Goal: Information Seeking & Learning: Learn about a topic

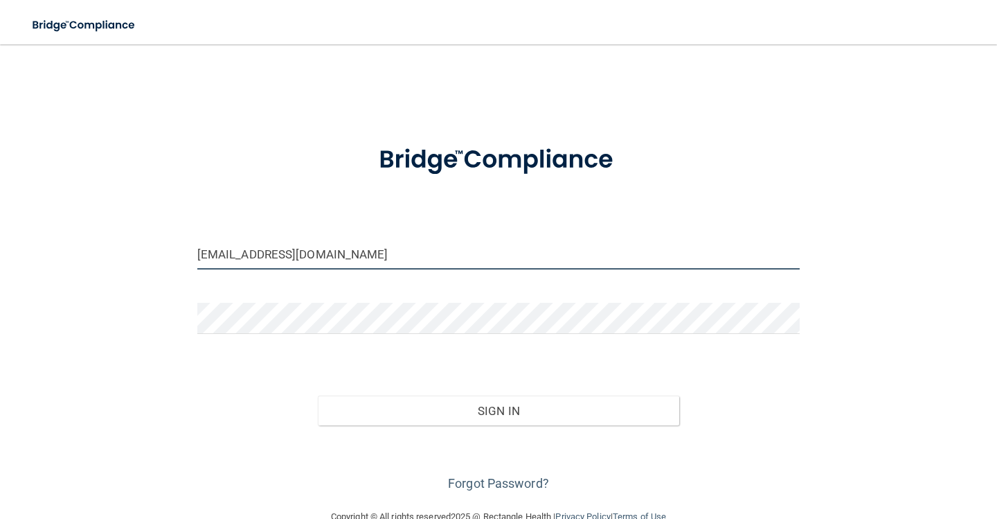
type input "[EMAIL_ADDRESS][DOMAIN_NAME]"
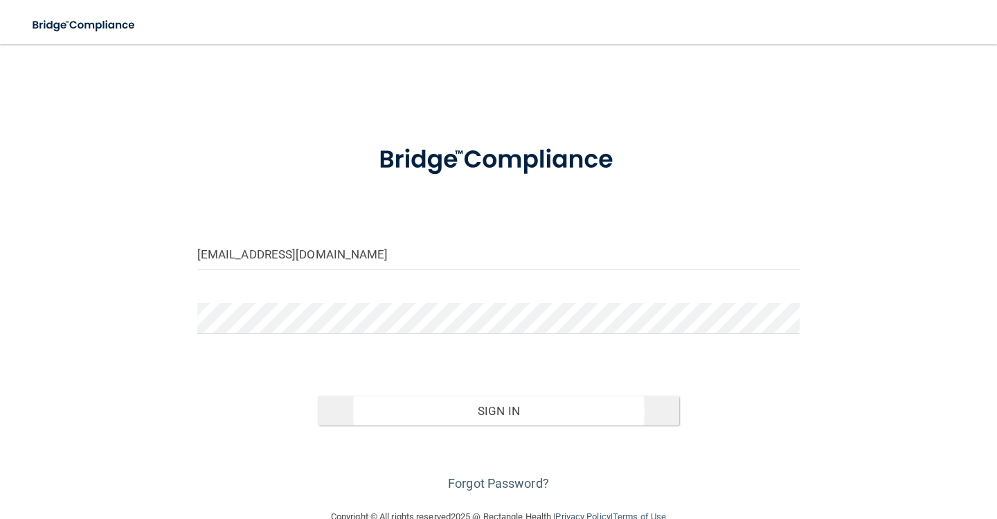
click at [448, 407] on button "Sign In" at bounding box center [499, 410] width 362 height 30
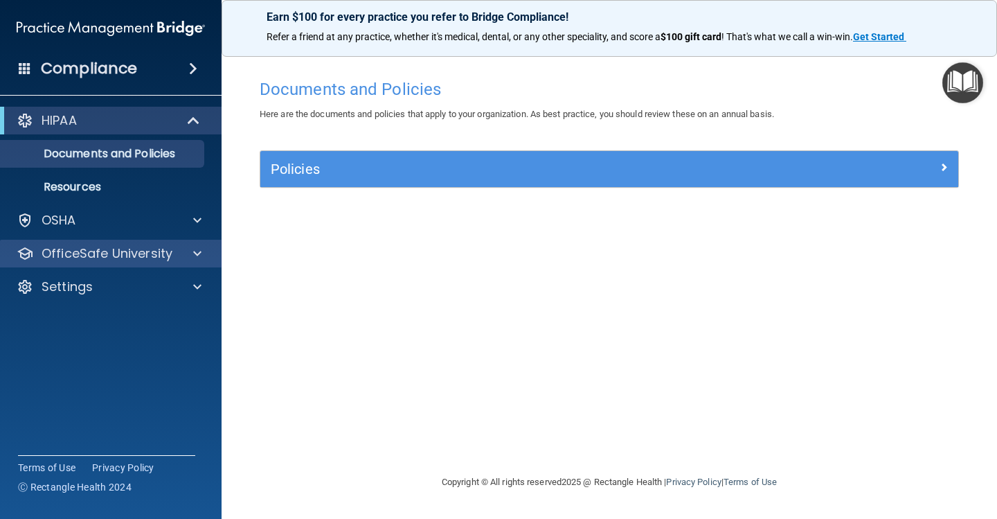
click at [150, 253] on p "OfficeSafe University" at bounding box center [107, 253] width 131 height 17
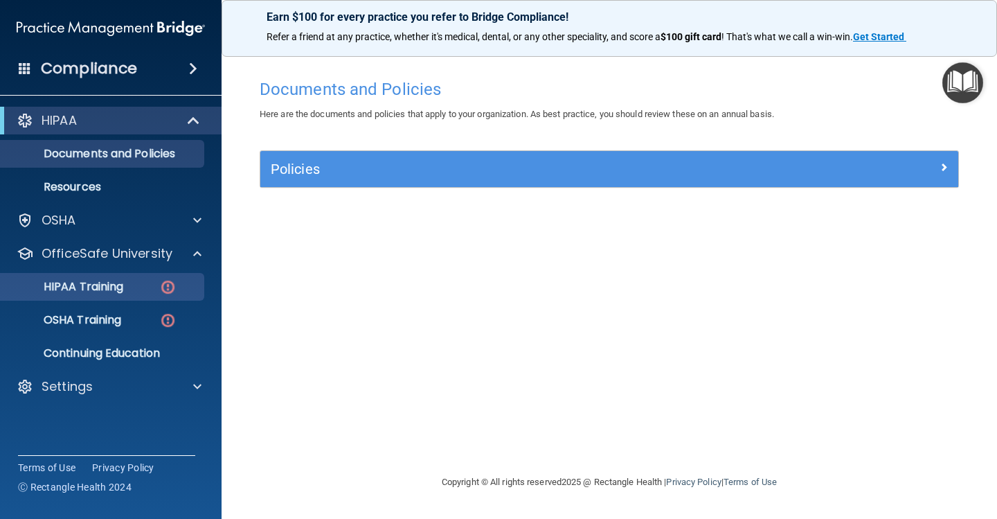
click at [116, 287] on p "HIPAA Training" at bounding box center [66, 287] width 114 height 14
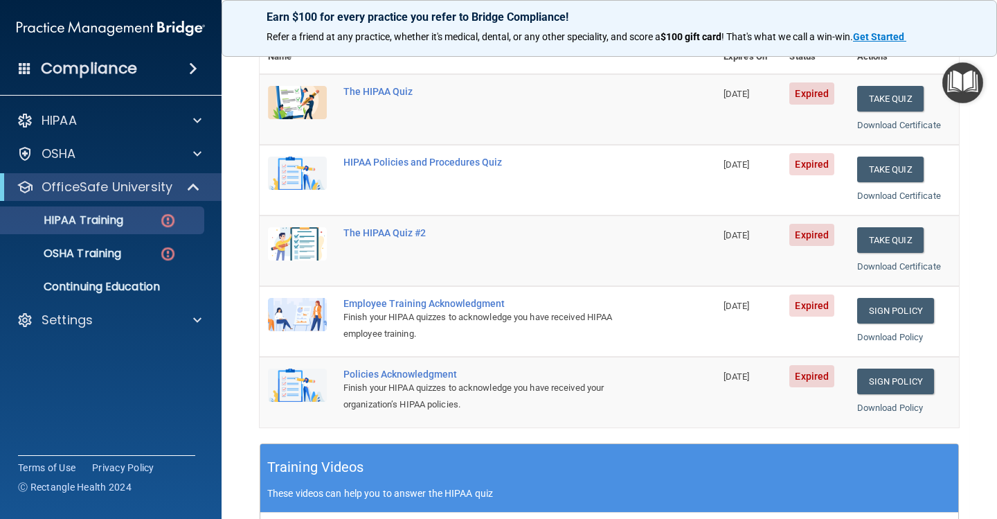
scroll to position [173, 0]
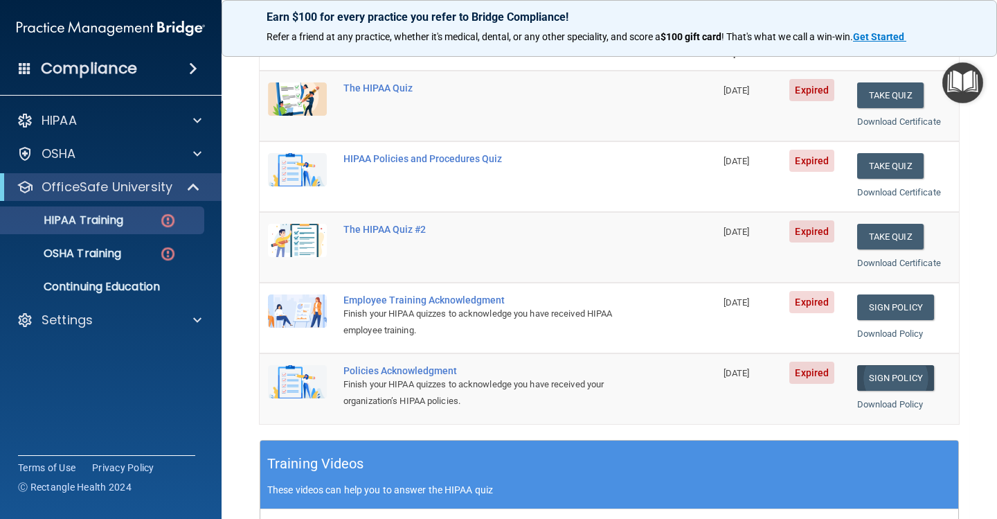
click at [880, 366] on link "Sign Policy" at bounding box center [895, 378] width 77 height 26
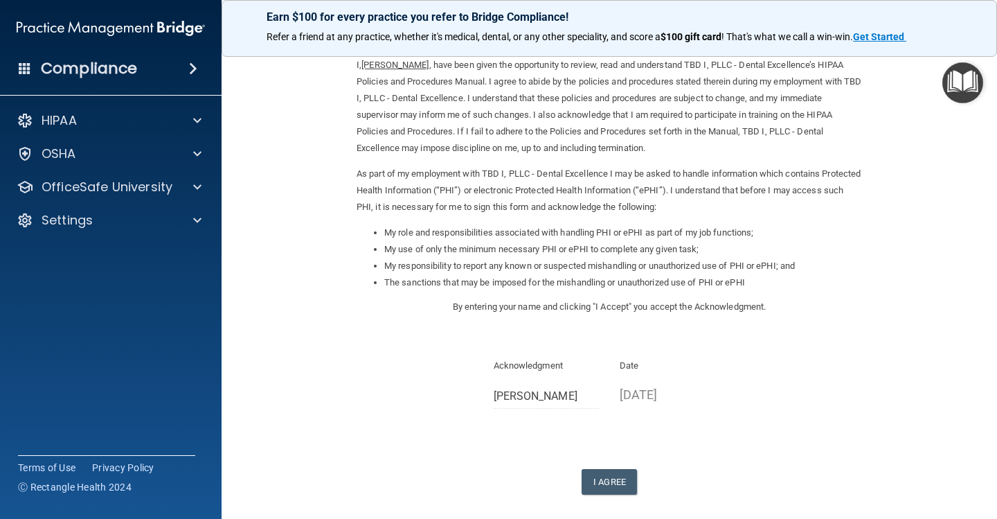
scroll to position [53, 0]
click at [621, 468] on button "I Agree" at bounding box center [609, 481] width 55 height 26
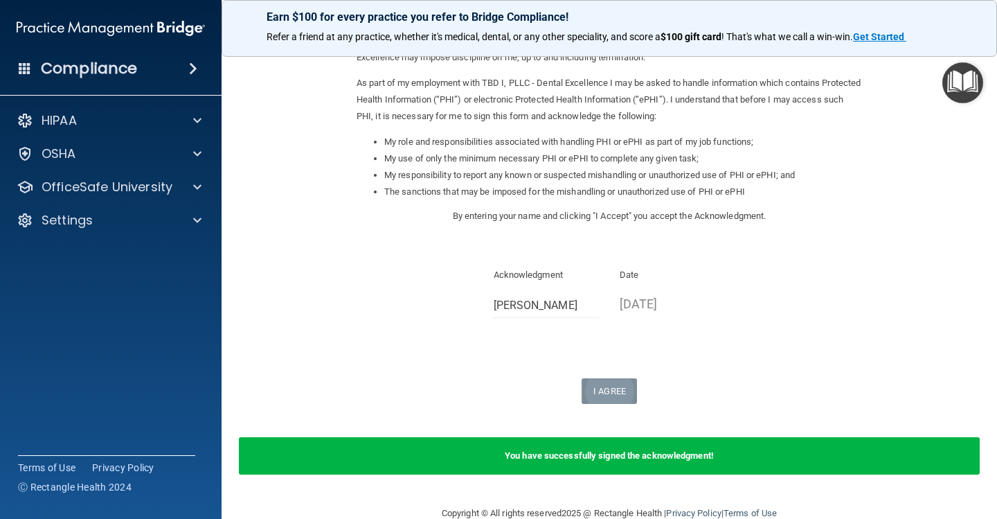
scroll to position [143, 0]
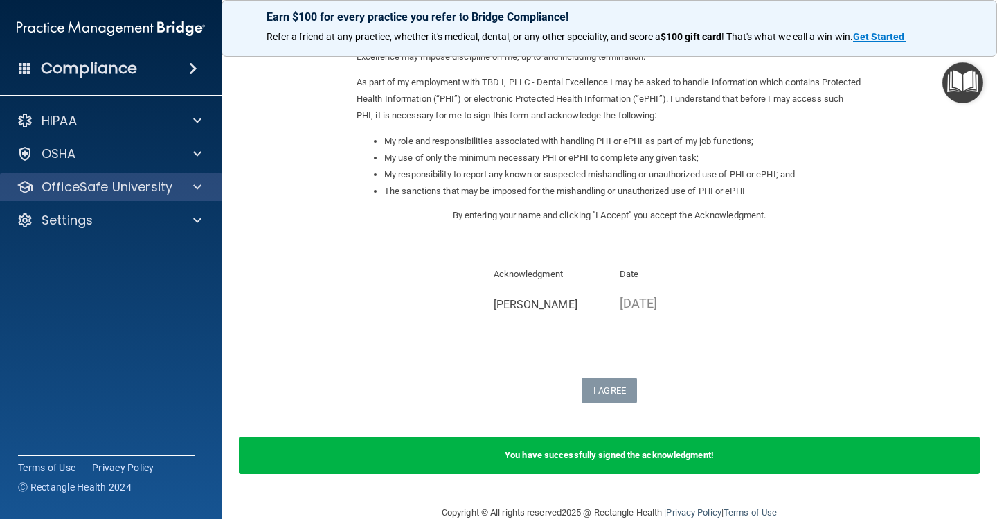
click at [148, 189] on p "OfficeSafe University" at bounding box center [107, 187] width 131 height 17
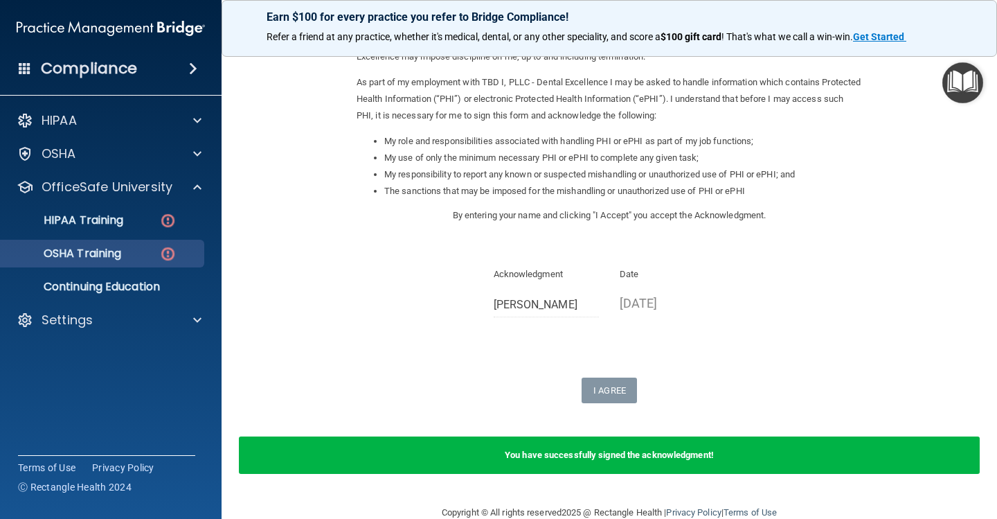
click at [121, 254] on p "OSHA Training" at bounding box center [65, 254] width 112 height 14
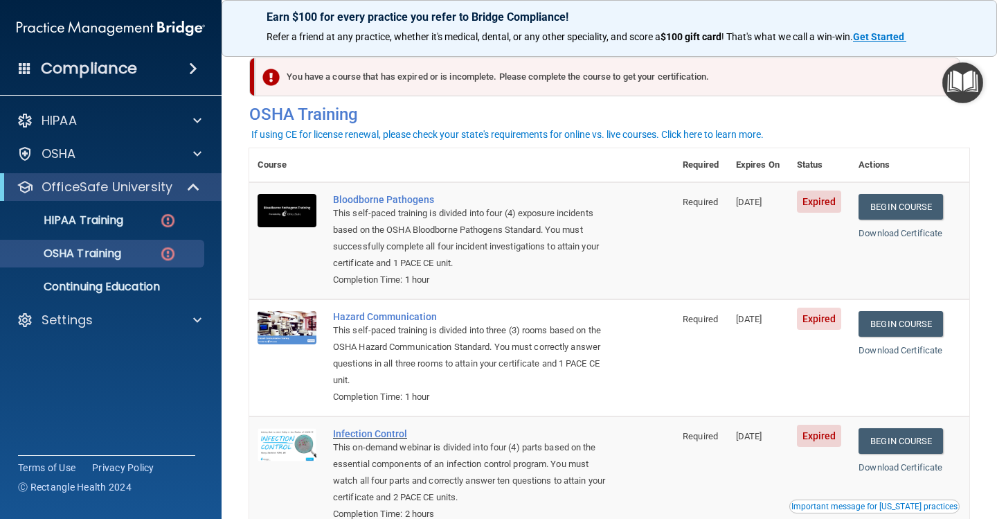
scroll to position [8, 0]
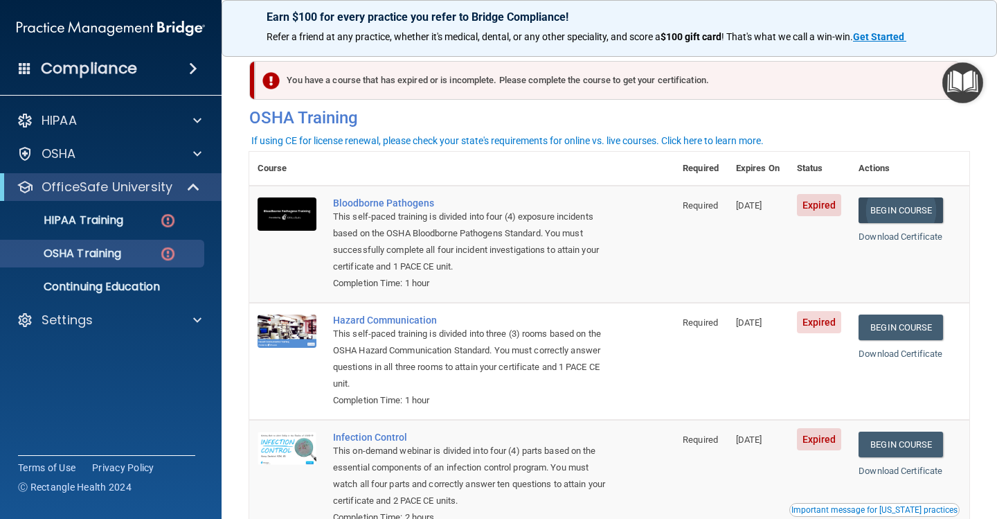
click at [910, 207] on link "Begin Course" at bounding box center [901, 210] width 85 height 26
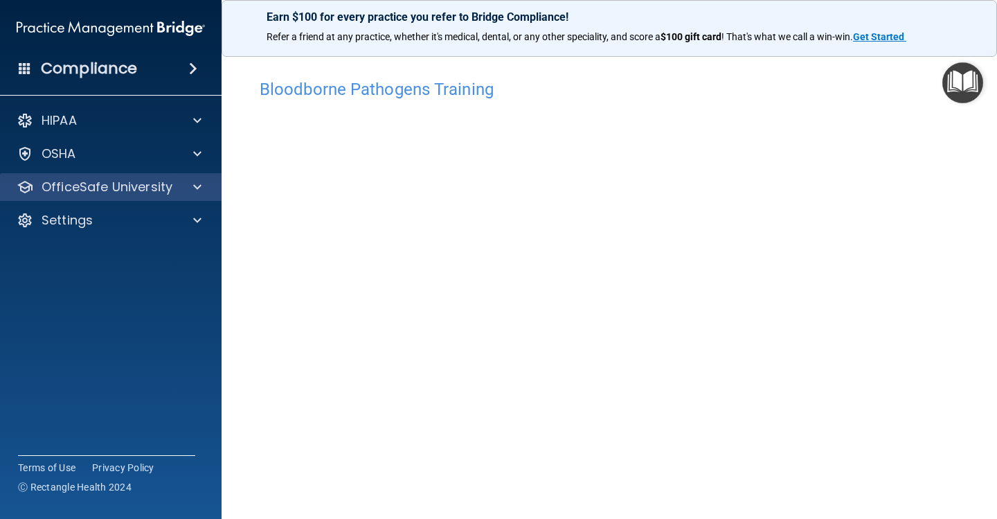
click at [53, 182] on p "OfficeSafe University" at bounding box center [107, 187] width 131 height 17
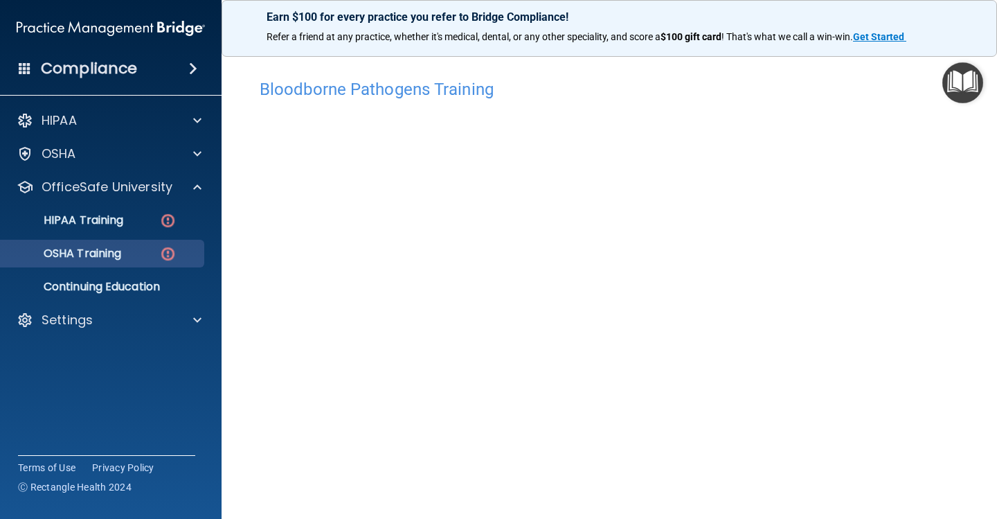
click at [60, 256] on p "OSHA Training" at bounding box center [65, 254] width 112 height 14
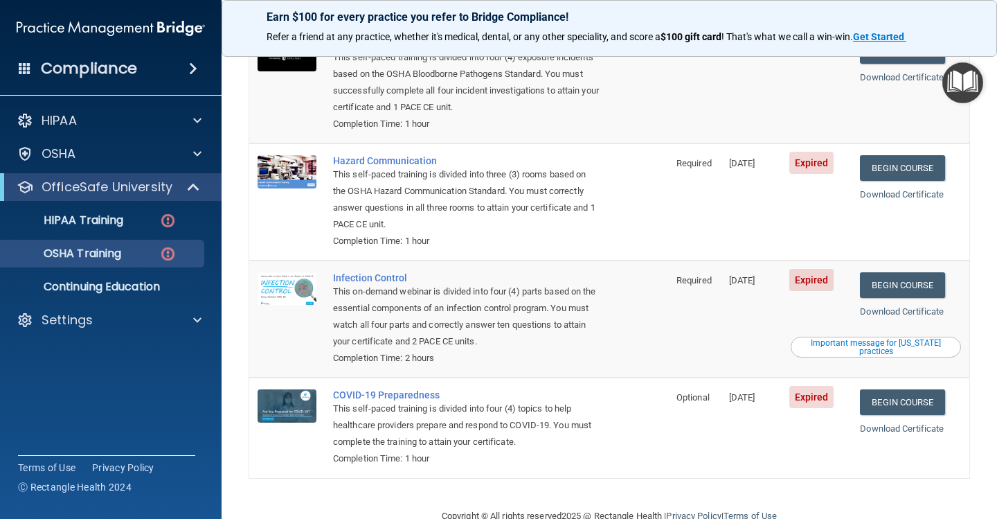
scroll to position [148, 0]
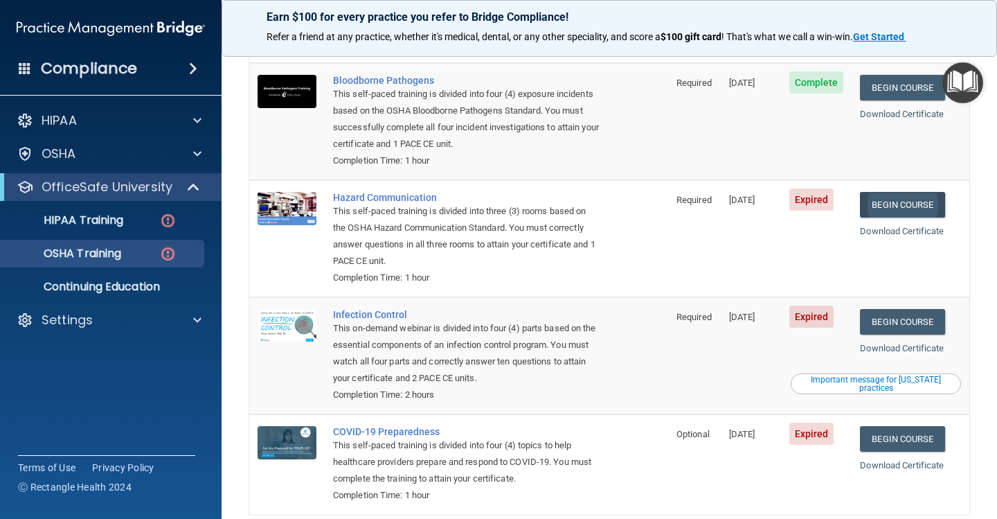
click at [923, 192] on link "Begin Course" at bounding box center [902, 205] width 85 height 26
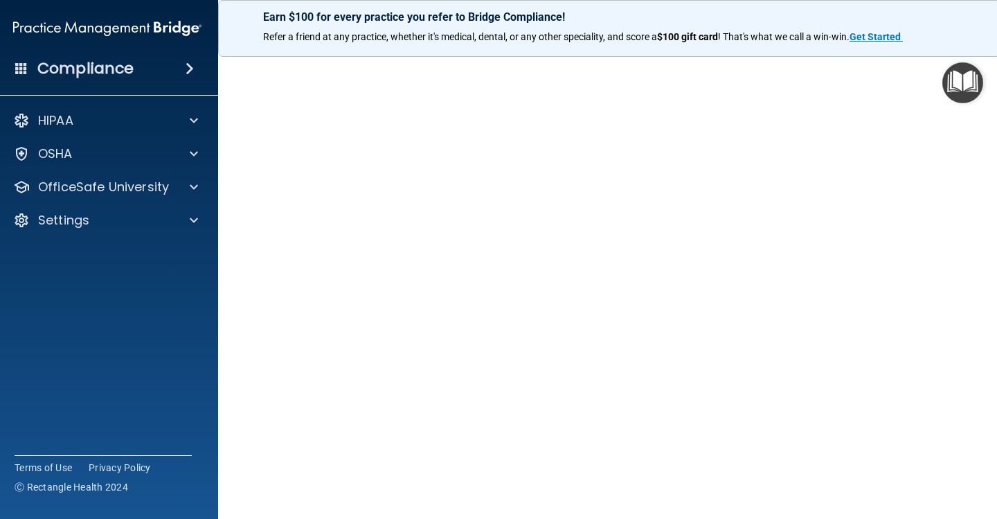
scroll to position [67, 0]
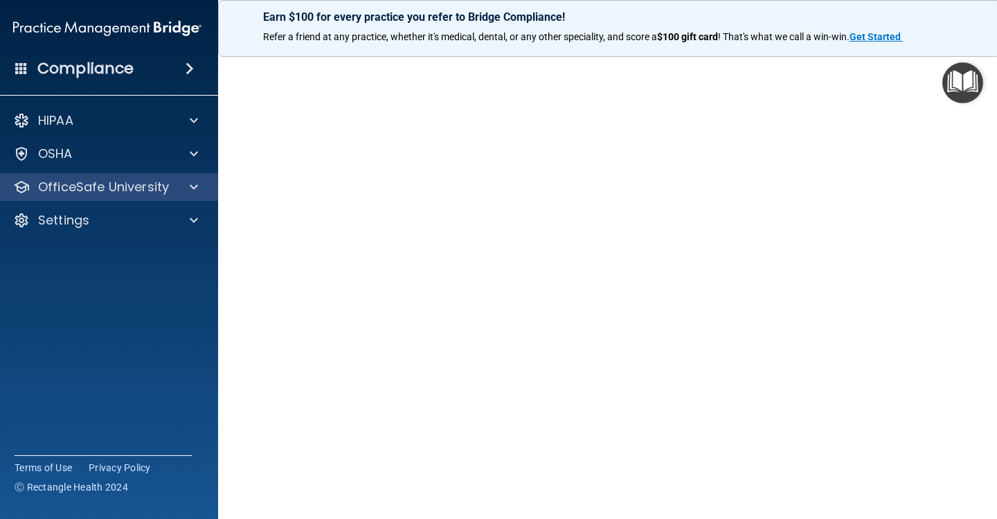
click at [206, 190] on div at bounding box center [192, 187] width 35 height 17
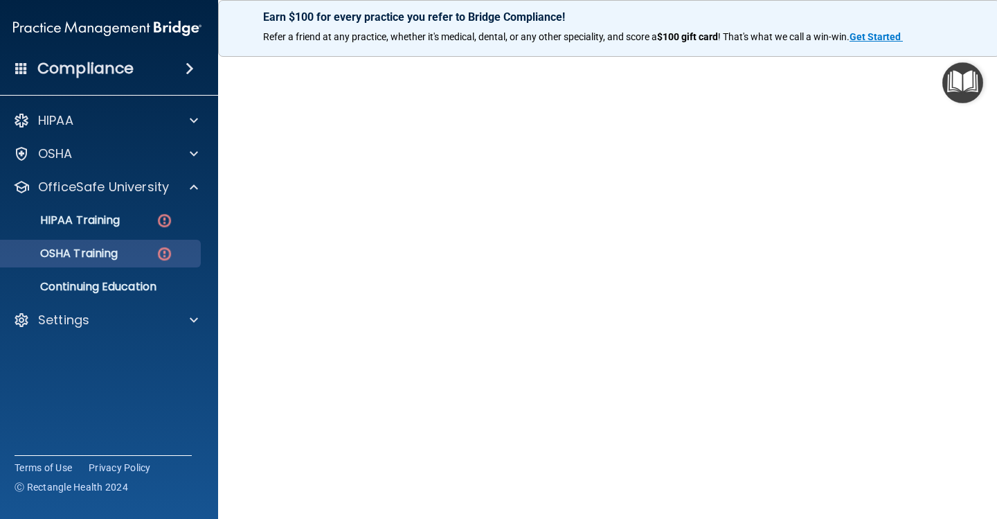
click at [130, 249] on div "OSHA Training" at bounding box center [100, 254] width 189 height 14
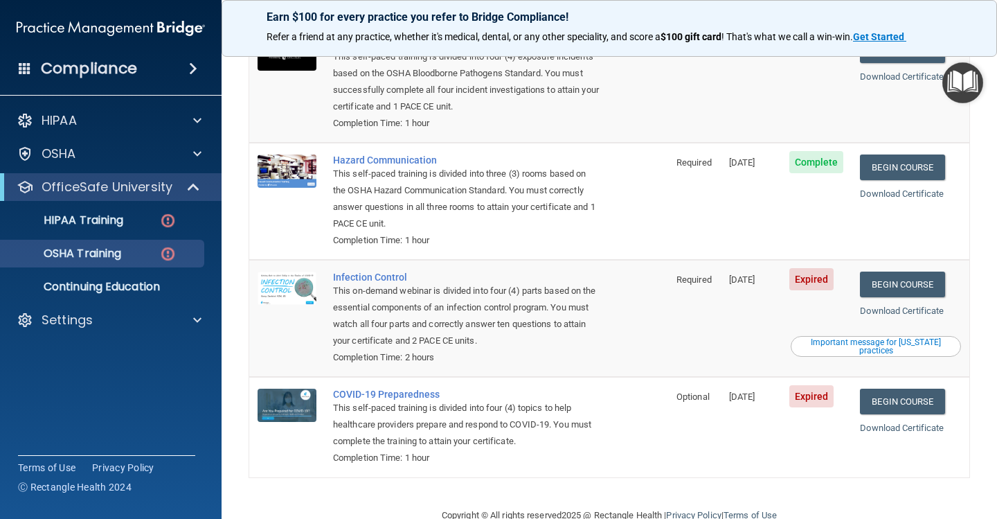
scroll to position [184, 0]
click at [899, 272] on link "Begin Course" at bounding box center [902, 285] width 85 height 26
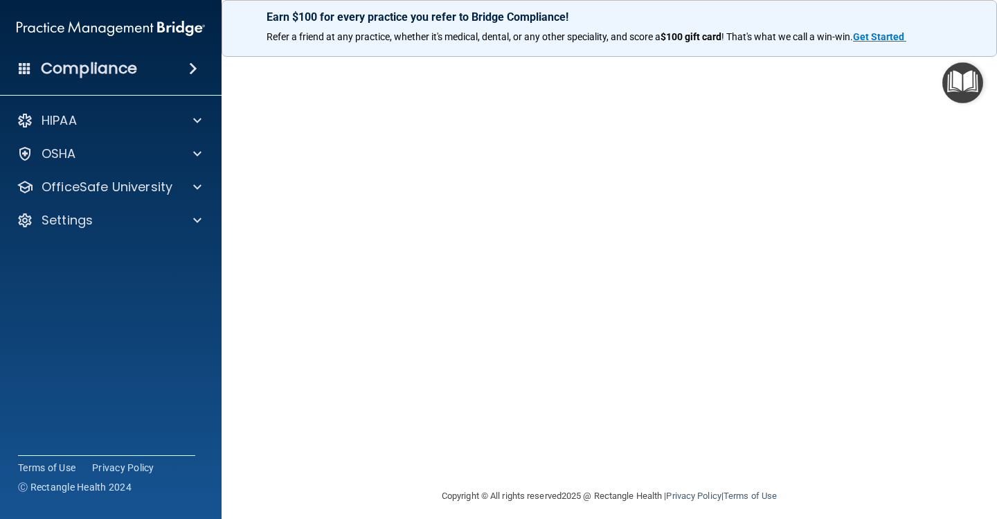
scroll to position [66, 0]
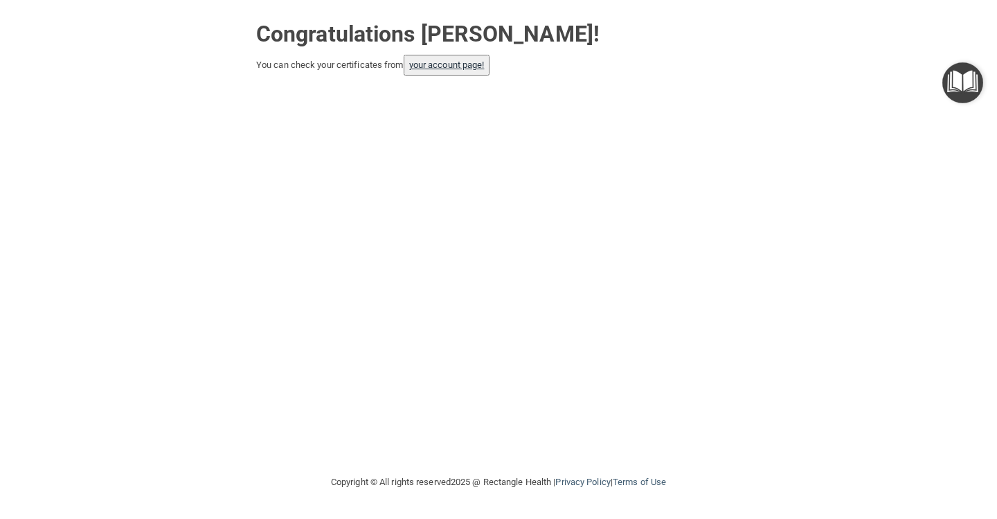
click at [452, 66] on link "your account page!" at bounding box center [446, 65] width 75 height 10
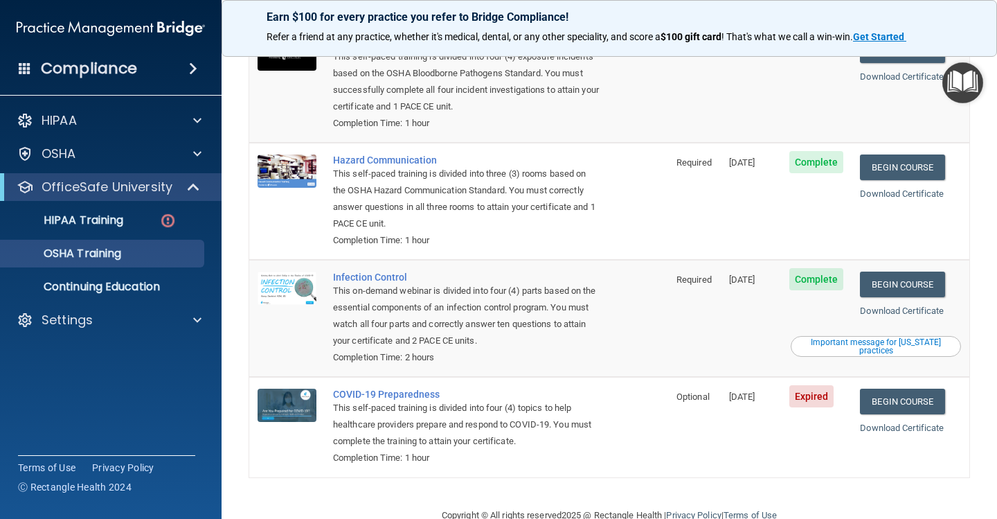
scroll to position [145, 0]
click at [900, 389] on link "Begin Course" at bounding box center [902, 402] width 85 height 26
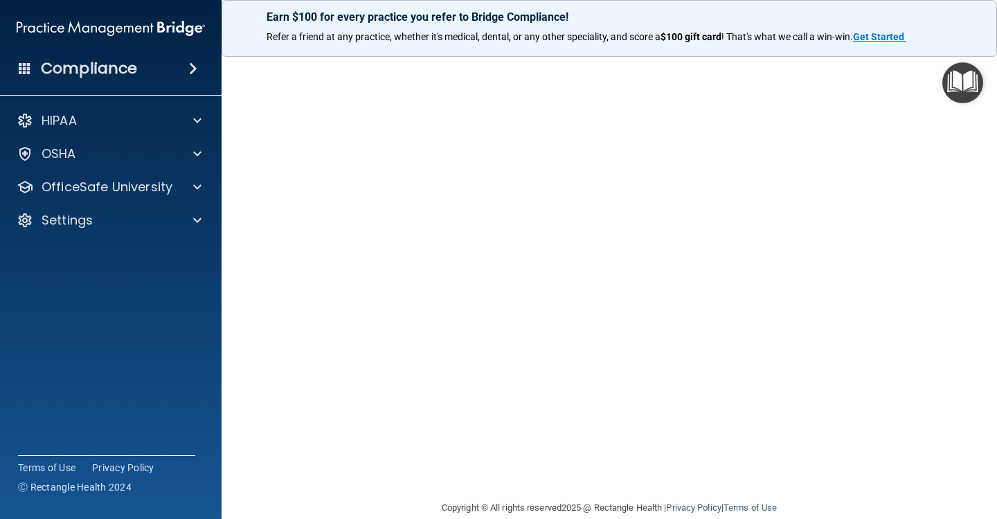
scroll to position [40, 0]
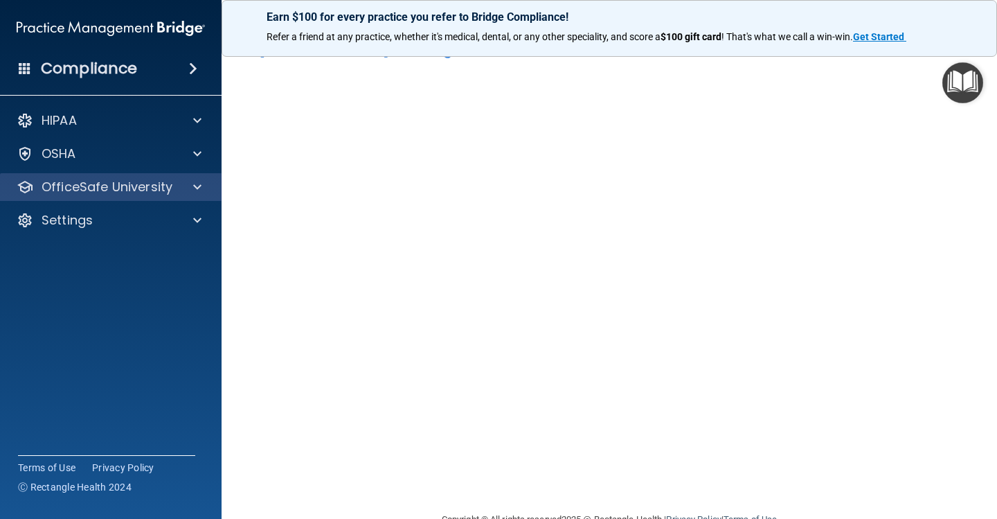
click at [181, 193] on div at bounding box center [195, 187] width 35 height 17
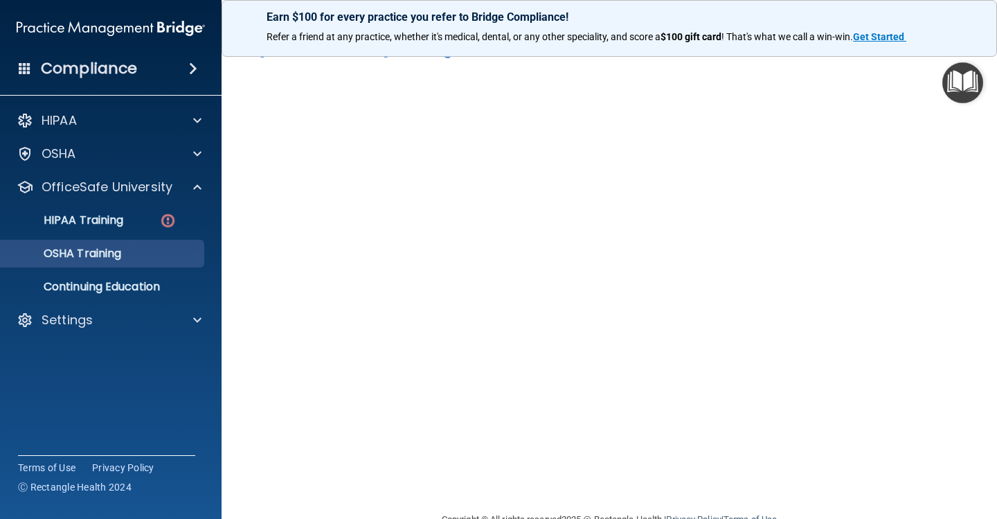
click at [109, 257] on p "OSHA Training" at bounding box center [65, 254] width 112 height 14
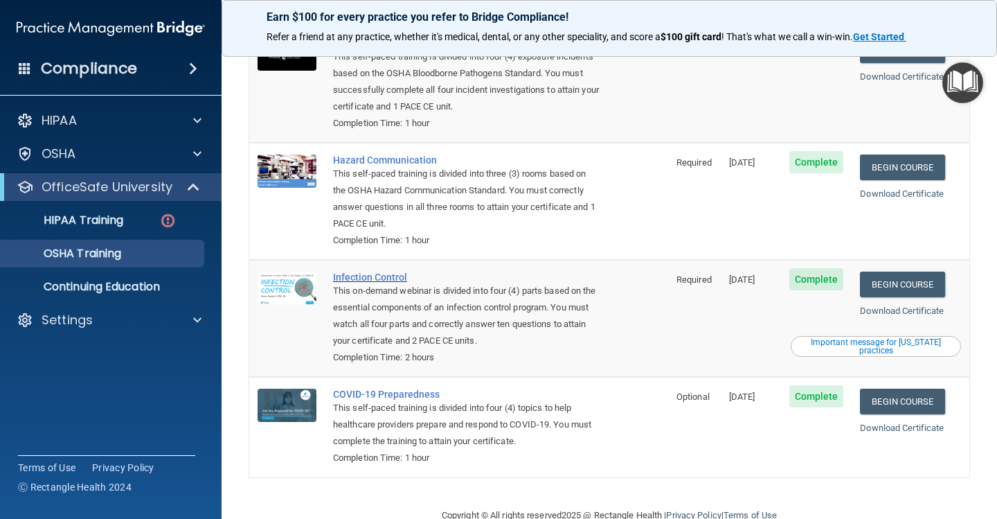
scroll to position [145, 0]
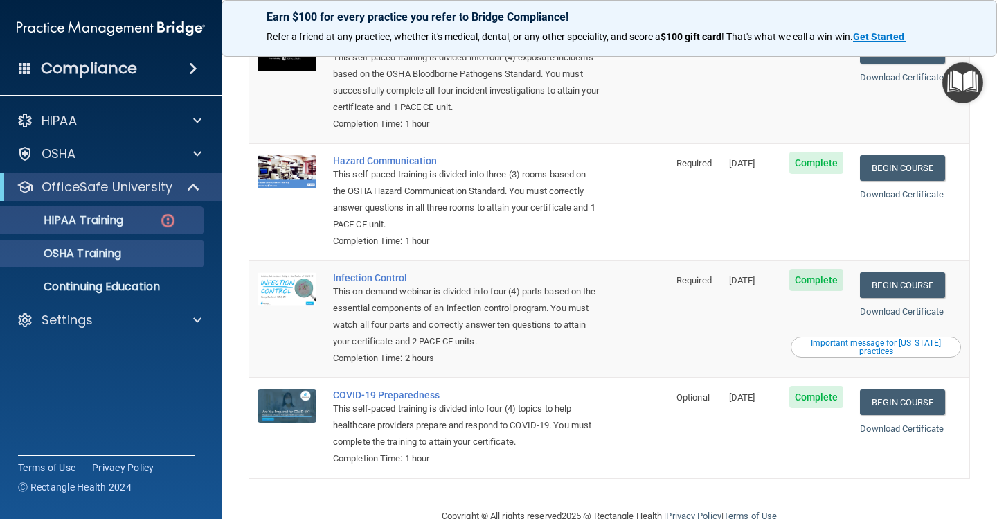
click at [123, 223] on p "HIPAA Training" at bounding box center [66, 220] width 114 height 14
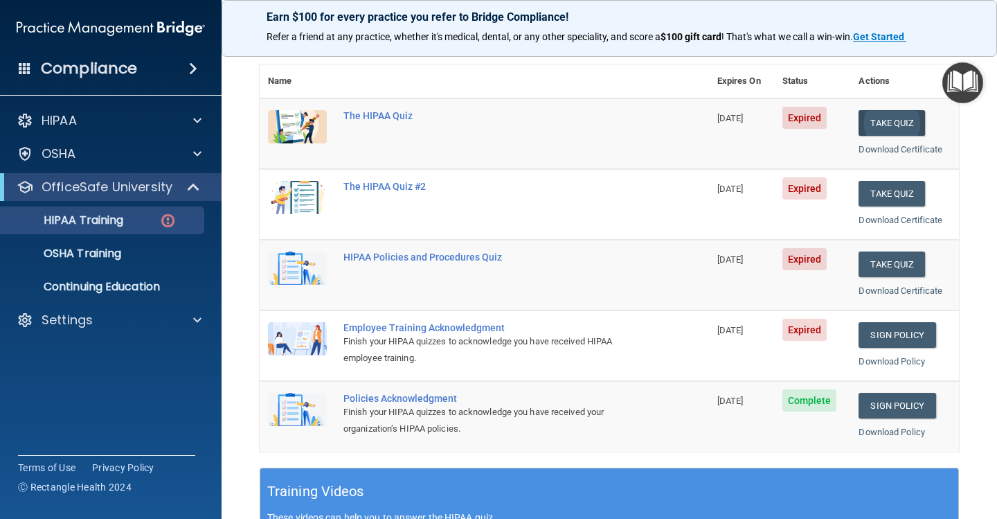
click at [898, 116] on button "Take Quiz" at bounding box center [892, 123] width 66 height 26
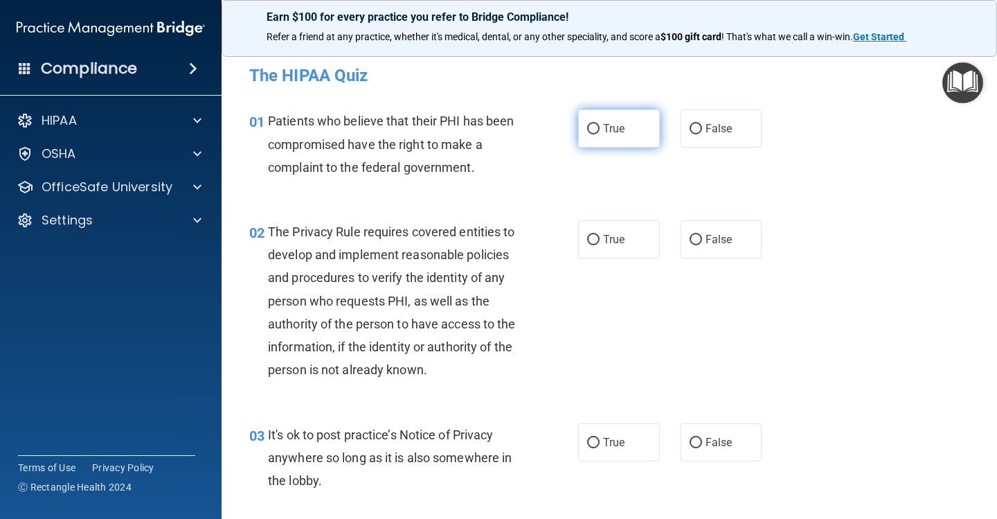
click at [623, 129] on span "True" at bounding box center [613, 128] width 21 height 13
click at [600, 129] on input "True" at bounding box center [593, 129] width 12 height 10
radio input "true"
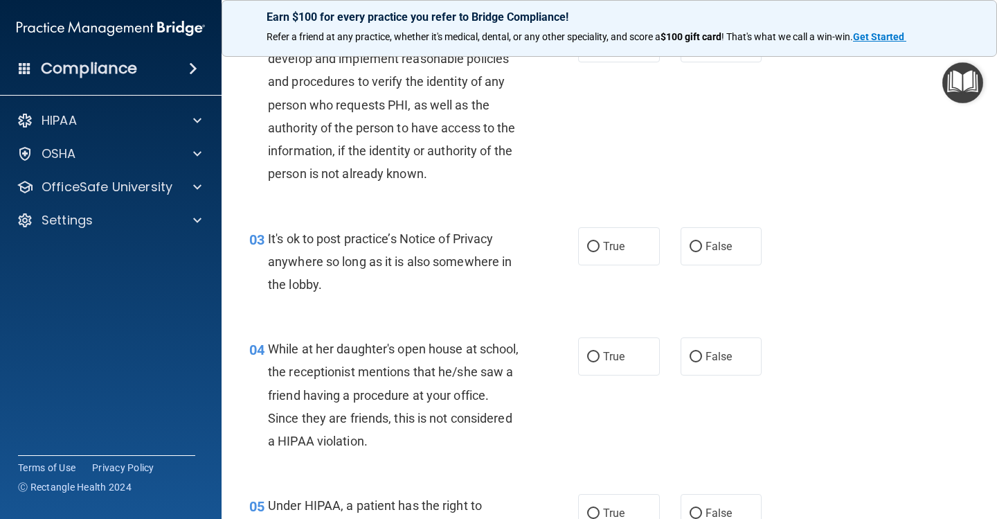
scroll to position [204, 0]
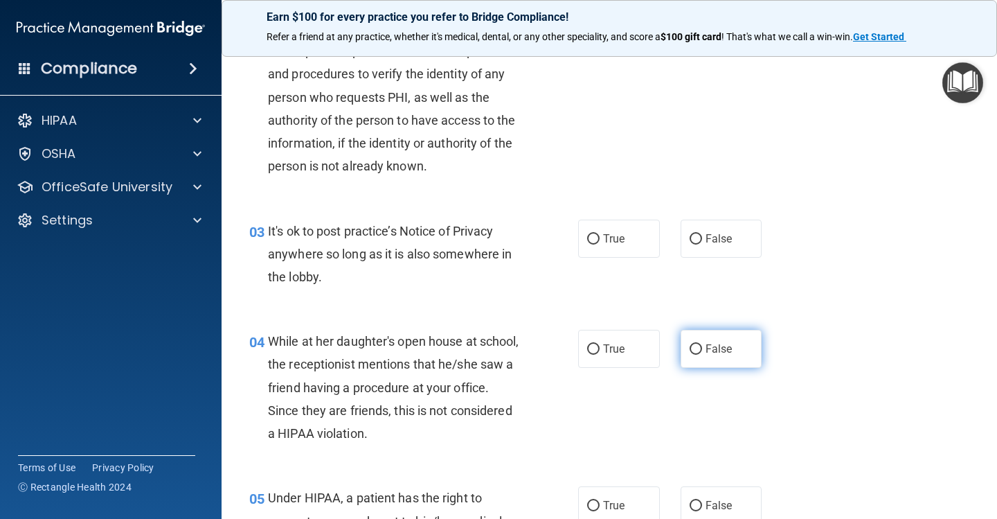
click at [718, 349] on span "False" at bounding box center [719, 348] width 27 height 13
click at [702, 349] on input "False" at bounding box center [696, 349] width 12 height 10
radio input "true"
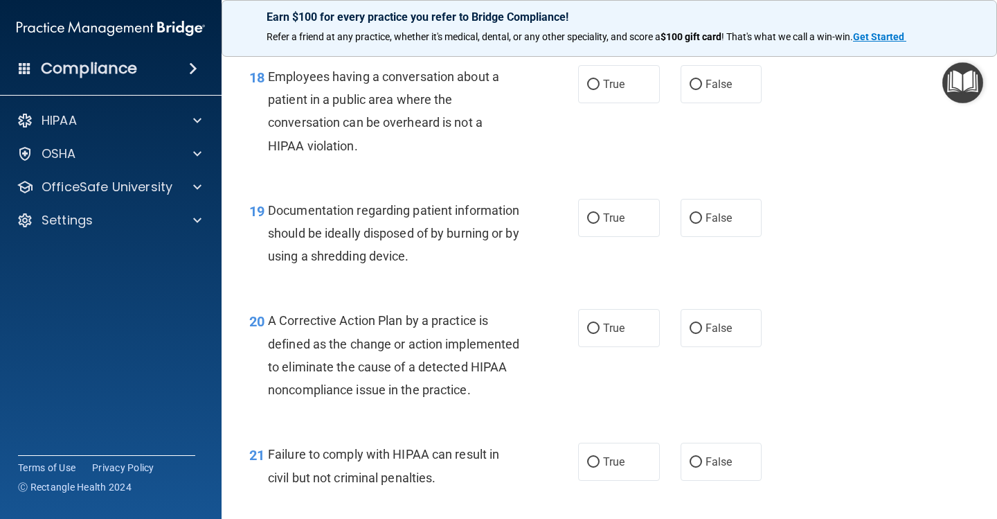
scroll to position [2179, 0]
click at [637, 210] on label "True" at bounding box center [619, 216] width 82 height 38
click at [600, 212] on input "True" at bounding box center [593, 217] width 12 height 10
radio input "true"
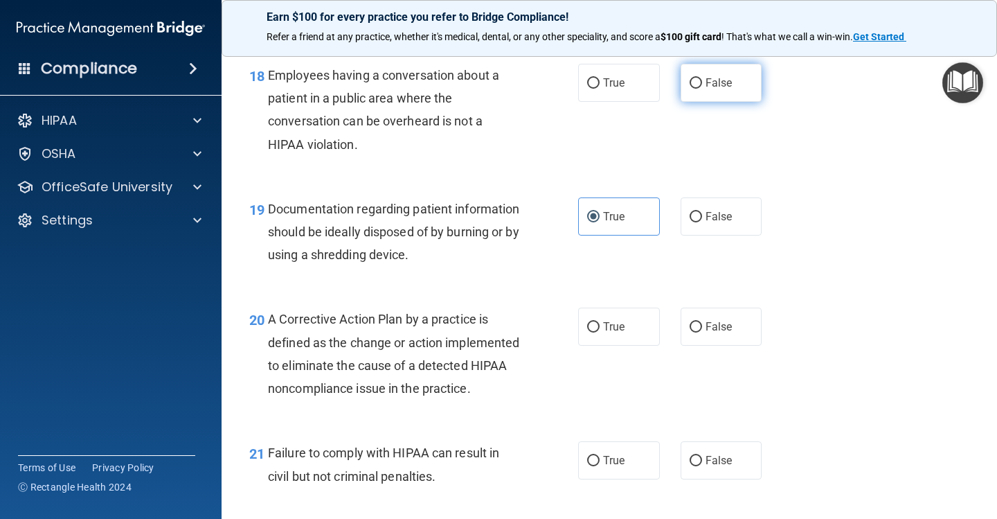
click at [742, 77] on label "False" at bounding box center [722, 83] width 82 height 38
click at [702, 78] on input "False" at bounding box center [696, 83] width 12 height 10
radio input "true"
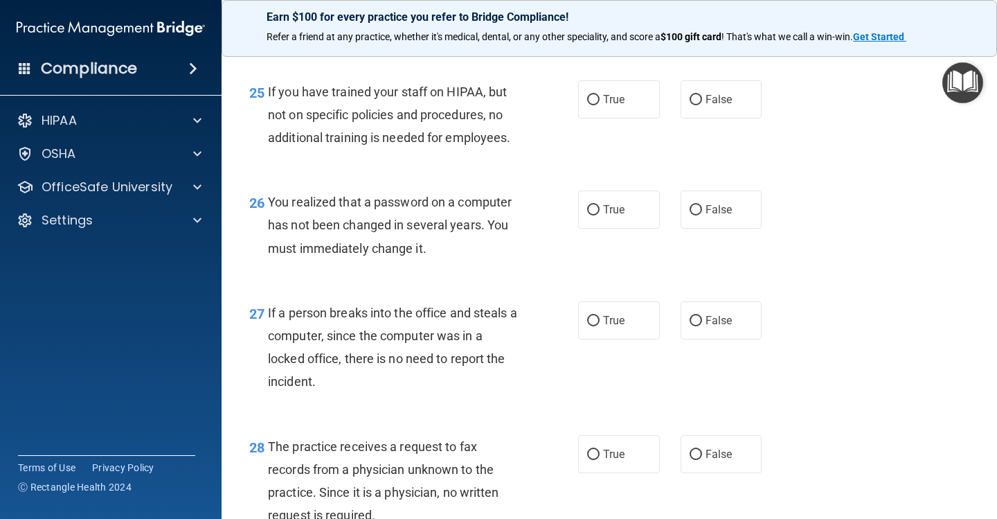
scroll to position [3146, 0]
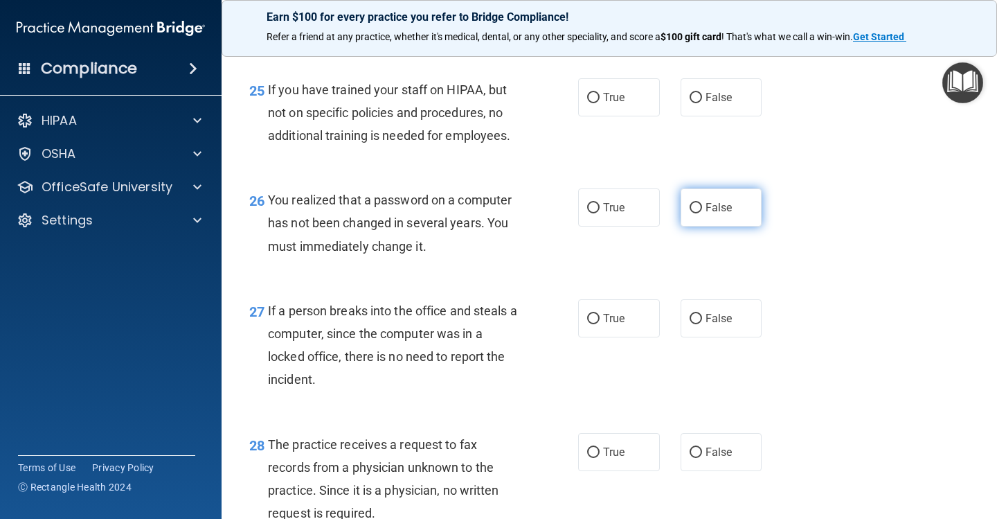
click at [713, 214] on span "False" at bounding box center [719, 207] width 27 height 13
click at [702, 213] on input "False" at bounding box center [696, 208] width 12 height 10
radio input "true"
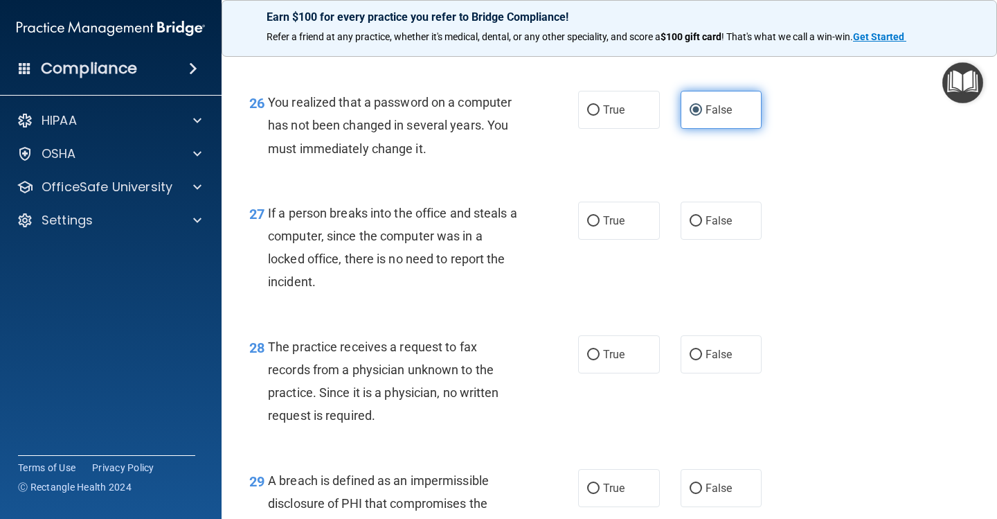
scroll to position [3255, 0]
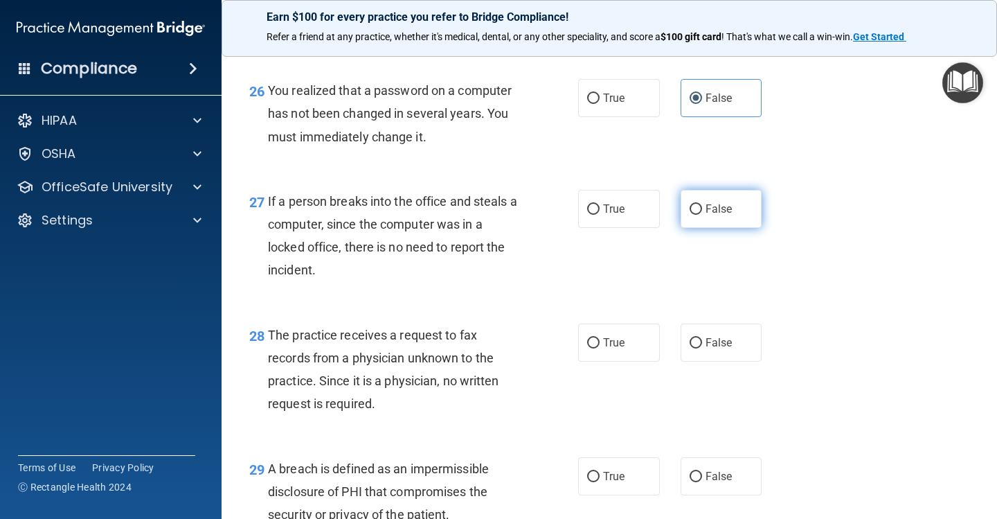
click at [730, 213] on span "False" at bounding box center [719, 208] width 27 height 13
click at [702, 213] on input "False" at bounding box center [696, 209] width 12 height 10
radio input "true"
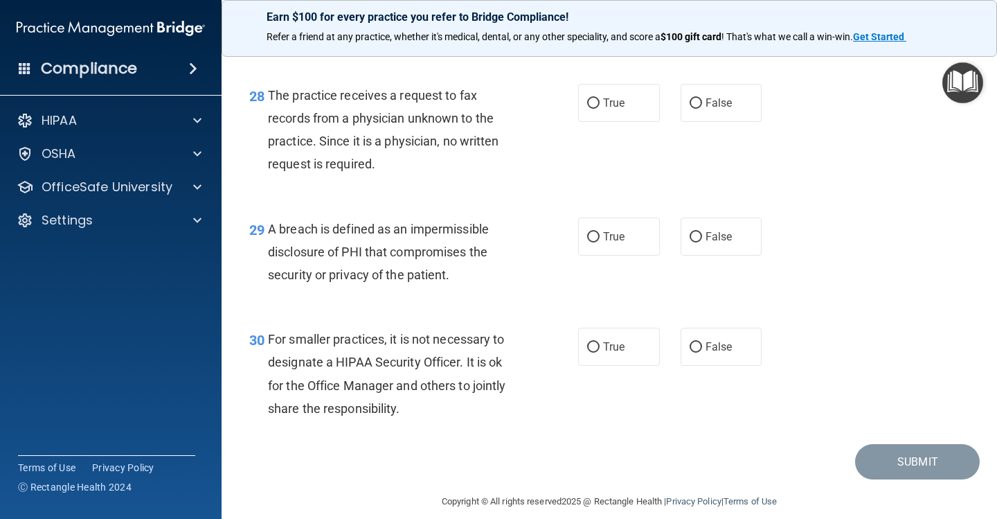
scroll to position [3494, 0]
click at [673, 108] on div "True False" at bounding box center [676, 104] width 196 height 38
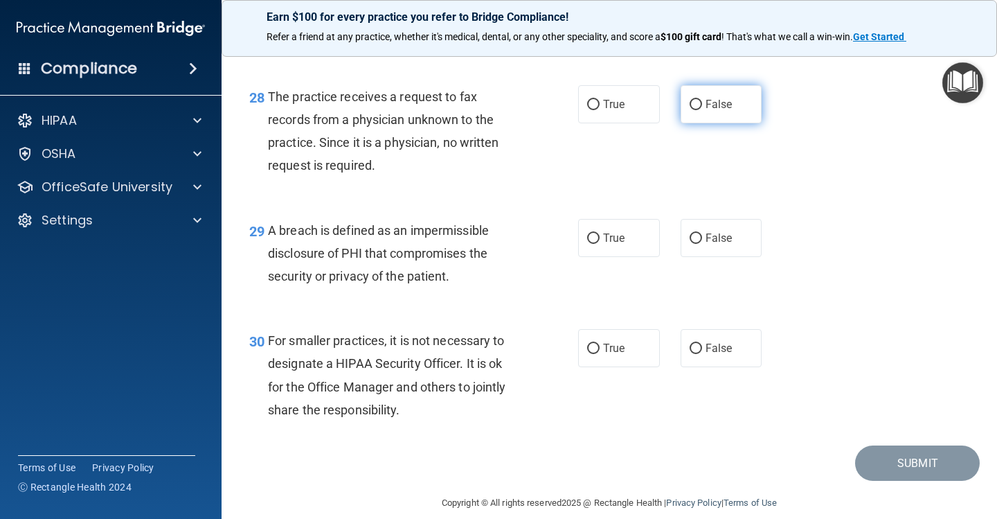
click at [693, 110] on input "False" at bounding box center [696, 105] width 12 height 10
radio input "true"
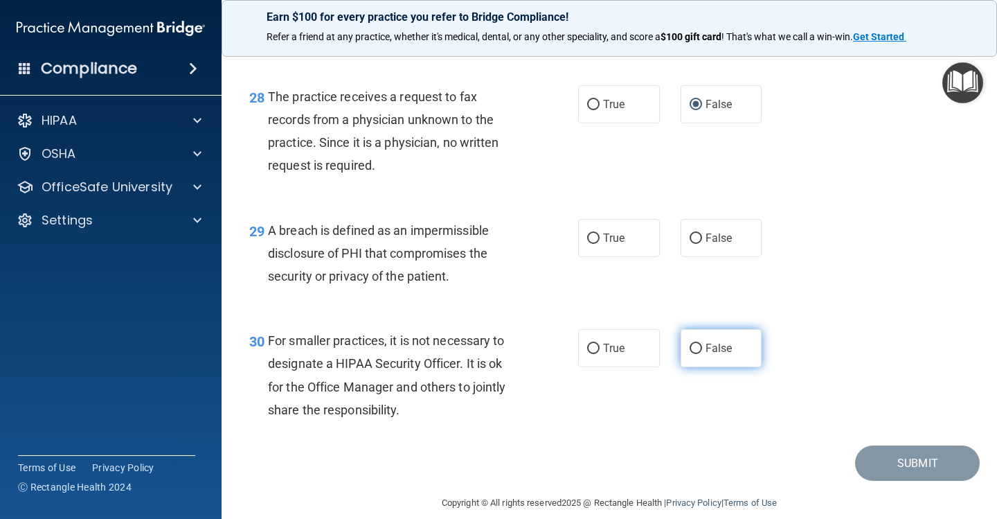
click at [691, 348] on label "False" at bounding box center [722, 348] width 82 height 38
click at [691, 348] on input "False" at bounding box center [696, 349] width 12 height 10
radio input "true"
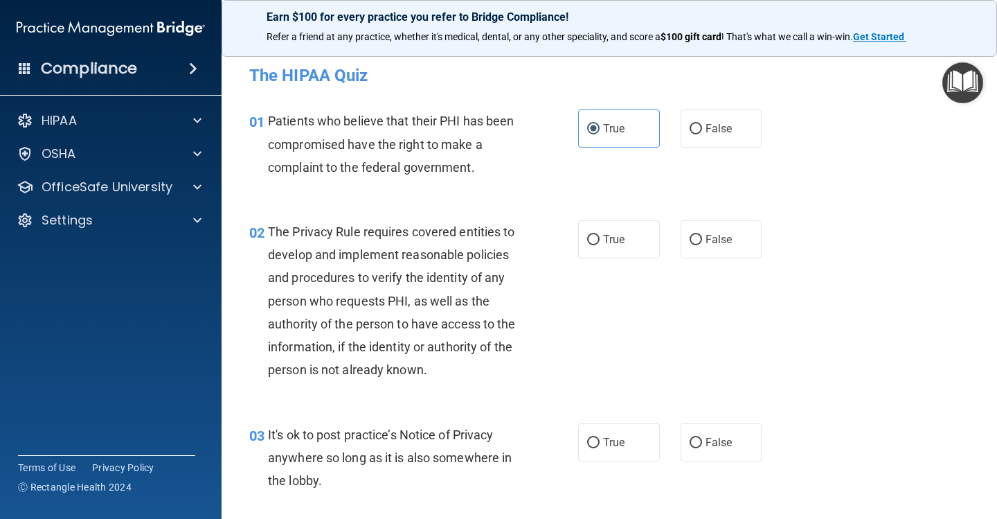
scroll to position [0, 0]
click at [635, 236] on label "True" at bounding box center [619, 239] width 82 height 38
click at [600, 236] on input "True" at bounding box center [593, 240] width 12 height 10
radio input "true"
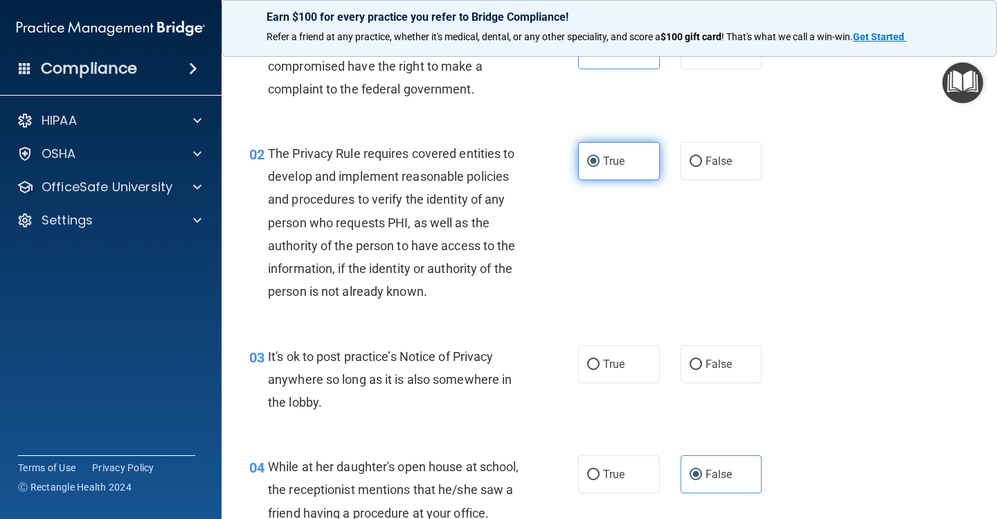
scroll to position [87, 0]
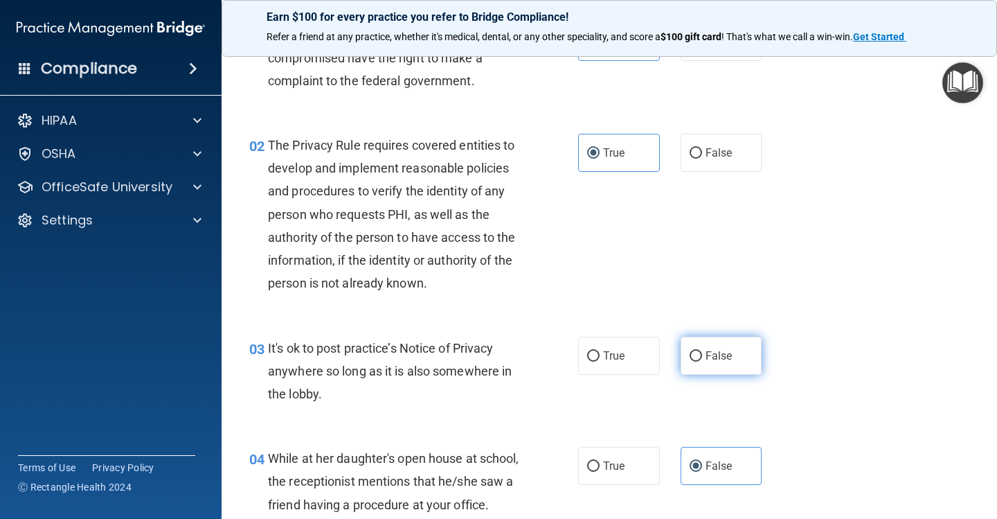
click at [722, 364] on label "False" at bounding box center [722, 356] width 82 height 38
click at [702, 362] on input "False" at bounding box center [696, 356] width 12 height 10
radio input "true"
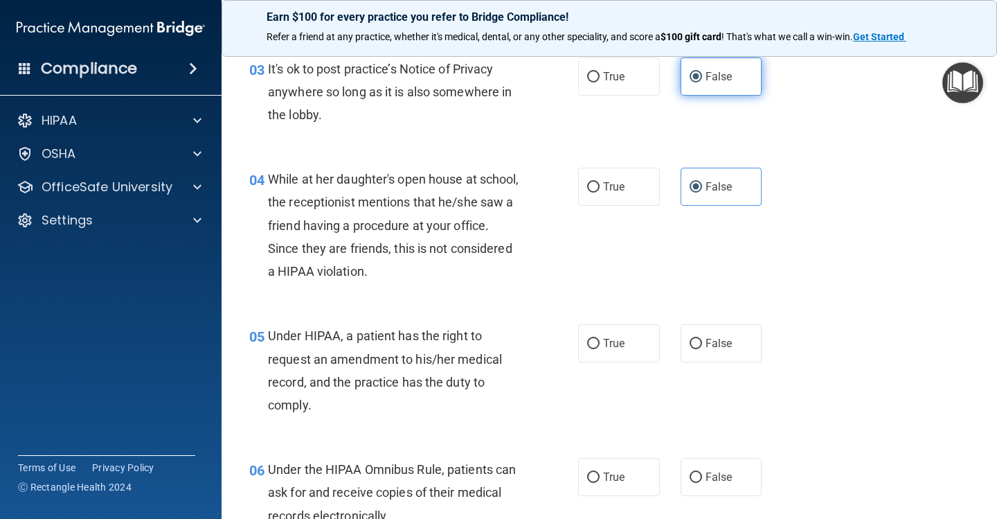
scroll to position [367, 0]
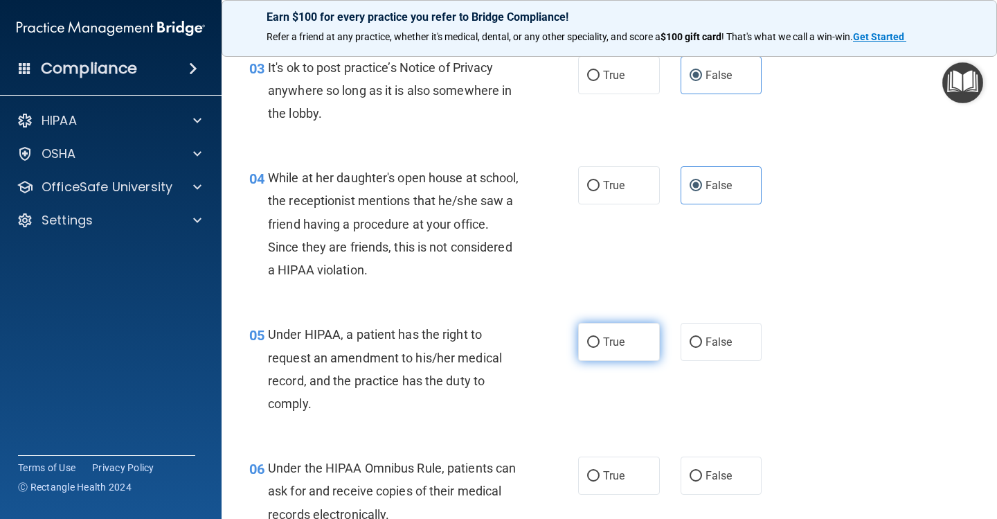
click at [625, 343] on span "True" at bounding box center [613, 341] width 21 height 13
click at [600, 343] on input "True" at bounding box center [593, 342] width 12 height 10
radio input "true"
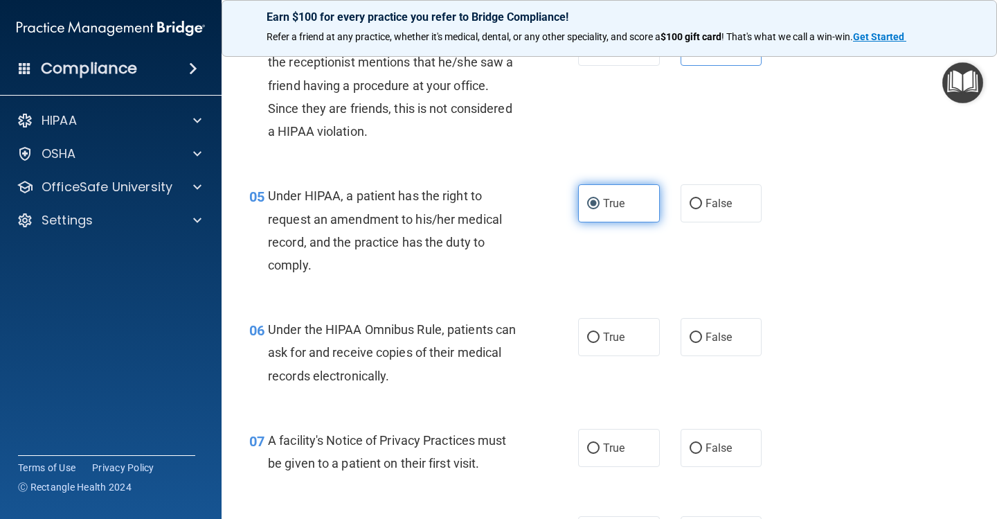
scroll to position [522, 0]
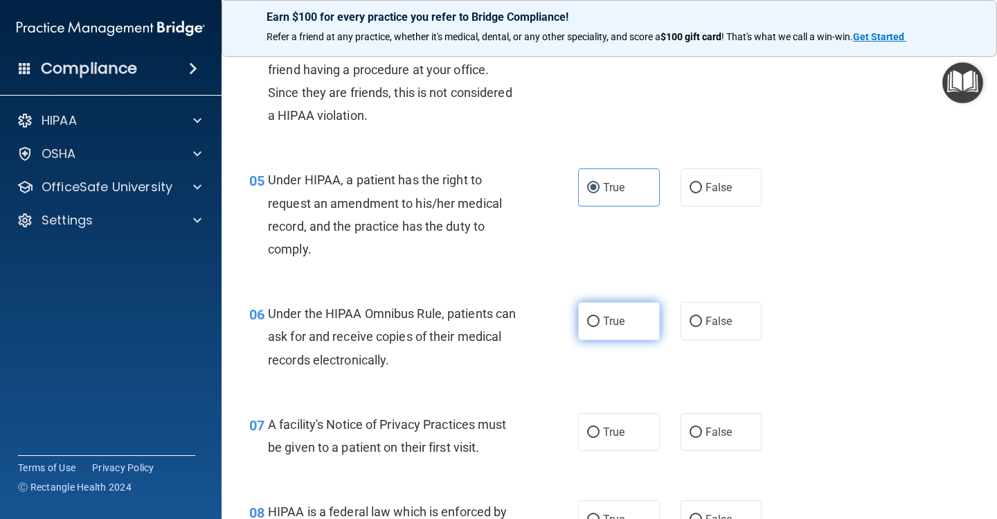
click at [610, 317] on span "True" at bounding box center [613, 320] width 21 height 13
click at [600, 317] on input "True" at bounding box center [593, 322] width 12 height 10
radio input "true"
click at [623, 425] on span "True" at bounding box center [613, 431] width 21 height 13
click at [600, 427] on input "True" at bounding box center [593, 432] width 12 height 10
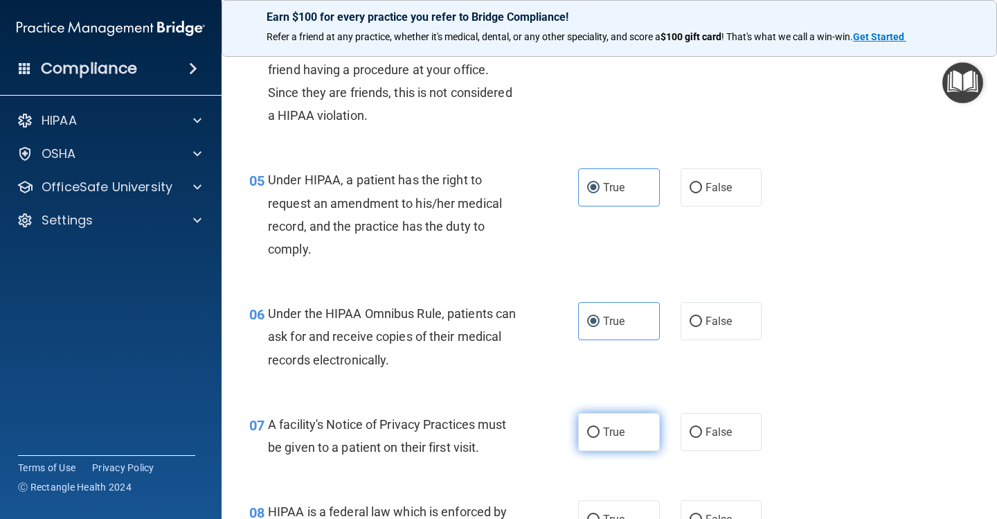
radio input "true"
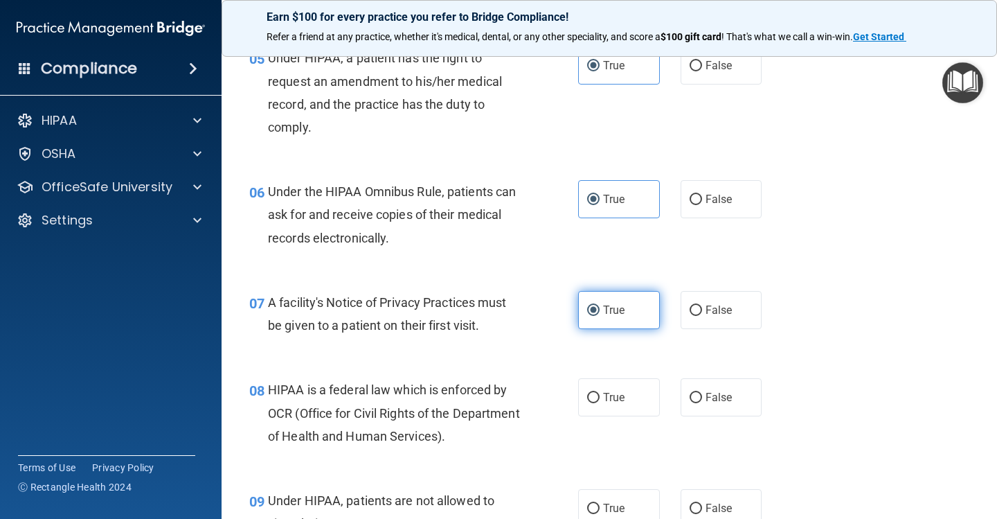
scroll to position [650, 0]
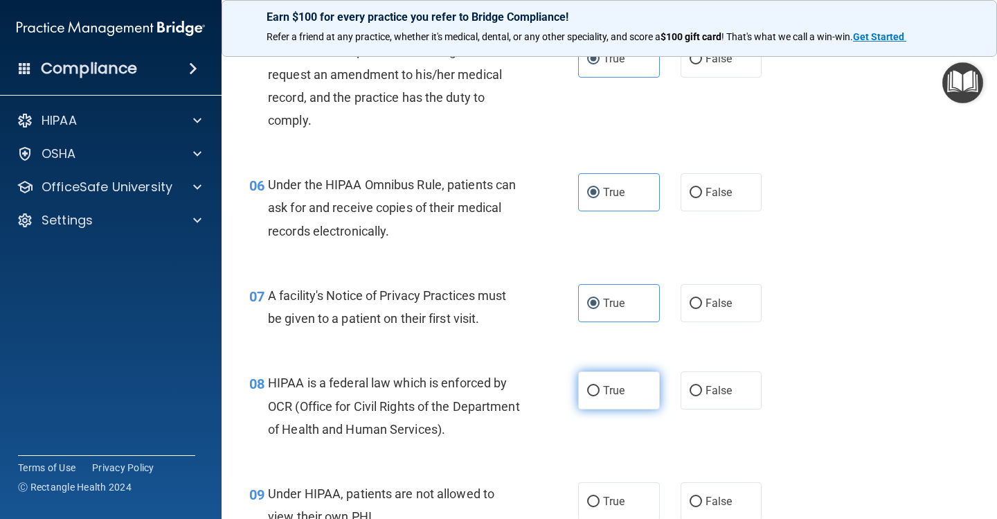
click at [621, 384] on span "True" at bounding box center [613, 390] width 21 height 13
click at [600, 386] on input "True" at bounding box center [593, 391] width 12 height 10
radio input "true"
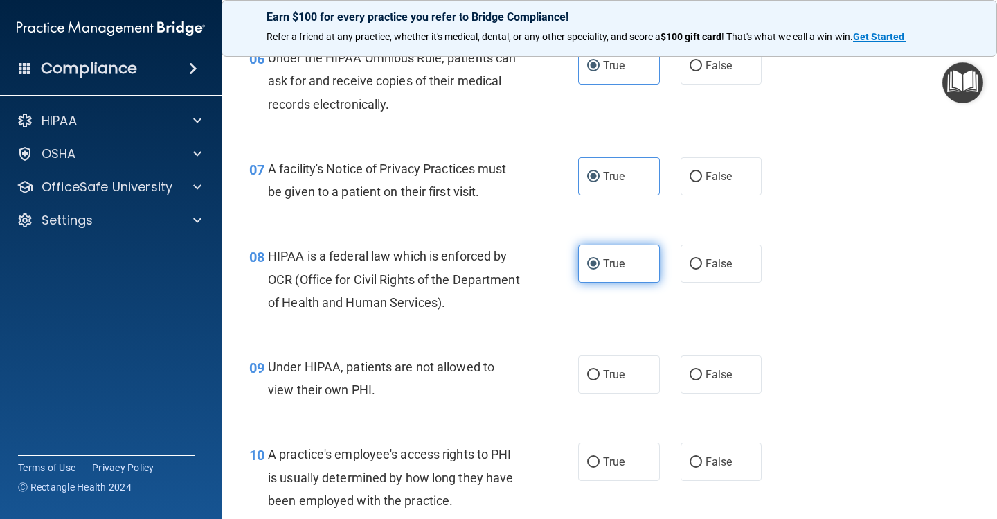
scroll to position [778, 0]
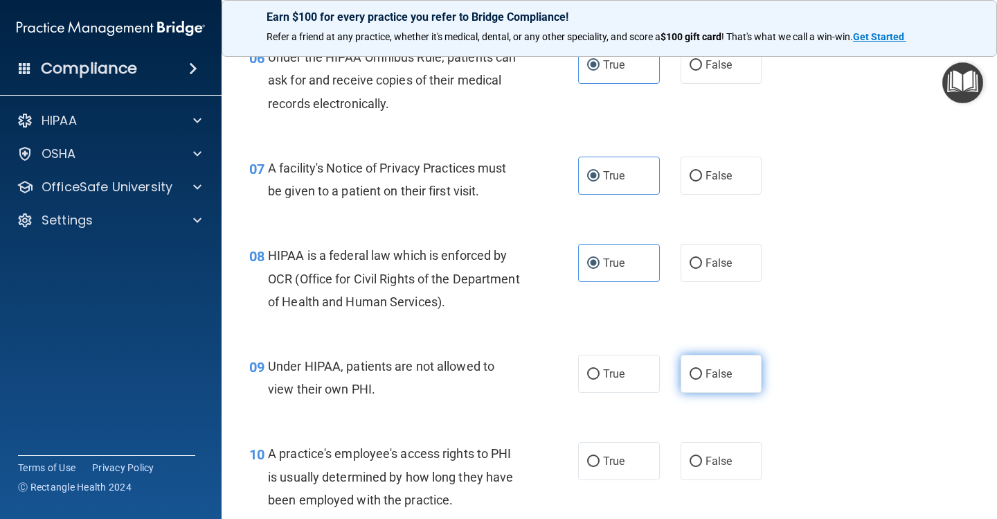
click at [703, 368] on label "False" at bounding box center [722, 374] width 82 height 38
click at [702, 369] on input "False" at bounding box center [696, 374] width 12 height 10
radio input "true"
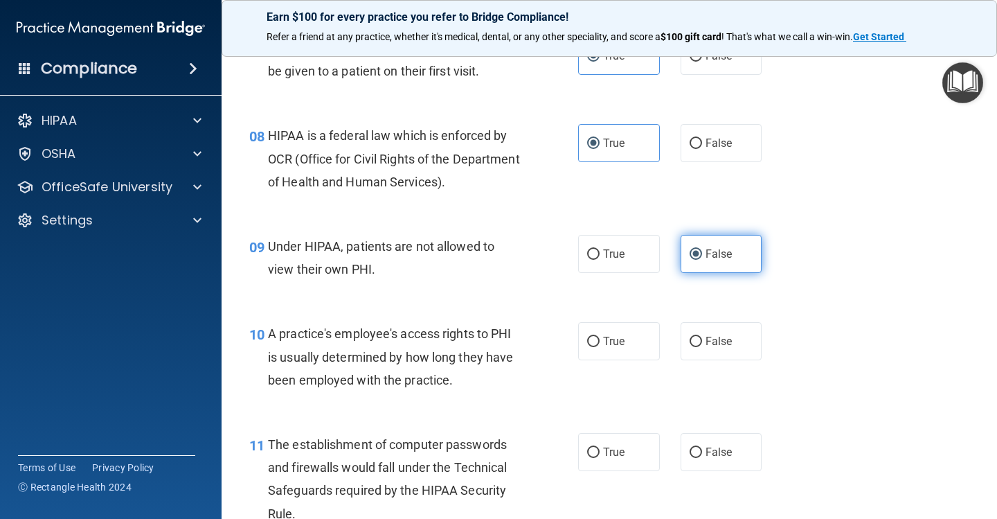
scroll to position [901, 0]
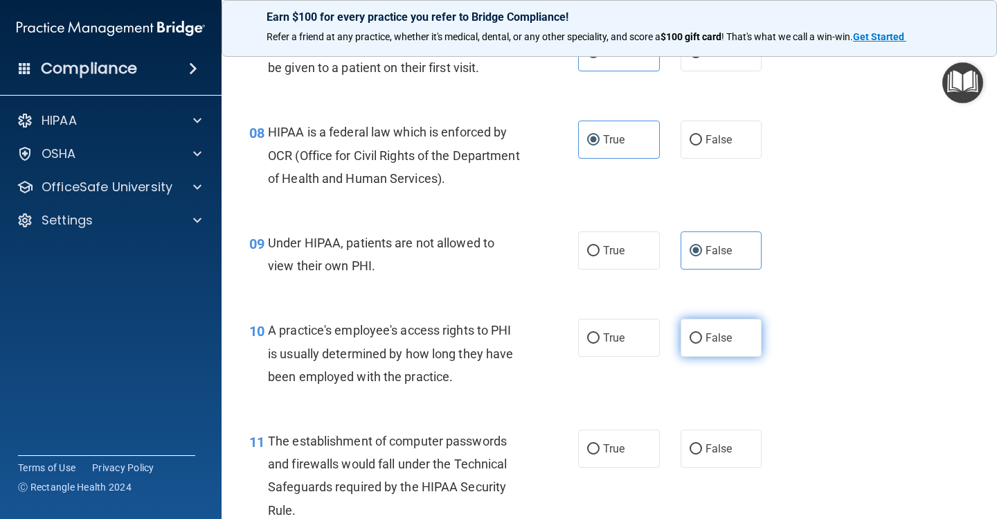
click at [708, 338] on span "False" at bounding box center [719, 337] width 27 height 13
click at [702, 338] on input "False" at bounding box center [696, 338] width 12 height 10
radio input "true"
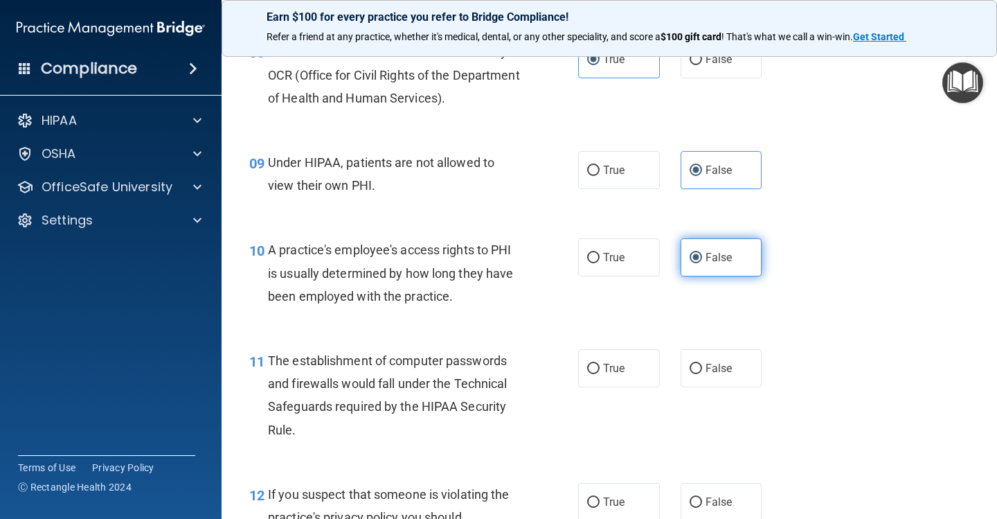
scroll to position [1033, 0]
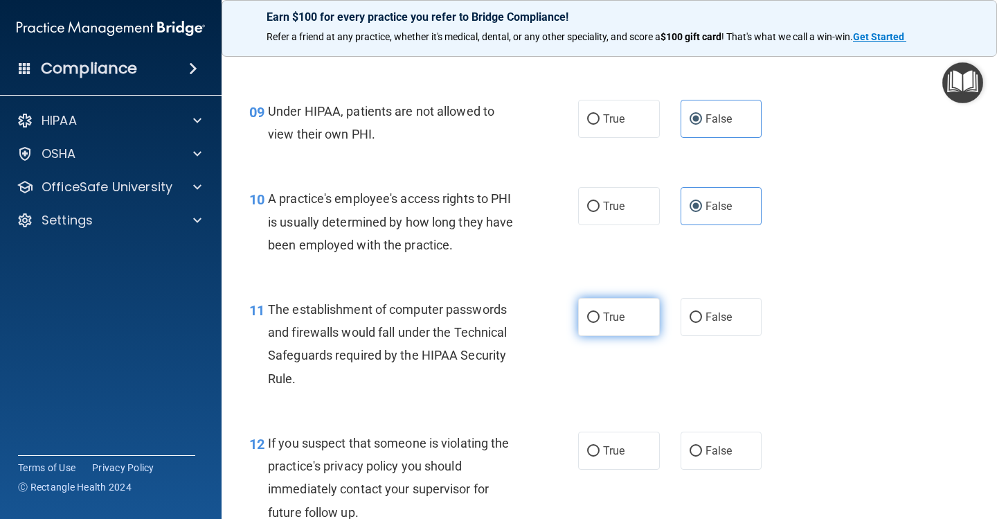
click at [623, 303] on label "True" at bounding box center [619, 317] width 82 height 38
click at [600, 312] on input "True" at bounding box center [593, 317] width 12 height 10
radio input "true"
click at [630, 432] on label "True" at bounding box center [619, 451] width 82 height 38
click at [600, 446] on input "True" at bounding box center [593, 451] width 12 height 10
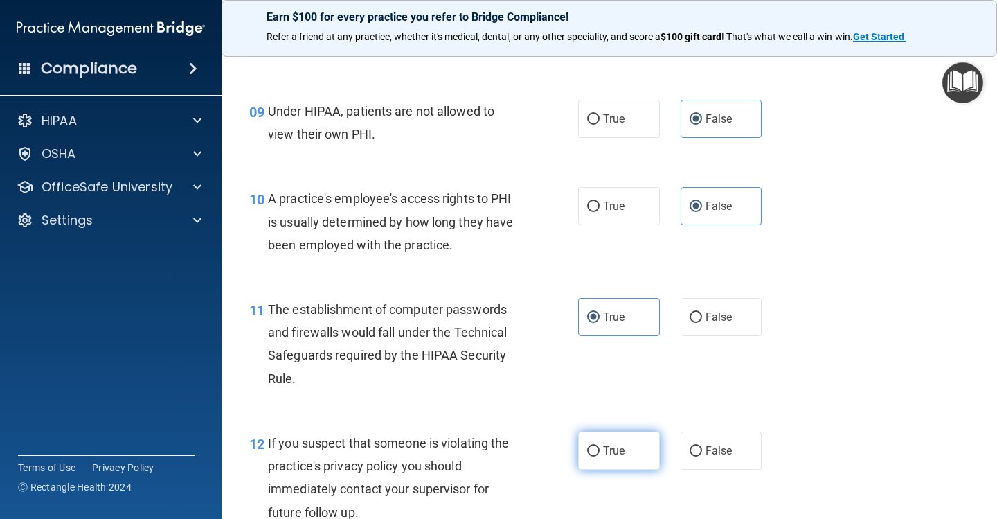
radio input "true"
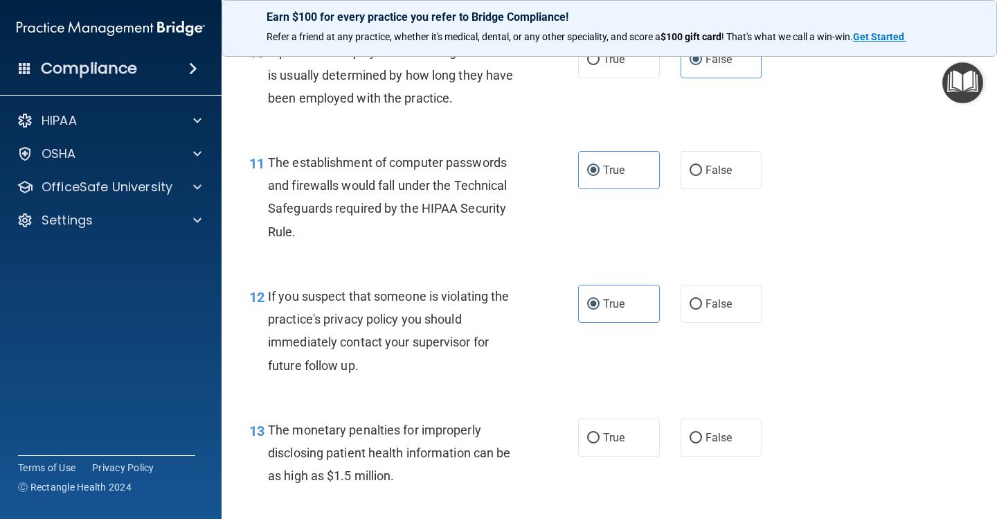
scroll to position [1211, 0]
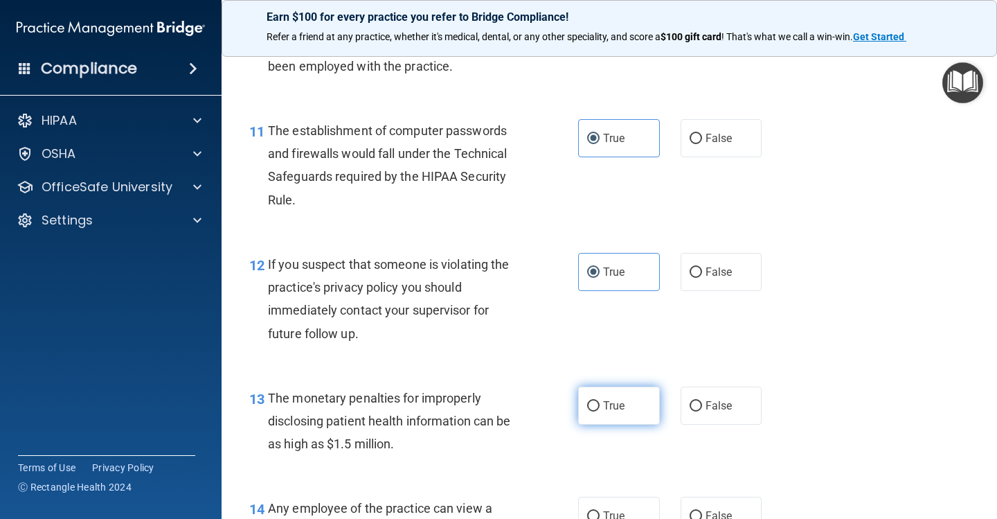
click at [630, 399] on label "True" at bounding box center [619, 405] width 82 height 38
click at [600, 401] on input "True" at bounding box center [593, 406] width 12 height 10
radio input "true"
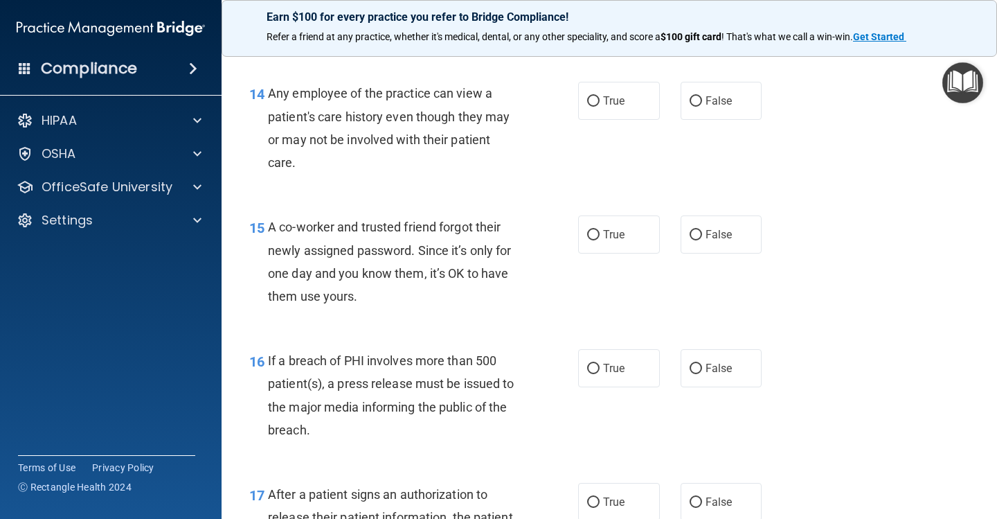
scroll to position [1619, 0]
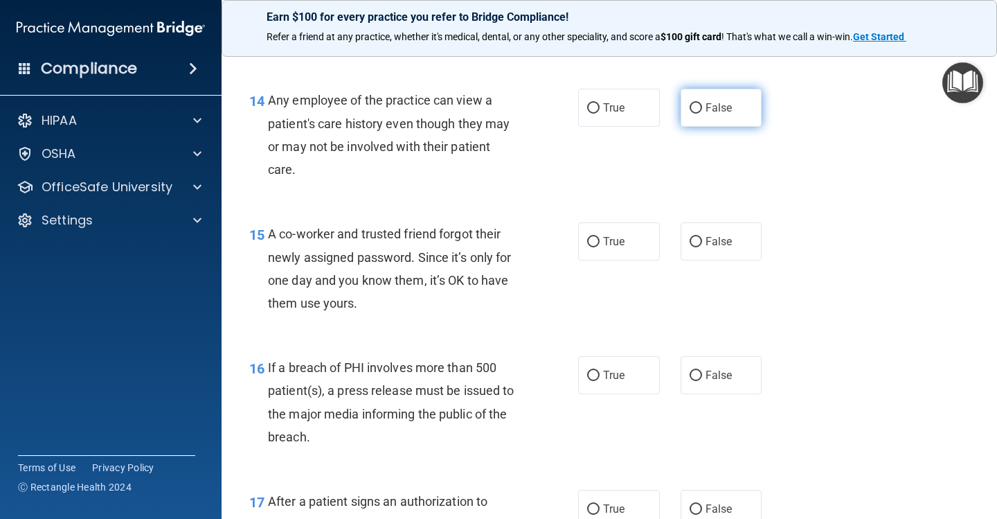
click at [713, 104] on span "False" at bounding box center [719, 107] width 27 height 13
click at [702, 104] on input "False" at bounding box center [696, 108] width 12 height 10
radio input "true"
click at [719, 239] on span "False" at bounding box center [719, 241] width 27 height 13
click at [702, 239] on input "False" at bounding box center [696, 242] width 12 height 10
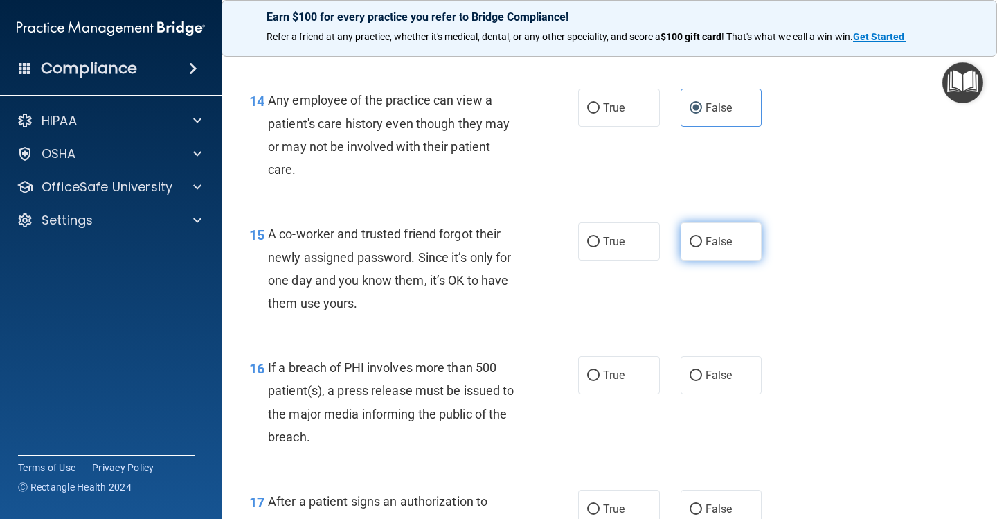
radio input "true"
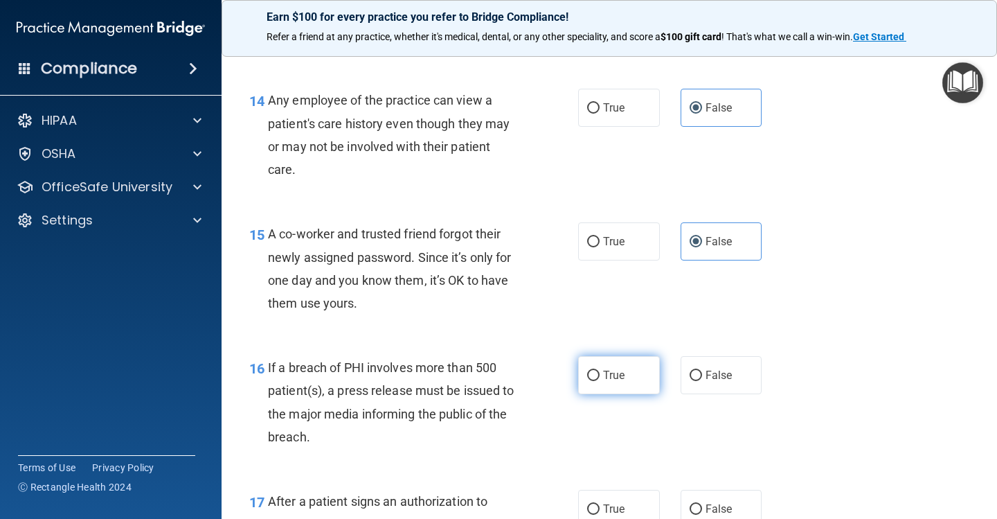
click at [639, 371] on label "True" at bounding box center [619, 375] width 82 height 38
click at [600, 371] on input "True" at bounding box center [593, 376] width 12 height 10
radio input "true"
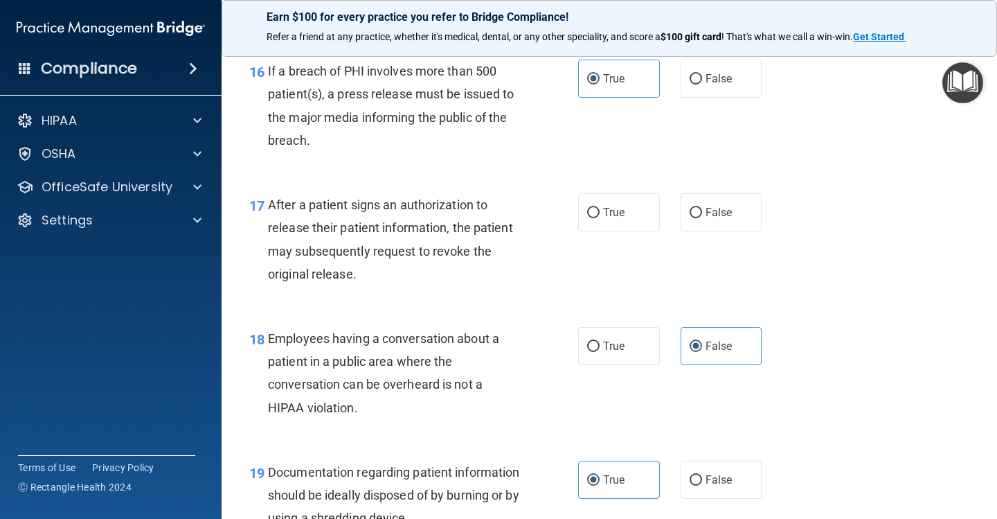
scroll to position [1963, 0]
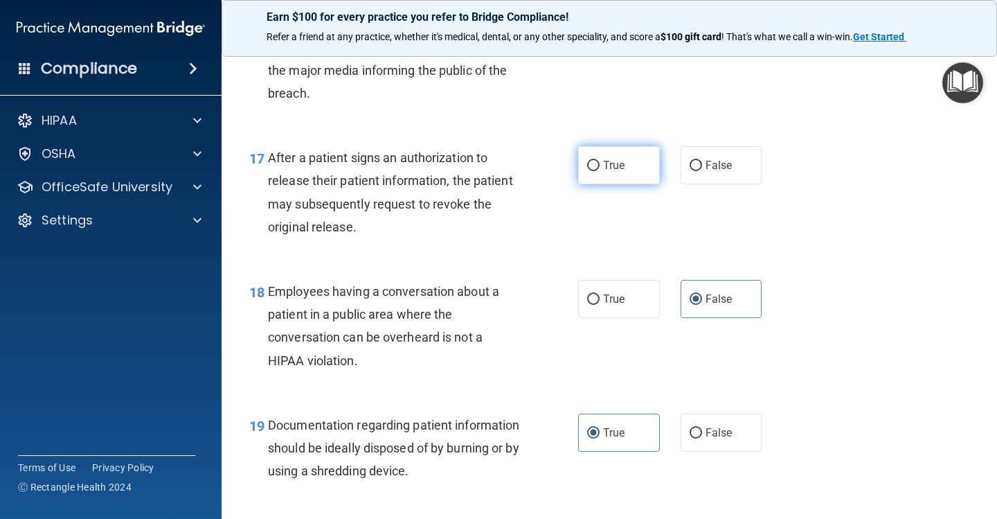
click at [618, 159] on span "True" at bounding box center [613, 165] width 21 height 13
click at [600, 161] on input "True" at bounding box center [593, 166] width 12 height 10
radio input "true"
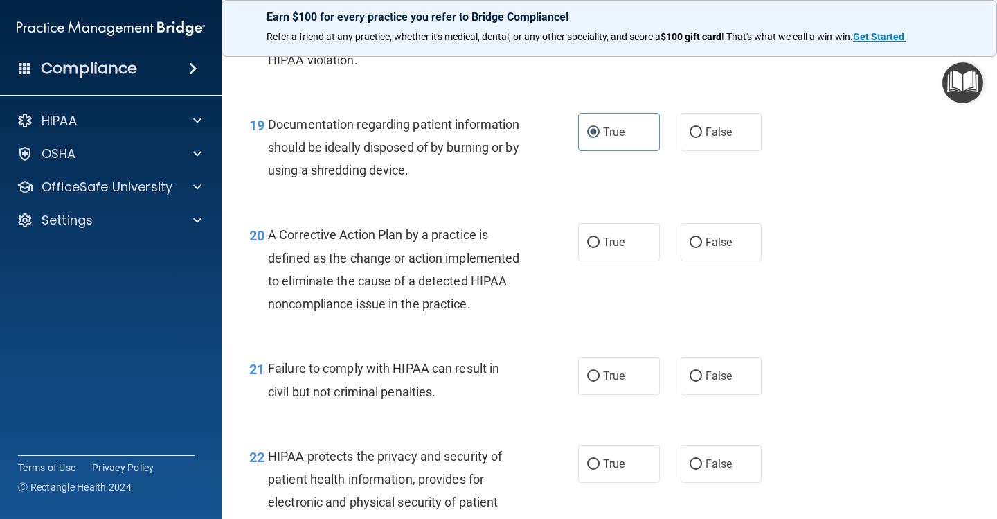
scroll to position [2272, 0]
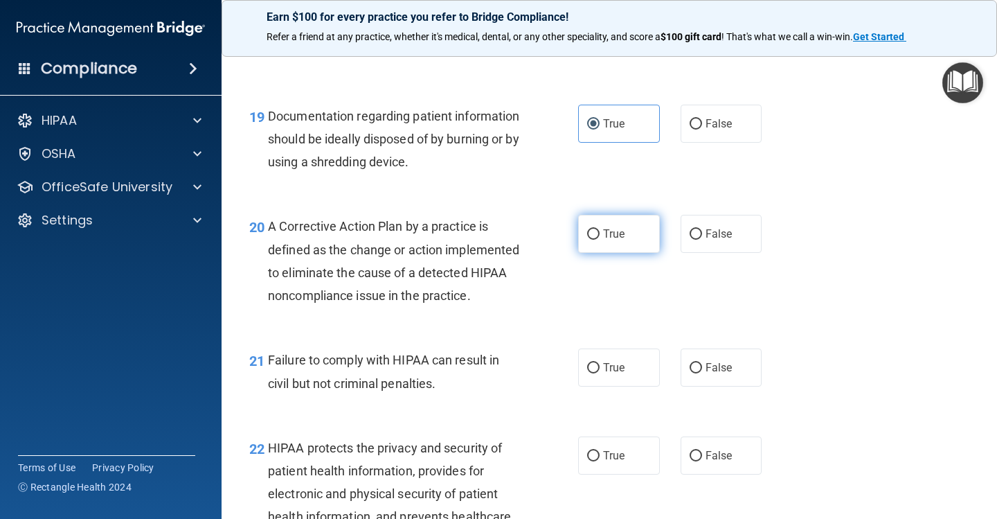
click at [610, 238] on label "True" at bounding box center [619, 234] width 82 height 38
click at [600, 238] on input "True" at bounding box center [593, 234] width 12 height 10
radio input "true"
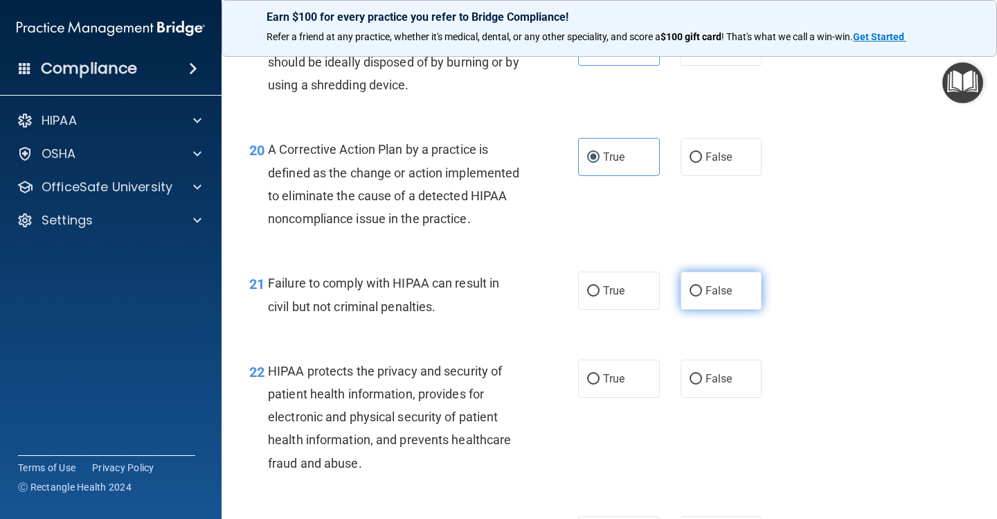
click at [722, 297] on span "False" at bounding box center [719, 290] width 27 height 13
click at [702, 296] on input "False" at bounding box center [696, 291] width 12 height 10
radio input "true"
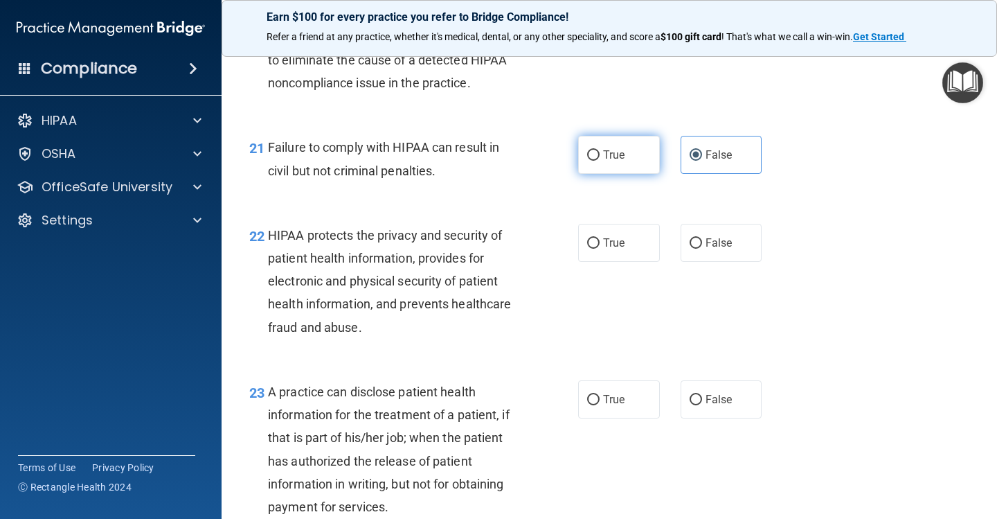
scroll to position [2485, 0]
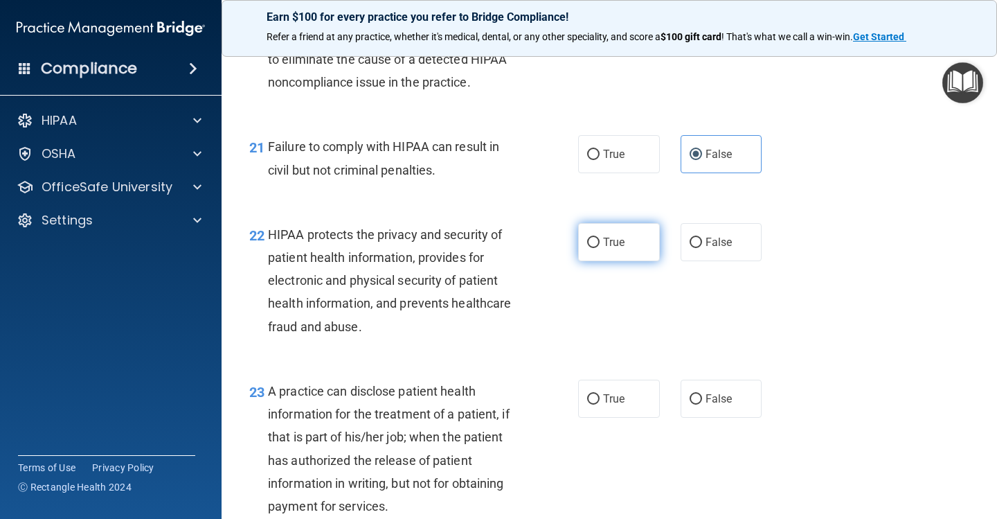
click at [617, 249] on span "True" at bounding box center [613, 241] width 21 height 13
click at [600, 248] on input "True" at bounding box center [593, 243] width 12 height 10
radio input "true"
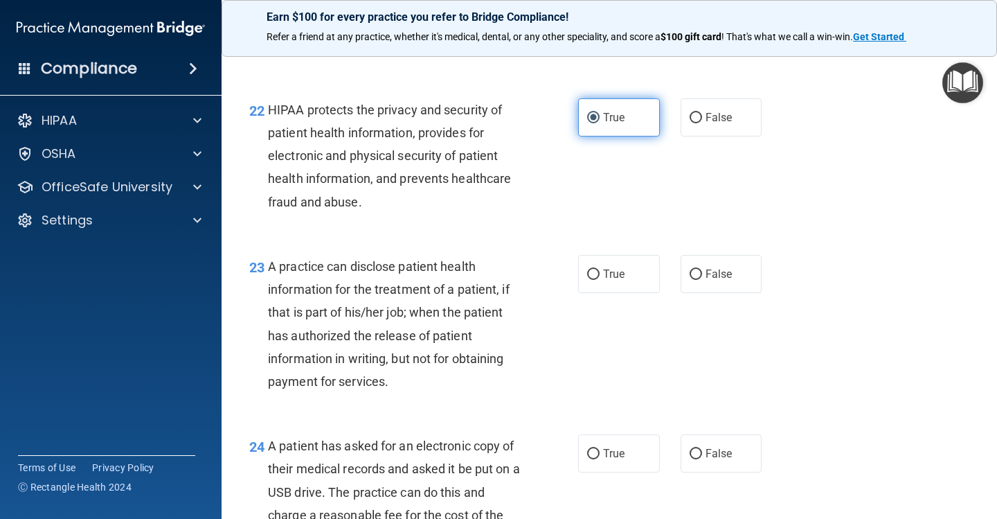
scroll to position [2620, 0]
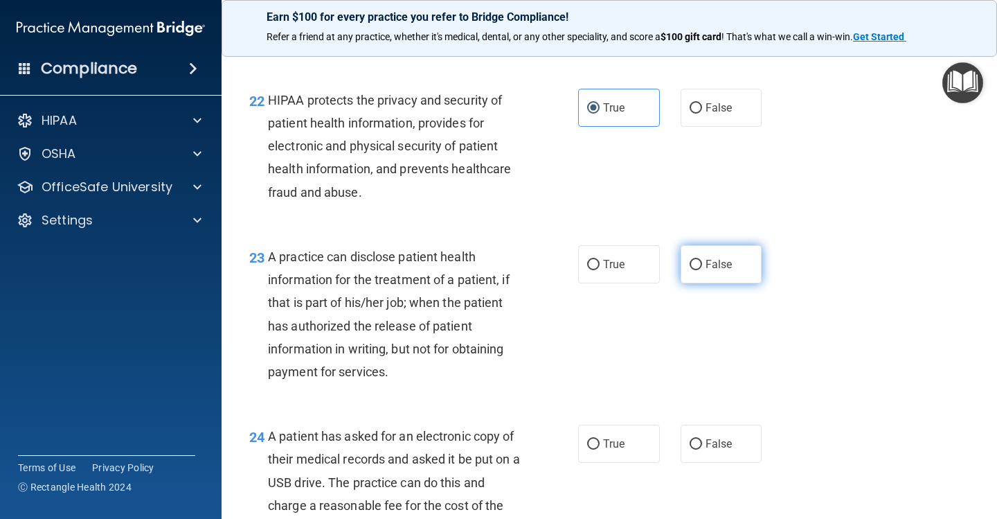
click at [705, 283] on label "False" at bounding box center [722, 264] width 82 height 38
click at [702, 270] on input "False" at bounding box center [696, 265] width 12 height 10
radio input "true"
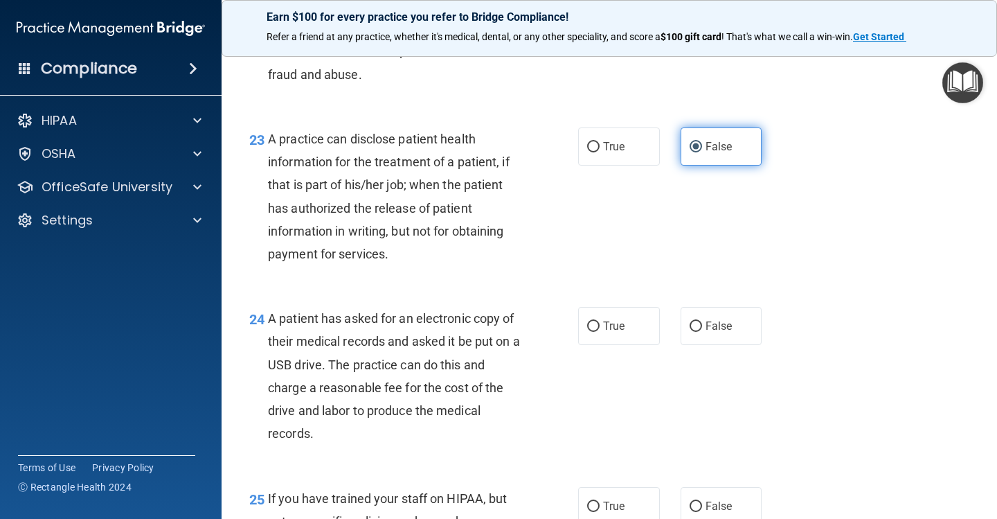
scroll to position [2738, 0]
click at [624, 343] on label "True" at bounding box center [619, 325] width 82 height 38
click at [600, 331] on input "True" at bounding box center [593, 326] width 12 height 10
radio input "true"
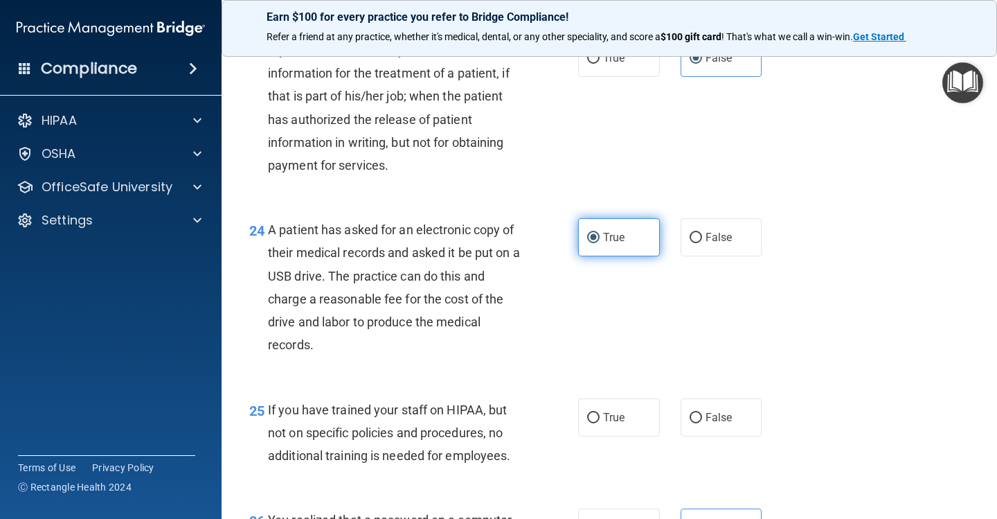
scroll to position [2832, 0]
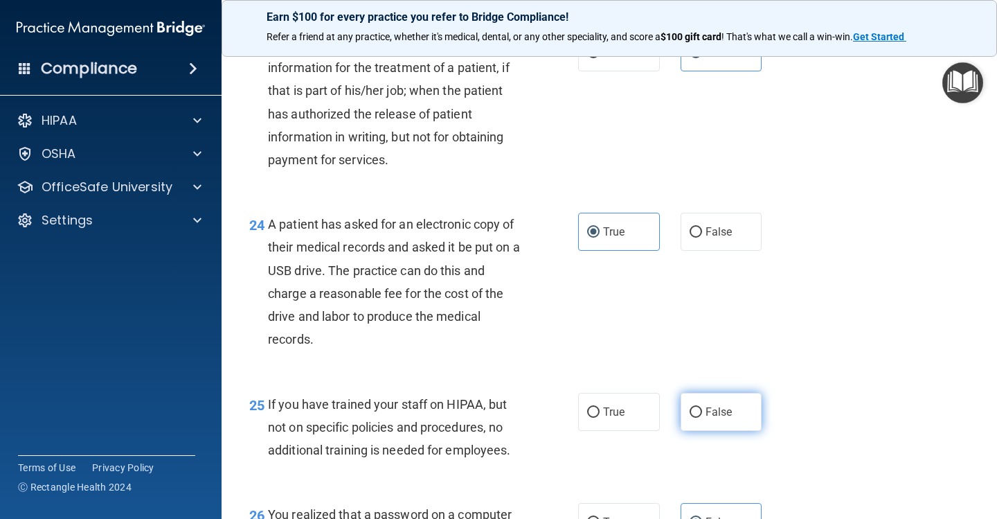
click at [720, 418] on span "False" at bounding box center [719, 411] width 27 height 13
click at [702, 418] on input "False" at bounding box center [696, 412] width 12 height 10
radio input "true"
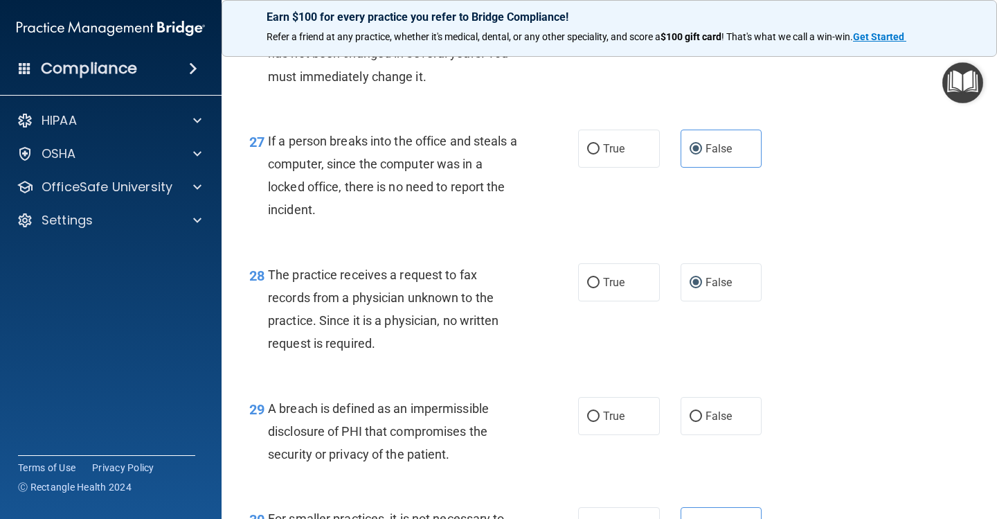
scroll to position [3318, 0]
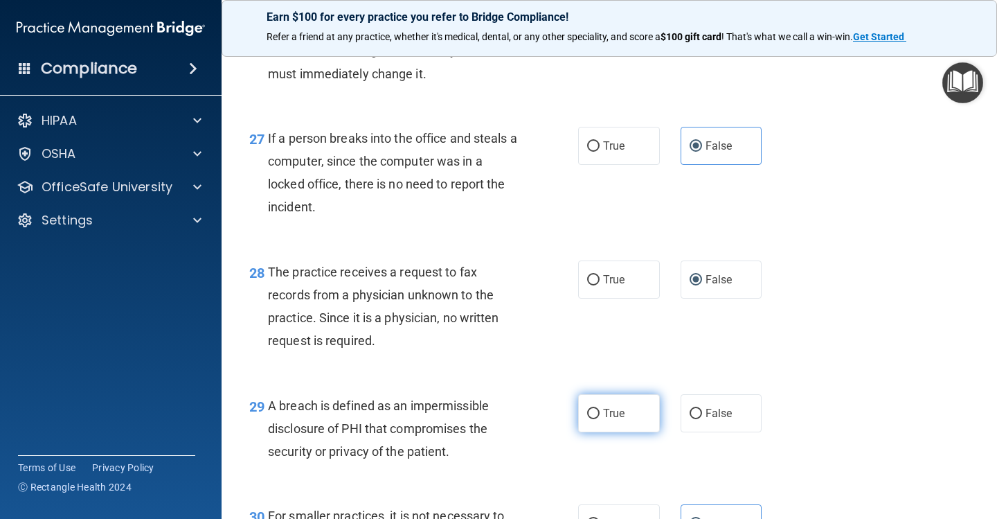
click at [643, 425] on label "True" at bounding box center [619, 413] width 82 height 38
click at [600, 419] on input "True" at bounding box center [593, 414] width 12 height 10
radio input "true"
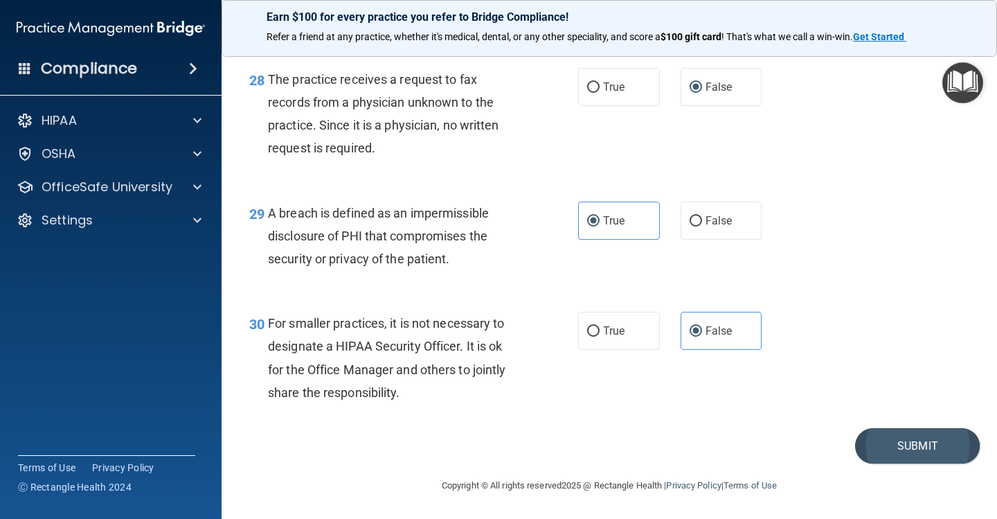
scroll to position [3516, 0]
click at [889, 448] on button "Submit" at bounding box center [917, 445] width 125 height 35
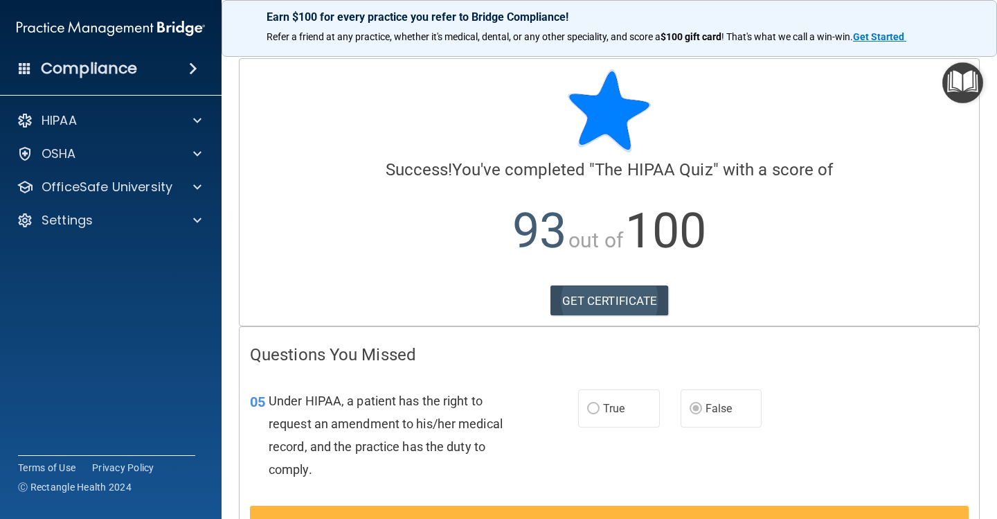
click at [617, 298] on link "GET CERTIFICATE" at bounding box center [610, 300] width 118 height 30
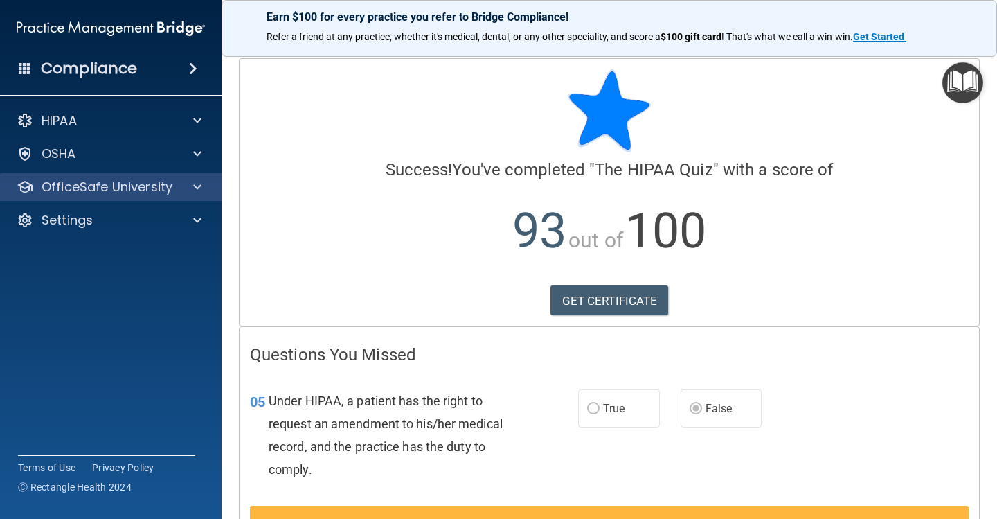
click at [139, 198] on div "OfficeSafe University" at bounding box center [111, 187] width 222 height 28
click at [149, 184] on p "OfficeSafe University" at bounding box center [107, 187] width 131 height 17
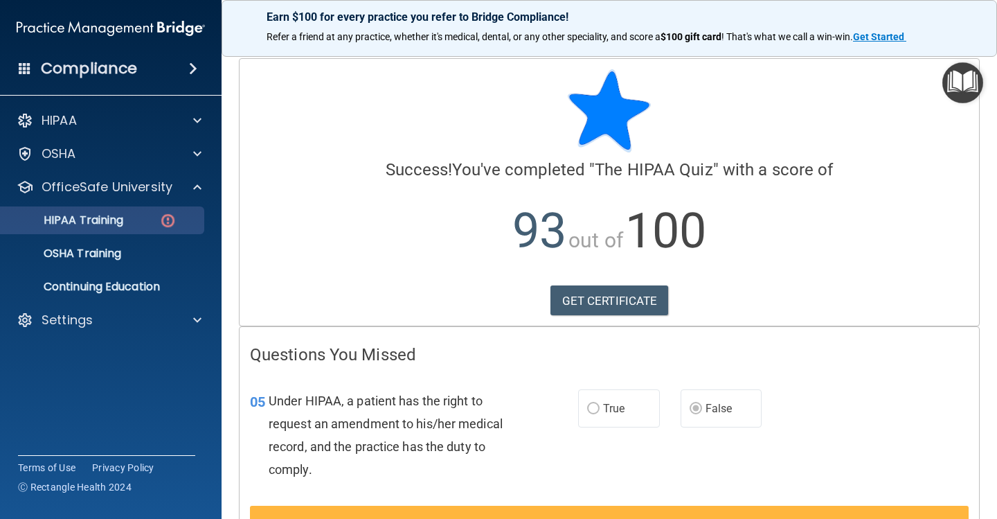
click at [125, 229] on link "HIPAA Training" at bounding box center [95, 220] width 218 height 28
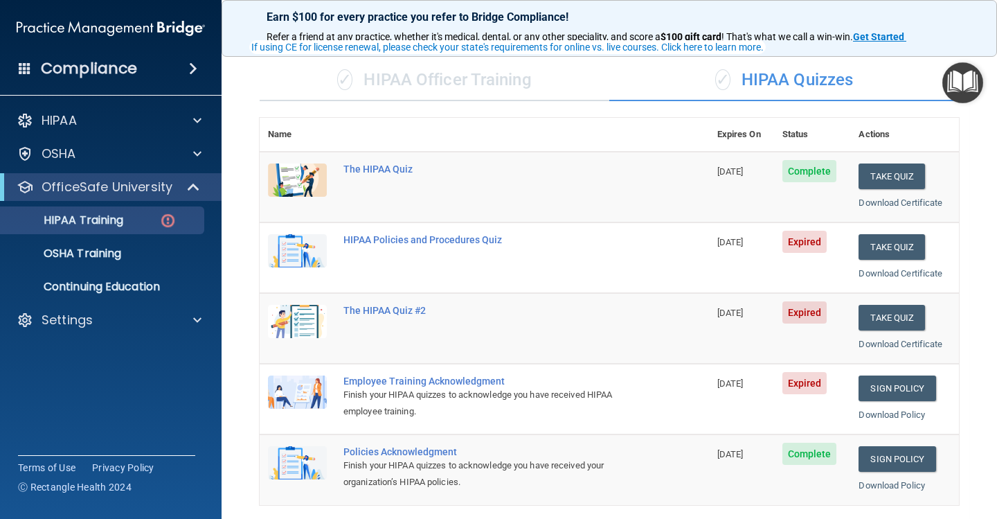
scroll to position [89, 0]
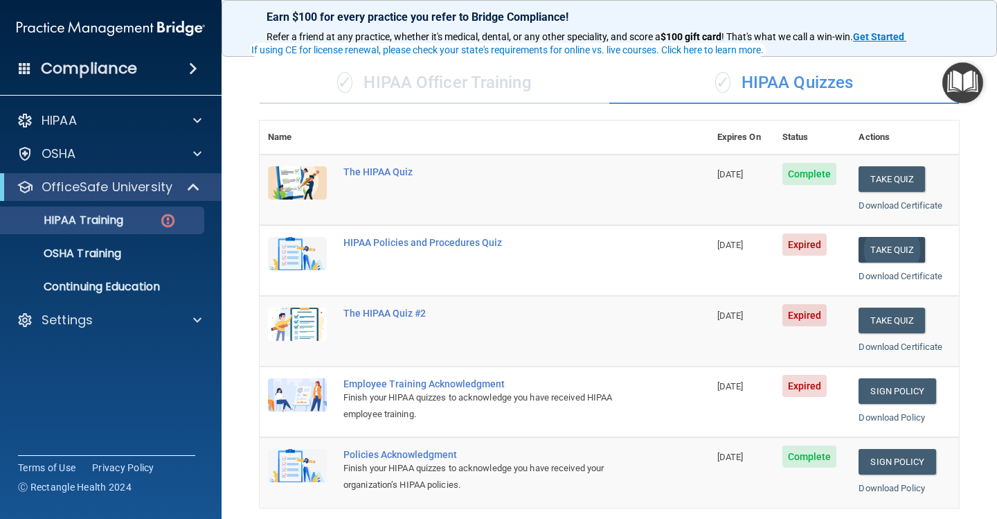
click at [873, 243] on button "Take Quiz" at bounding box center [892, 250] width 66 height 26
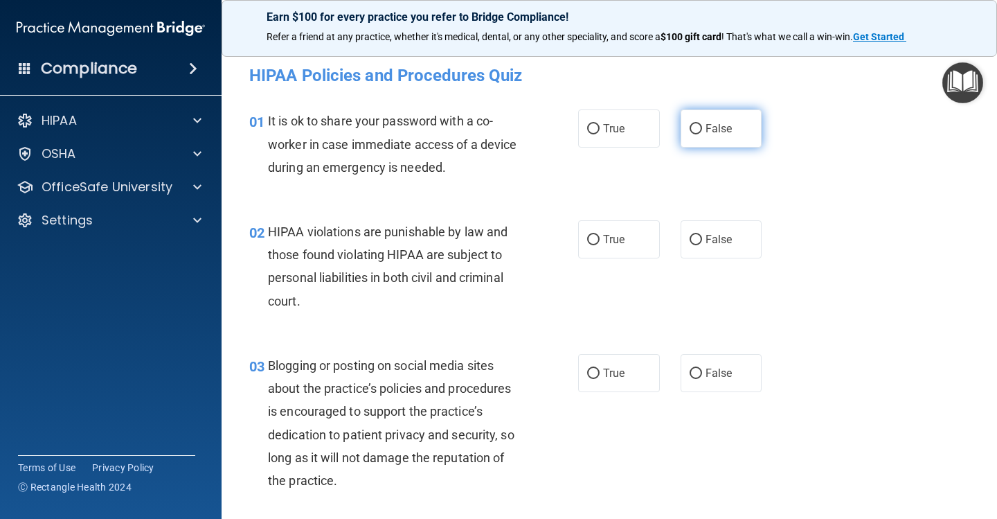
click at [710, 123] on span "False" at bounding box center [719, 128] width 27 height 13
click at [702, 124] on input "False" at bounding box center [696, 129] width 12 height 10
radio input "true"
click at [622, 247] on label "True" at bounding box center [619, 239] width 82 height 38
click at [600, 245] on input "True" at bounding box center [593, 240] width 12 height 10
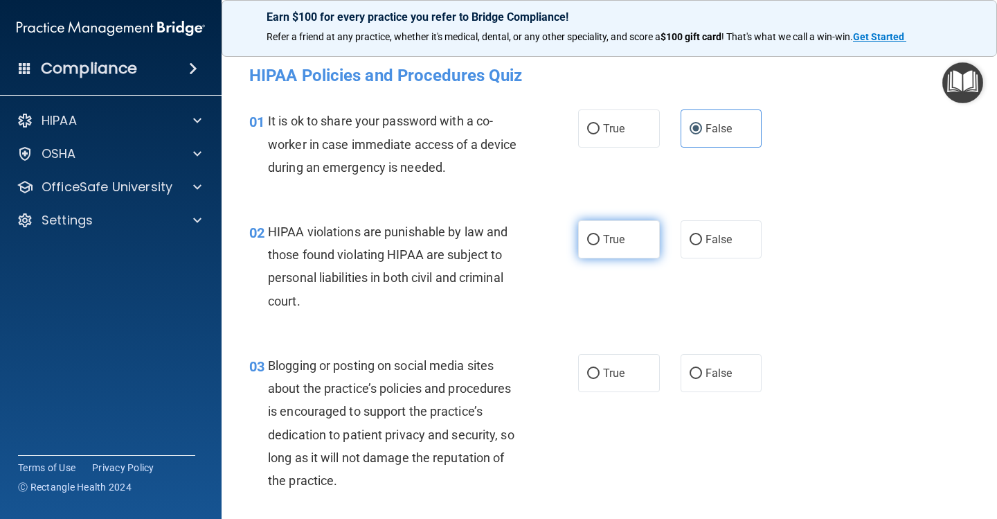
radio input "true"
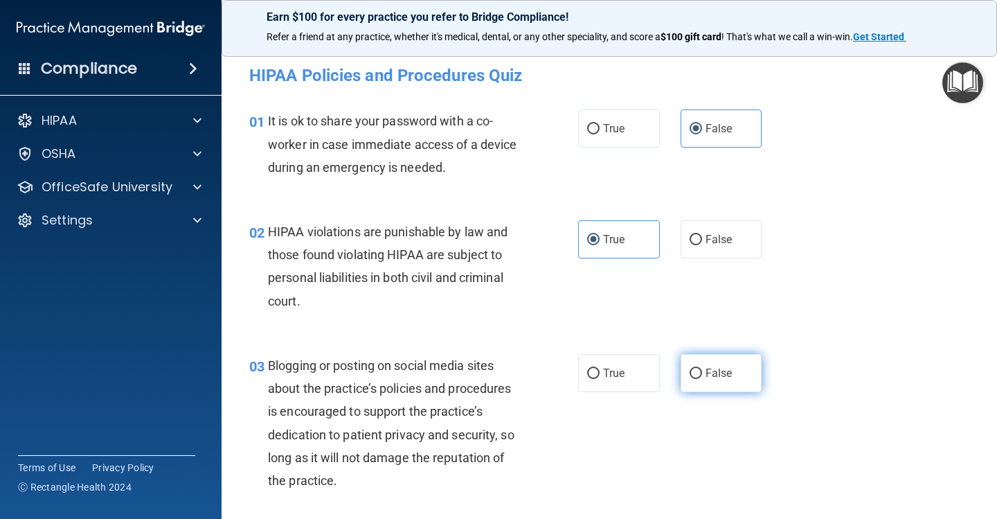
click at [719, 364] on label "False" at bounding box center [722, 373] width 82 height 38
click at [702, 368] on input "False" at bounding box center [696, 373] width 12 height 10
radio input "true"
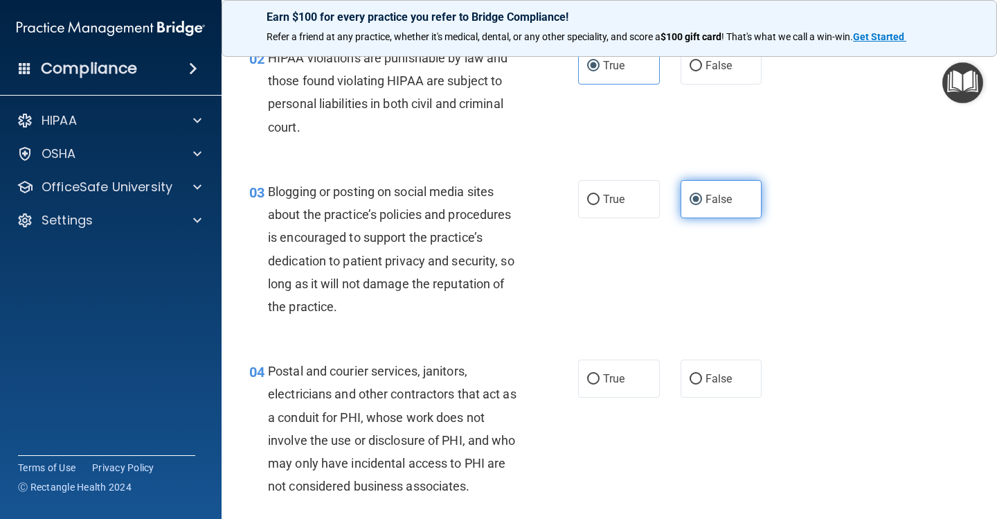
scroll to position [175, 0]
click at [629, 384] on label "True" at bounding box center [619, 378] width 82 height 38
click at [600, 384] on input "True" at bounding box center [593, 378] width 12 height 10
radio input "true"
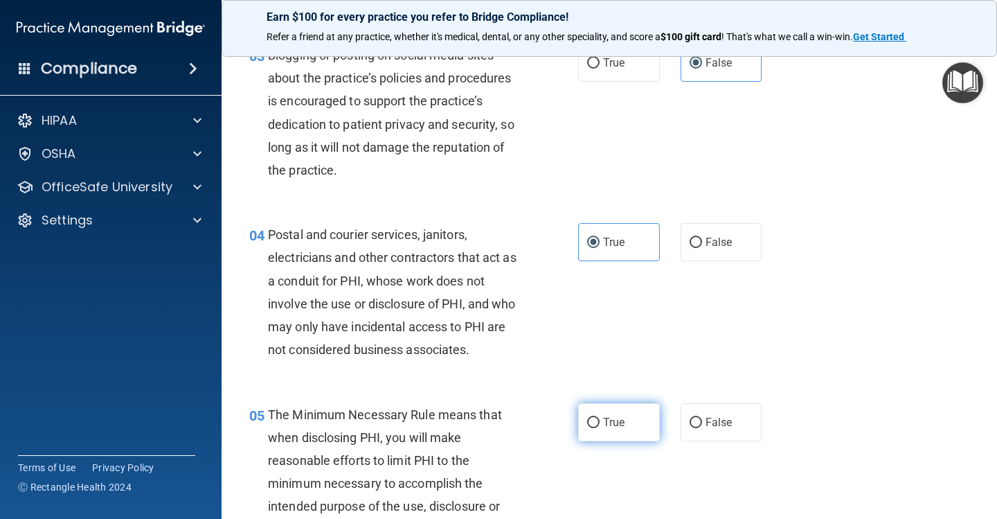
click at [615, 421] on span "True" at bounding box center [613, 422] width 21 height 13
click at [600, 421] on input "True" at bounding box center [593, 423] width 12 height 10
radio input "true"
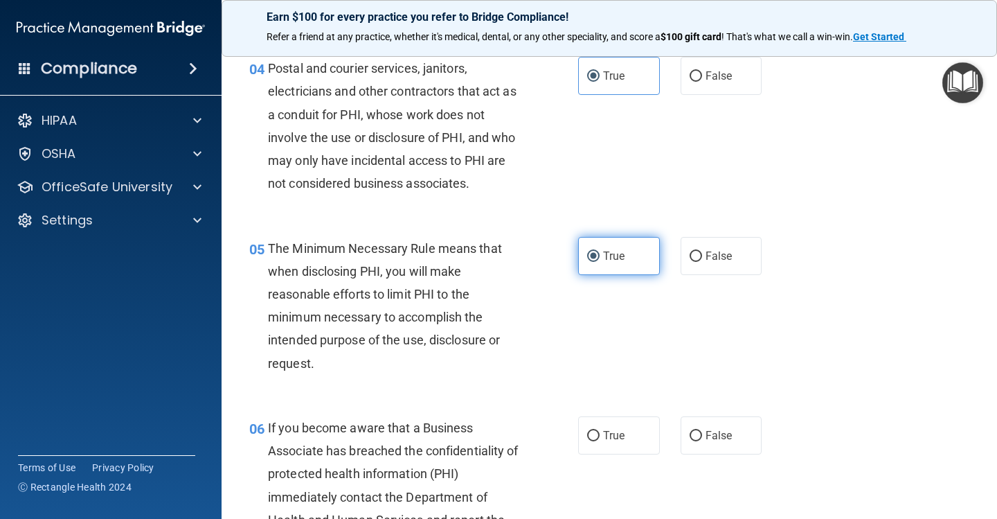
scroll to position [489, 0]
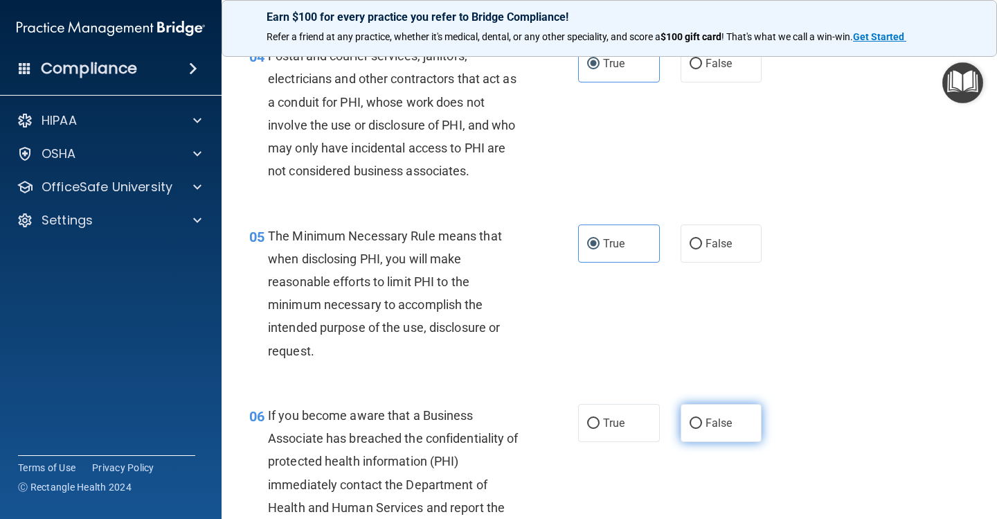
click at [718, 416] on span "False" at bounding box center [719, 422] width 27 height 13
click at [702, 418] on input "False" at bounding box center [696, 423] width 12 height 10
radio input "true"
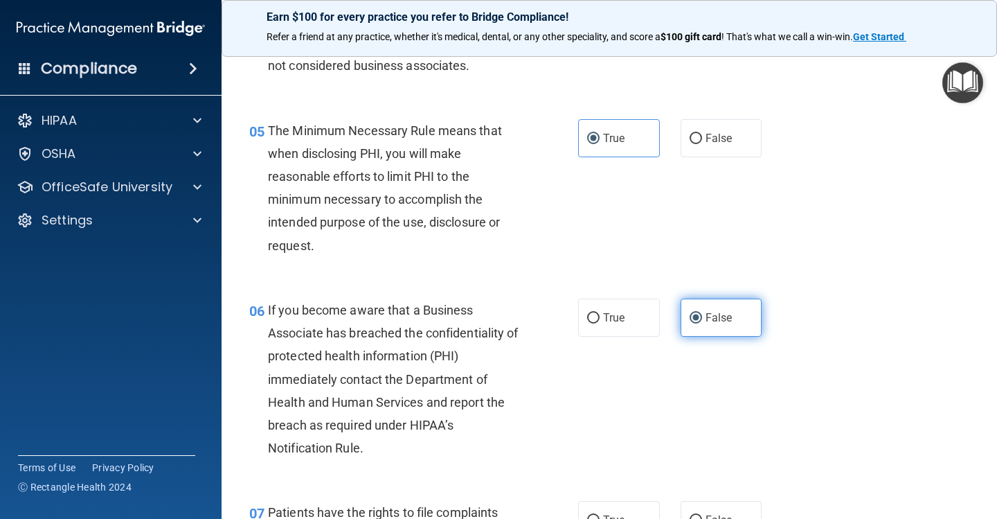
scroll to position [642, 0]
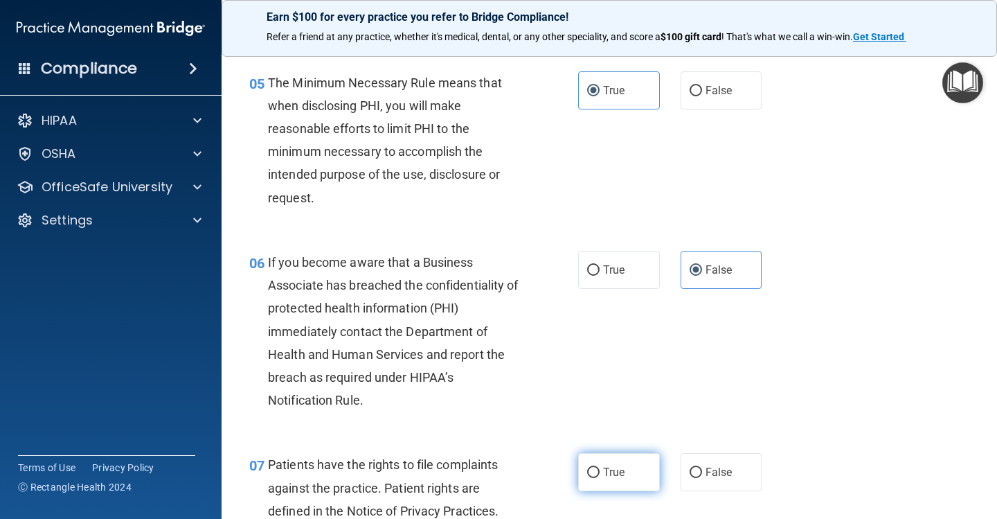
click at [616, 470] on span "True" at bounding box center [613, 471] width 21 height 13
click at [600, 470] on input "True" at bounding box center [593, 473] width 12 height 10
radio input "true"
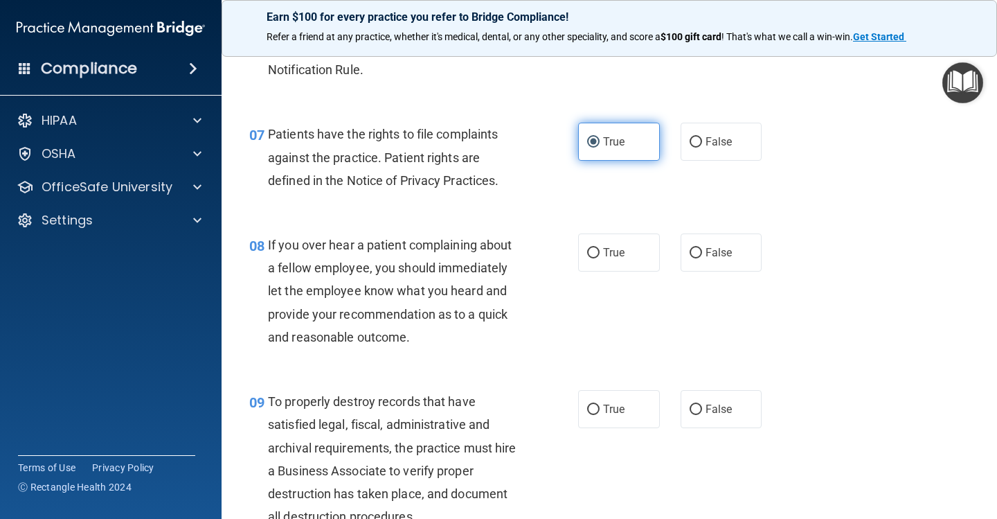
scroll to position [984, 0]
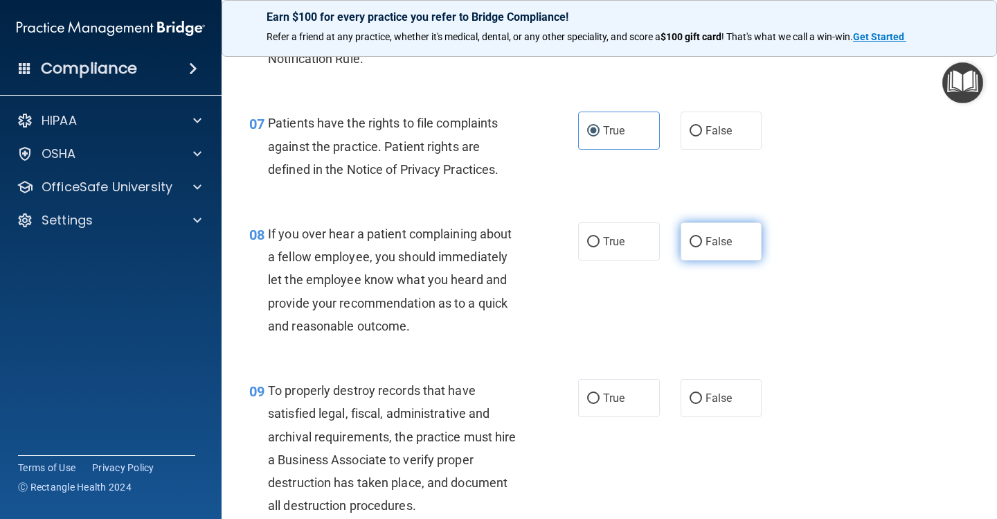
click at [702, 245] on label "False" at bounding box center [722, 241] width 82 height 38
click at [702, 245] on input "False" at bounding box center [696, 242] width 12 height 10
radio input "true"
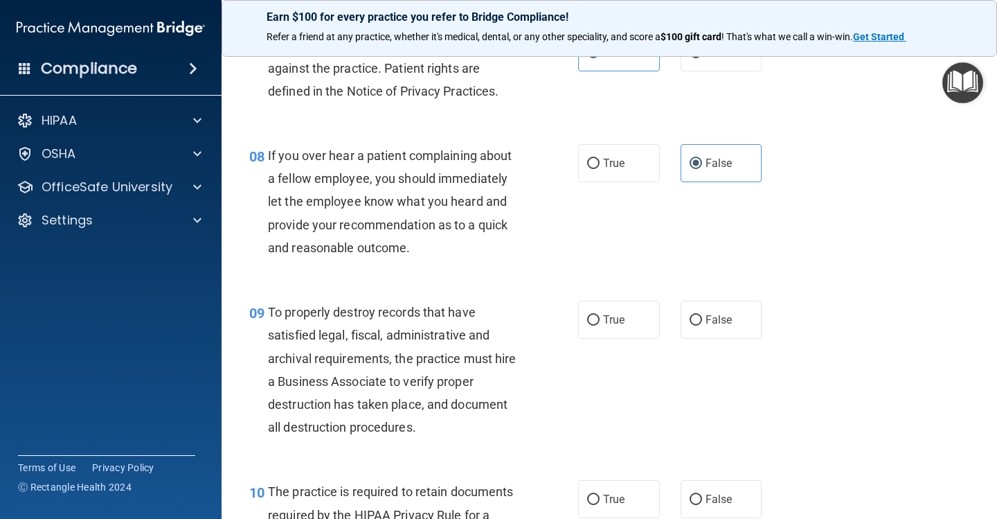
scroll to position [1067, 0]
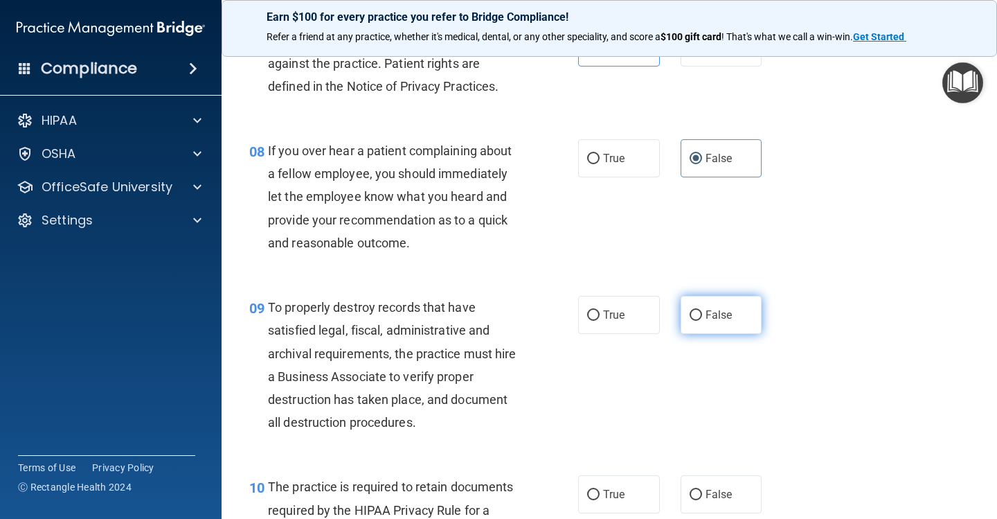
click at [706, 308] on span "False" at bounding box center [719, 314] width 27 height 13
click at [702, 310] on input "False" at bounding box center [696, 315] width 12 height 10
radio input "true"
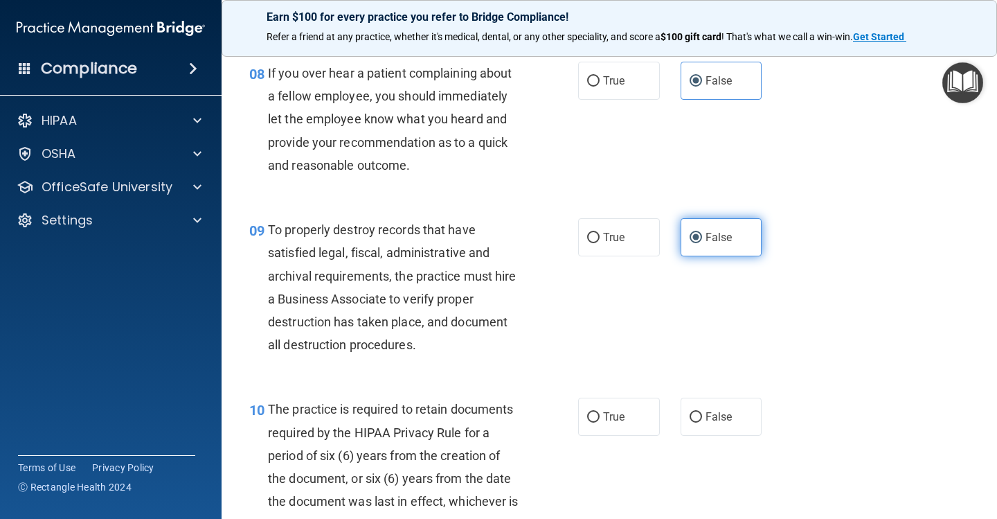
scroll to position [1155, 0]
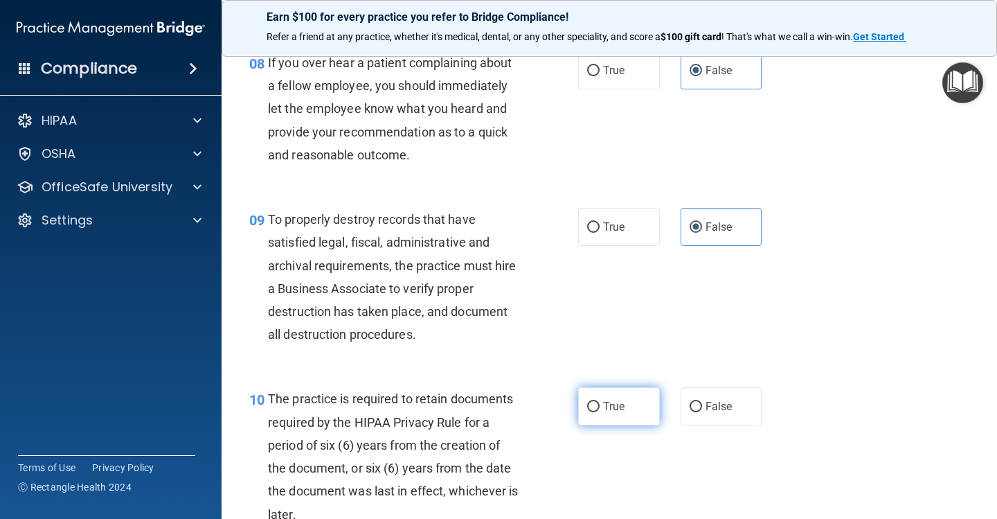
click at [621, 400] on span "True" at bounding box center [613, 406] width 21 height 13
click at [600, 402] on input "True" at bounding box center [593, 407] width 12 height 10
radio input "true"
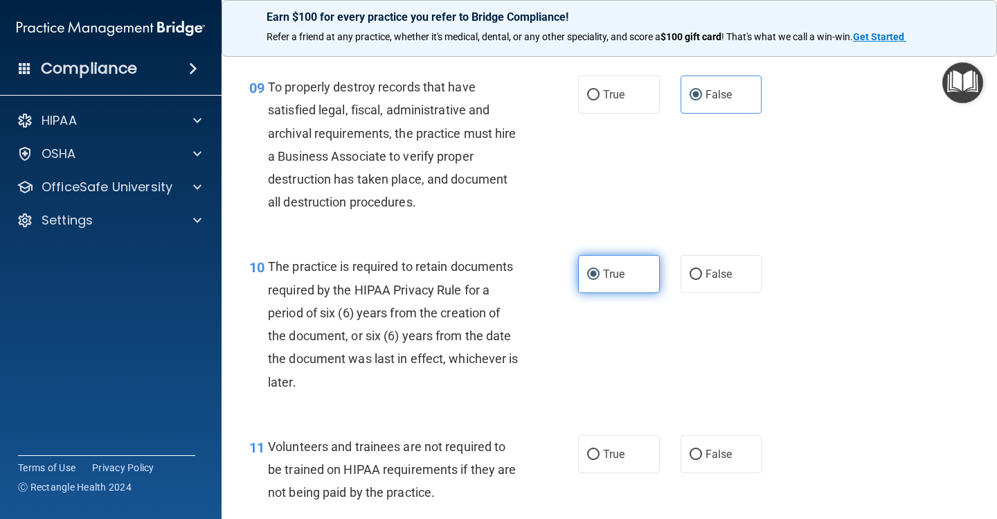
scroll to position [1326, 0]
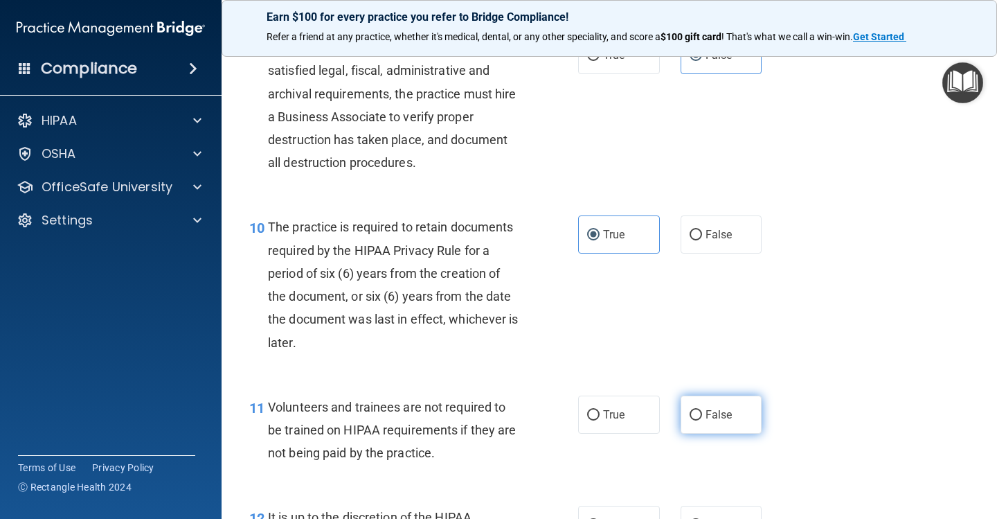
click at [747, 409] on label "False" at bounding box center [722, 414] width 82 height 38
click at [702, 410] on input "False" at bounding box center [696, 415] width 12 height 10
radio input "true"
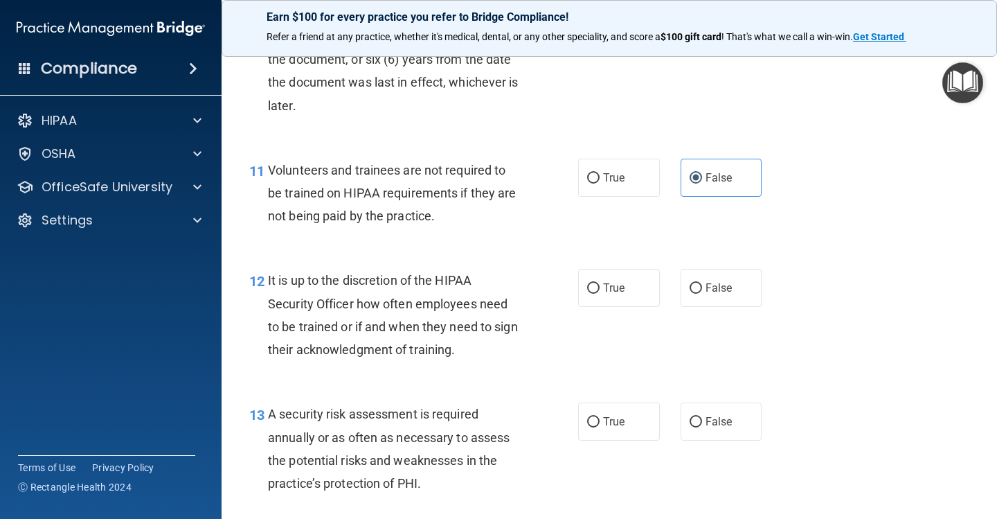
scroll to position [1575, 0]
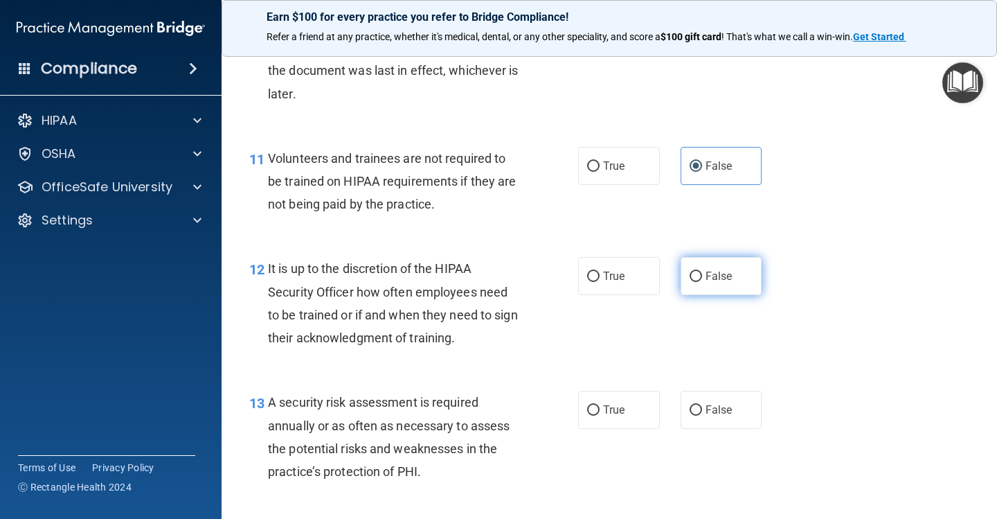
click at [729, 269] on span "False" at bounding box center [719, 275] width 27 height 13
click at [702, 272] on input "False" at bounding box center [696, 277] width 12 height 10
radio input "true"
click at [634, 401] on label "True" at bounding box center [619, 410] width 82 height 38
click at [600, 405] on input "True" at bounding box center [593, 410] width 12 height 10
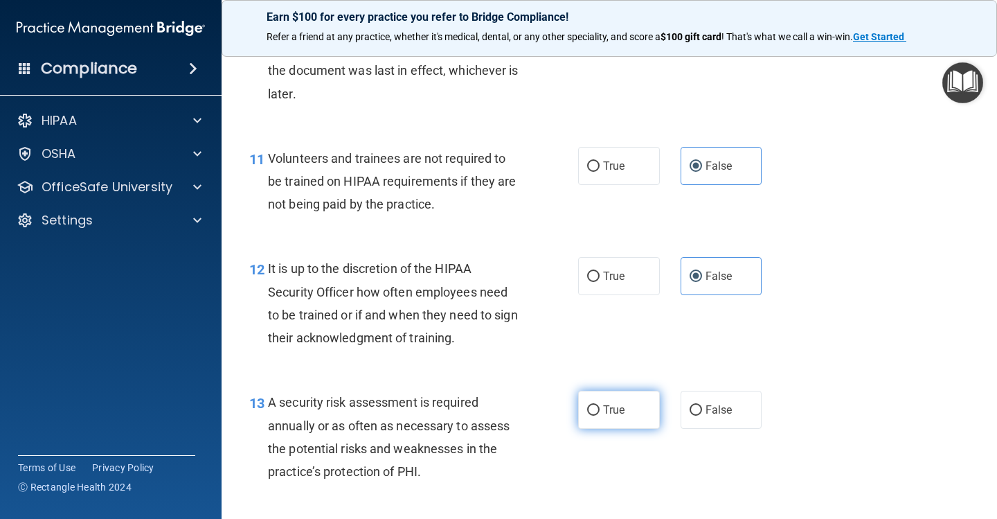
radio input "true"
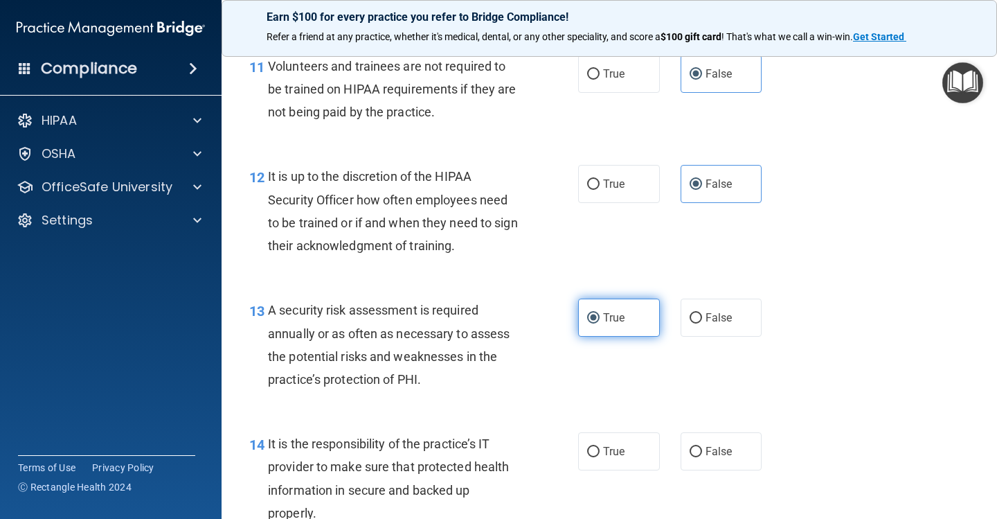
scroll to position [1715, 0]
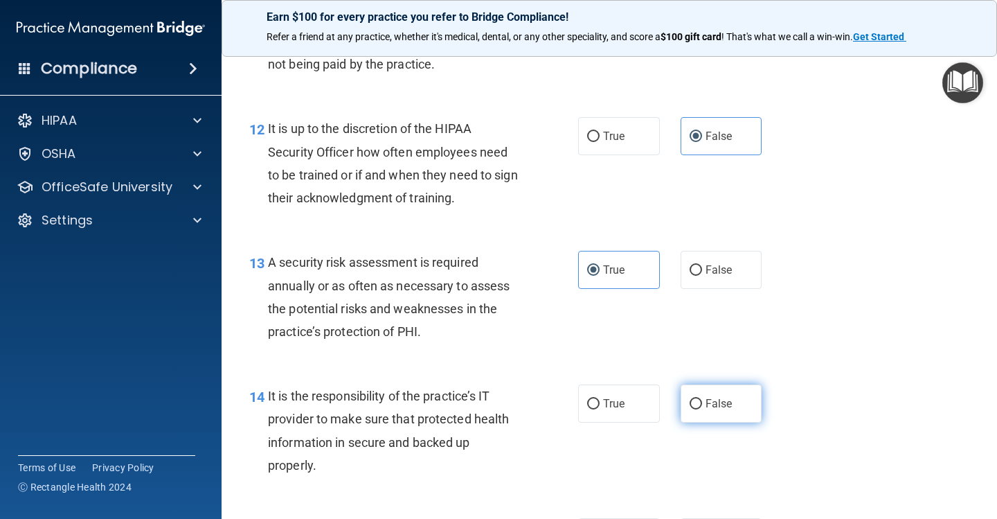
click at [706, 400] on span "False" at bounding box center [719, 403] width 27 height 13
click at [702, 400] on input "False" at bounding box center [696, 404] width 12 height 10
radio input "true"
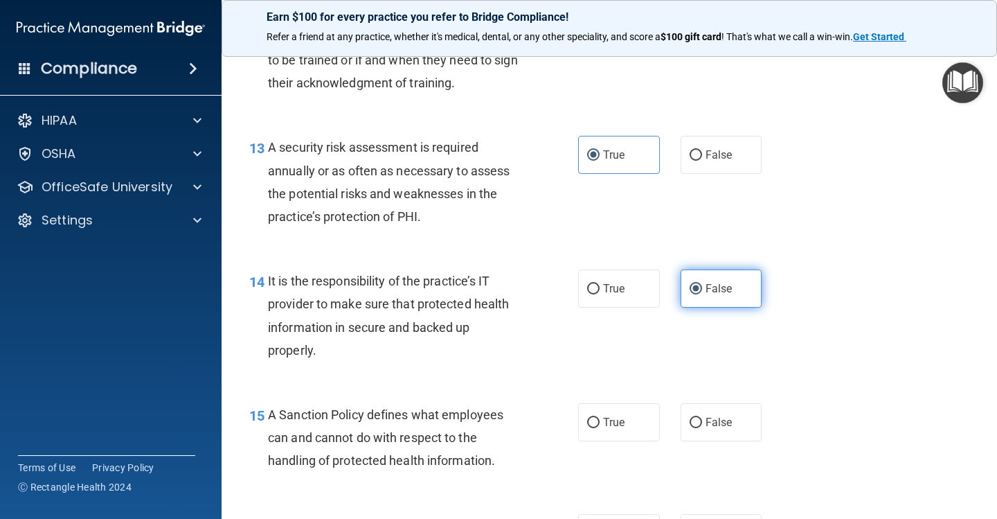
scroll to position [1835, 0]
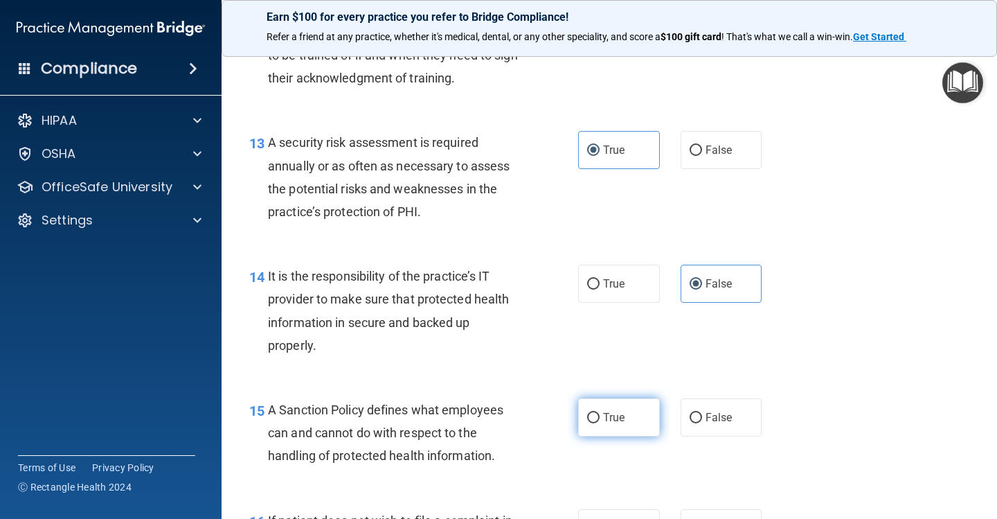
click at [640, 407] on label "True" at bounding box center [619, 417] width 82 height 38
click at [600, 413] on input "True" at bounding box center [593, 418] width 12 height 10
radio input "true"
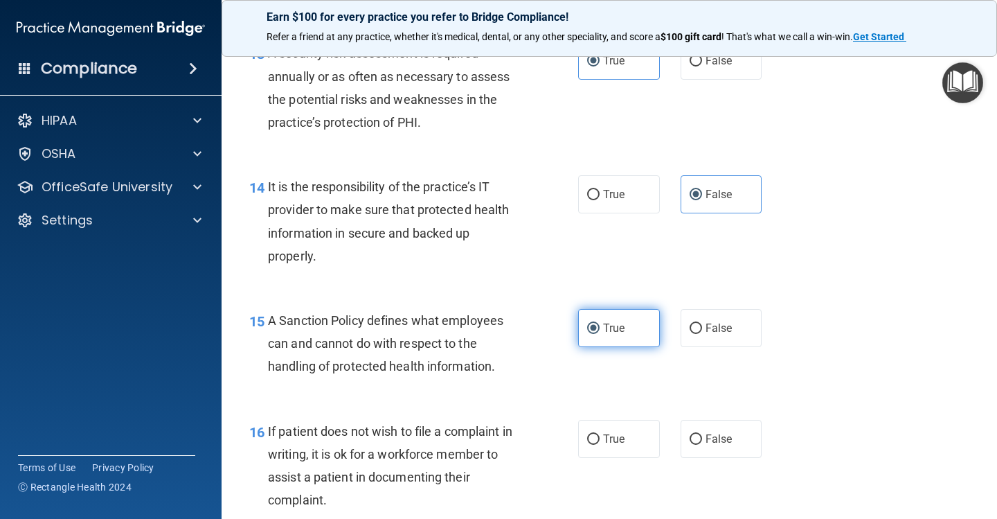
scroll to position [1953, 0]
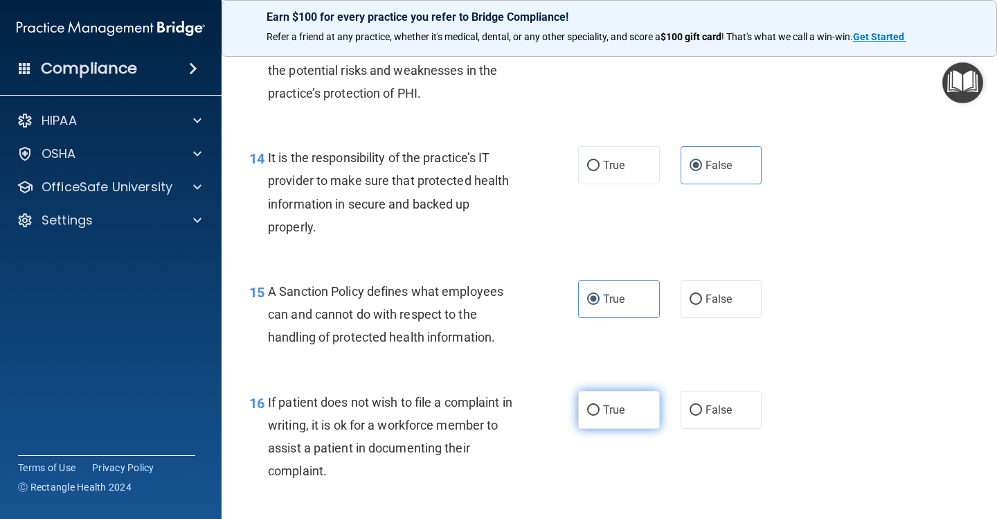
click at [640, 407] on label "True" at bounding box center [619, 410] width 82 height 38
click at [600, 407] on input "True" at bounding box center [593, 410] width 12 height 10
radio input "true"
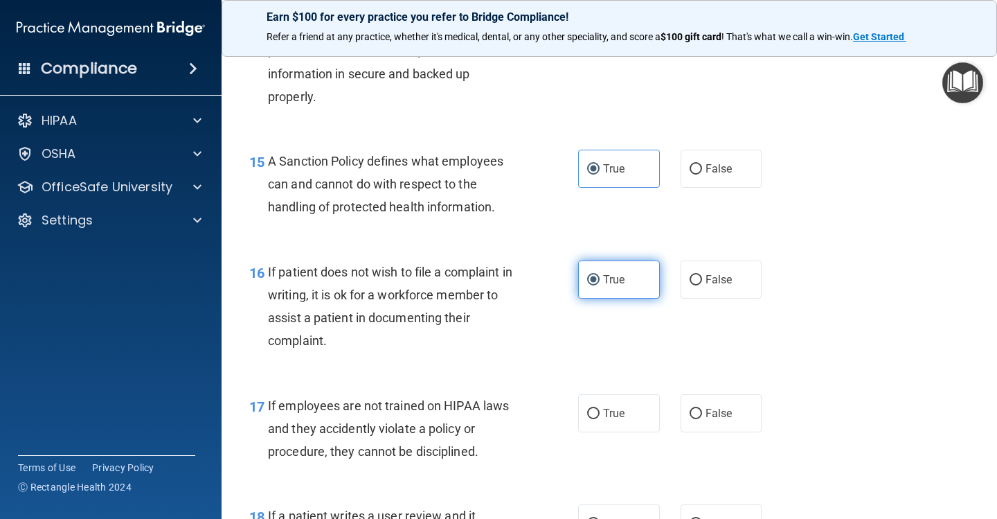
scroll to position [2085, 0]
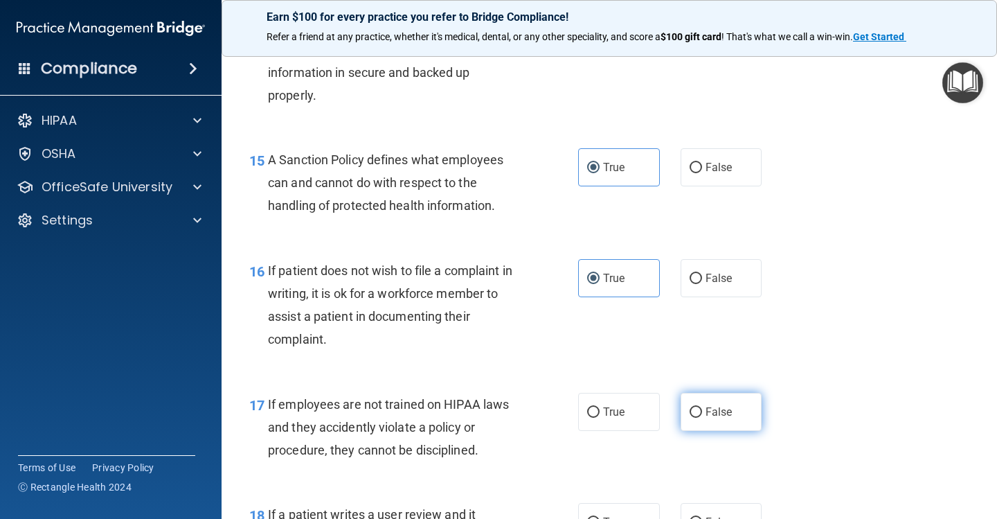
click at [722, 405] on span "False" at bounding box center [719, 411] width 27 height 13
click at [702, 407] on input "False" at bounding box center [696, 412] width 12 height 10
radio input "true"
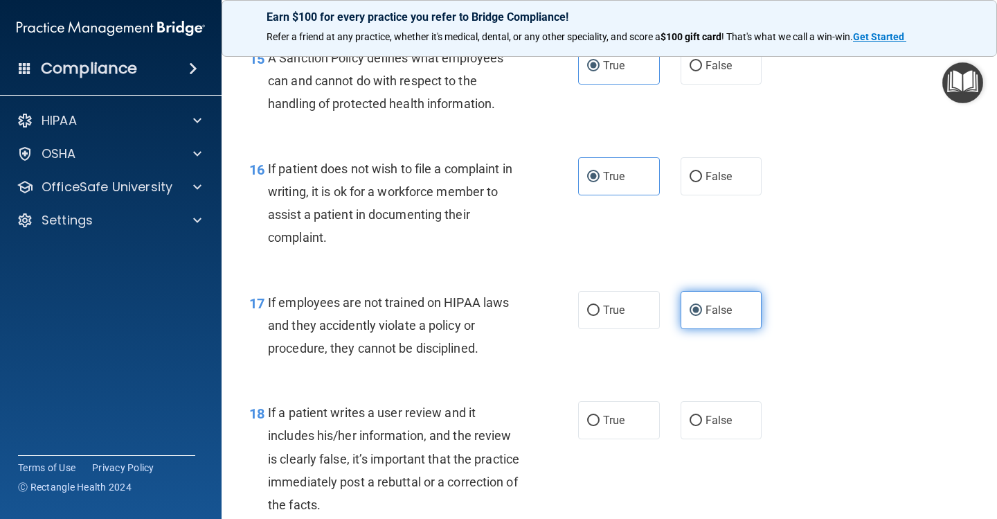
scroll to position [2209, 0]
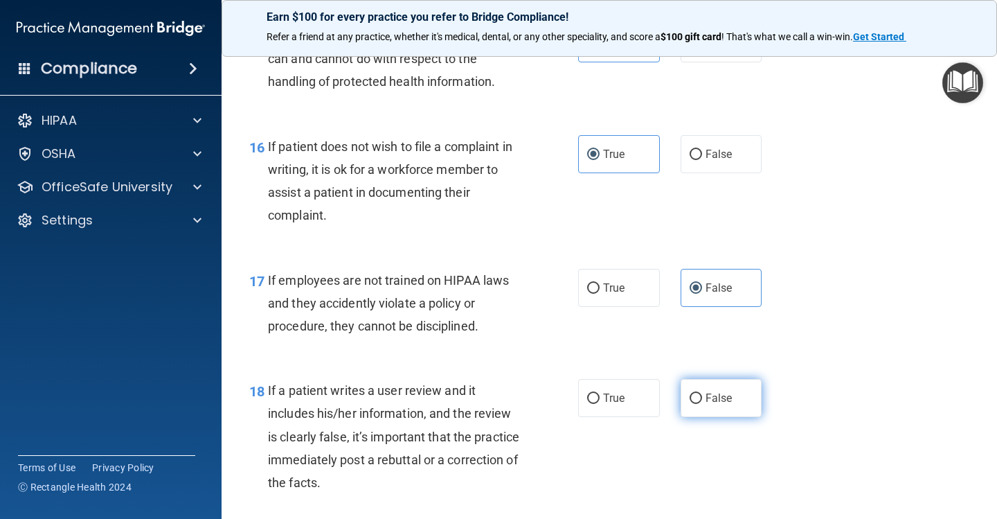
click at [722, 403] on label "False" at bounding box center [722, 398] width 82 height 38
click at [702, 403] on input "False" at bounding box center [696, 398] width 12 height 10
radio input "true"
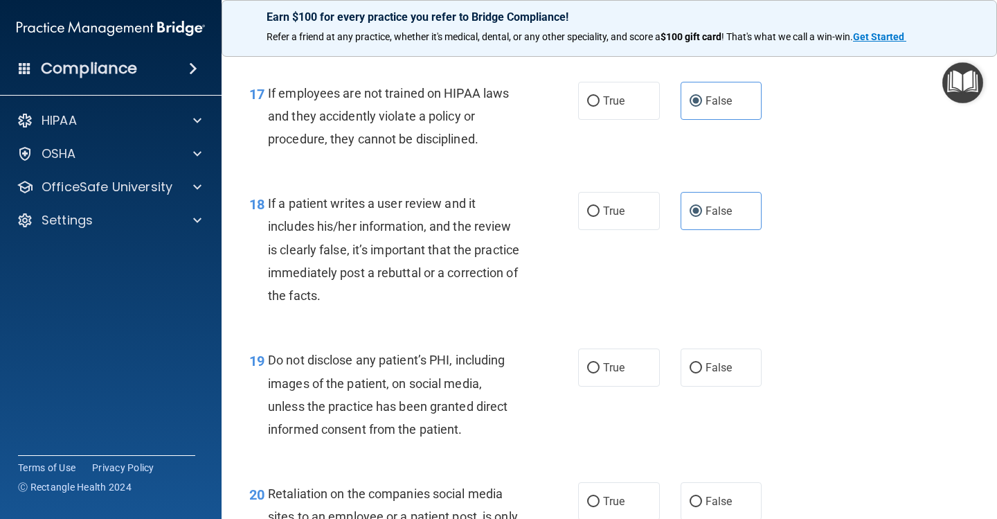
scroll to position [2401, 0]
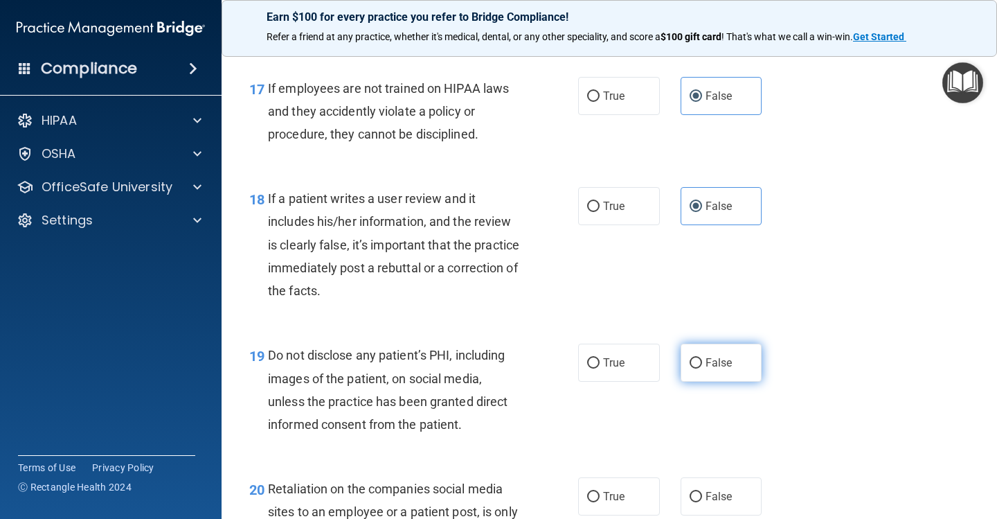
click at [719, 363] on label "False" at bounding box center [722, 363] width 82 height 38
click at [702, 363] on input "False" at bounding box center [696, 363] width 12 height 10
radio input "true"
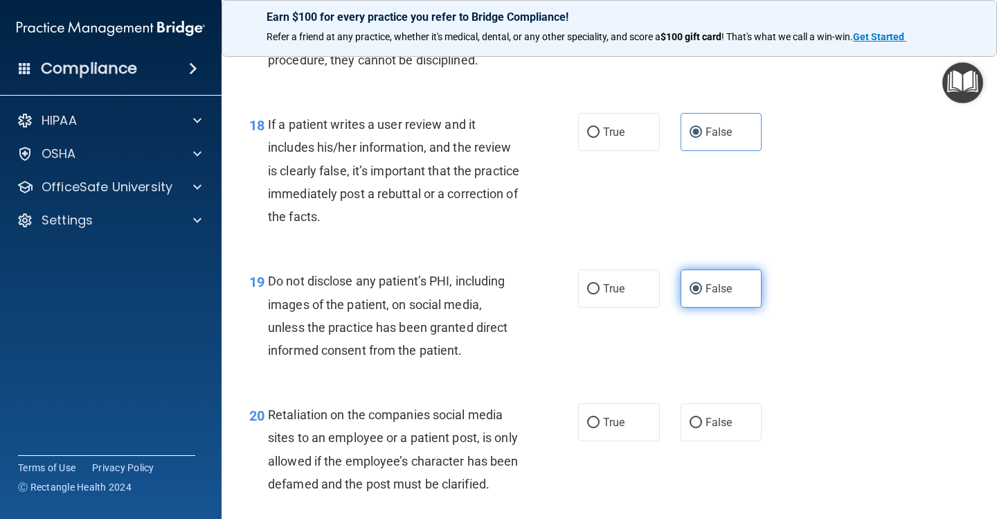
scroll to position [2507, 0]
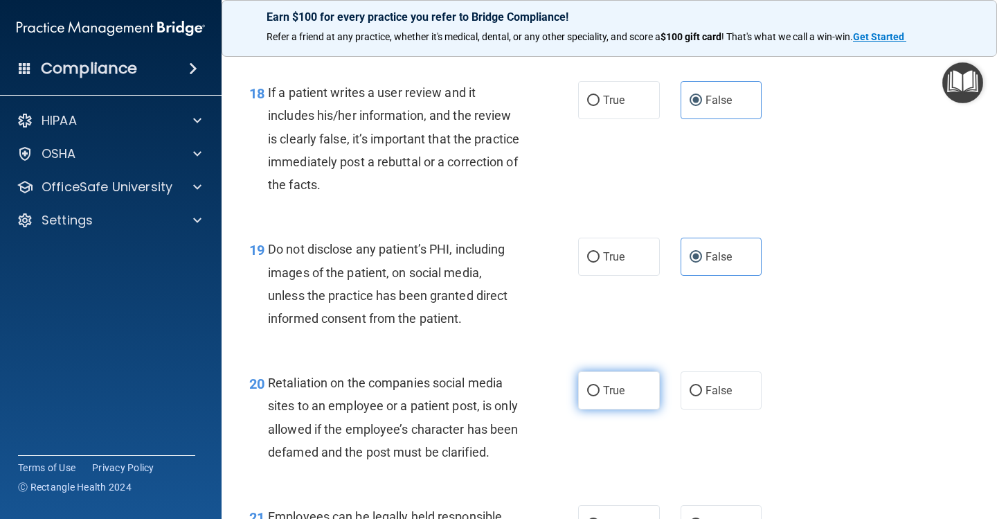
click at [636, 382] on label "True" at bounding box center [619, 390] width 82 height 38
click at [600, 386] on input "True" at bounding box center [593, 391] width 12 height 10
radio input "true"
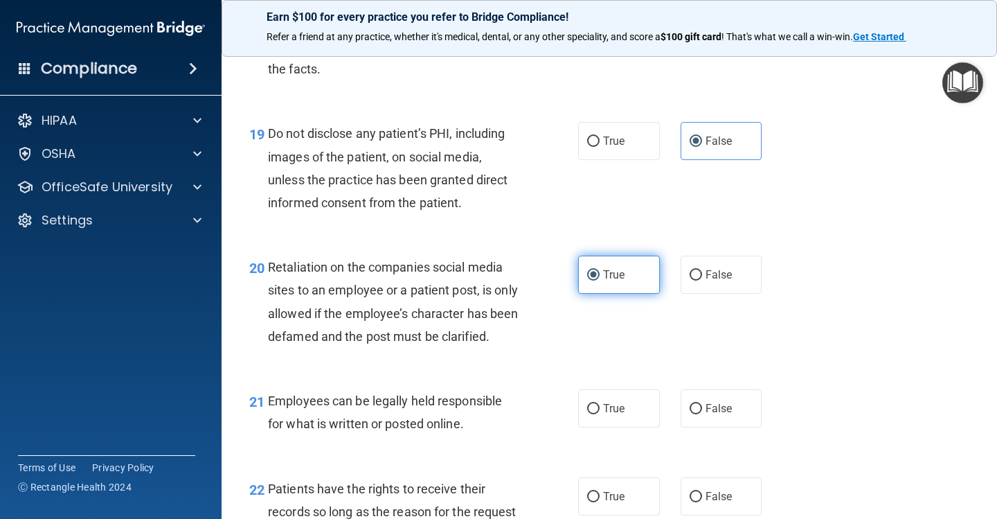
scroll to position [2647, 0]
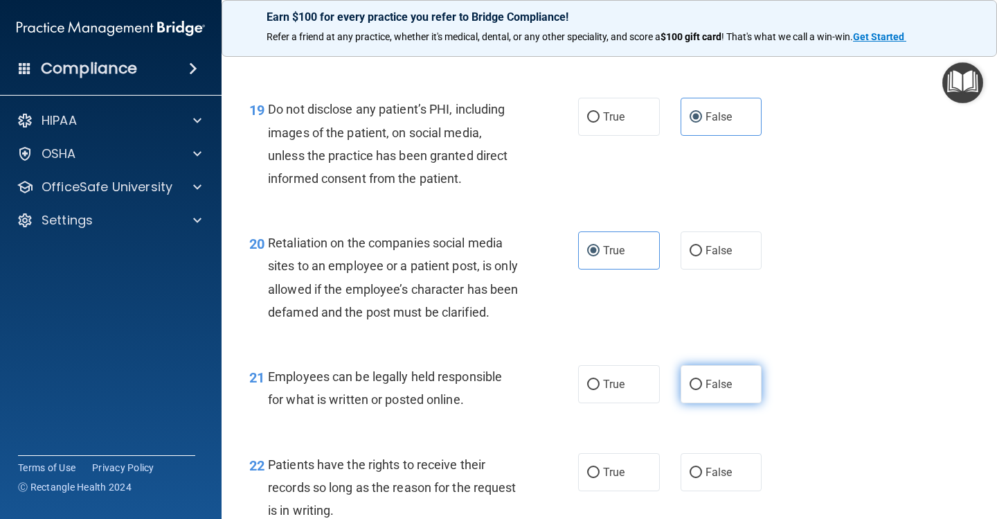
click at [703, 380] on label "False" at bounding box center [722, 384] width 82 height 38
click at [702, 380] on input "False" at bounding box center [696, 385] width 12 height 10
radio input "true"
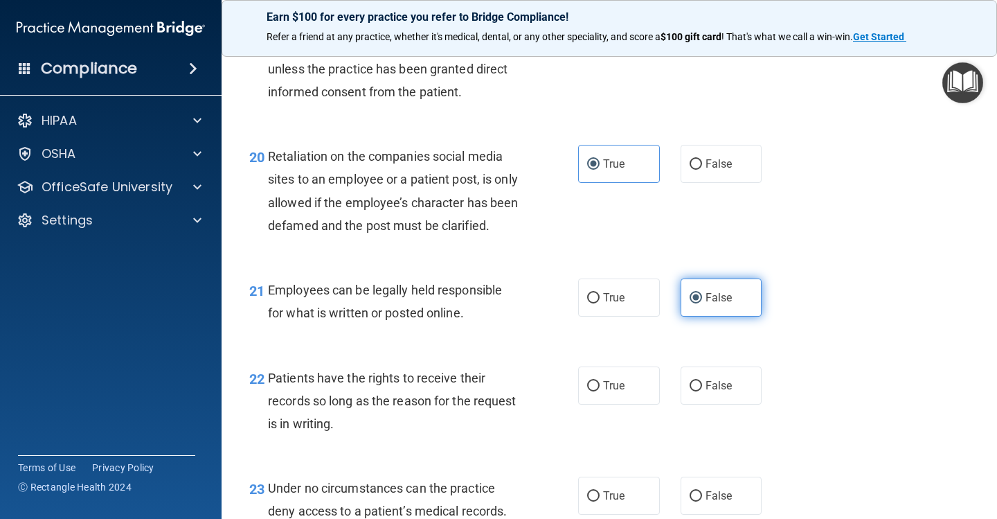
scroll to position [2744, 0]
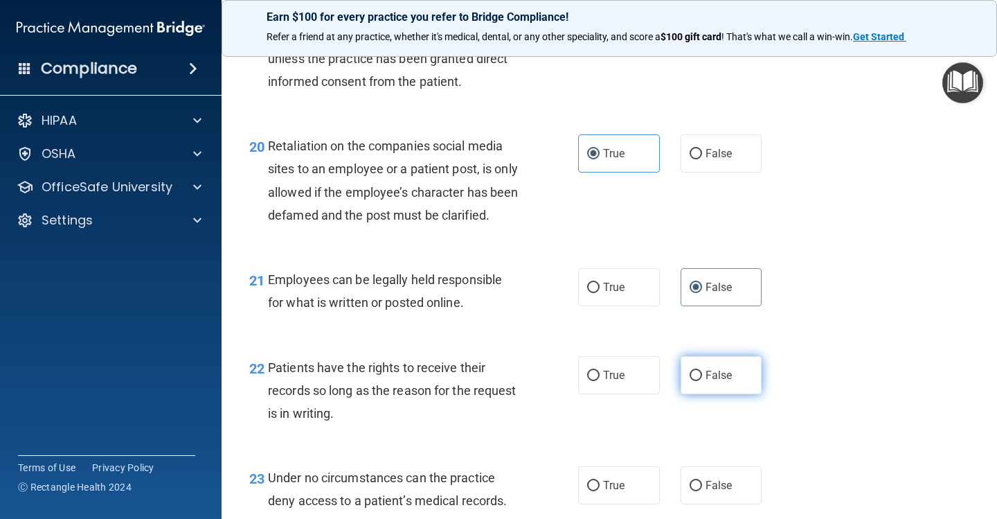
click at [702, 381] on input "False" at bounding box center [696, 376] width 12 height 10
radio input "true"
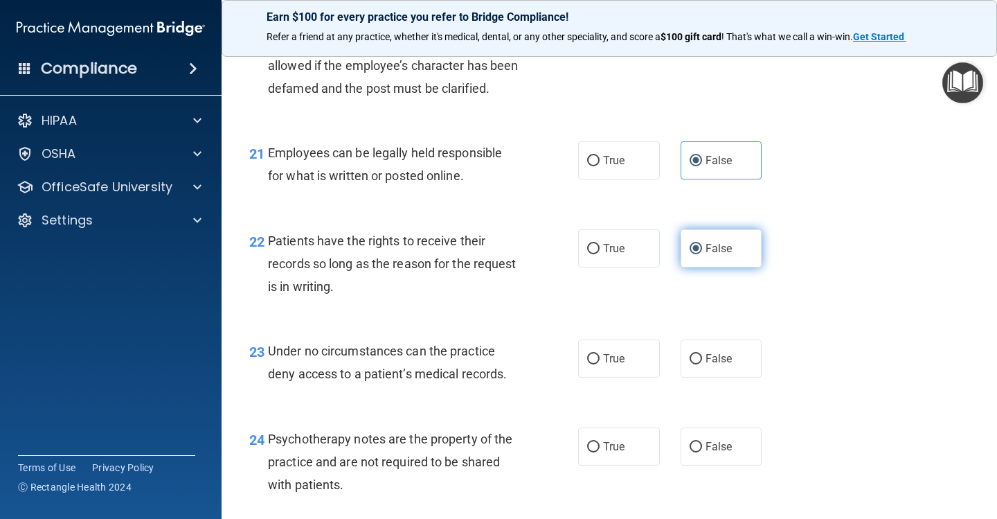
scroll to position [2874, 0]
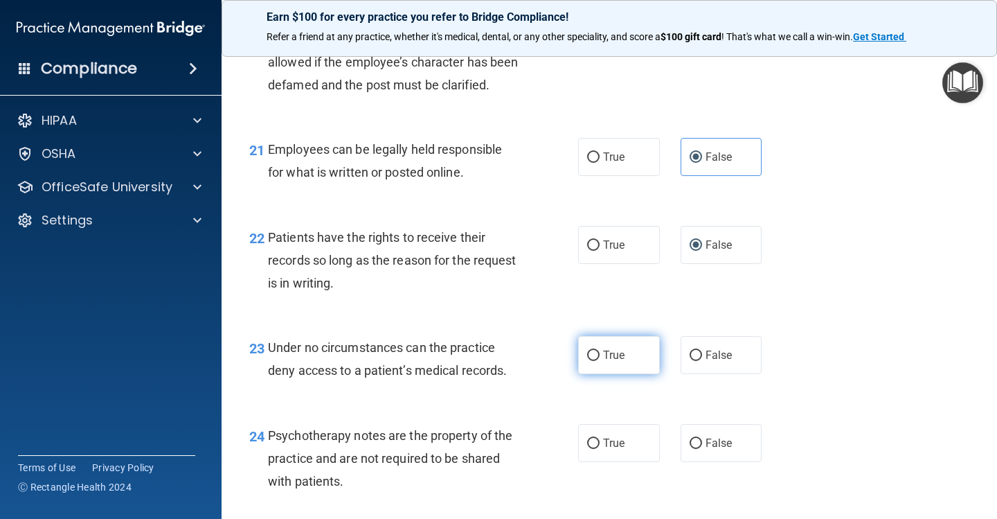
click at [628, 374] on label "True" at bounding box center [619, 355] width 82 height 38
click at [600, 361] on input "True" at bounding box center [593, 355] width 12 height 10
radio input "true"
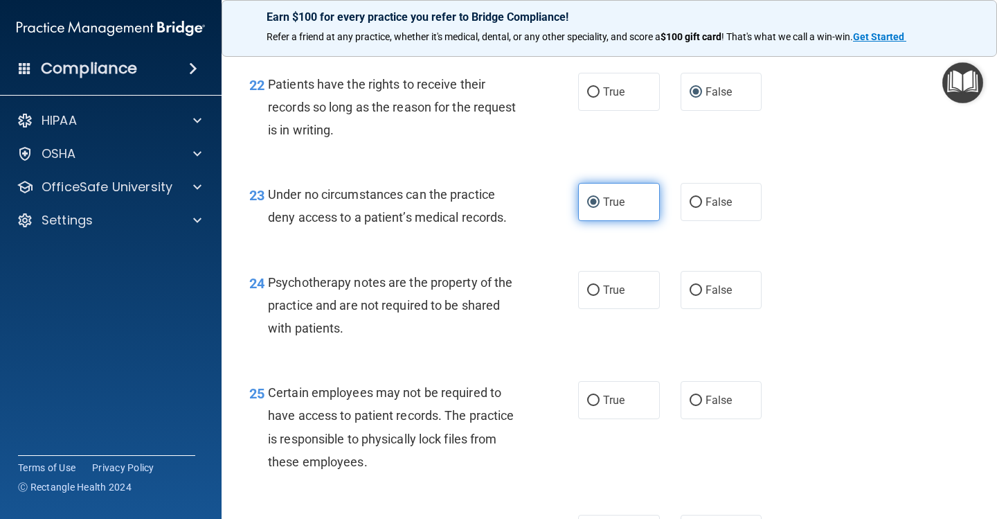
scroll to position [3037, 0]
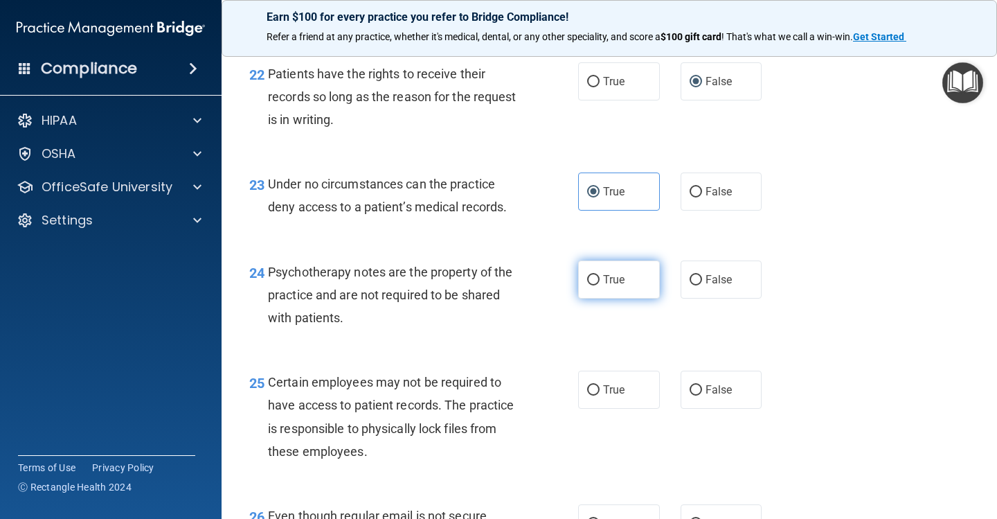
click at [629, 296] on label "True" at bounding box center [619, 279] width 82 height 38
click at [600, 285] on input "True" at bounding box center [593, 280] width 12 height 10
radio input "true"
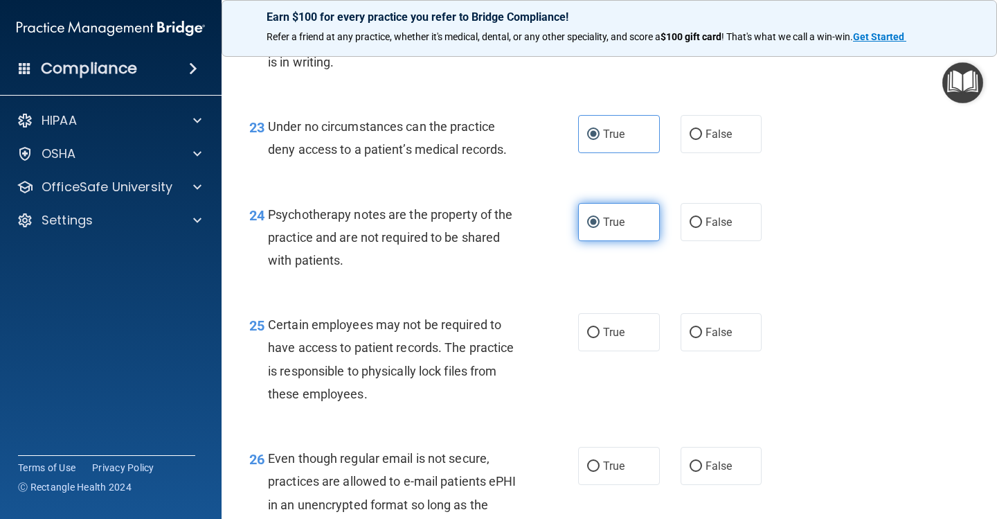
scroll to position [3118, 0]
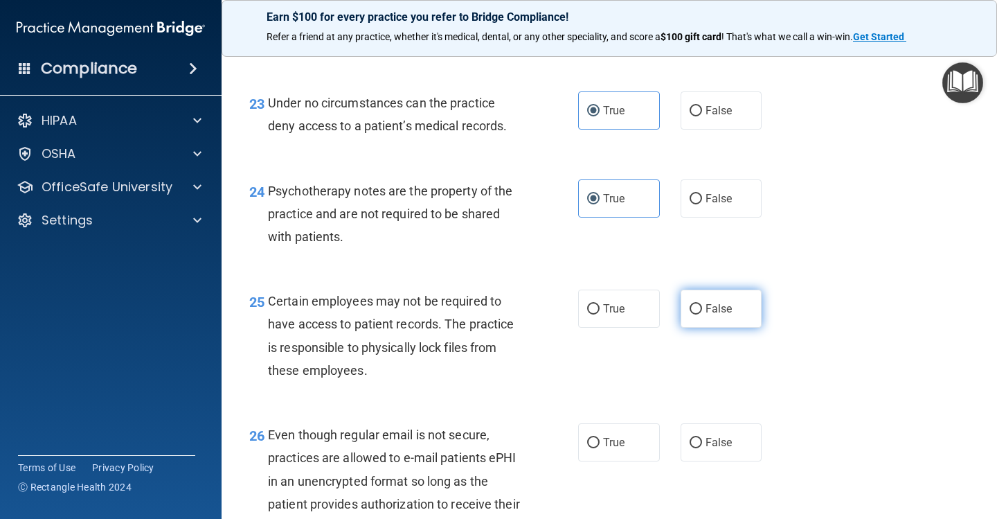
click at [715, 312] on span "False" at bounding box center [719, 308] width 27 height 13
click at [702, 312] on input "False" at bounding box center [696, 309] width 12 height 10
radio input "true"
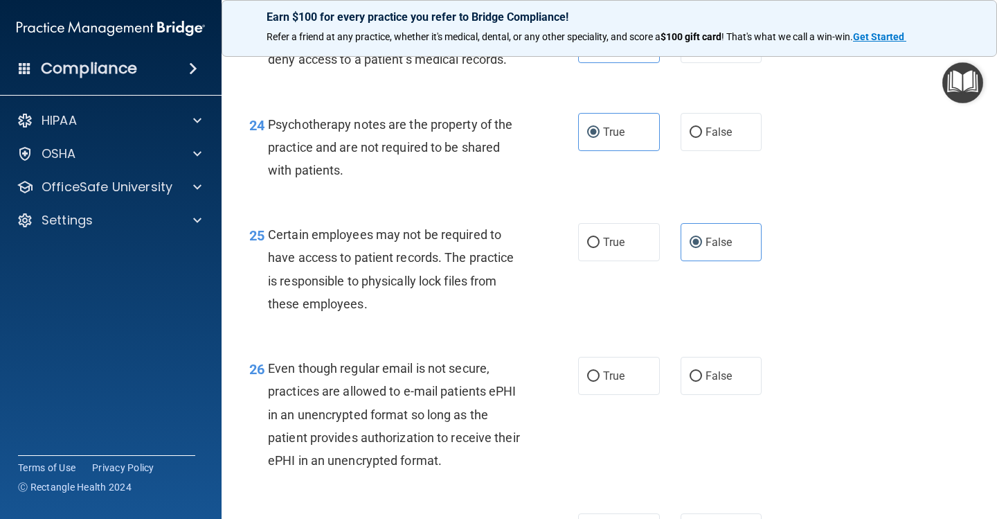
scroll to position [3276, 0]
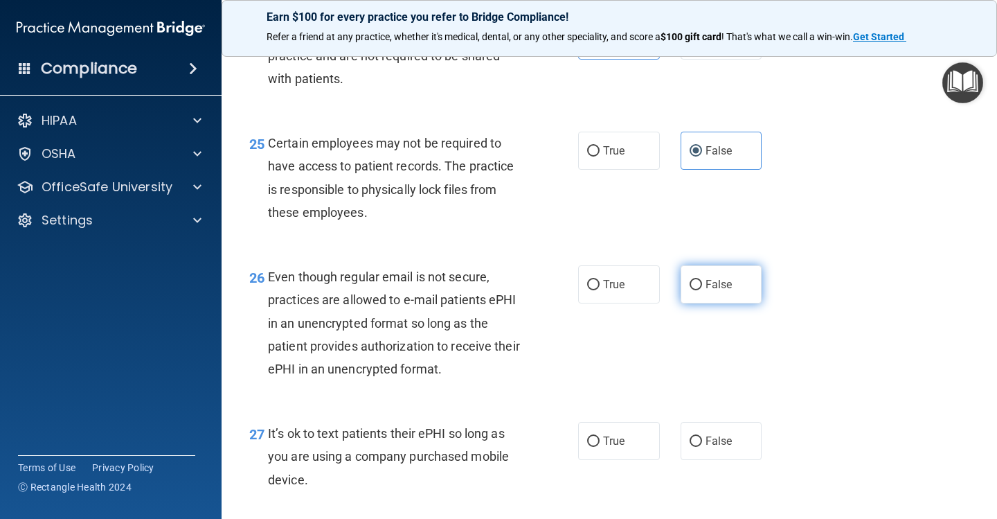
click at [716, 291] on span "False" at bounding box center [719, 284] width 27 height 13
click at [702, 290] on input "False" at bounding box center [696, 285] width 12 height 10
radio input "true"
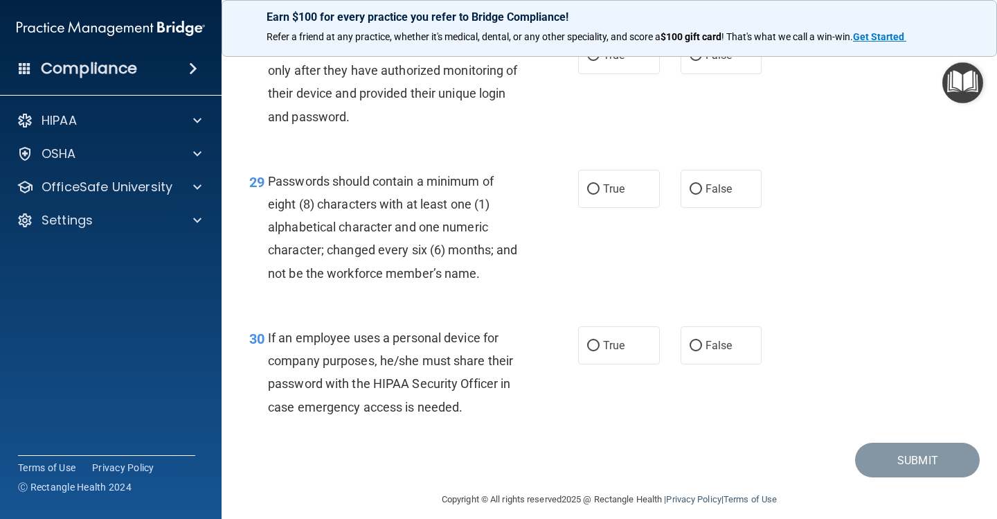
scroll to position [3778, 0]
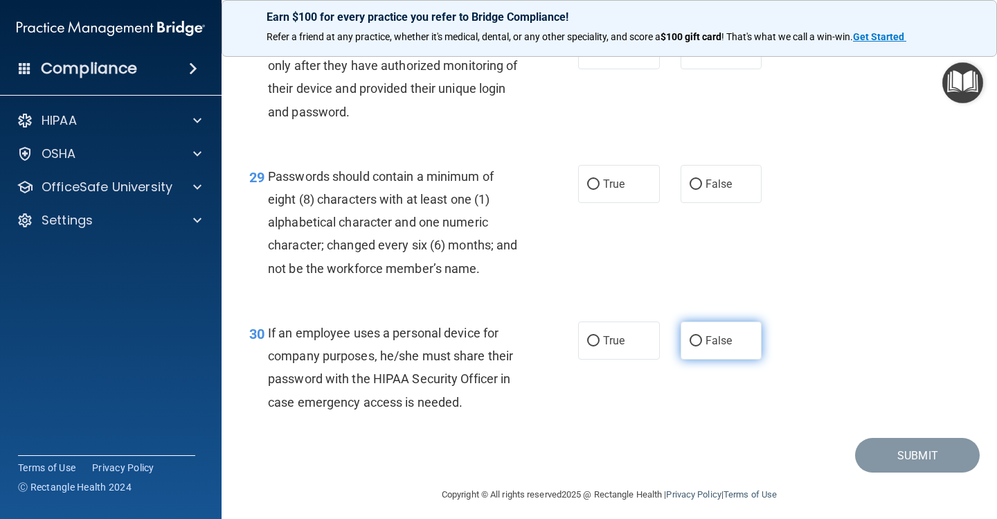
click at [752, 348] on label "False" at bounding box center [722, 340] width 82 height 38
click at [702, 346] on input "False" at bounding box center [696, 341] width 12 height 10
radio input "true"
click at [649, 193] on label "True" at bounding box center [619, 184] width 82 height 38
click at [600, 190] on input "True" at bounding box center [593, 184] width 12 height 10
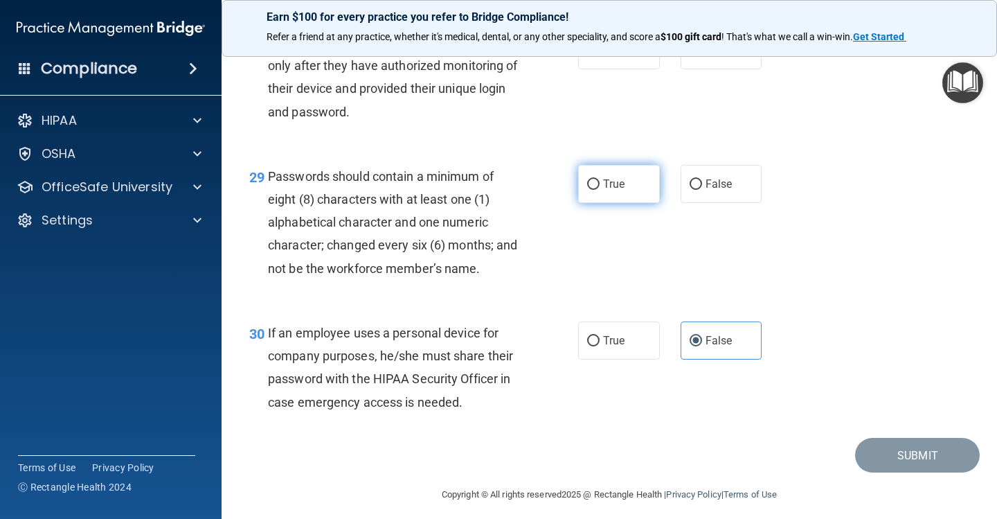
radio input "true"
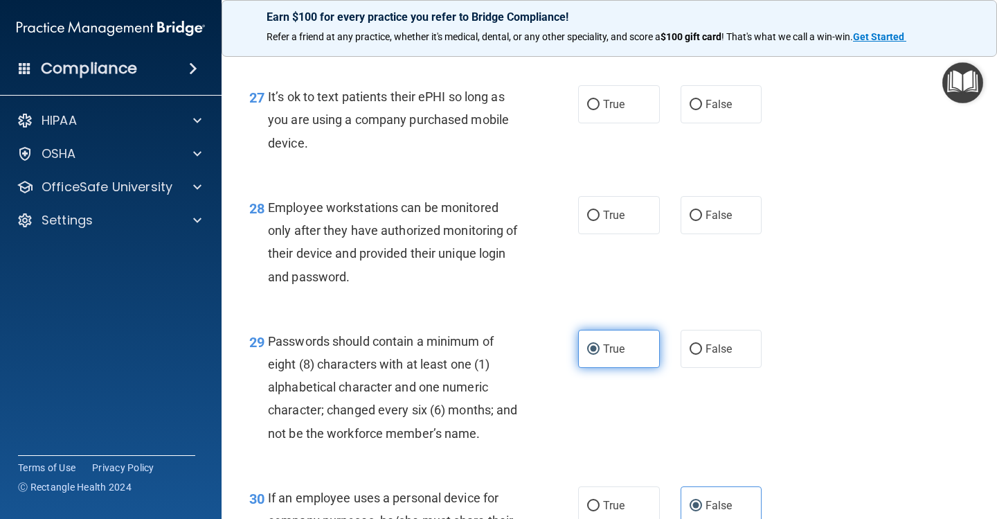
scroll to position [3611, 0]
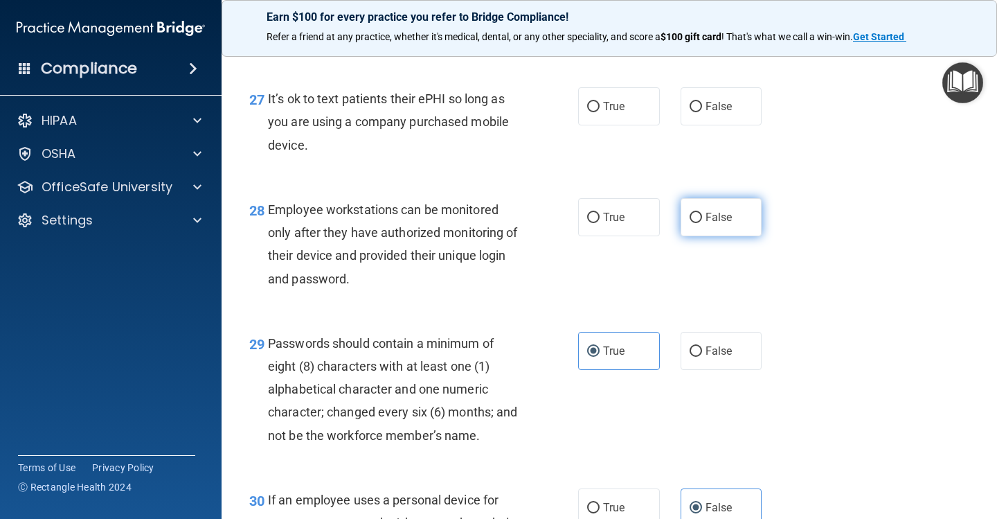
click at [704, 224] on label "False" at bounding box center [722, 217] width 82 height 38
click at [702, 223] on input "False" at bounding box center [696, 218] width 12 height 10
radio input "true"
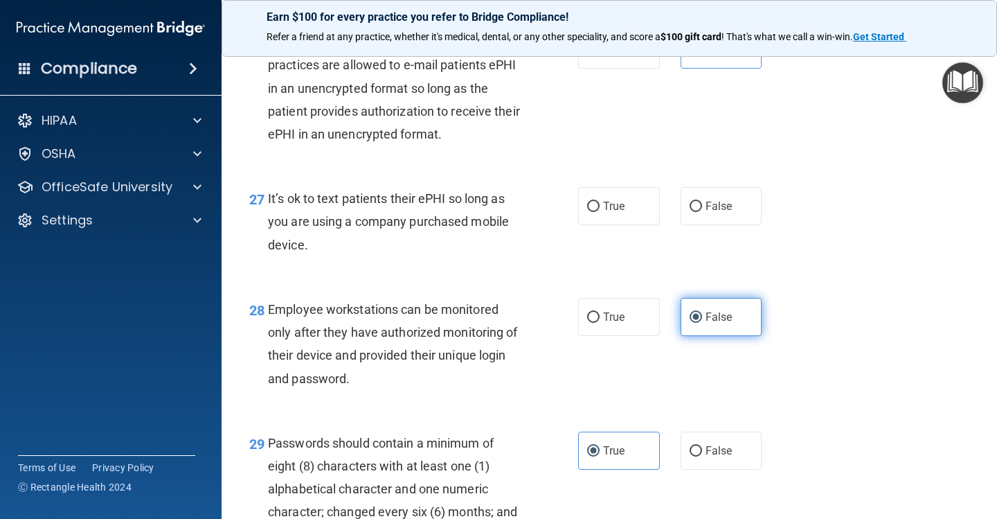
scroll to position [3501, 0]
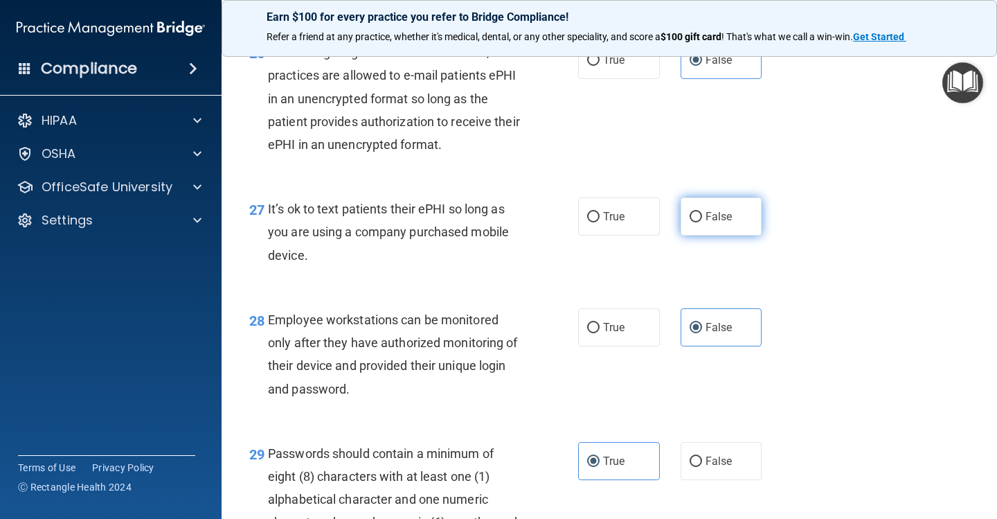
click at [681, 222] on label "False" at bounding box center [722, 216] width 82 height 38
click at [690, 222] on input "False" at bounding box center [696, 217] width 12 height 10
radio input "true"
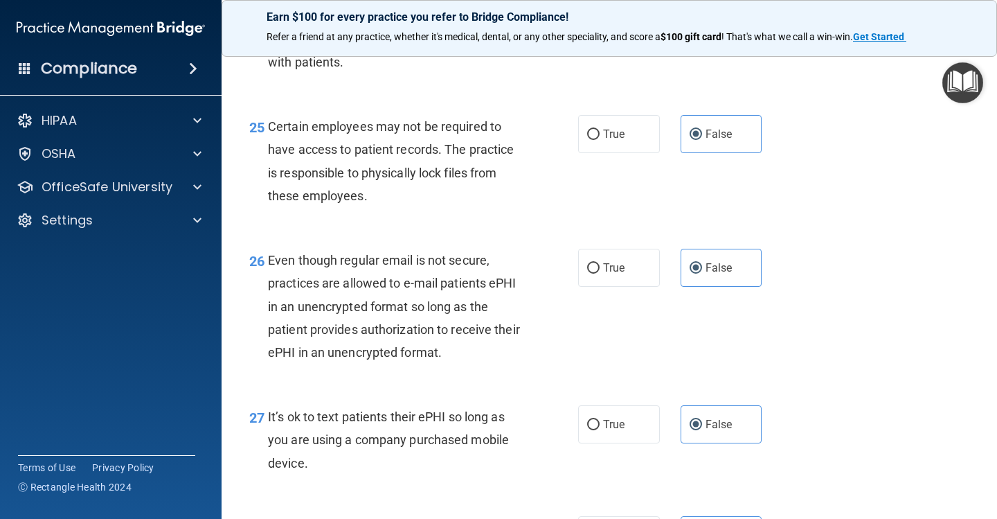
scroll to position [3281, 0]
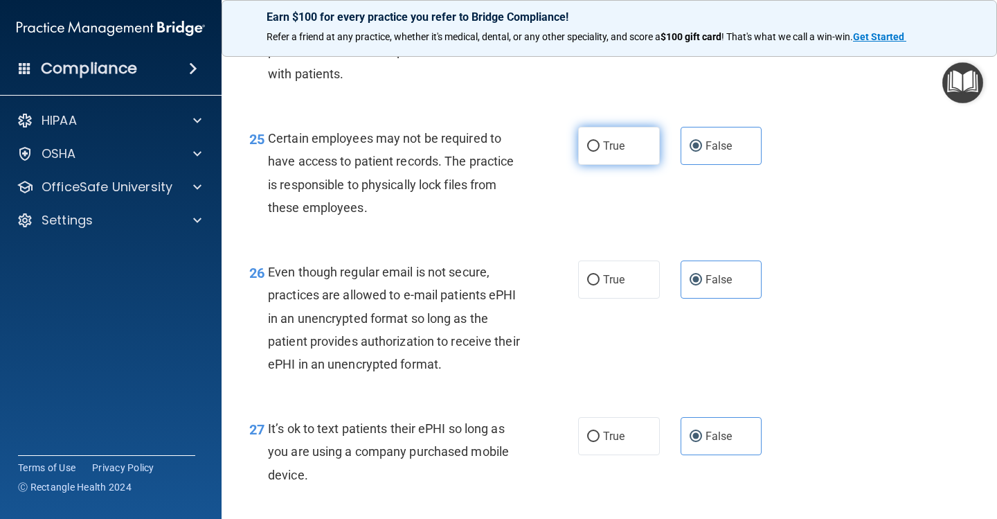
click at [605, 152] on span "True" at bounding box center [613, 145] width 21 height 13
click at [600, 152] on input "True" at bounding box center [593, 146] width 12 height 10
radio input "true"
radio input "false"
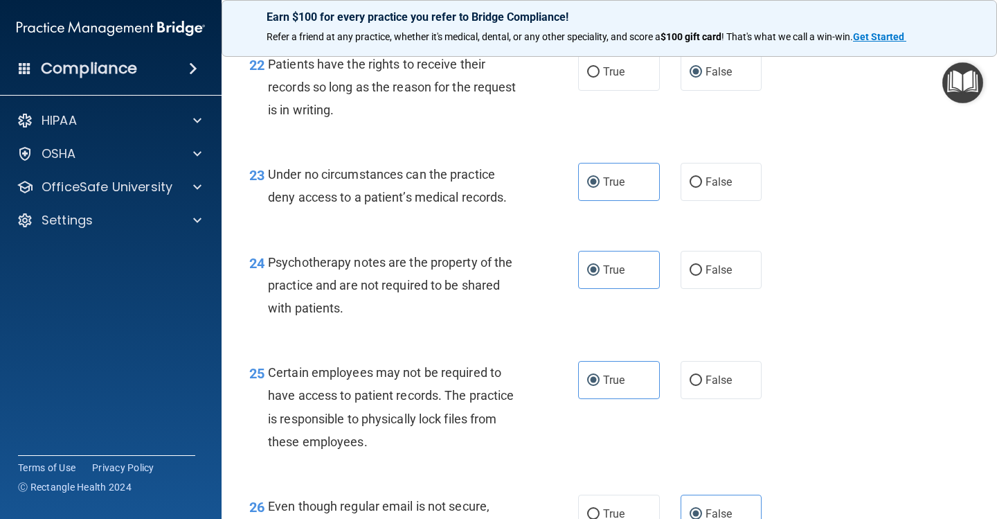
scroll to position [3043, 0]
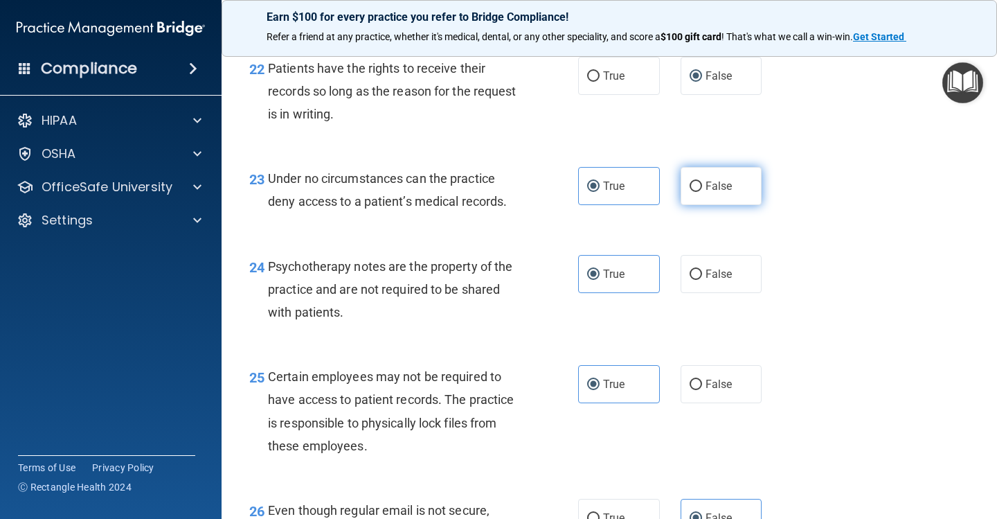
click at [683, 198] on label "False" at bounding box center [722, 186] width 82 height 38
click at [690, 192] on input "False" at bounding box center [696, 186] width 12 height 10
radio input "true"
radio input "false"
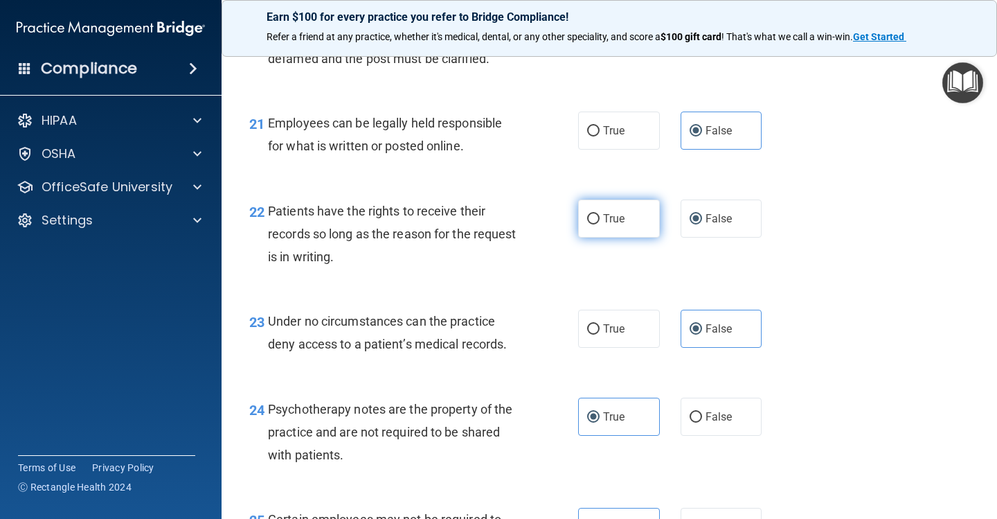
scroll to position [2878, 0]
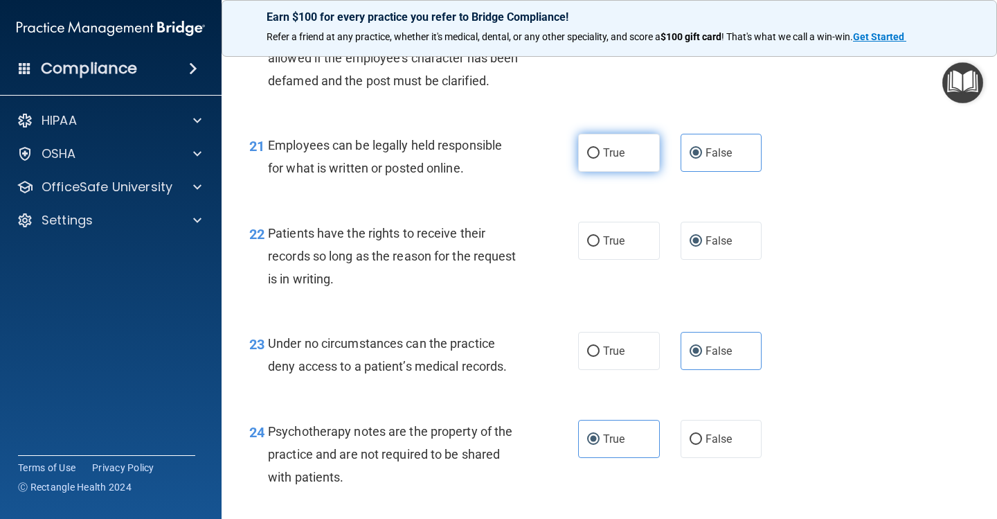
click at [612, 169] on label "True" at bounding box center [619, 153] width 82 height 38
click at [600, 159] on input "True" at bounding box center [593, 153] width 12 height 10
radio input "true"
radio input "false"
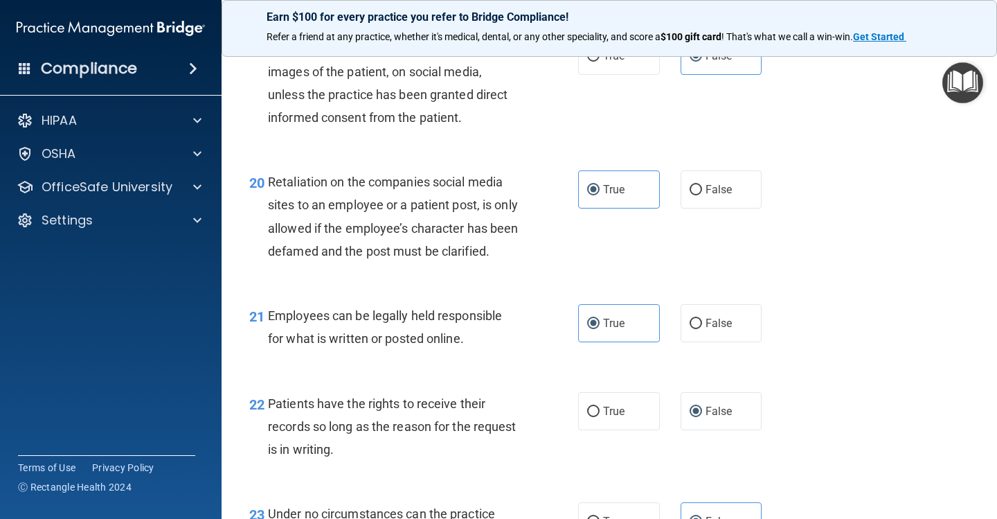
scroll to position [2710, 0]
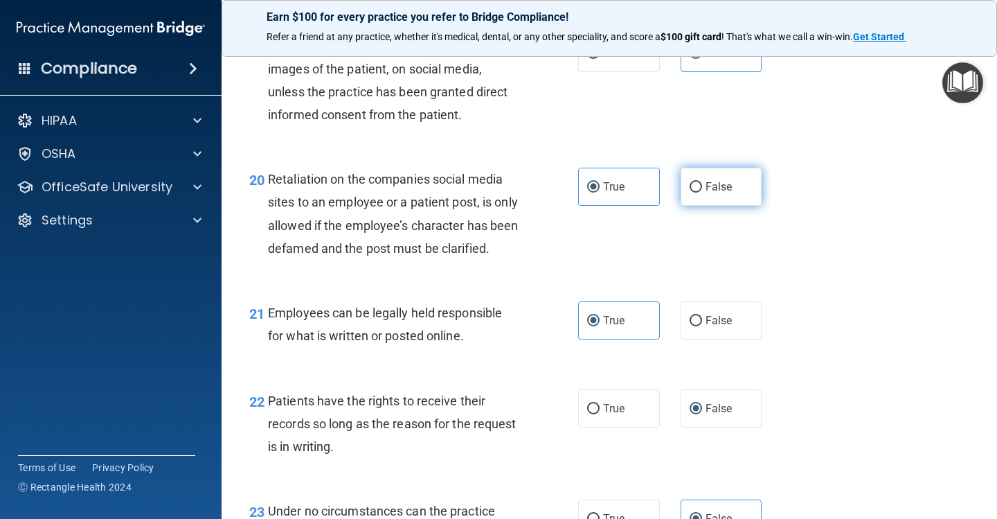
click at [709, 180] on span "False" at bounding box center [719, 186] width 27 height 13
click at [702, 182] on input "False" at bounding box center [696, 187] width 12 height 10
radio input "true"
radio input "false"
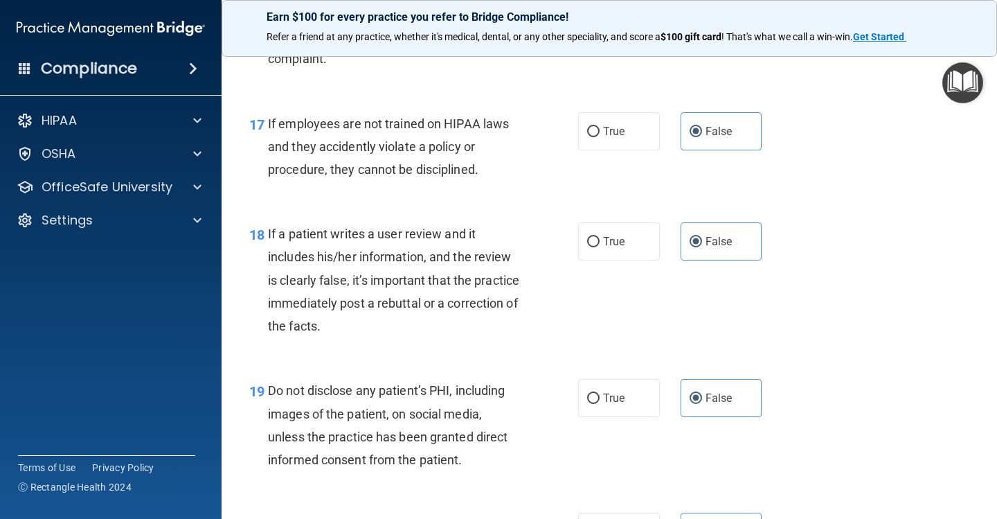
scroll to position [2358, 0]
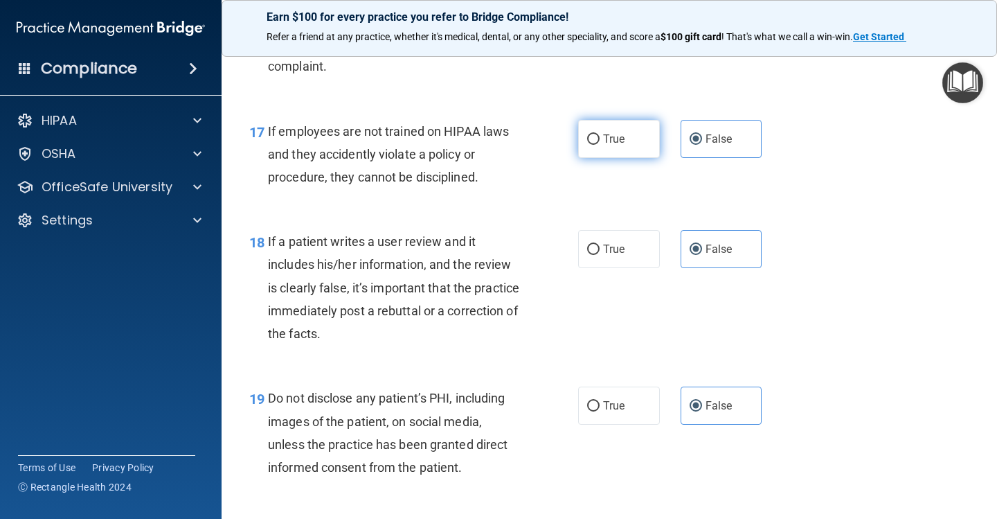
click at [635, 131] on label "True" at bounding box center [619, 139] width 82 height 38
click at [600, 134] on input "True" at bounding box center [593, 139] width 12 height 10
radio input "true"
radio input "false"
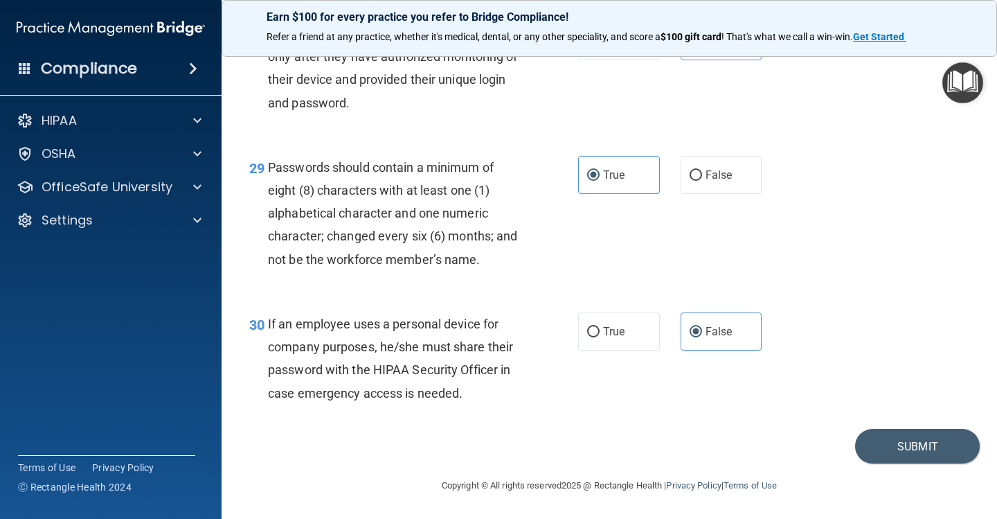
scroll to position [3790, 0]
click at [909, 432] on button "Submit" at bounding box center [917, 446] width 125 height 35
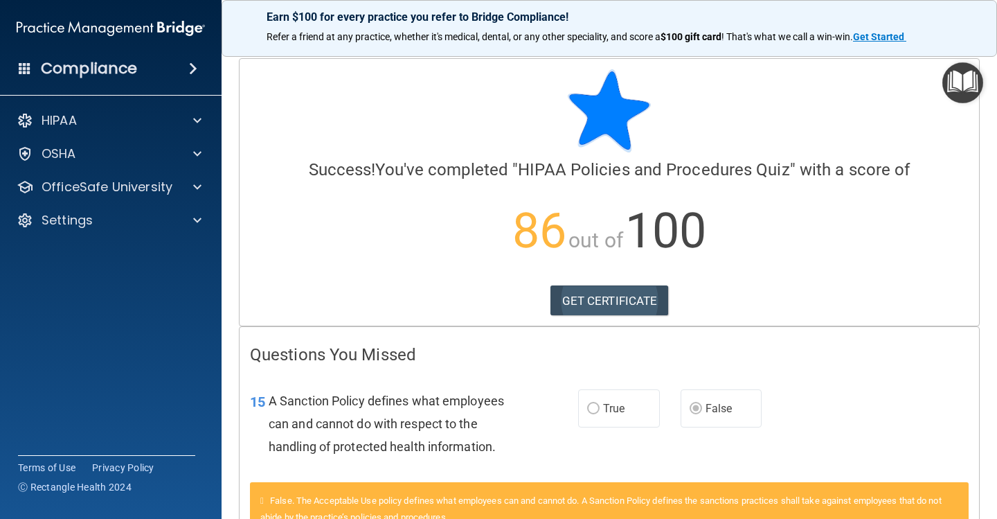
click at [624, 303] on link "GET CERTIFICATE" at bounding box center [610, 300] width 118 height 30
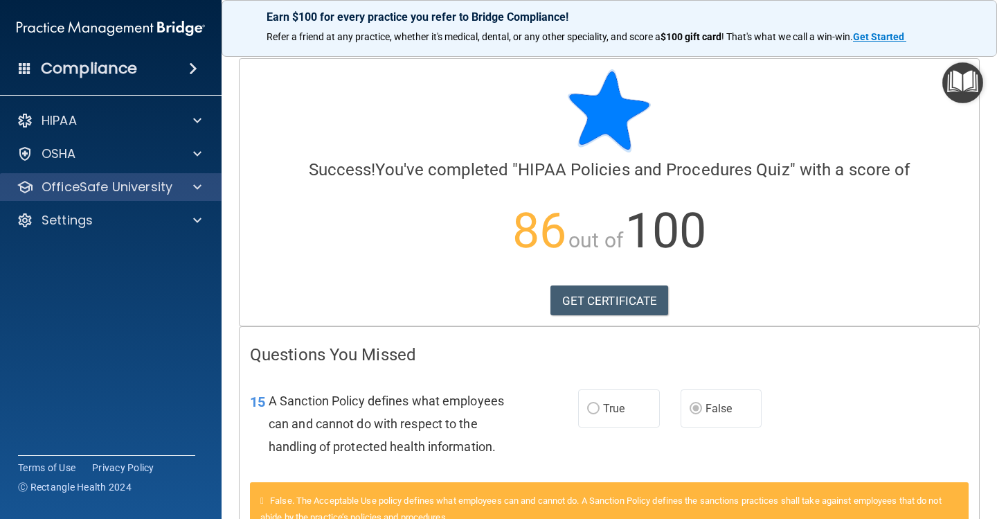
click at [131, 187] on p "OfficeSafe University" at bounding box center [107, 187] width 131 height 17
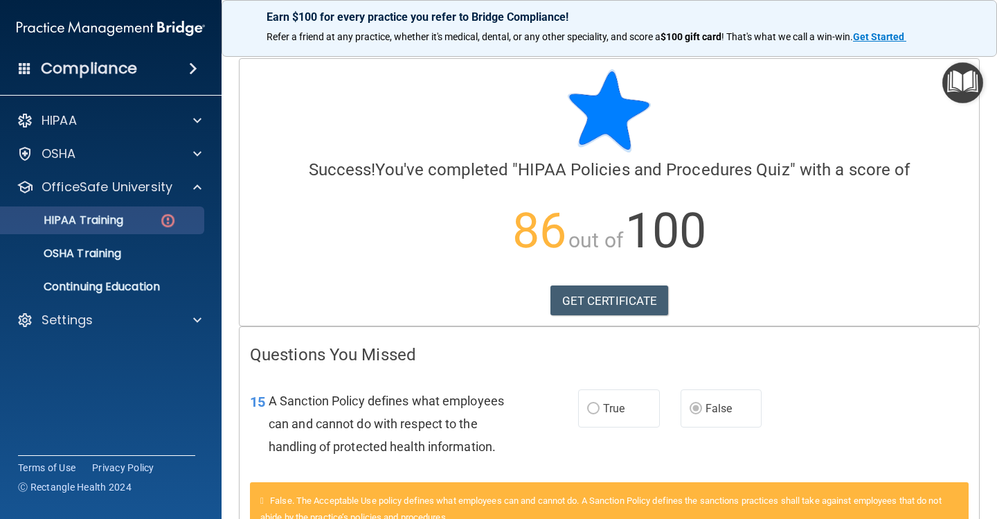
click at [112, 224] on p "HIPAA Training" at bounding box center [66, 220] width 114 height 14
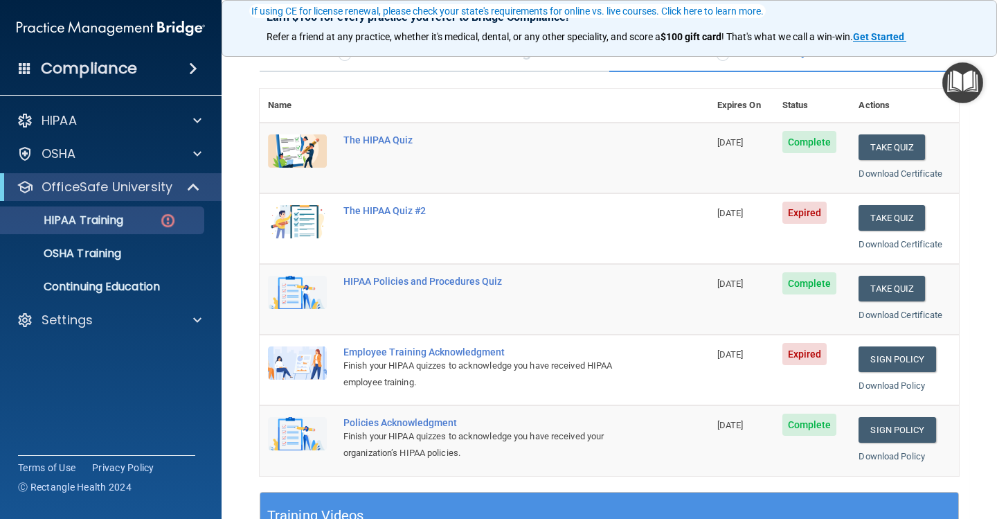
scroll to position [128, 0]
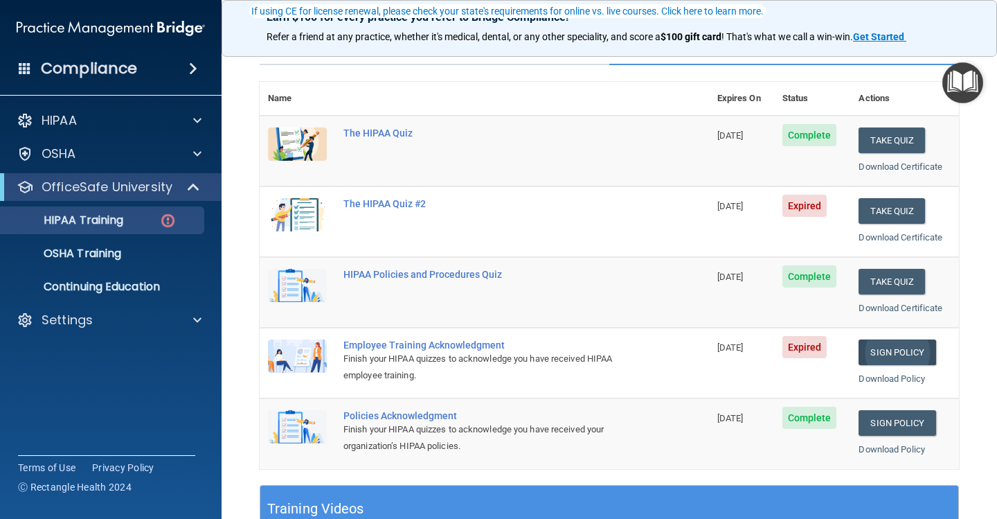
click at [889, 345] on link "Sign Policy" at bounding box center [897, 352] width 77 height 26
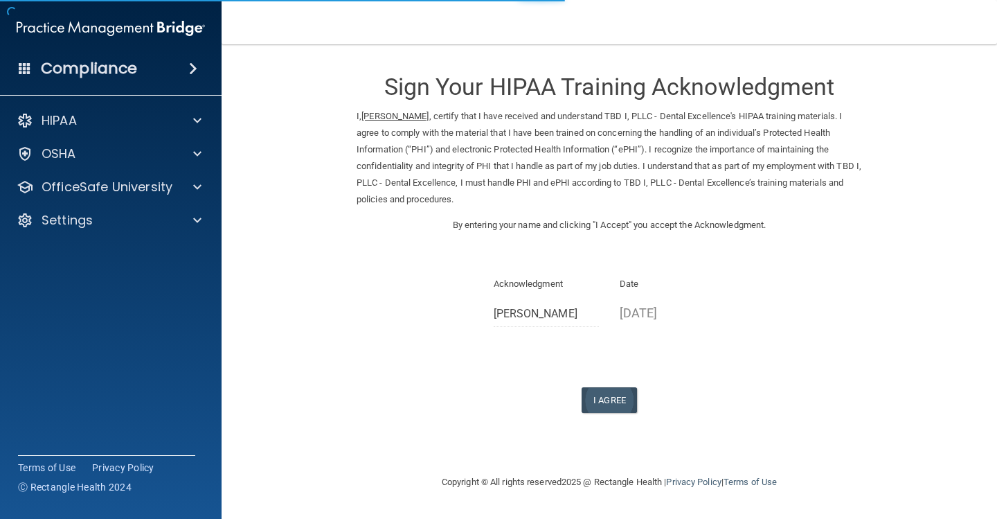
click at [629, 388] on button "I Agree" at bounding box center [609, 400] width 55 height 26
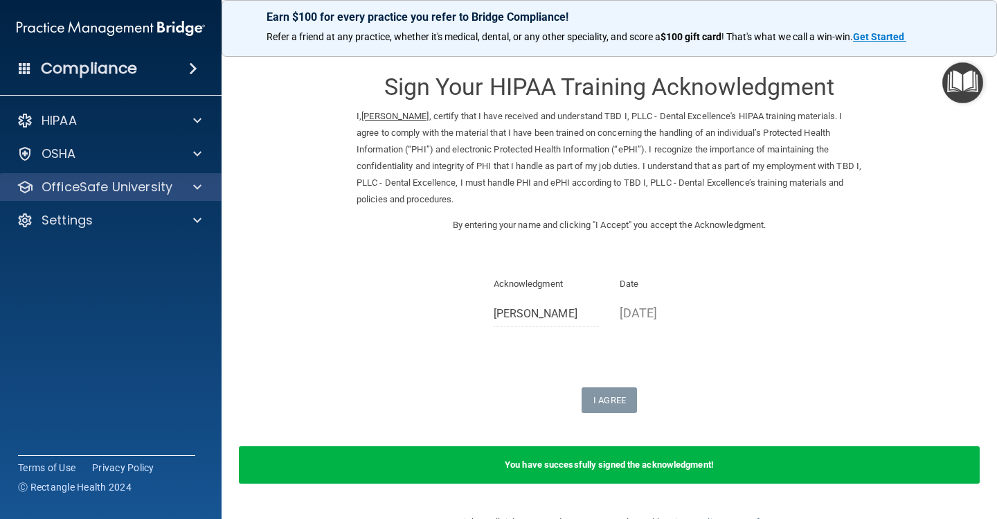
click at [154, 188] on p "OfficeSafe University" at bounding box center [107, 187] width 131 height 17
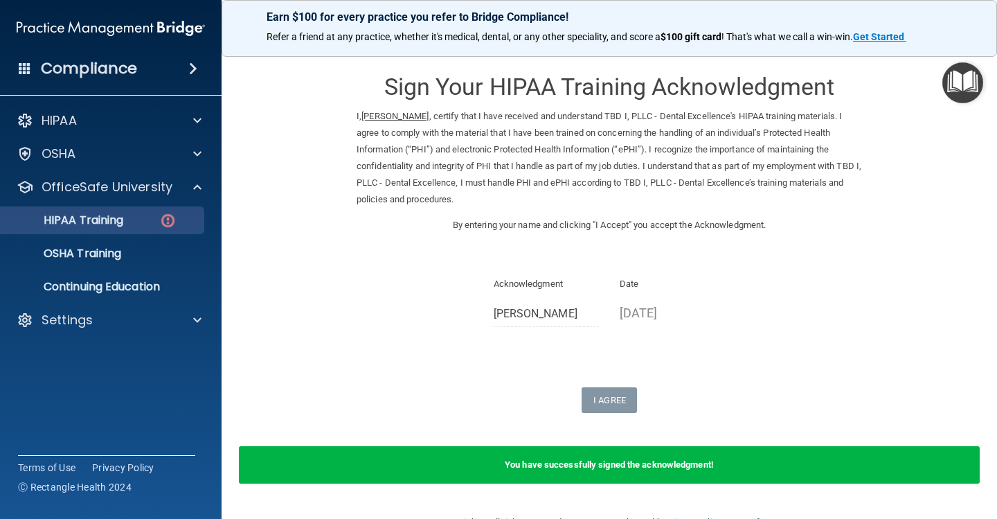
click at [148, 227] on link "HIPAA Training" at bounding box center [95, 220] width 218 height 28
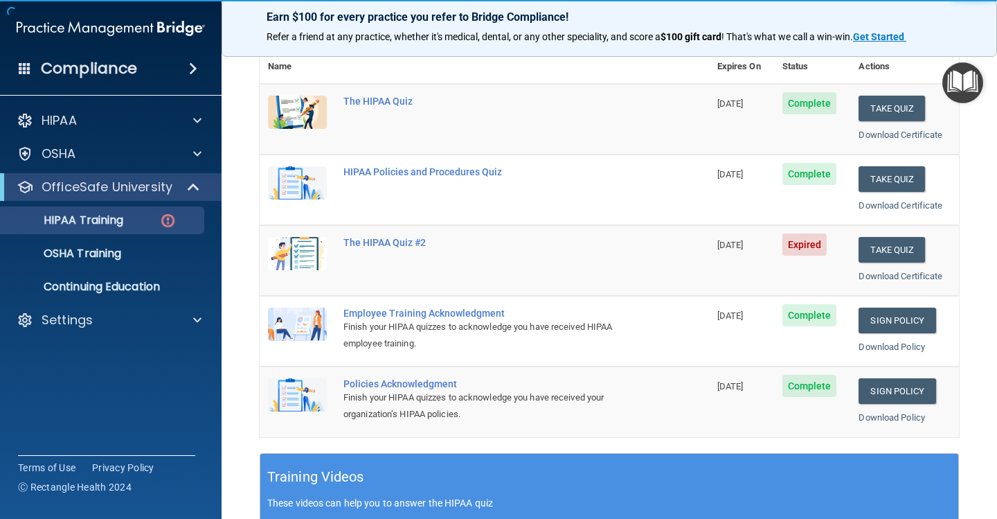
scroll to position [163, 0]
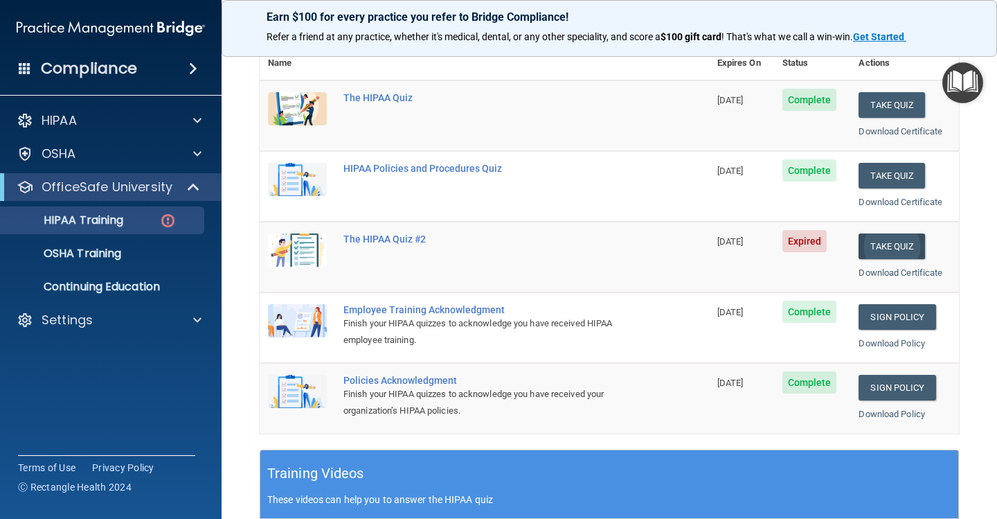
click at [879, 238] on button "Take Quiz" at bounding box center [892, 246] width 66 height 26
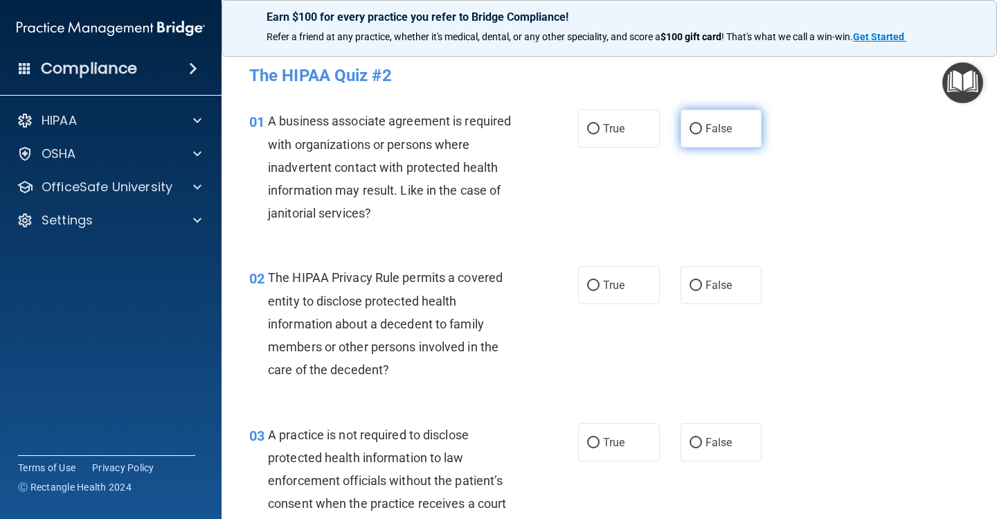
click at [695, 120] on label "False" at bounding box center [722, 128] width 82 height 38
click at [695, 124] on input "False" at bounding box center [696, 129] width 12 height 10
radio input "true"
click at [706, 279] on span "False" at bounding box center [719, 284] width 27 height 13
click at [702, 281] on input "False" at bounding box center [696, 286] width 12 height 10
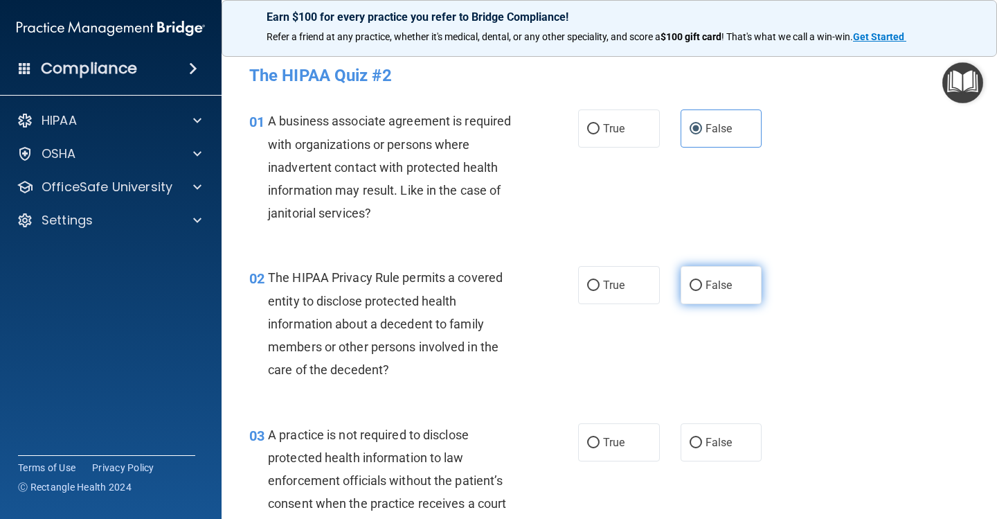
radio input "true"
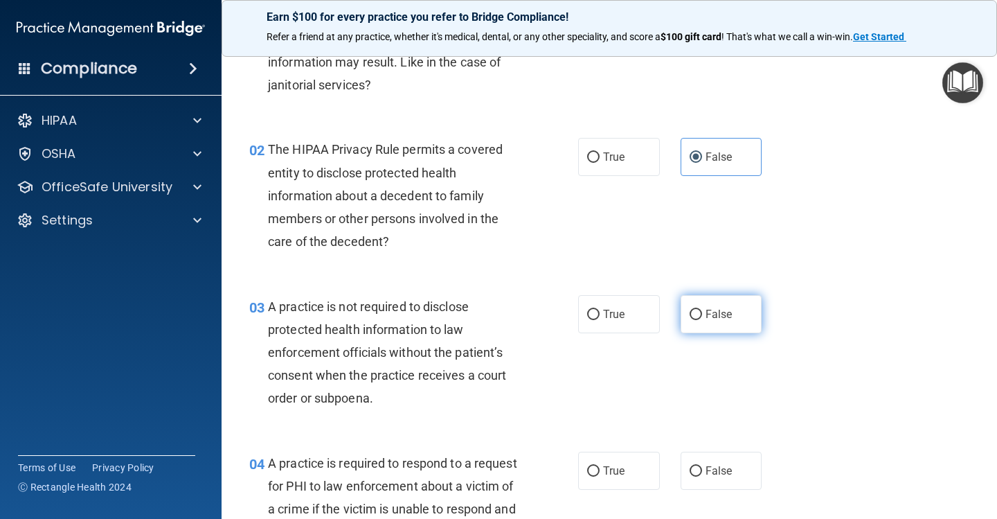
click at [711, 318] on span "False" at bounding box center [719, 314] width 27 height 13
click at [702, 318] on input "False" at bounding box center [696, 315] width 12 height 10
radio input "true"
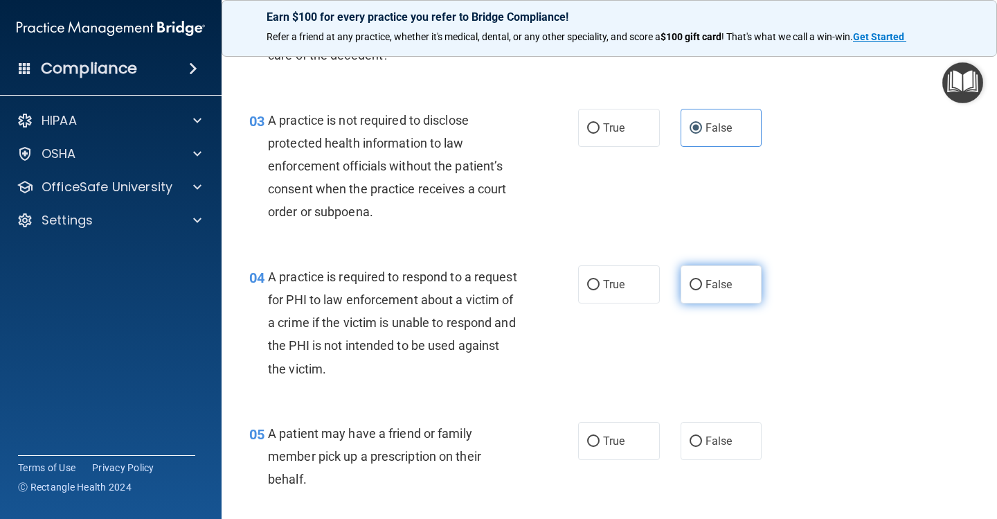
click at [709, 289] on label "False" at bounding box center [722, 284] width 82 height 38
click at [702, 289] on input "False" at bounding box center [696, 285] width 12 height 10
radio input "true"
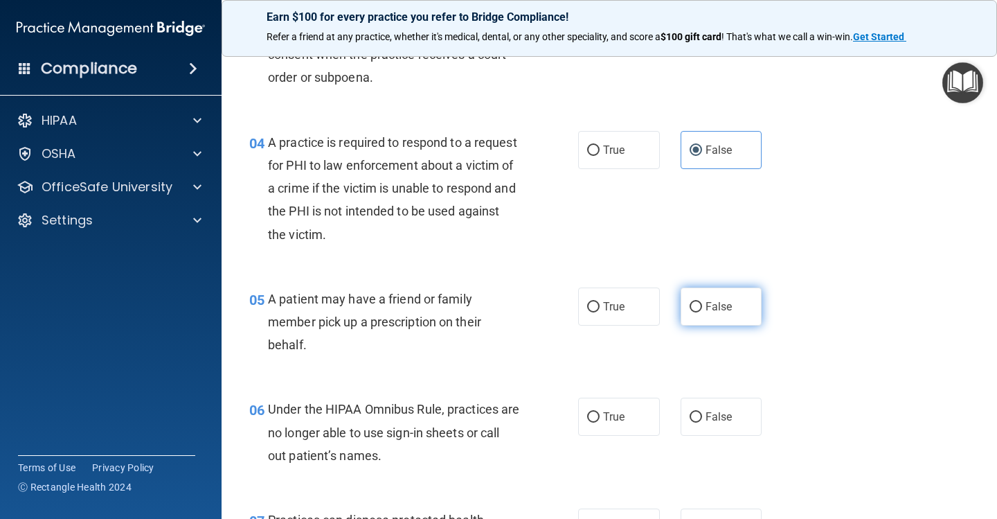
click at [707, 310] on label "False" at bounding box center [722, 306] width 82 height 38
click at [702, 310] on input "False" at bounding box center [696, 307] width 12 height 10
radio input "true"
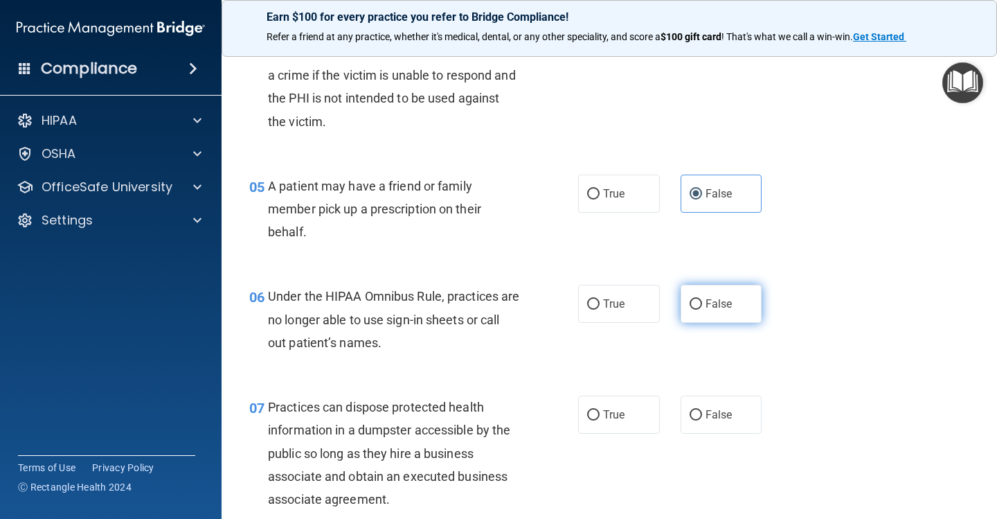
click at [707, 310] on label "False" at bounding box center [722, 304] width 82 height 38
click at [702, 310] on input "False" at bounding box center [696, 304] width 12 height 10
radio input "true"
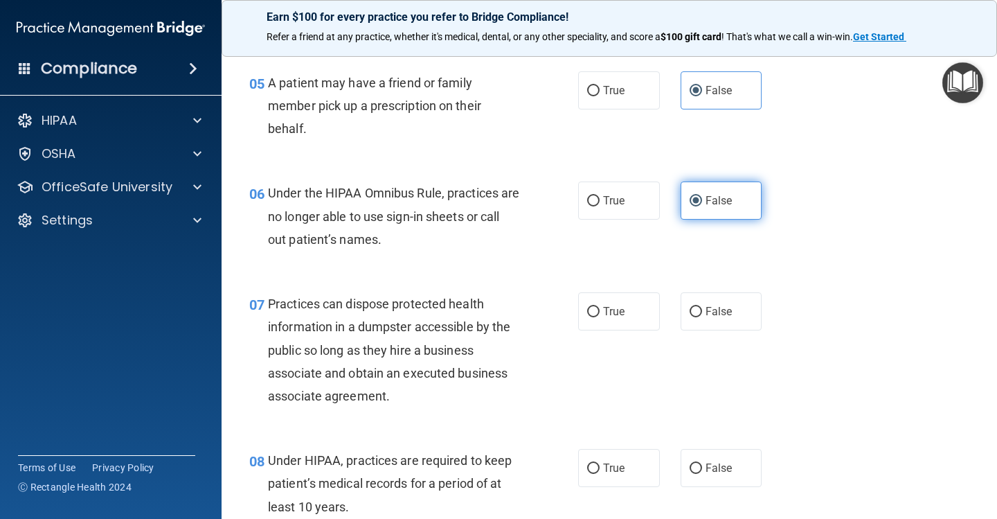
scroll to position [684, 0]
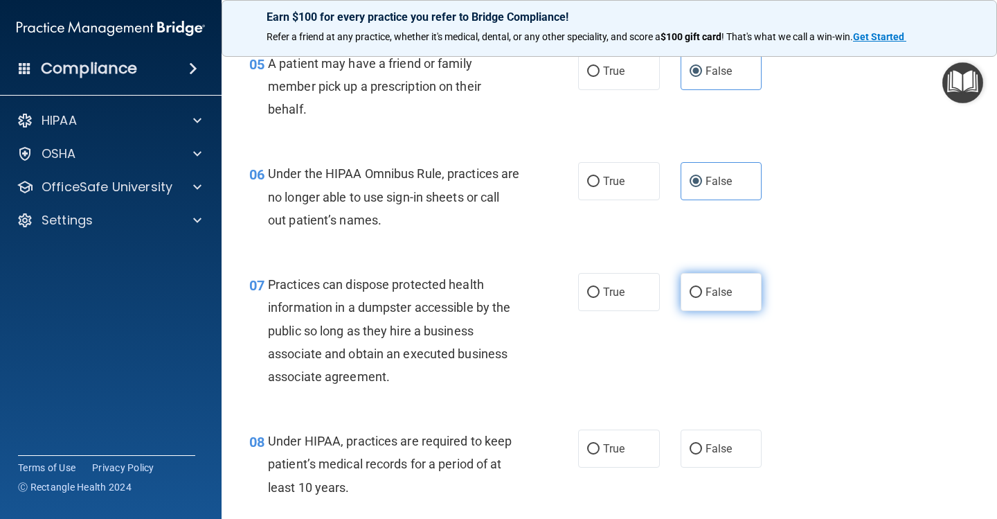
click at [703, 284] on label "False" at bounding box center [722, 292] width 82 height 38
click at [702, 287] on input "False" at bounding box center [696, 292] width 12 height 10
radio input "true"
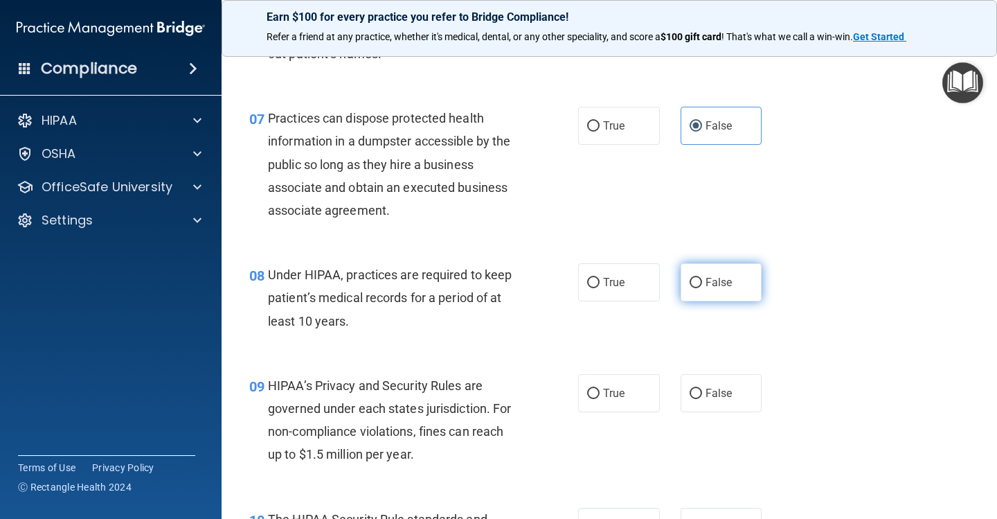
click at [703, 284] on label "False" at bounding box center [722, 282] width 82 height 38
click at [702, 284] on input "False" at bounding box center [696, 283] width 12 height 10
radio input "true"
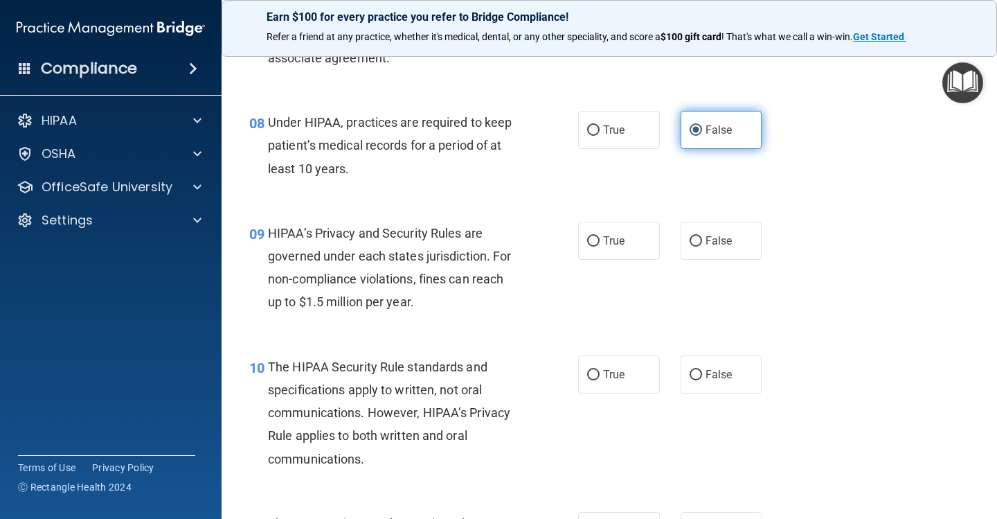
scroll to position [1006, 0]
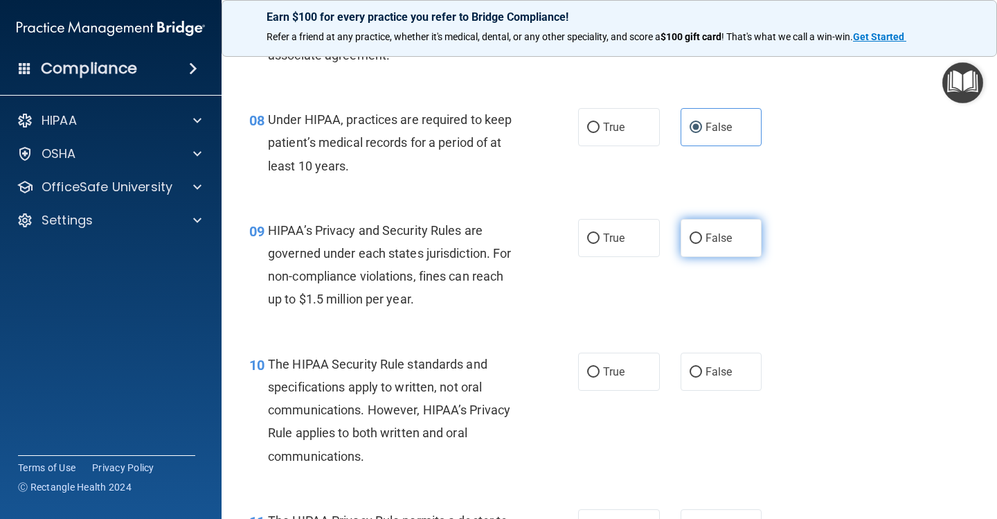
click at [700, 240] on label "False" at bounding box center [722, 238] width 82 height 38
click at [700, 240] on input "False" at bounding box center [696, 238] width 12 height 10
radio input "true"
click at [706, 378] on label "False" at bounding box center [722, 372] width 82 height 38
click at [702, 377] on input "False" at bounding box center [696, 372] width 12 height 10
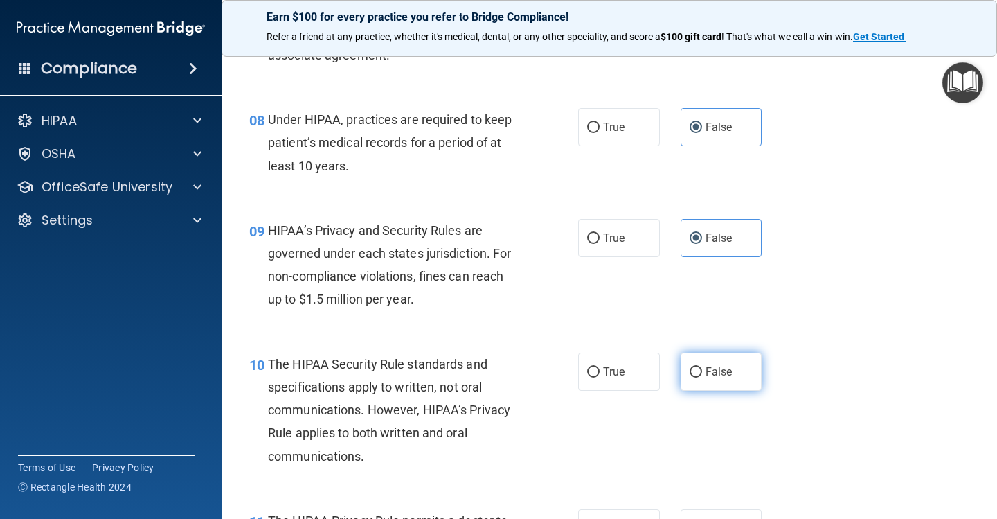
radio input "true"
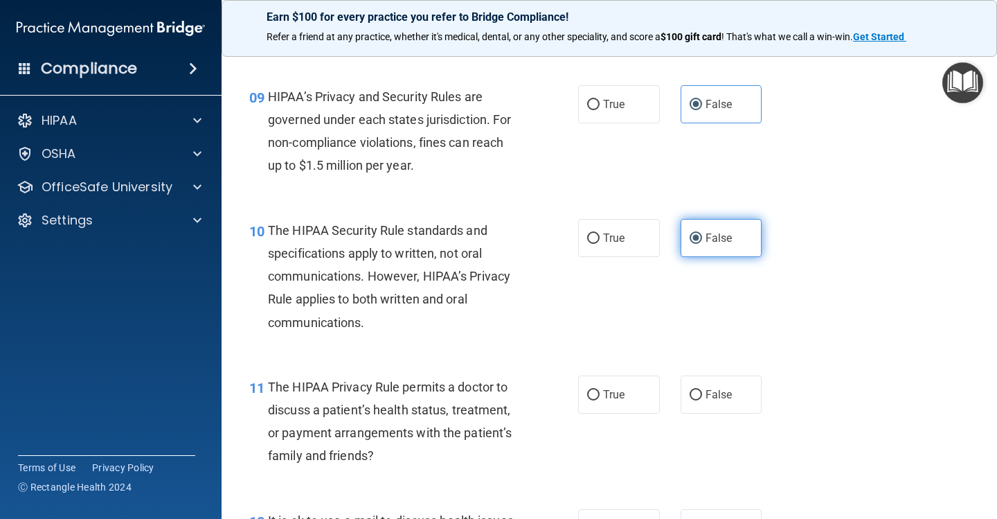
scroll to position [1192, 0]
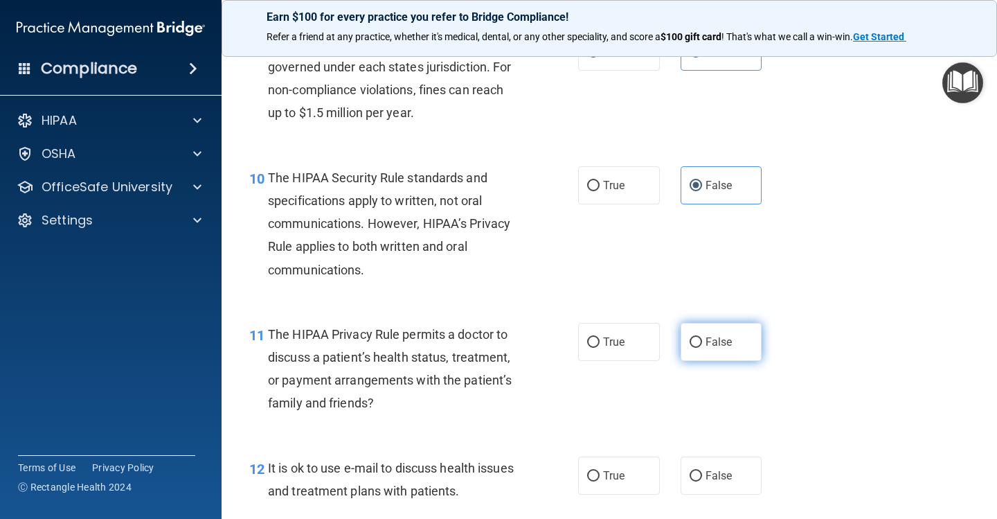
click at [710, 335] on span "False" at bounding box center [719, 341] width 27 height 13
click at [702, 337] on input "False" at bounding box center [696, 342] width 12 height 10
radio input "true"
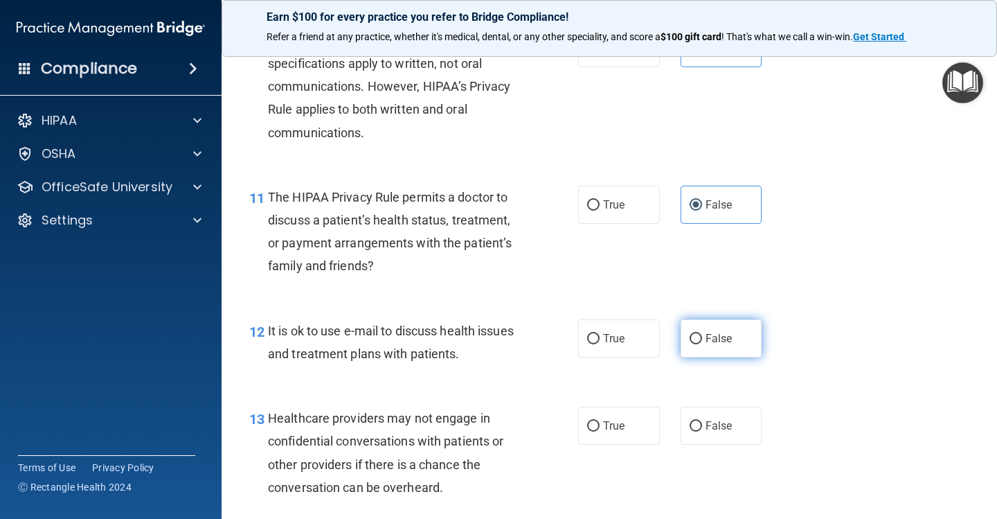
click at [710, 332] on span "False" at bounding box center [719, 338] width 27 height 13
click at [702, 334] on input "False" at bounding box center [696, 339] width 12 height 10
radio input "true"
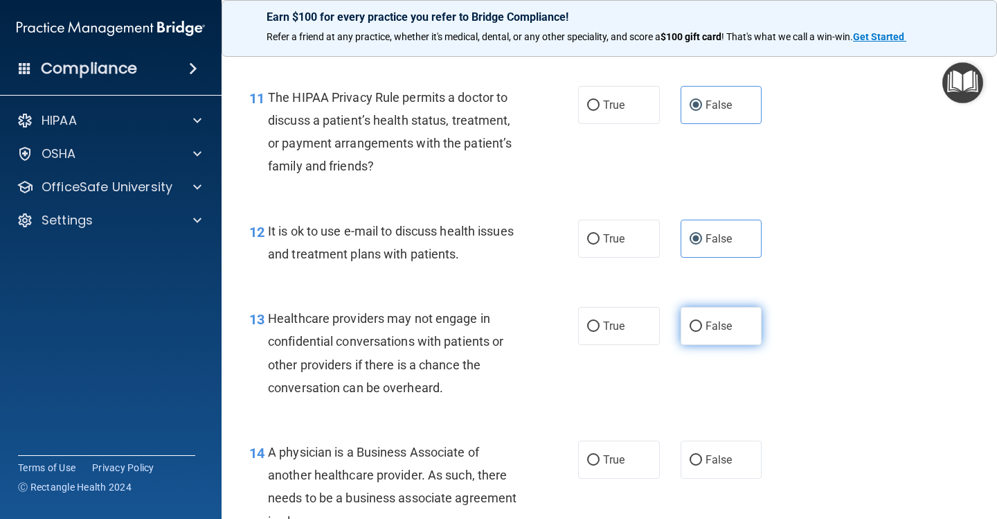
click at [707, 319] on span "False" at bounding box center [719, 325] width 27 height 13
click at [702, 321] on input "False" at bounding box center [696, 326] width 12 height 10
radio input "true"
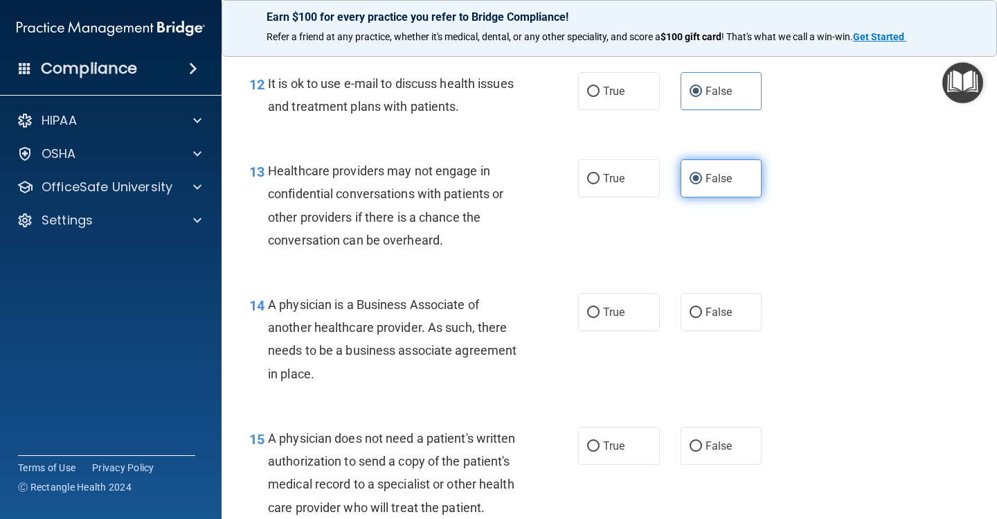
scroll to position [1580, 0]
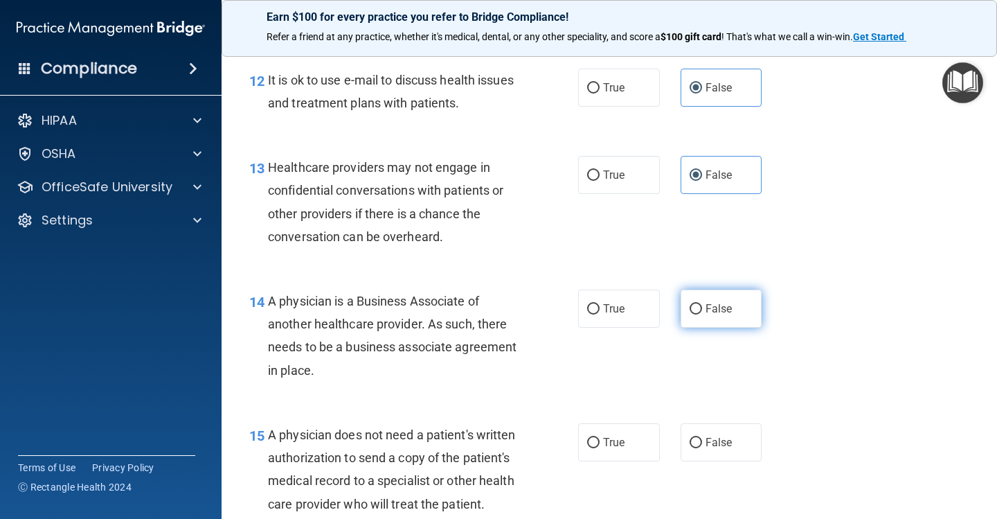
click at [706, 305] on span "False" at bounding box center [719, 308] width 27 height 13
click at [702, 305] on input "False" at bounding box center [696, 309] width 12 height 10
radio input "true"
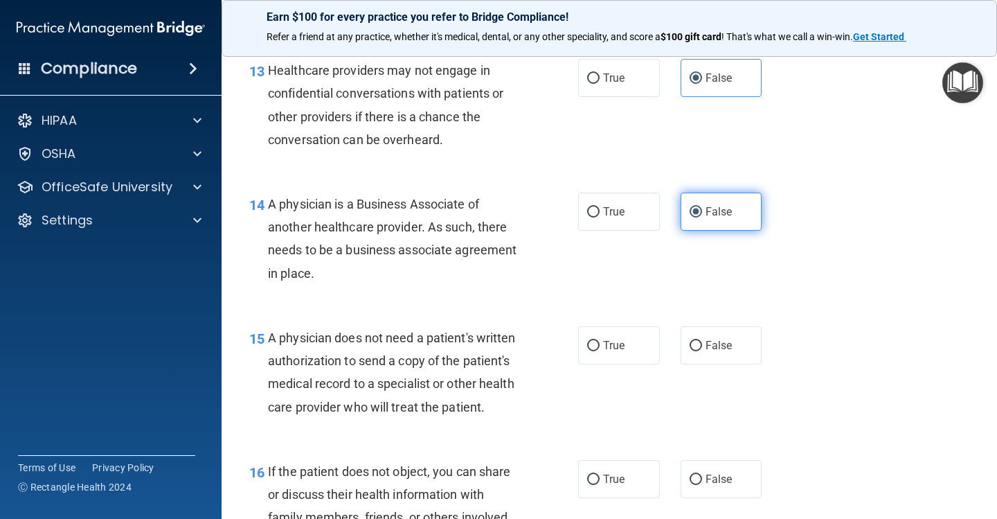
scroll to position [1680, 0]
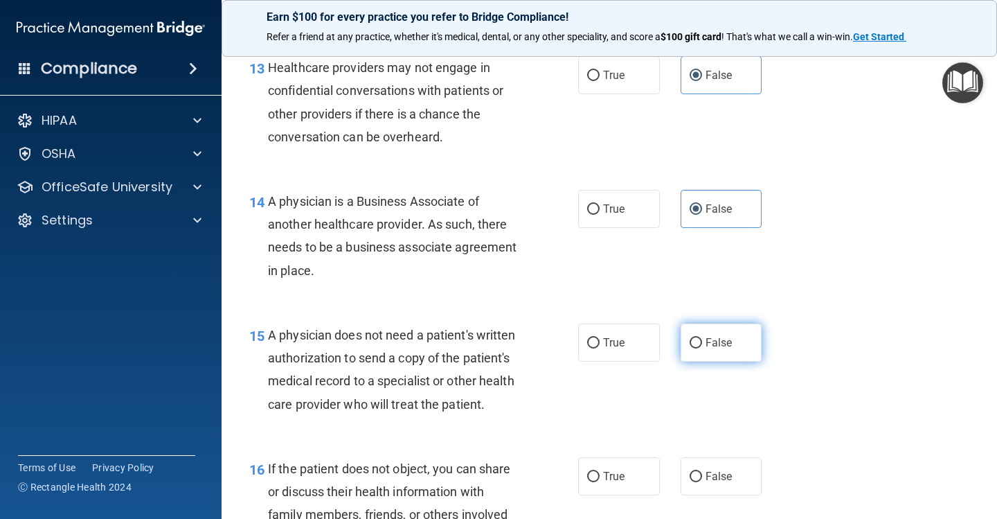
click at [698, 345] on label "False" at bounding box center [722, 342] width 82 height 38
click at [698, 345] on input "False" at bounding box center [696, 343] width 12 height 10
radio input "true"
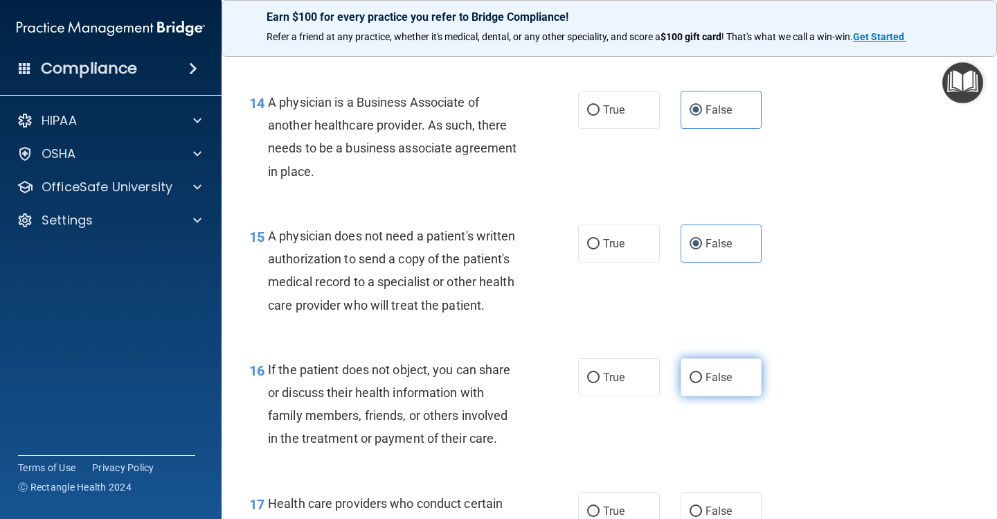
click at [700, 373] on input "False" at bounding box center [696, 378] width 12 height 10
radio input "true"
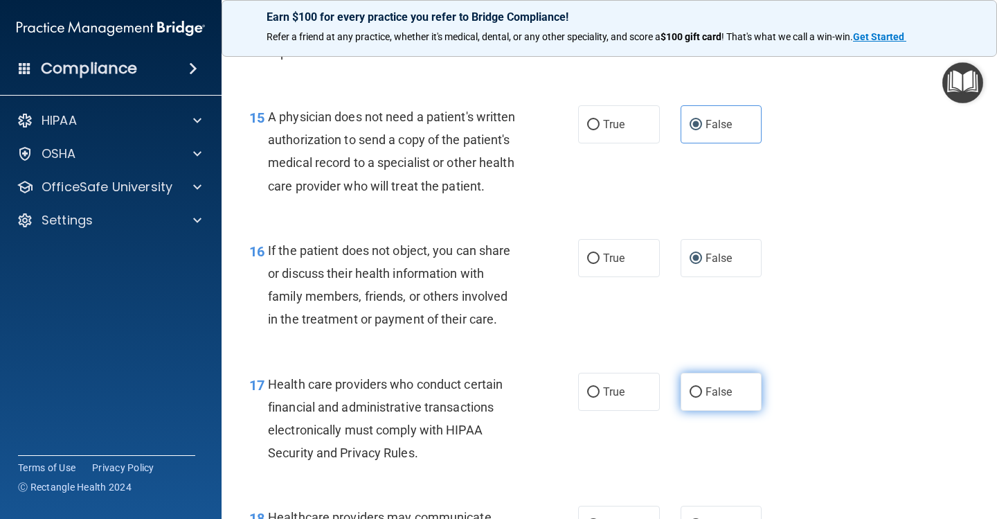
click at [700, 387] on input "False" at bounding box center [696, 392] width 12 height 10
radio input "true"
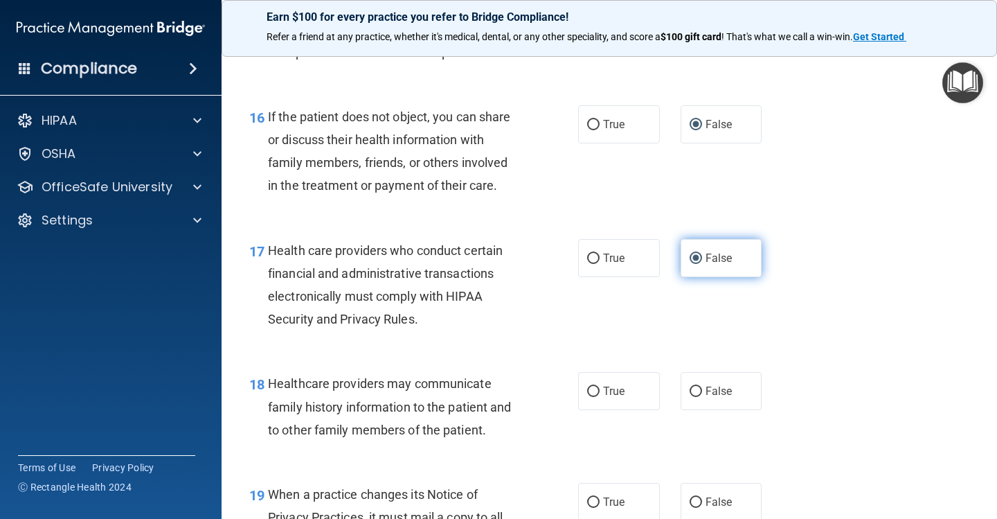
click at [700, 386] on input "False" at bounding box center [696, 391] width 12 height 10
radio input "true"
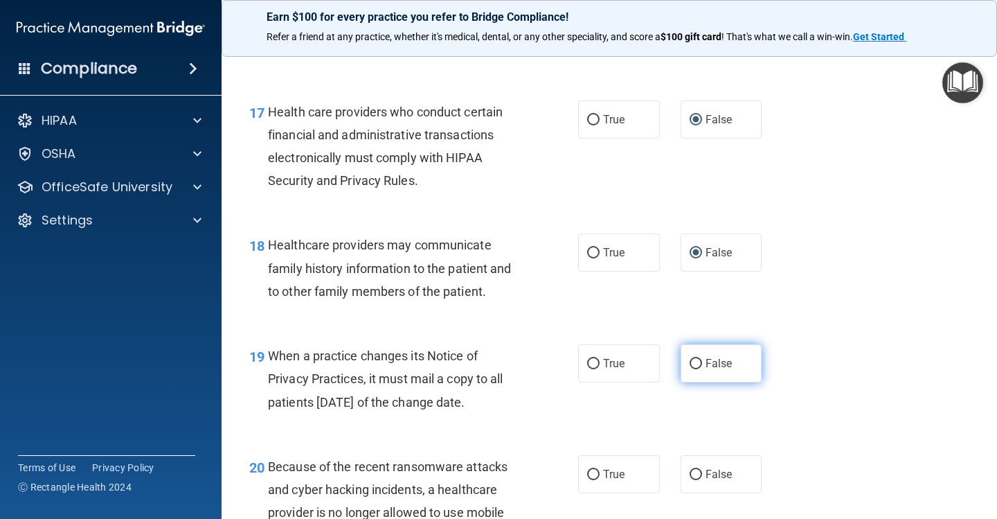
click at [700, 359] on label "False" at bounding box center [722, 363] width 82 height 38
click at [700, 359] on input "False" at bounding box center [696, 364] width 12 height 10
radio input "true"
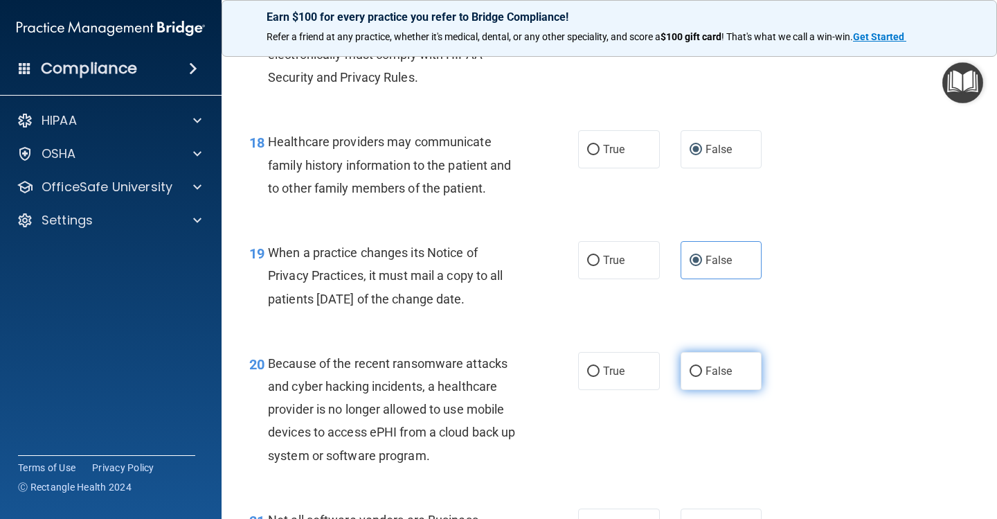
click at [700, 366] on input "False" at bounding box center [696, 371] width 12 height 10
radio input "true"
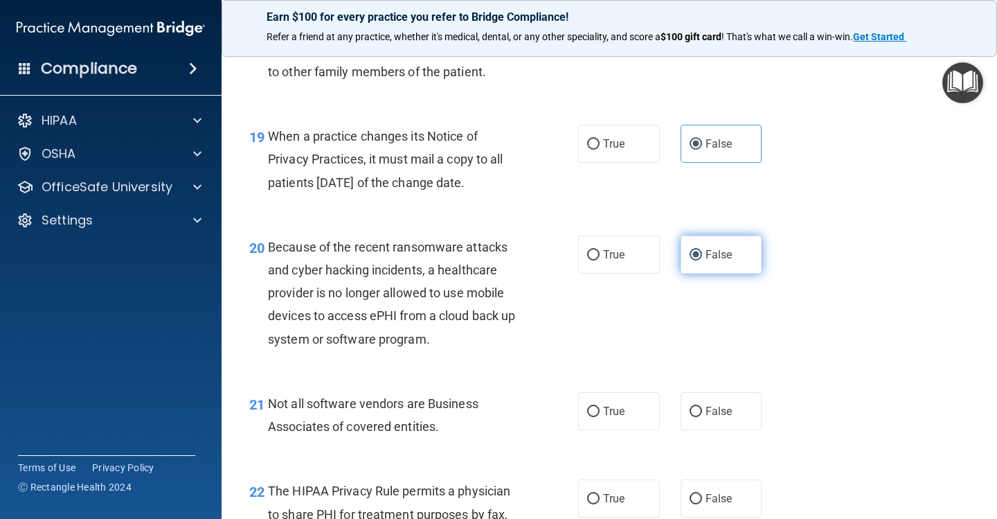
scroll to position [2399, 0]
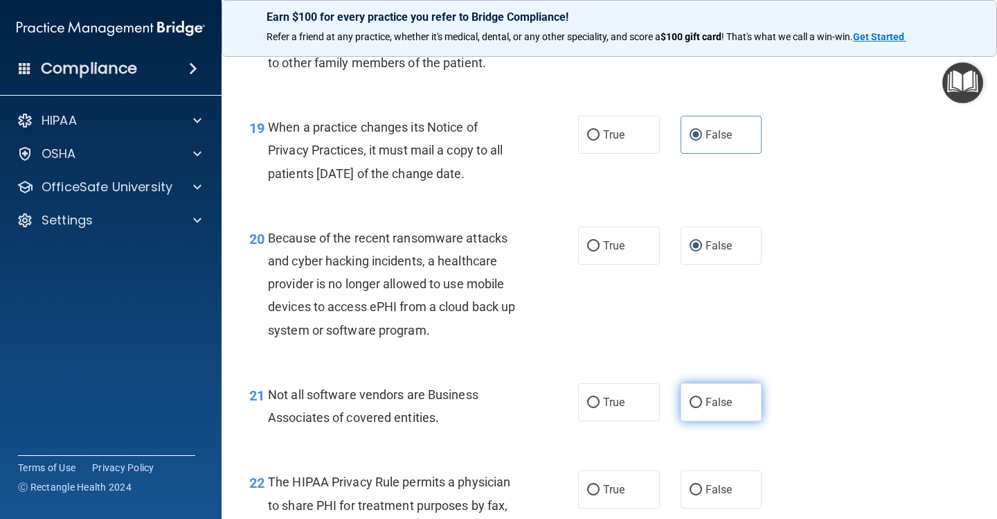
click at [697, 398] on input "False" at bounding box center [696, 403] width 12 height 10
radio input "true"
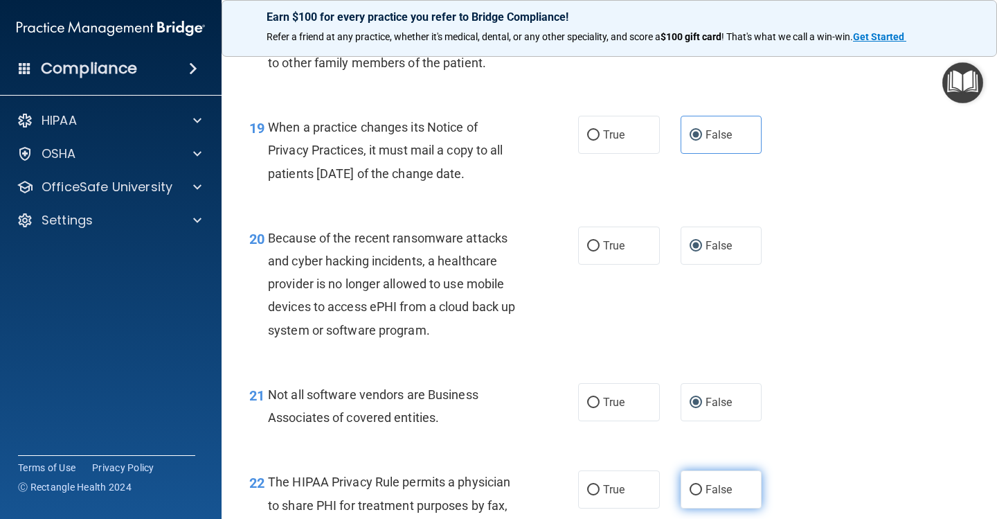
click at [707, 483] on span "False" at bounding box center [719, 489] width 27 height 13
click at [702, 485] on input "False" at bounding box center [696, 490] width 12 height 10
radio input "true"
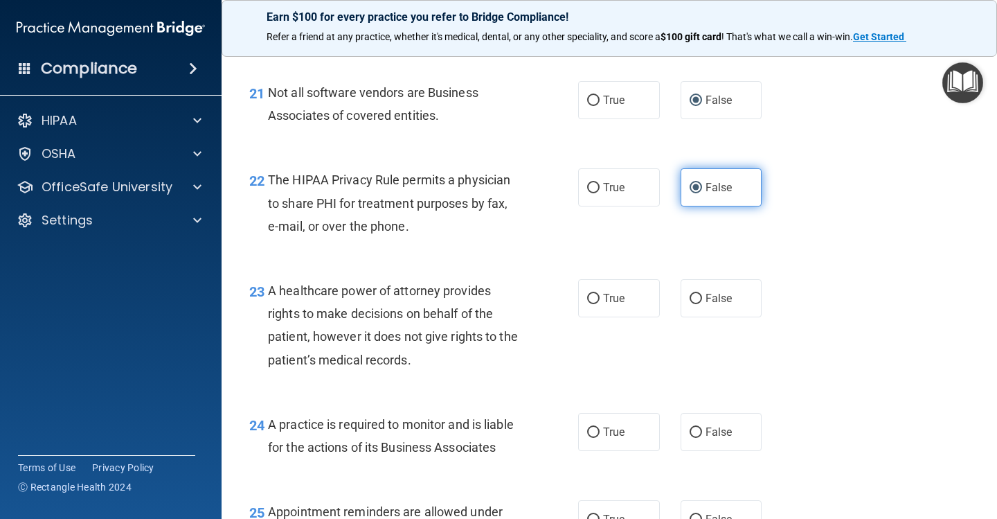
scroll to position [2811, 0]
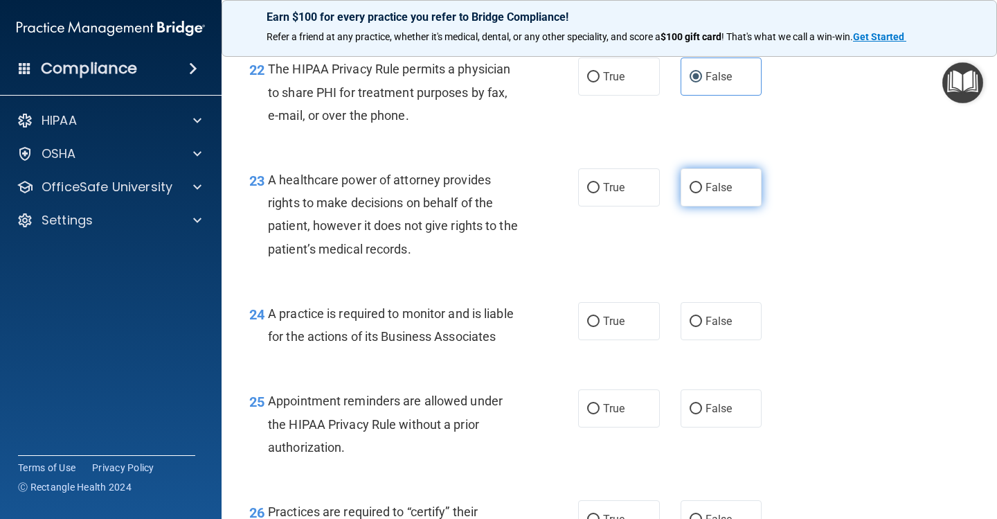
click at [715, 181] on span "False" at bounding box center [719, 187] width 27 height 13
click at [702, 183] on input "False" at bounding box center [696, 188] width 12 height 10
radio input "true"
click at [719, 331] on div "24 A practice is required to monitor and is liable for the actions of its Busin…" at bounding box center [609, 328] width 741 height 87
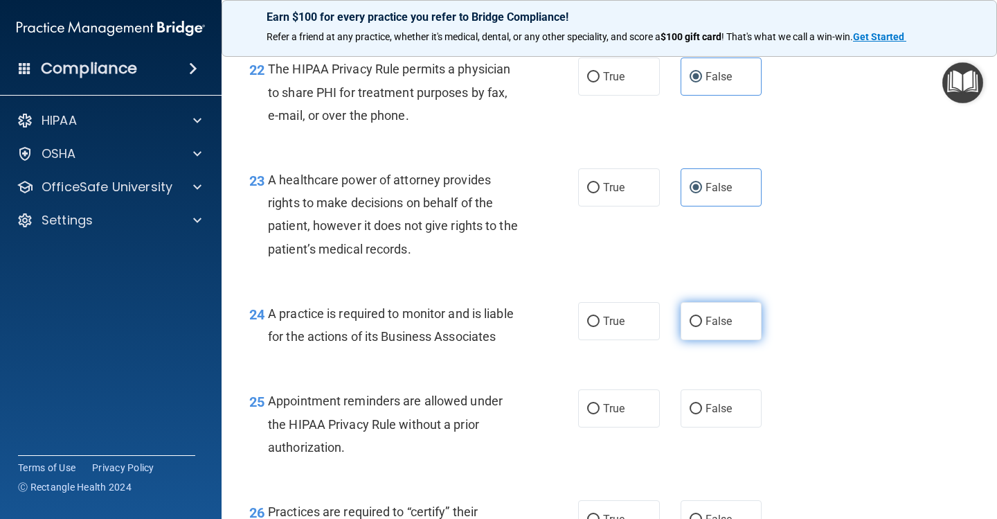
click at [719, 321] on label "False" at bounding box center [722, 321] width 82 height 38
click at [702, 321] on input "False" at bounding box center [696, 322] width 12 height 10
radio input "true"
click at [720, 389] on label "False" at bounding box center [722, 408] width 82 height 38
click at [702, 404] on input "False" at bounding box center [696, 409] width 12 height 10
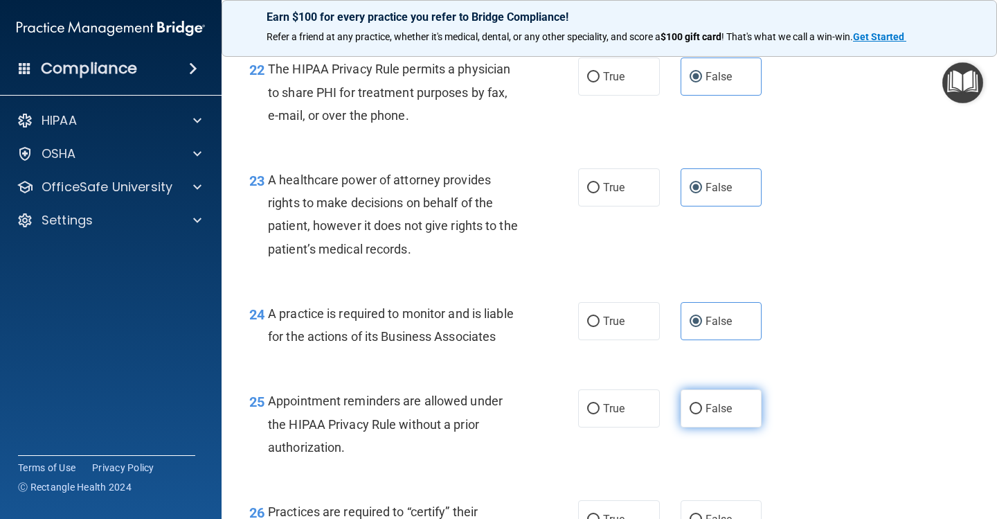
radio input "true"
click at [711, 513] on span "False" at bounding box center [719, 519] width 27 height 13
click at [702, 515] on input "False" at bounding box center [696, 520] width 12 height 10
radio input "true"
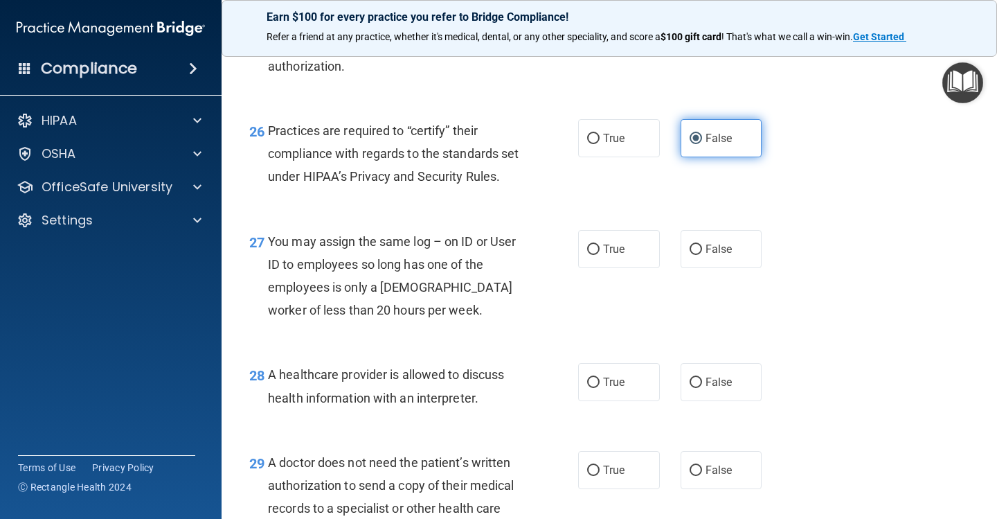
scroll to position [3302, 0]
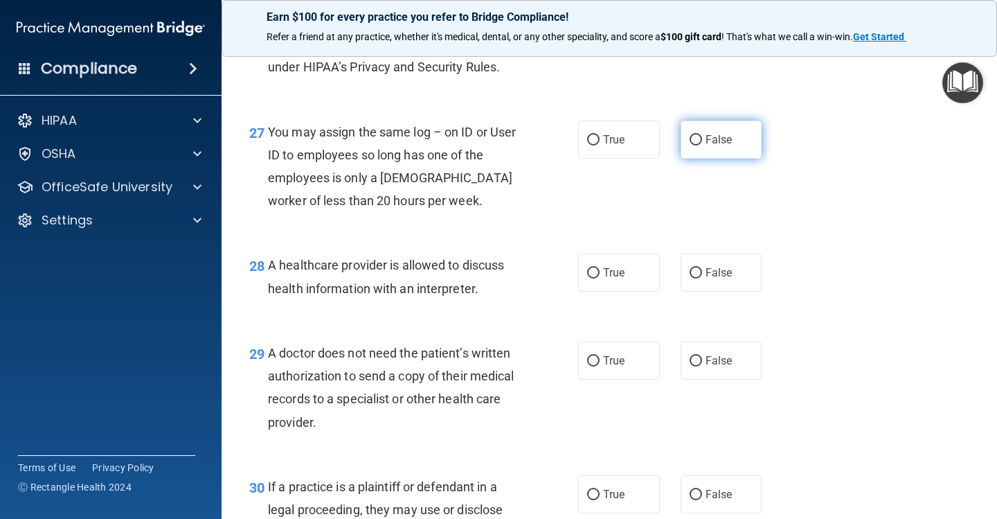
click at [720, 159] on label "False" at bounding box center [722, 140] width 82 height 38
click at [702, 145] on input "False" at bounding box center [696, 140] width 12 height 10
radio input "true"
click at [733, 269] on label "False" at bounding box center [722, 273] width 82 height 38
click at [702, 269] on input "False" at bounding box center [696, 273] width 12 height 10
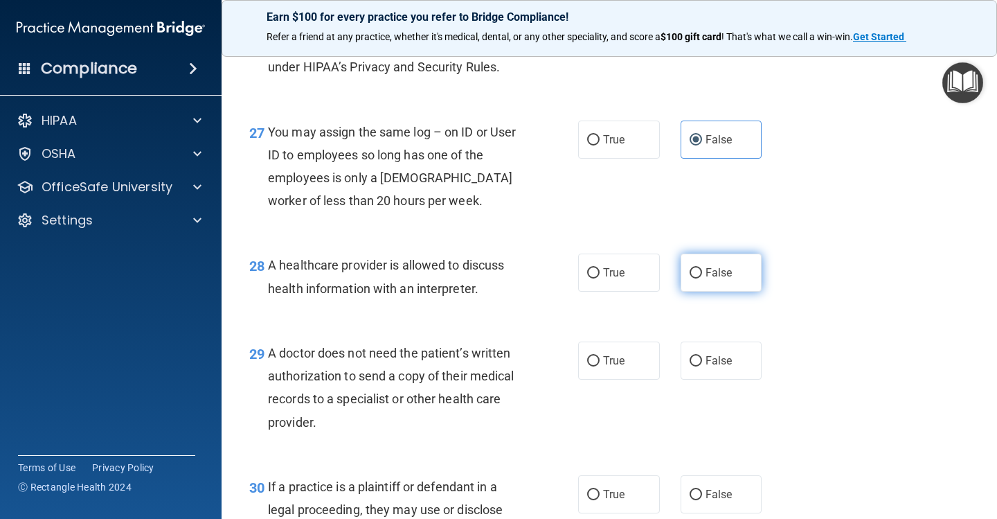
radio input "true"
click at [727, 356] on label "False" at bounding box center [722, 360] width 82 height 38
click at [702, 356] on input "False" at bounding box center [696, 361] width 12 height 10
radio input "true"
click at [731, 489] on label "False" at bounding box center [722, 494] width 82 height 38
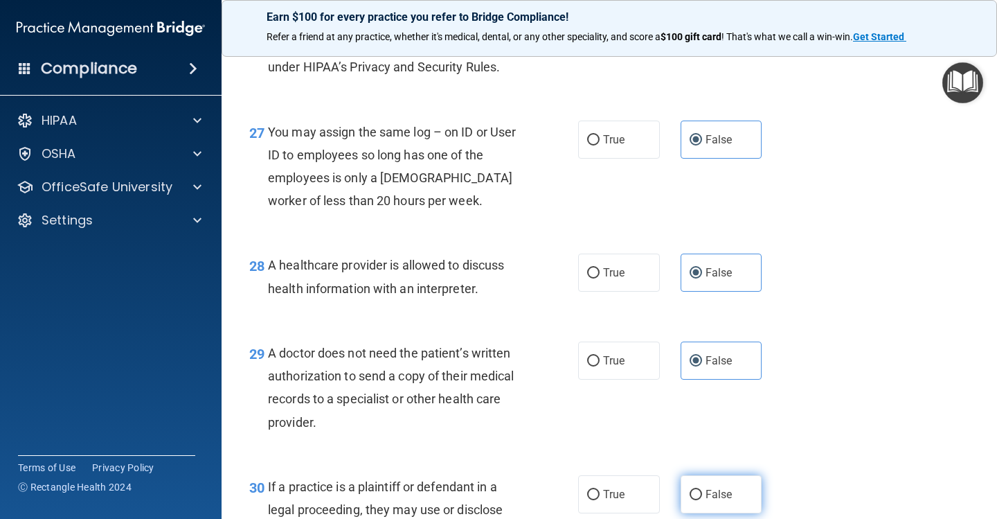
click at [702, 490] on input "False" at bounding box center [696, 495] width 12 height 10
radio input "true"
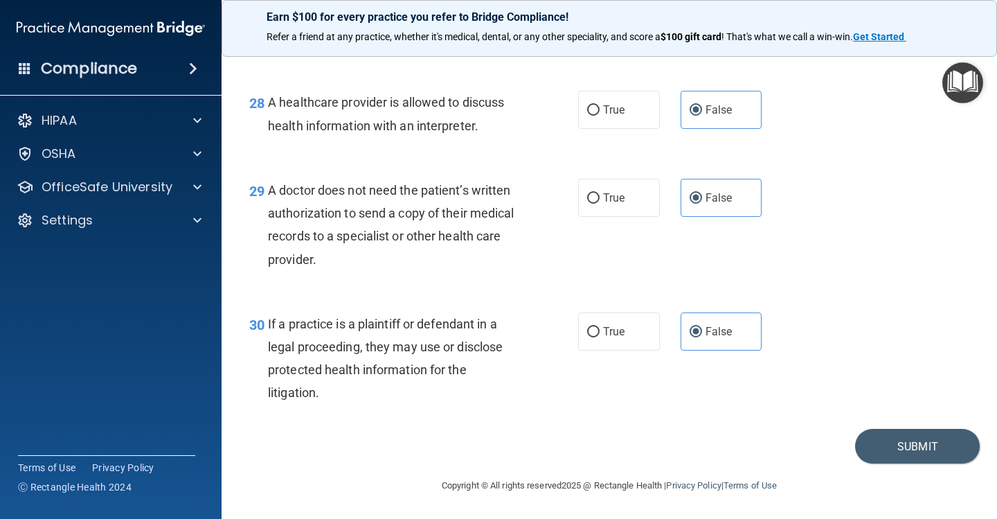
scroll to position [3470, 0]
click at [893, 452] on button "Submit" at bounding box center [917, 446] width 125 height 35
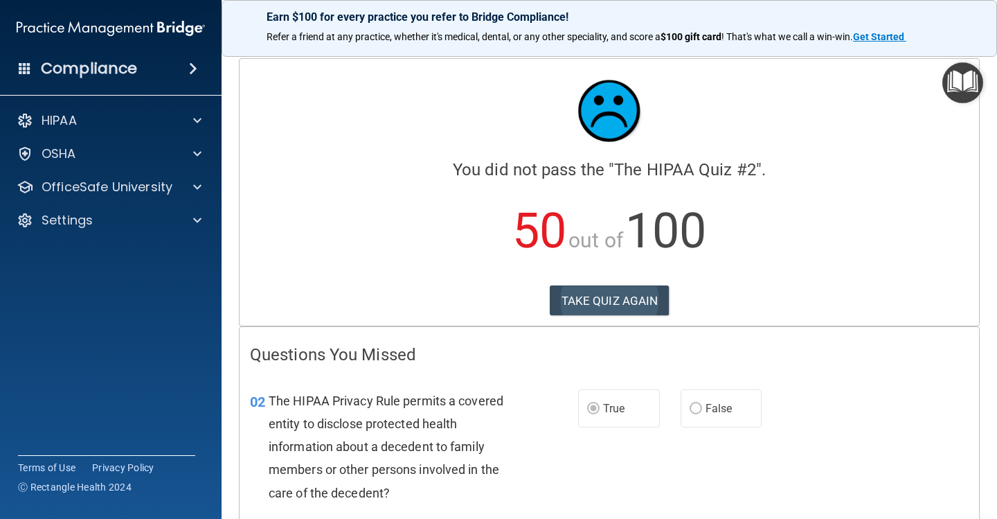
click at [632, 306] on button "TAKE QUIZ AGAIN" at bounding box center [610, 300] width 120 height 30
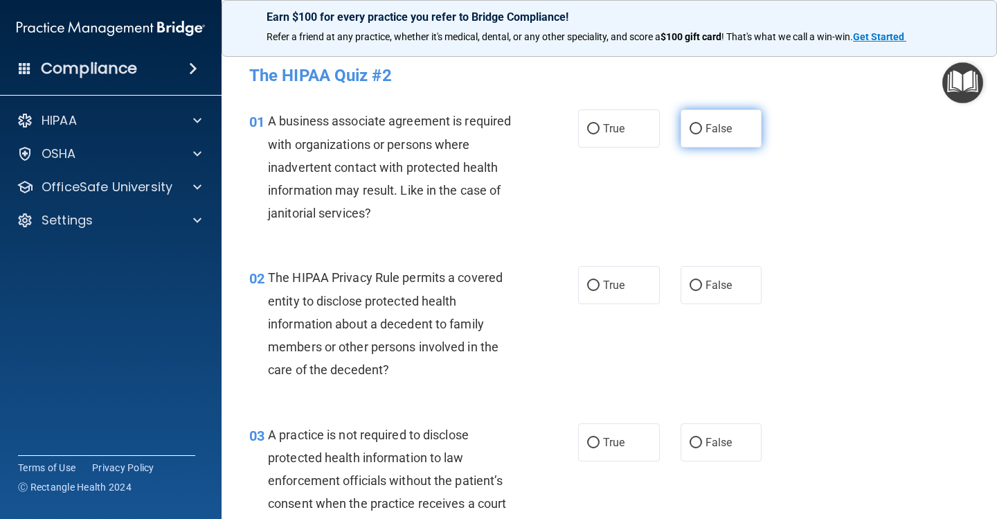
click at [727, 127] on span "False" at bounding box center [719, 128] width 27 height 13
click at [702, 127] on input "False" at bounding box center [696, 129] width 12 height 10
radio input "true"
click at [739, 273] on label "False" at bounding box center [722, 285] width 82 height 38
click at [702, 281] on input "False" at bounding box center [696, 286] width 12 height 10
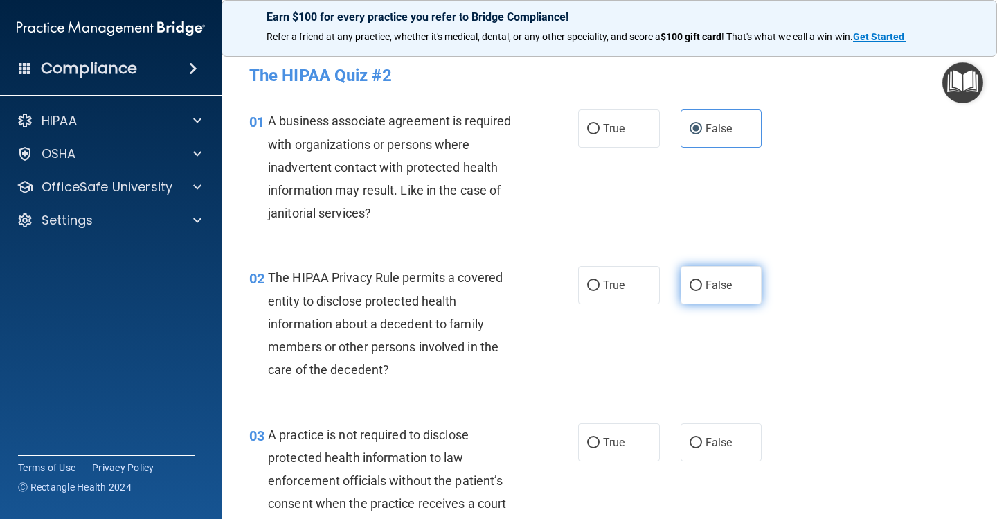
radio input "true"
click at [634, 284] on label "True" at bounding box center [619, 285] width 82 height 38
click at [600, 284] on input "True" at bounding box center [593, 286] width 12 height 10
radio input "true"
radio input "false"
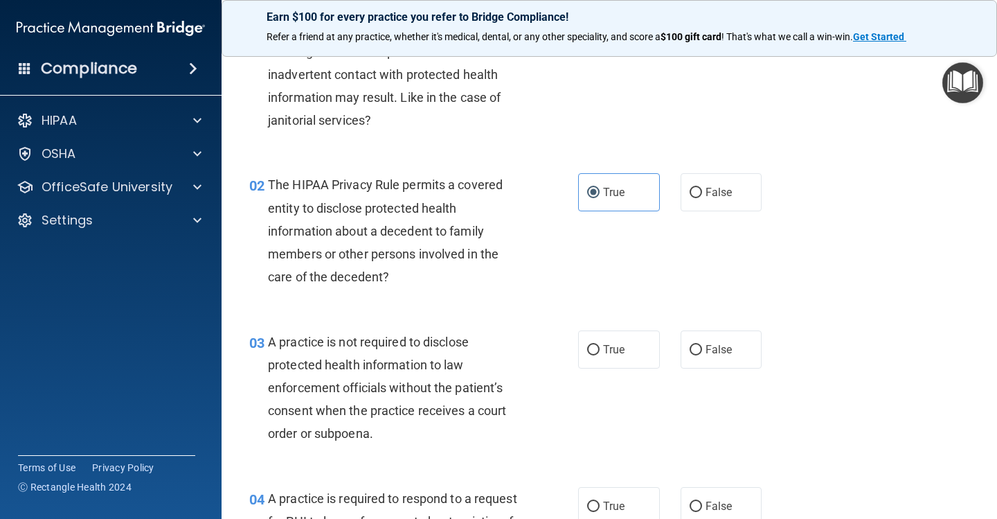
scroll to position [98, 0]
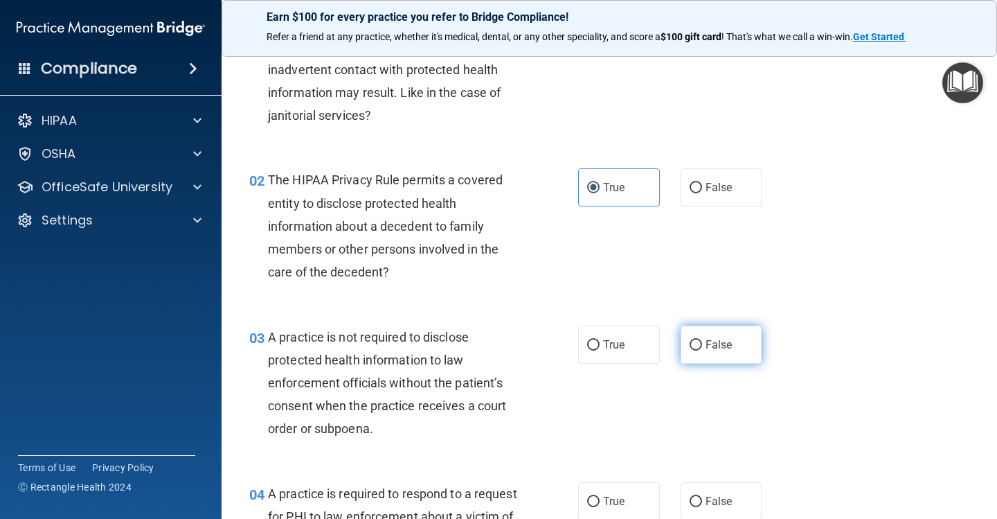
click at [694, 344] on input "False" at bounding box center [696, 345] width 12 height 10
radio input "true"
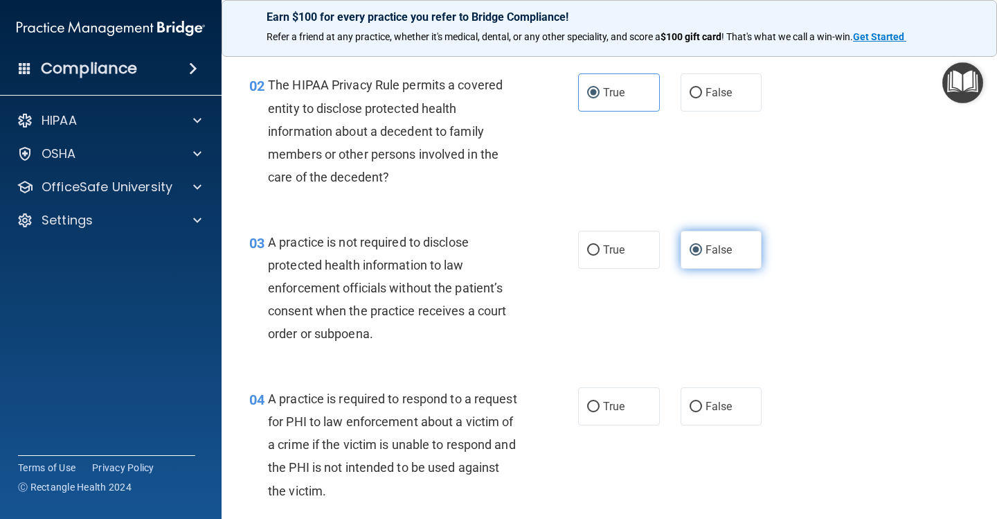
scroll to position [193, 0]
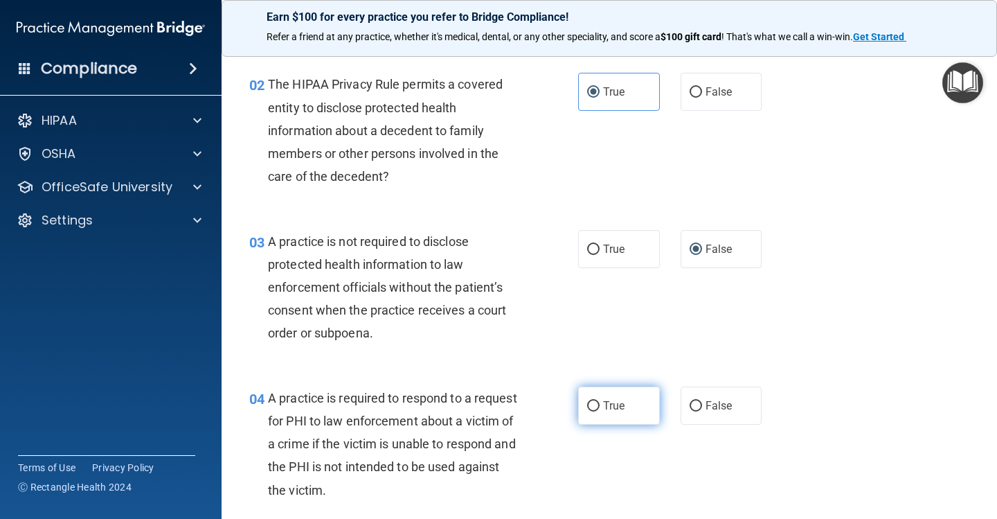
click at [643, 410] on label "True" at bounding box center [619, 405] width 82 height 38
click at [600, 410] on input "True" at bounding box center [593, 406] width 12 height 10
radio input "true"
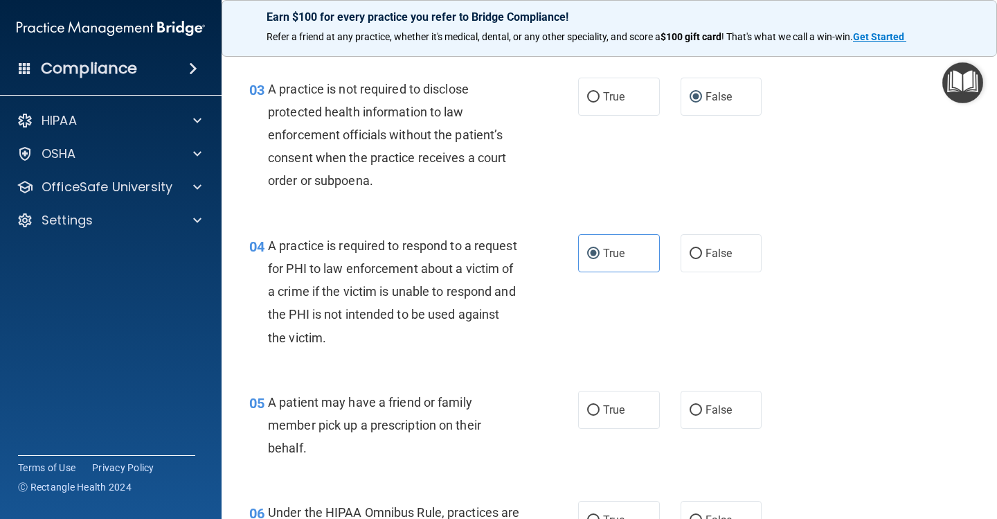
scroll to position [351, 0]
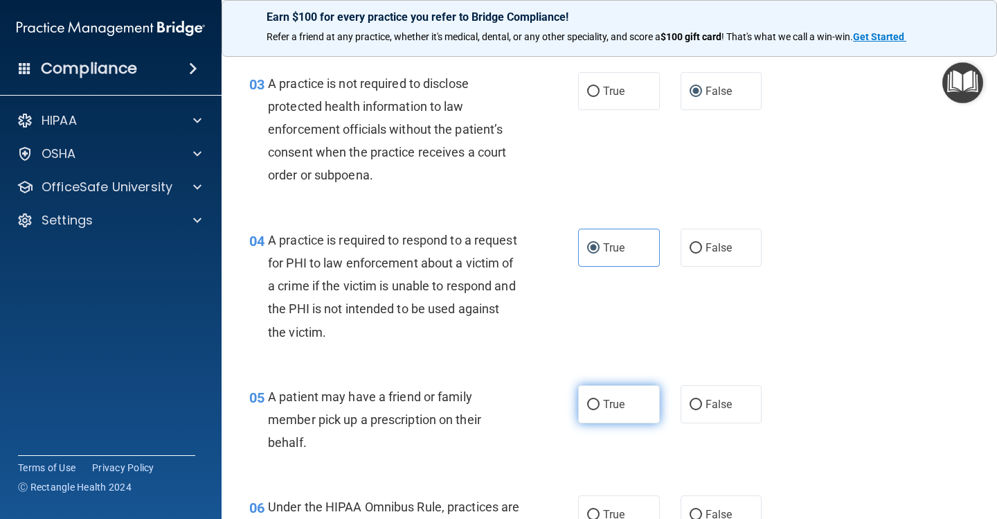
click at [635, 400] on label "True" at bounding box center [619, 404] width 82 height 38
click at [600, 400] on input "True" at bounding box center [593, 405] width 12 height 10
radio input "true"
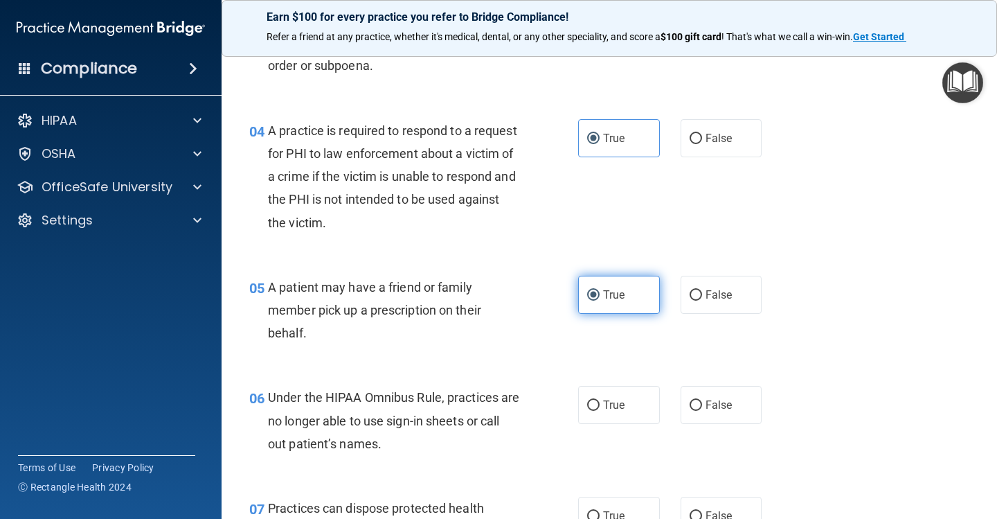
scroll to position [462, 0]
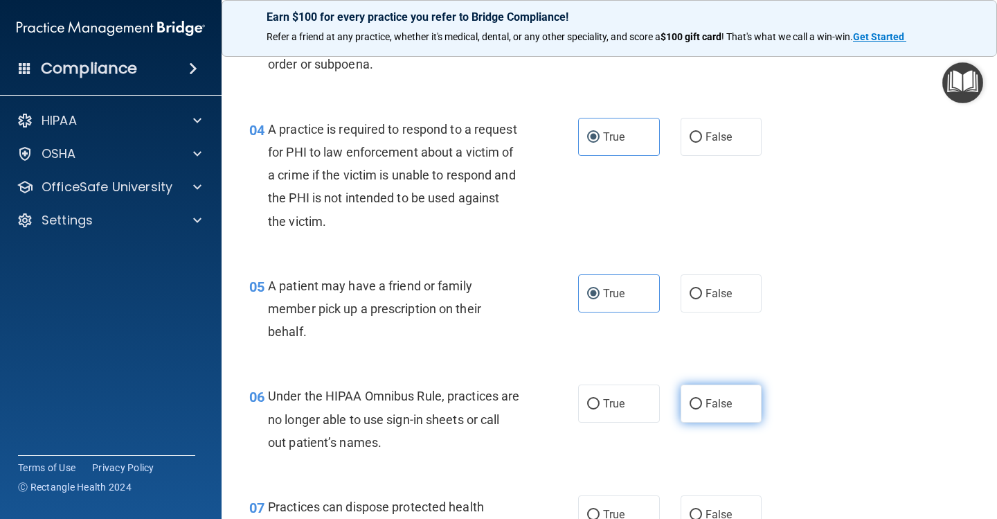
click at [704, 404] on label "False" at bounding box center [722, 403] width 82 height 38
click at [702, 404] on input "False" at bounding box center [696, 404] width 12 height 10
radio input "true"
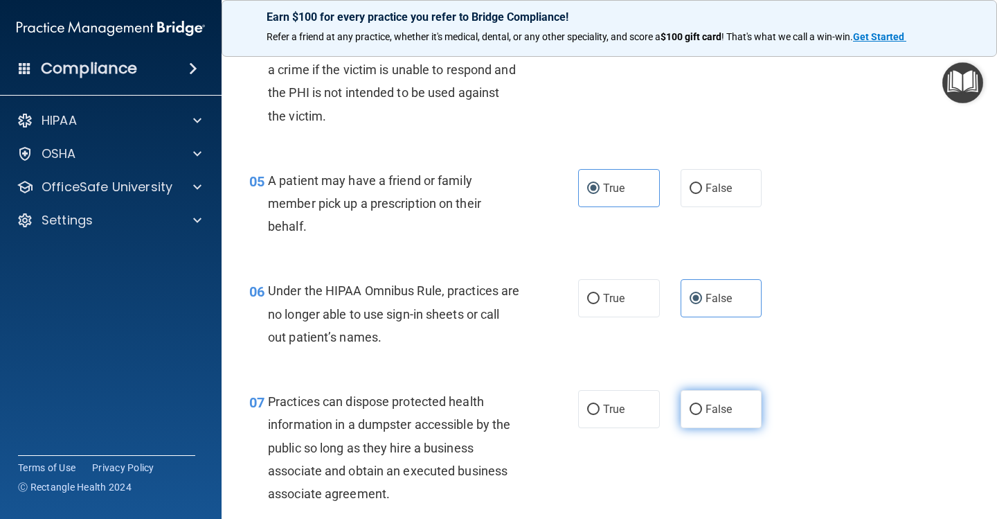
click at [704, 404] on label "False" at bounding box center [722, 409] width 82 height 38
click at [702, 405] on input "False" at bounding box center [696, 410] width 12 height 10
radio input "true"
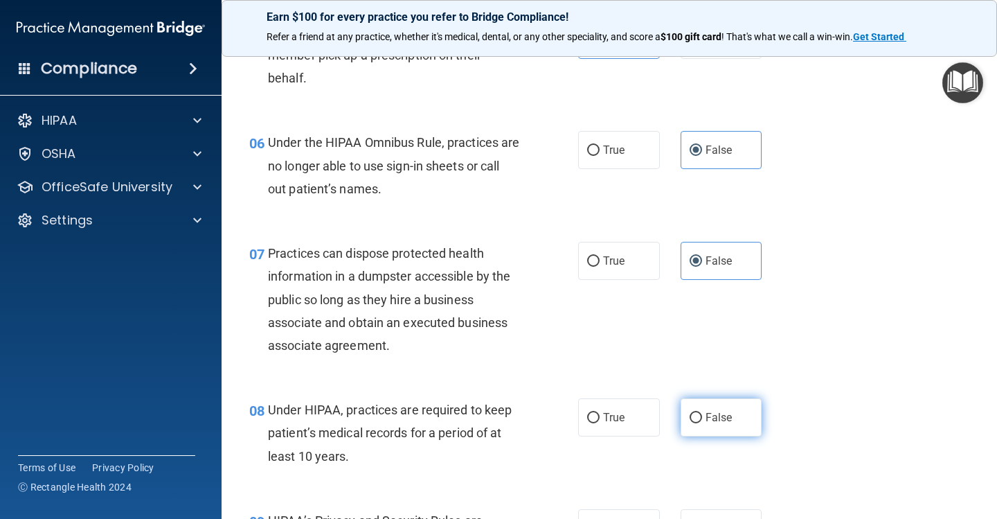
click at [707, 418] on span "False" at bounding box center [719, 417] width 27 height 13
click at [702, 418] on input "False" at bounding box center [696, 418] width 12 height 10
radio input "true"
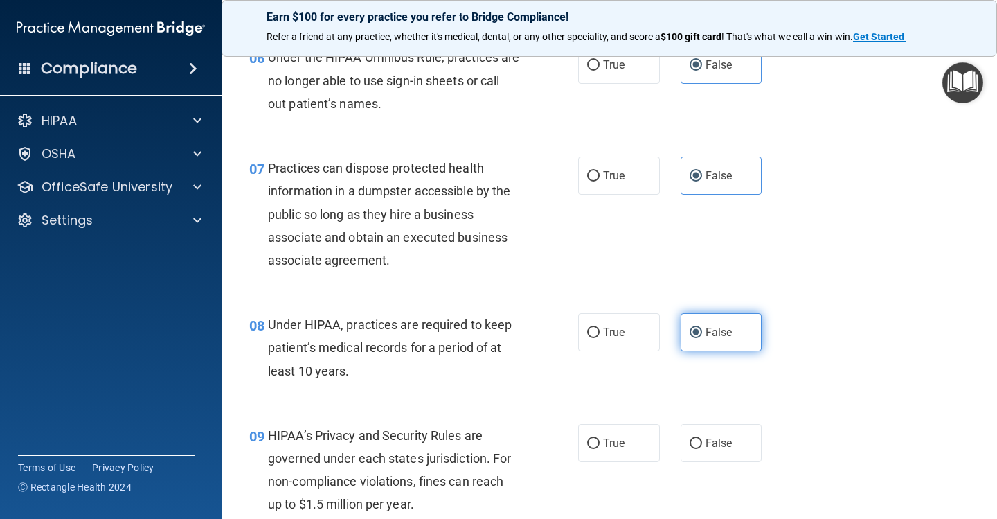
scroll to position [846, 0]
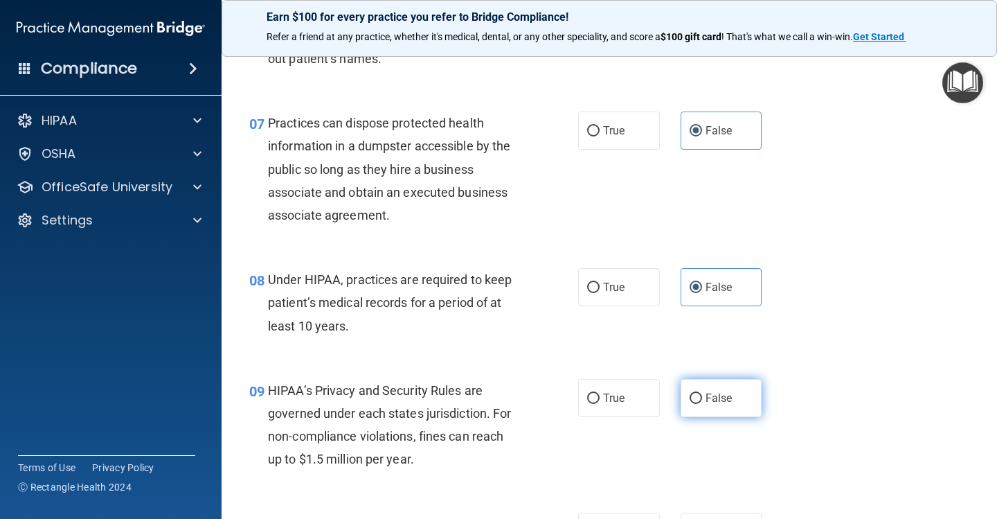
click at [708, 391] on span "False" at bounding box center [719, 397] width 27 height 13
click at [702, 393] on input "False" at bounding box center [696, 398] width 12 height 10
radio input "true"
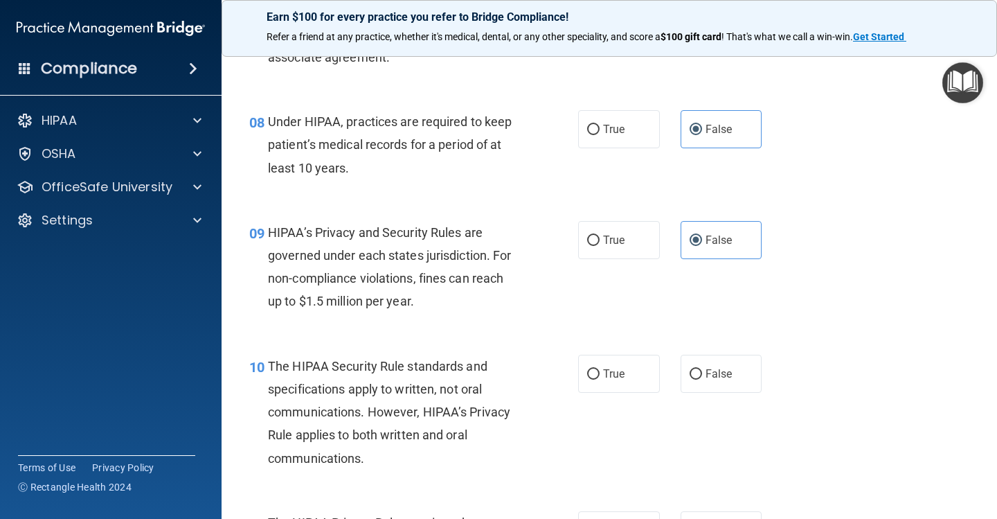
scroll to position [1006, 0]
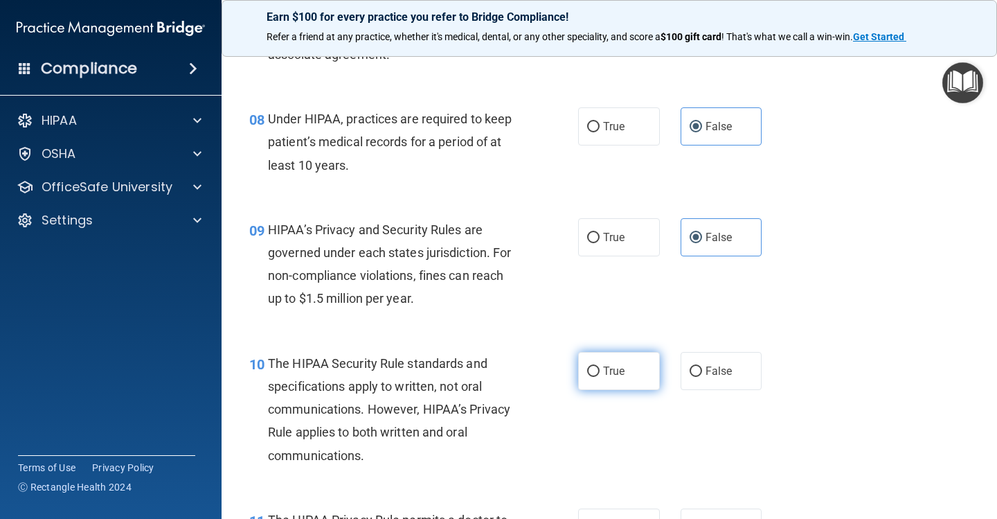
click at [630, 371] on label "True" at bounding box center [619, 371] width 82 height 38
click at [600, 371] on input "True" at bounding box center [593, 371] width 12 height 10
radio input "true"
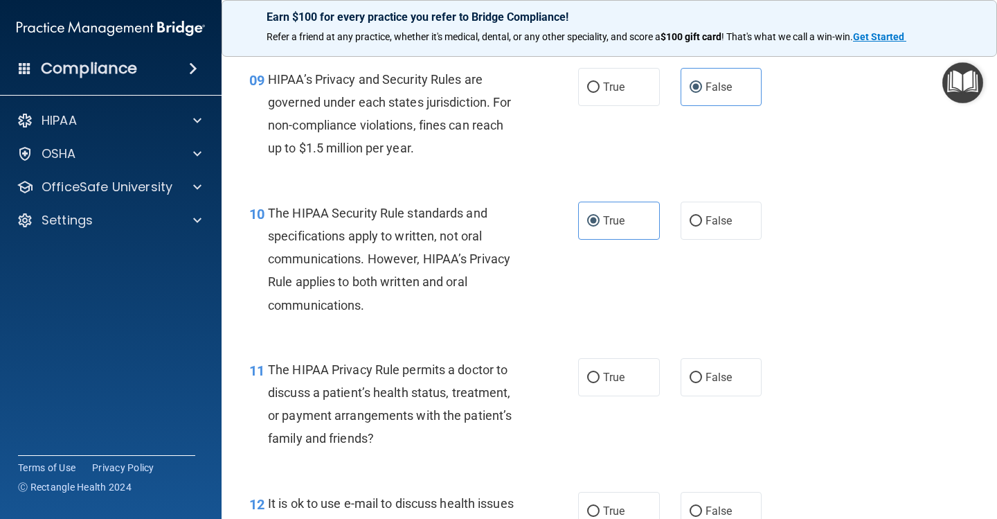
scroll to position [1161, 0]
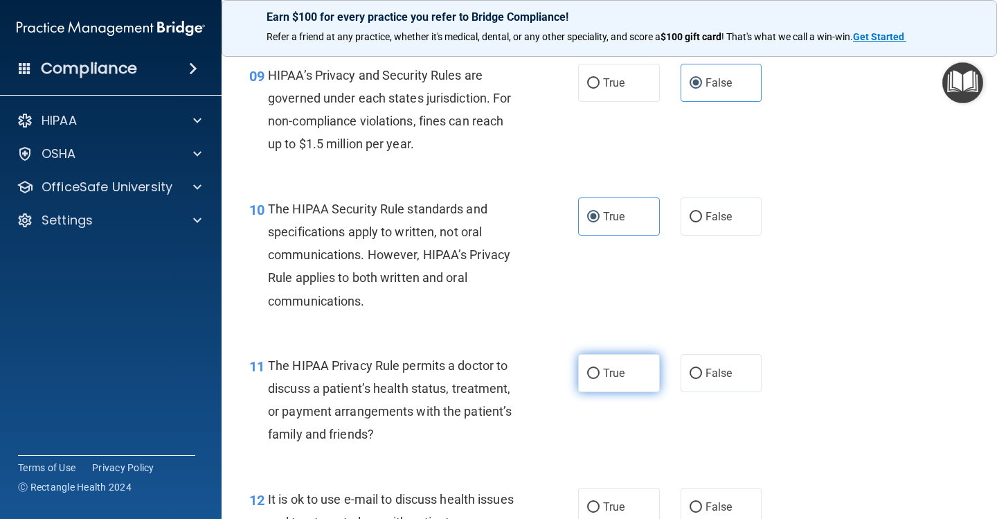
click at [624, 374] on label "True" at bounding box center [619, 373] width 82 height 38
click at [600, 374] on input "True" at bounding box center [593, 373] width 12 height 10
radio input "true"
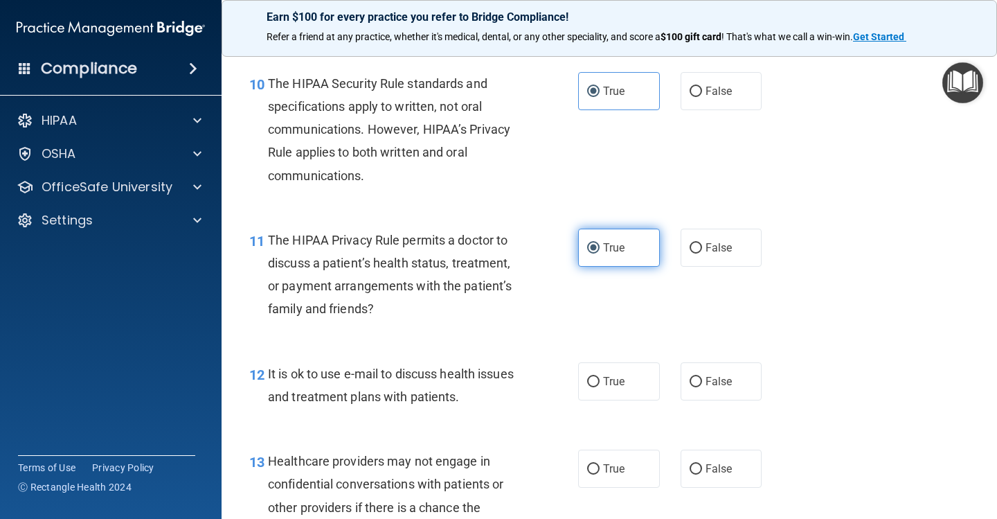
scroll to position [1292, 0]
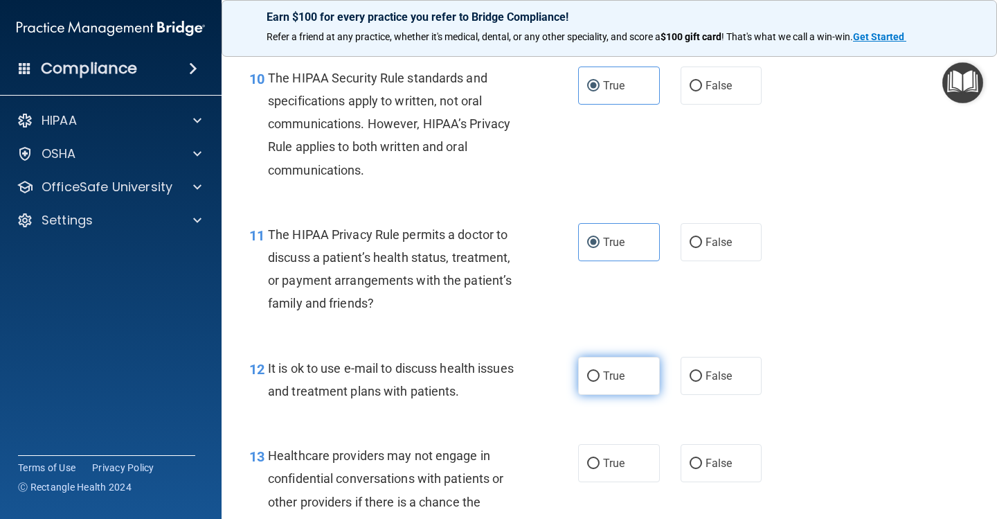
click at [622, 361] on label "True" at bounding box center [619, 376] width 82 height 38
click at [600, 371] on input "True" at bounding box center [593, 376] width 12 height 10
radio input "true"
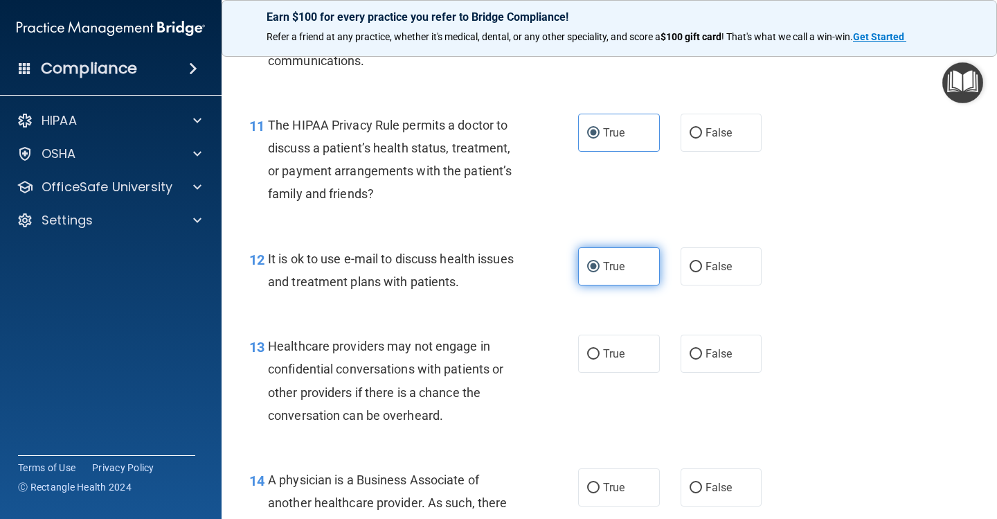
scroll to position [1406, 0]
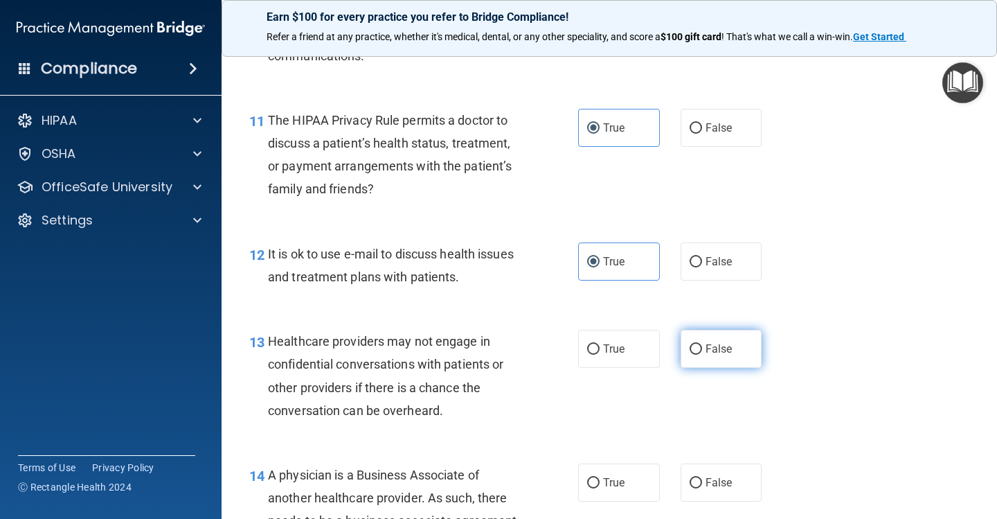
click at [733, 341] on label "False" at bounding box center [722, 349] width 82 height 38
click at [702, 344] on input "False" at bounding box center [696, 349] width 12 height 10
radio input "true"
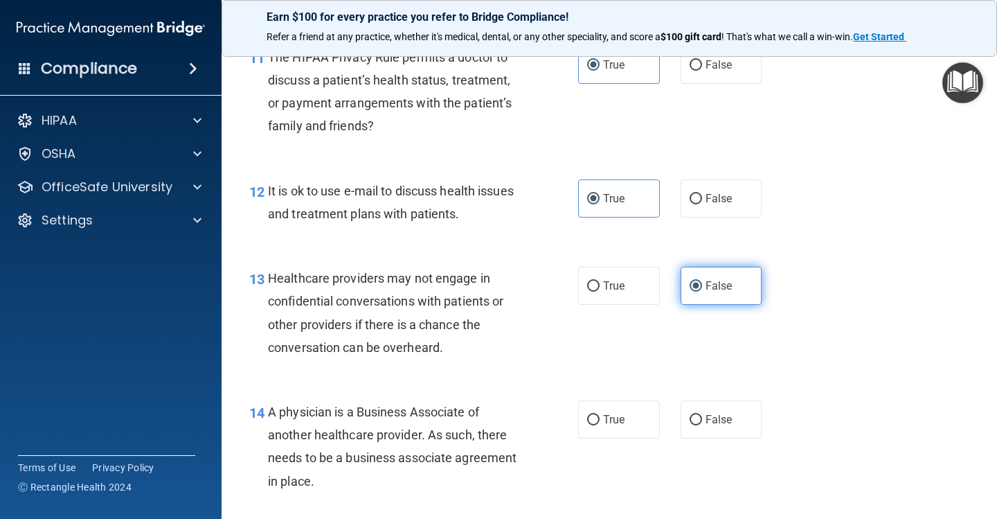
scroll to position [1488, 0]
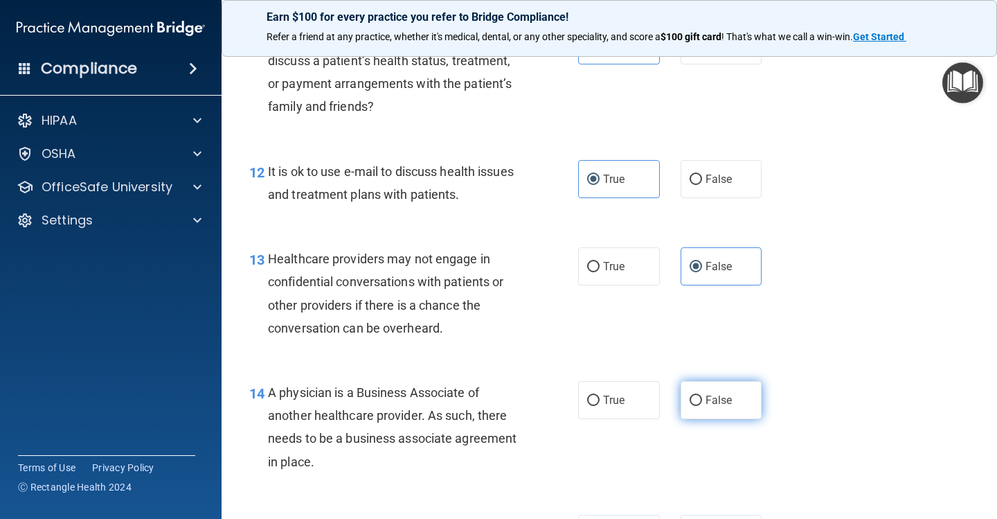
click at [722, 395] on span "False" at bounding box center [719, 399] width 27 height 13
click at [702, 395] on input "False" at bounding box center [696, 400] width 12 height 10
radio input "true"
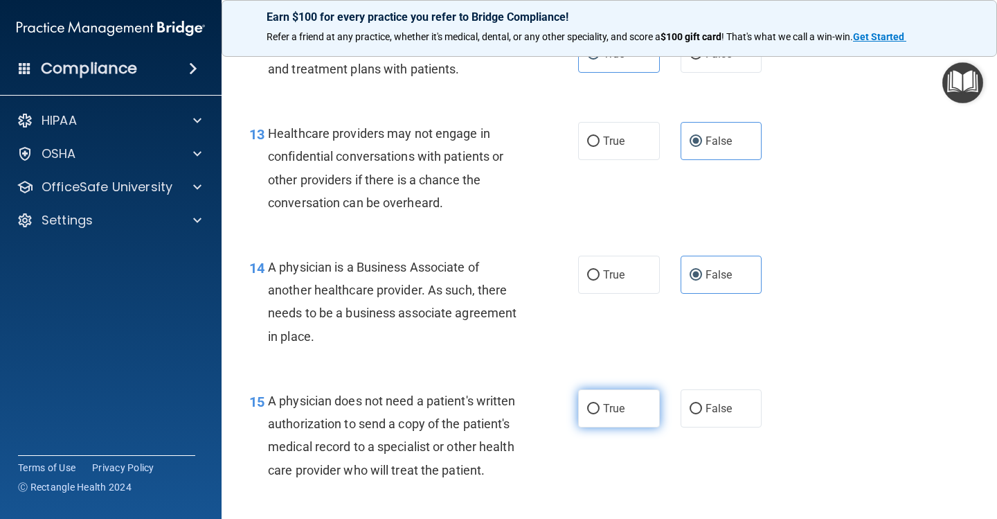
click at [638, 391] on label "True" at bounding box center [619, 408] width 82 height 38
click at [600, 404] on input "True" at bounding box center [593, 409] width 12 height 10
radio input "true"
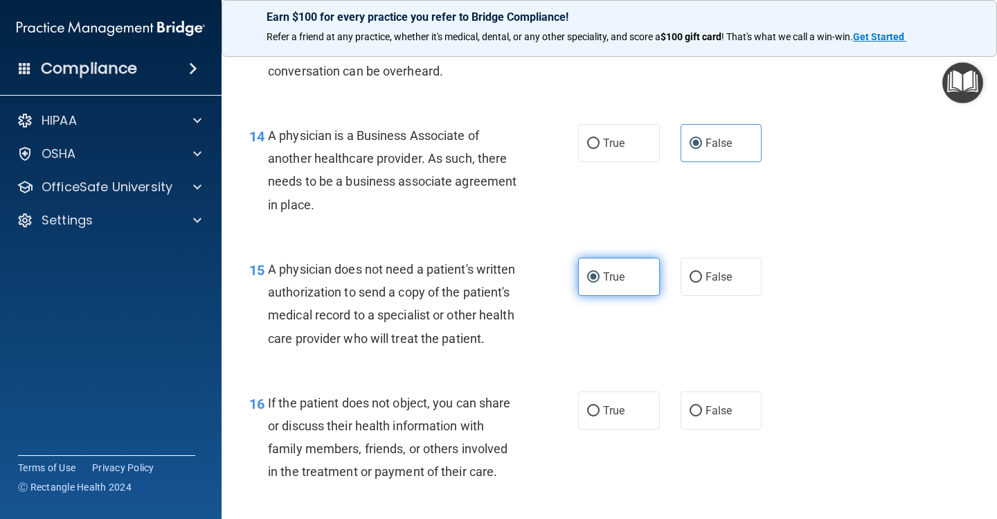
scroll to position [1795, 0]
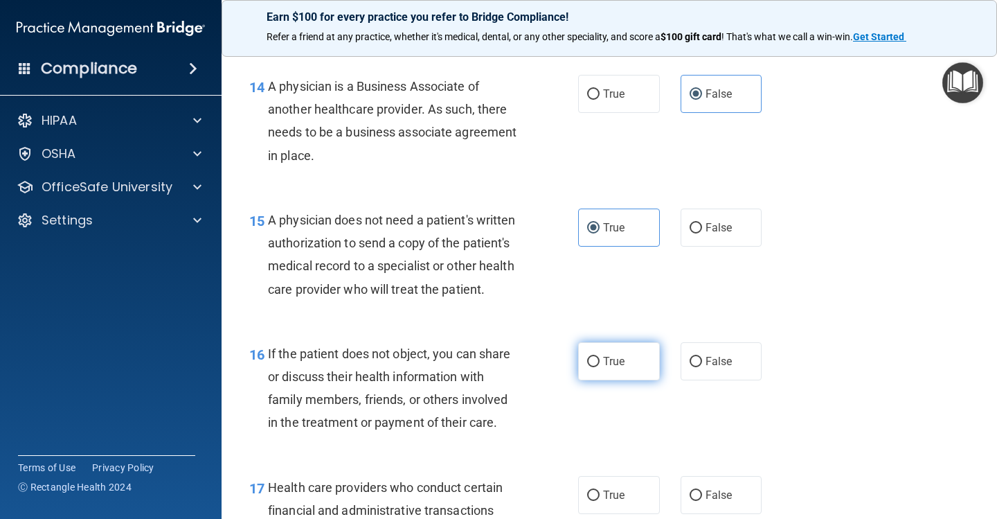
click at [618, 355] on span "True" at bounding box center [613, 361] width 21 height 13
click at [600, 357] on input "True" at bounding box center [593, 362] width 12 height 10
radio input "true"
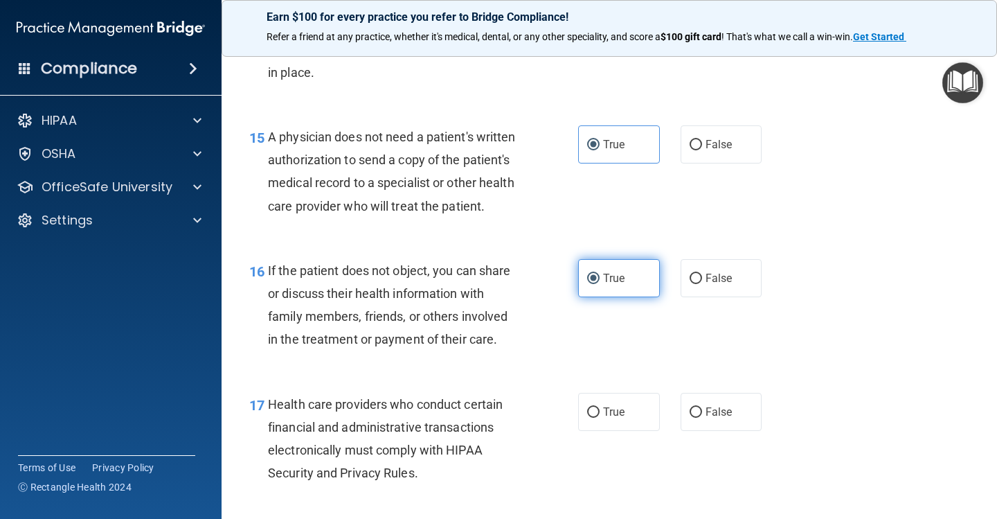
scroll to position [1882, 0]
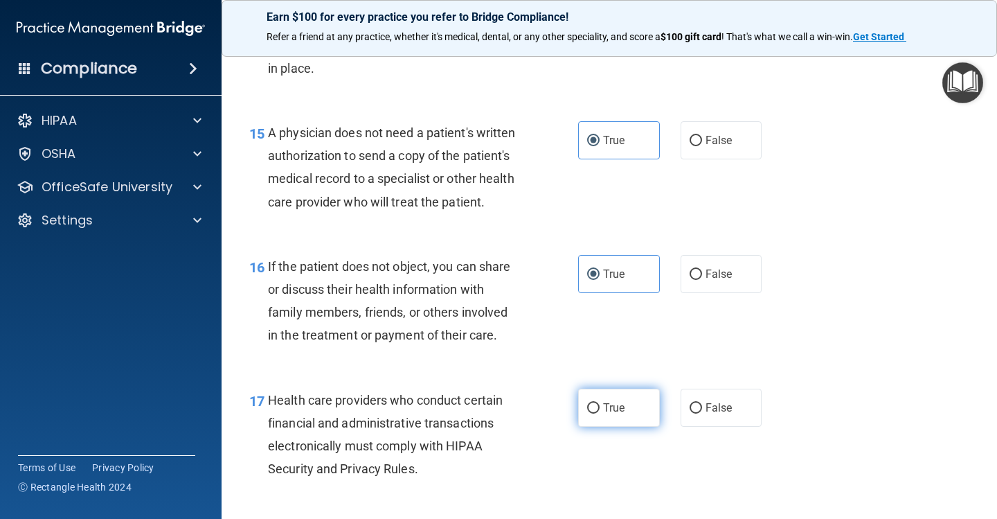
click at [621, 401] on span "True" at bounding box center [613, 407] width 21 height 13
click at [600, 403] on input "True" at bounding box center [593, 408] width 12 height 10
radio input "true"
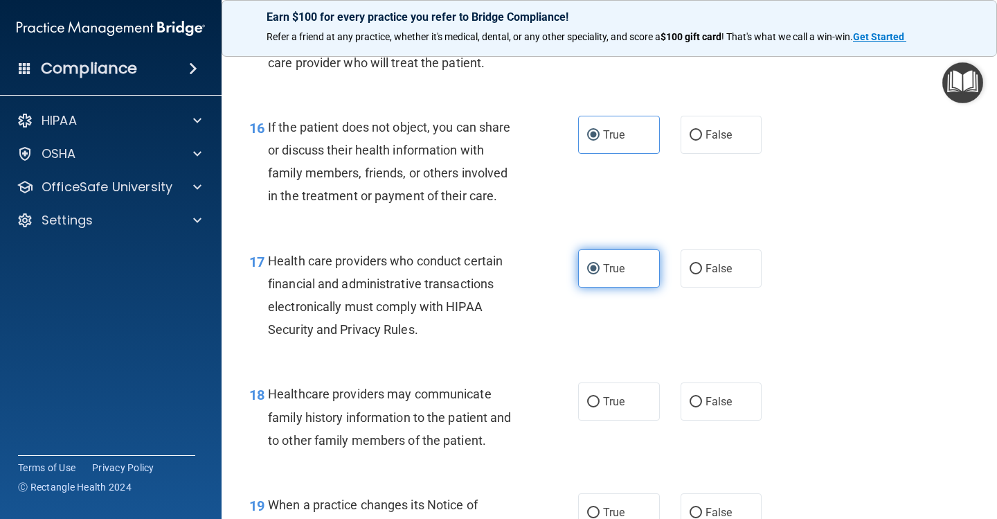
scroll to position [2026, 0]
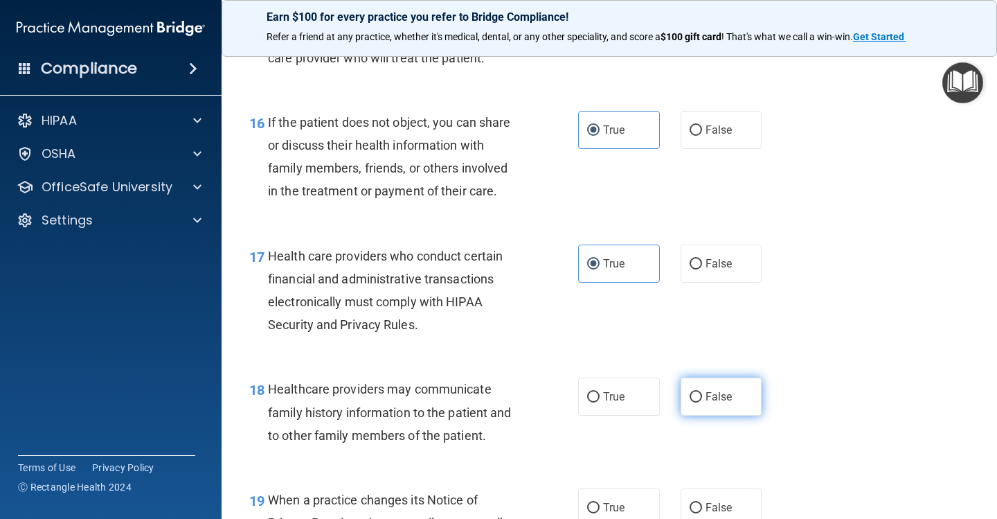
click at [708, 391] on span "False" at bounding box center [719, 396] width 27 height 13
click at [702, 392] on input "False" at bounding box center [696, 397] width 12 height 10
radio input "true"
click at [706, 488] on label "False" at bounding box center [722, 507] width 82 height 38
click at [702, 503] on input "False" at bounding box center [696, 508] width 12 height 10
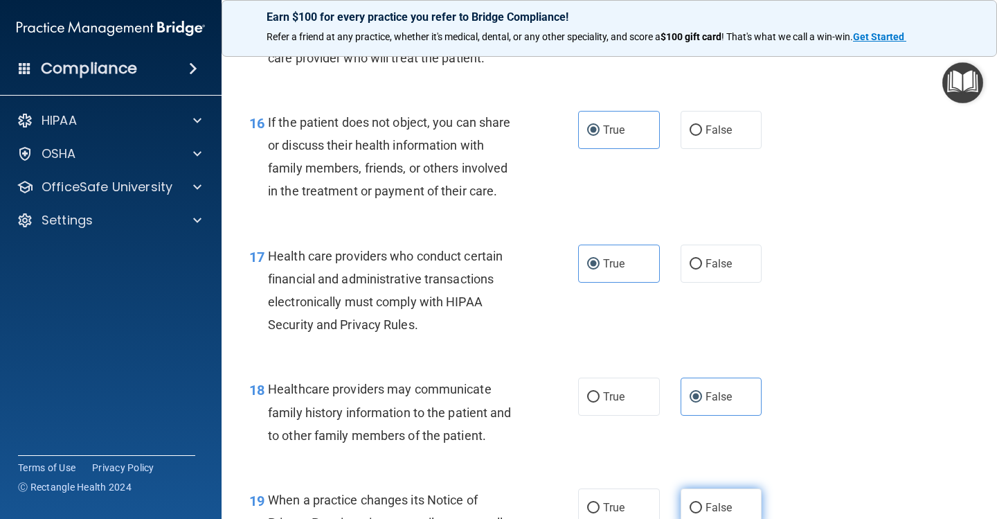
radio input "true"
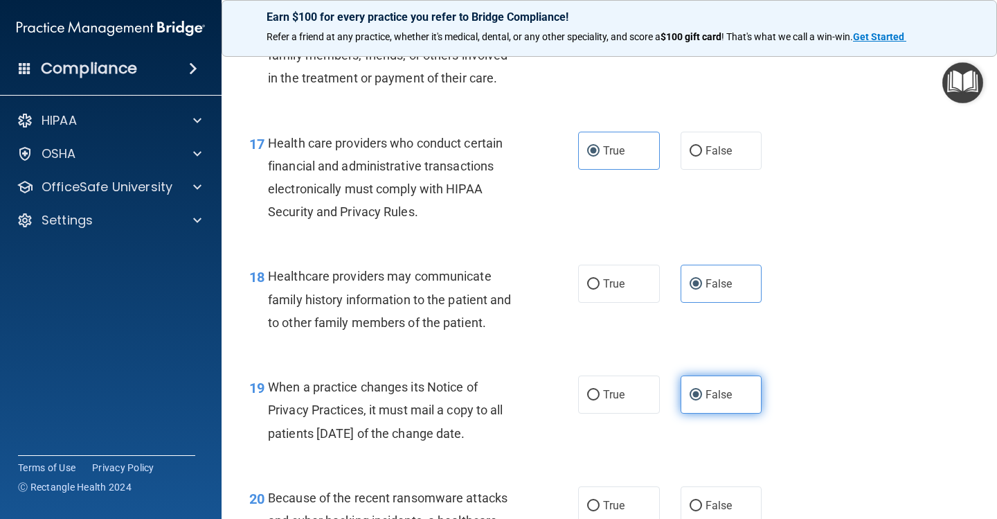
scroll to position [2185, 0]
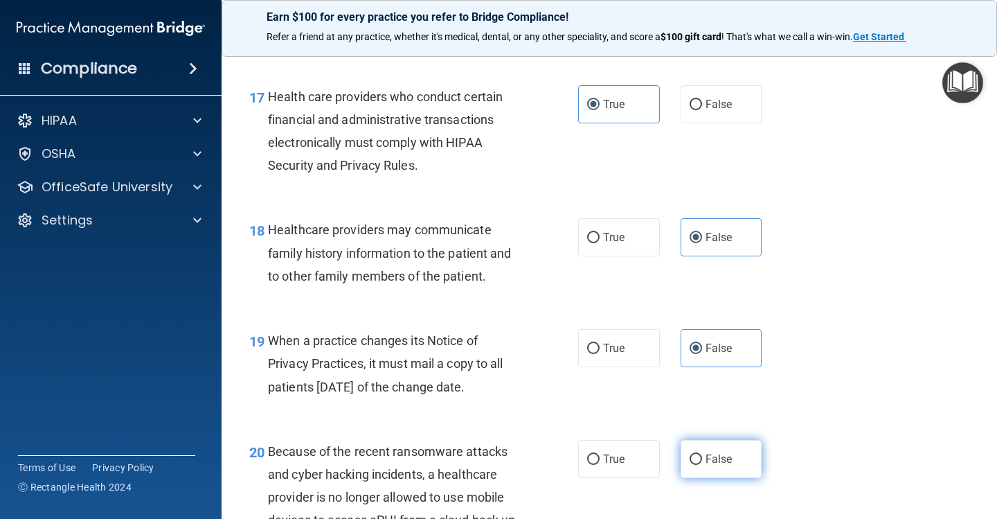
click at [743, 459] on label "False" at bounding box center [722, 459] width 82 height 38
click at [702, 459] on input "False" at bounding box center [696, 459] width 12 height 10
radio input "true"
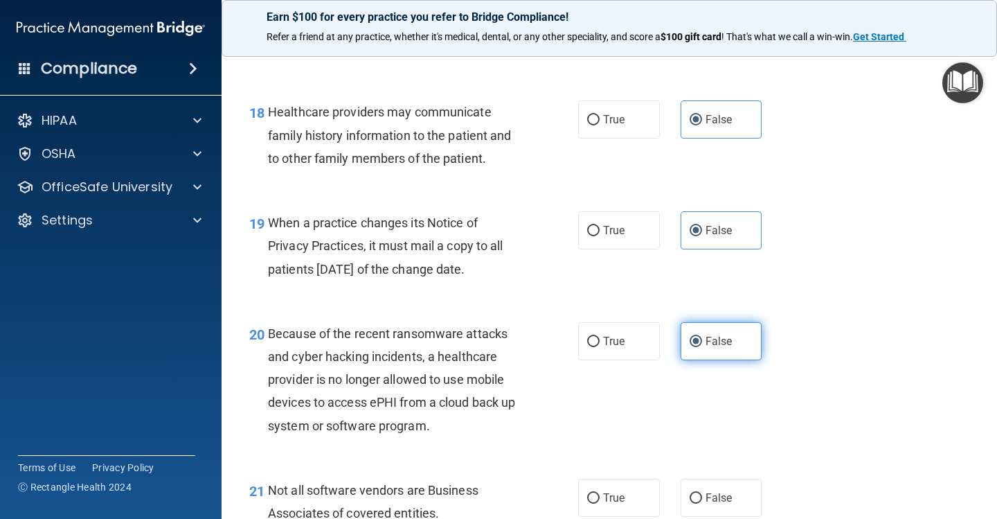
scroll to position [2325, 0]
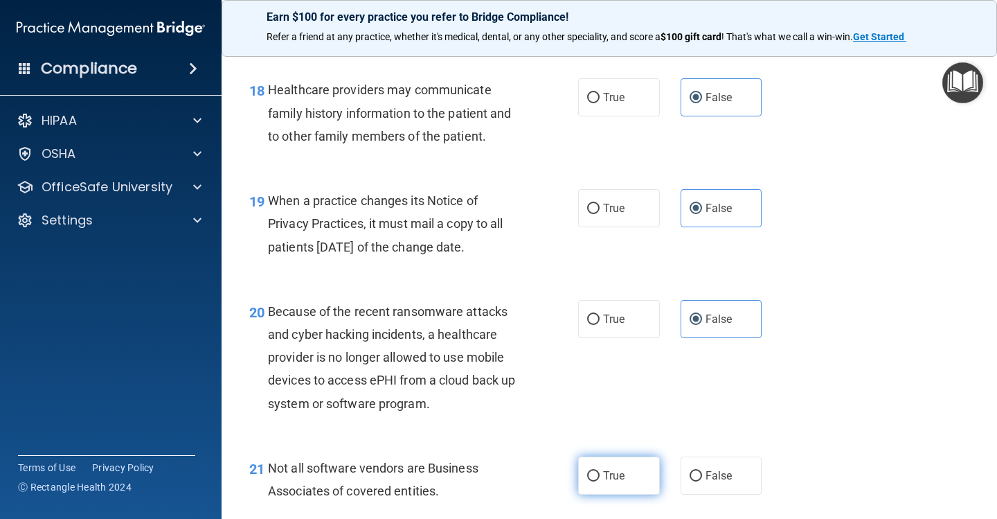
click at [619, 469] on span "True" at bounding box center [613, 475] width 21 height 13
click at [600, 471] on input "True" at bounding box center [593, 476] width 12 height 10
radio input "true"
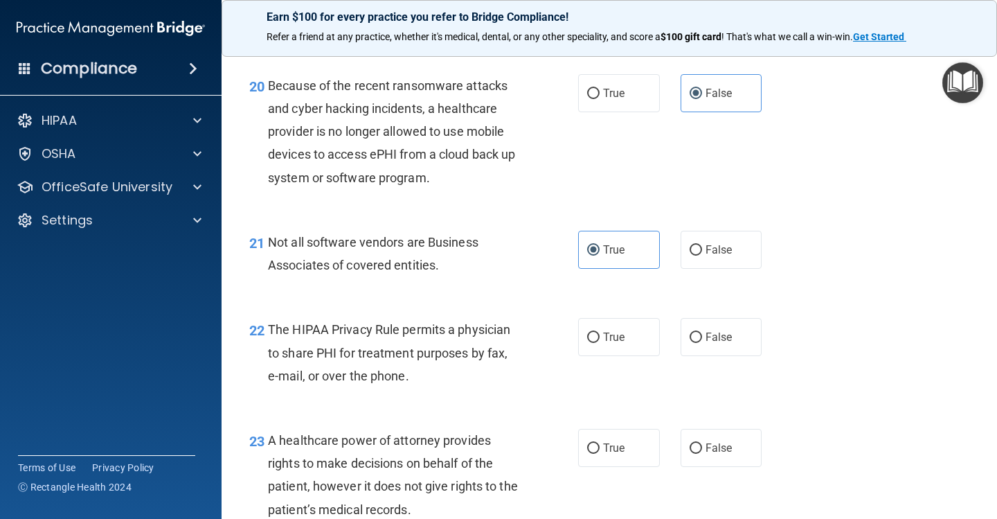
scroll to position [2565, 0]
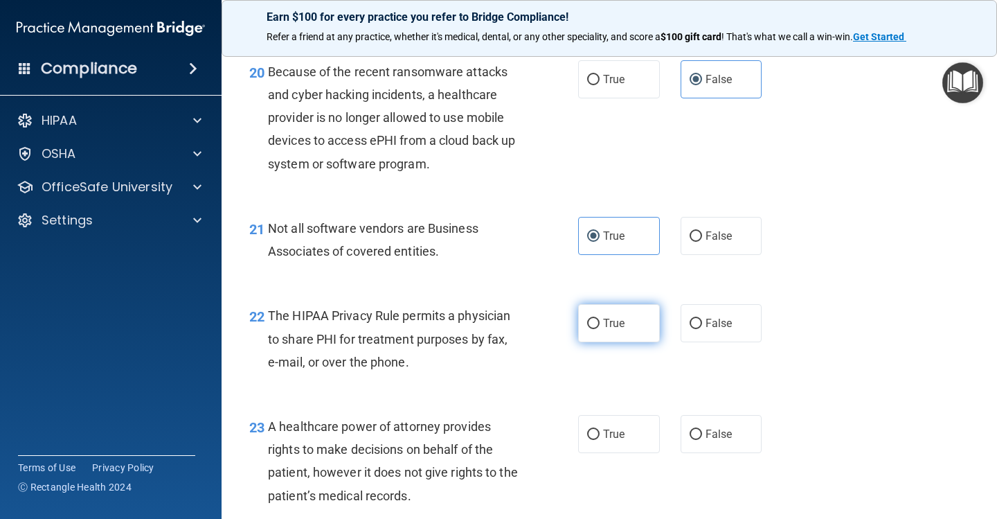
click at [606, 319] on label "True" at bounding box center [619, 323] width 82 height 38
click at [600, 319] on input "True" at bounding box center [593, 324] width 12 height 10
radio input "true"
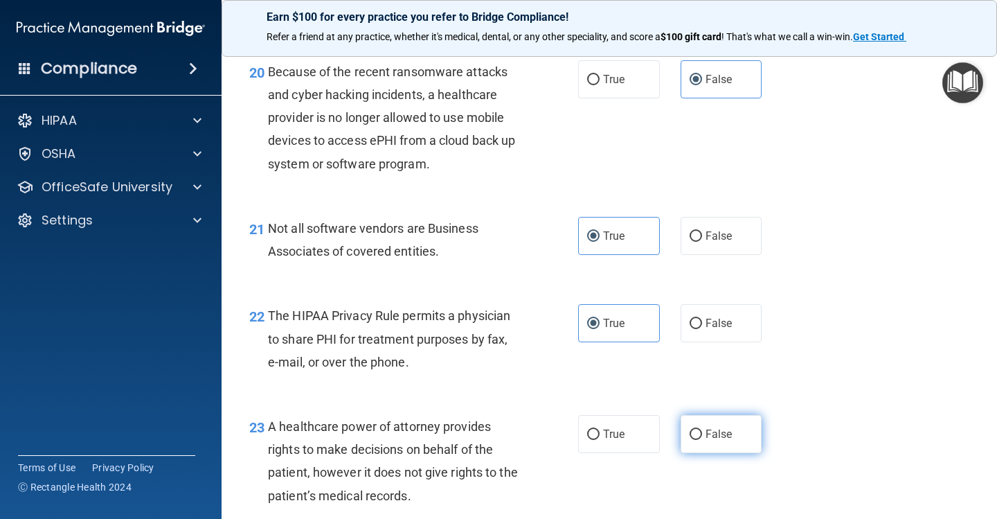
click at [695, 415] on label "False" at bounding box center [722, 434] width 82 height 38
click at [695, 429] on input "False" at bounding box center [696, 434] width 12 height 10
radio input "true"
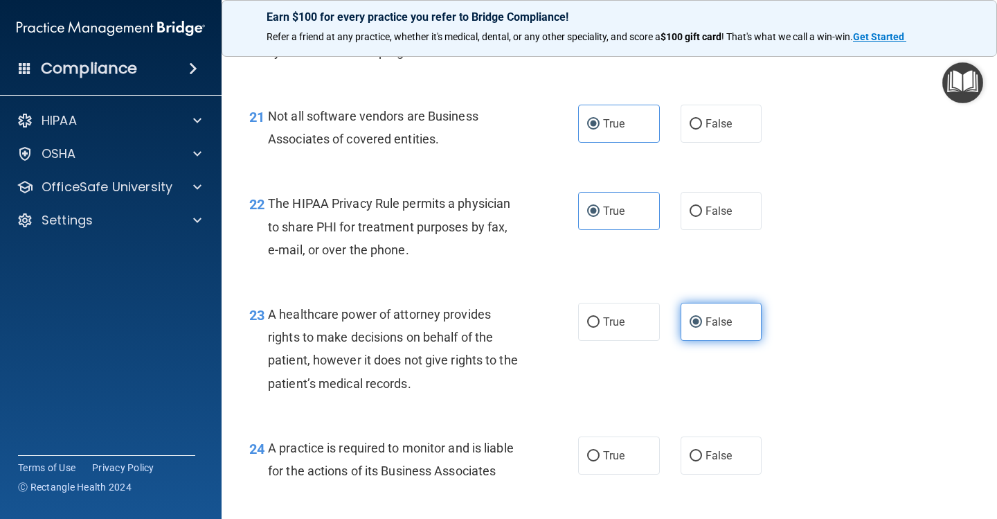
scroll to position [2689, 0]
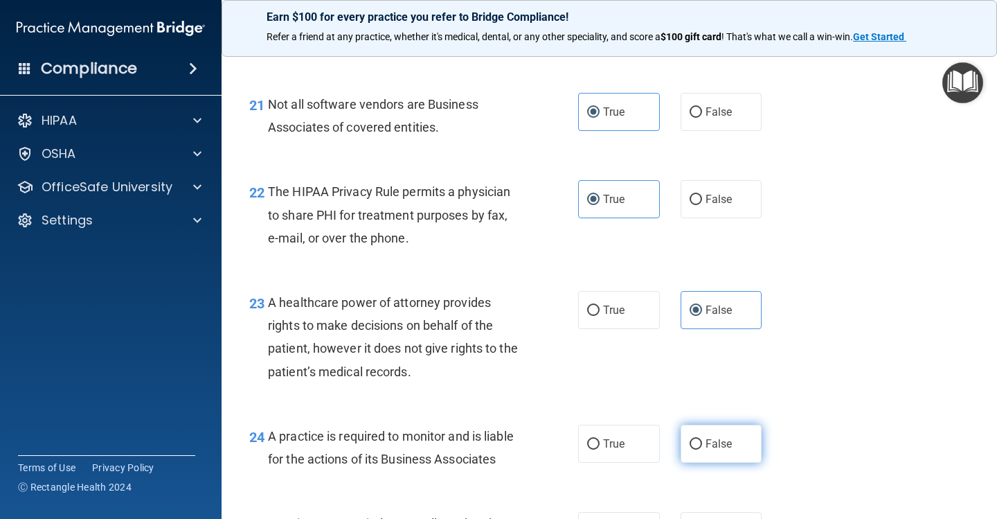
click at [733, 429] on label "False" at bounding box center [722, 444] width 82 height 38
click at [702, 439] on input "False" at bounding box center [696, 444] width 12 height 10
radio input "true"
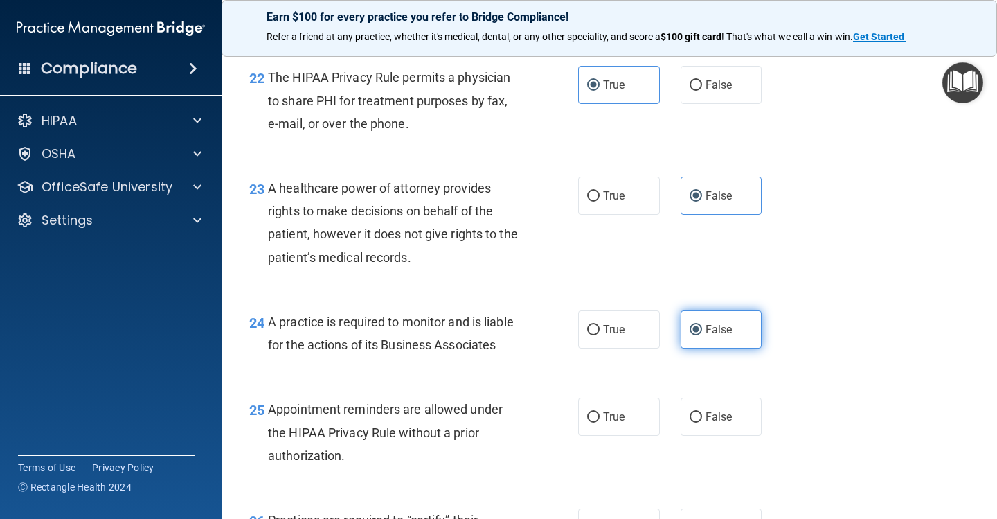
scroll to position [2804, 0]
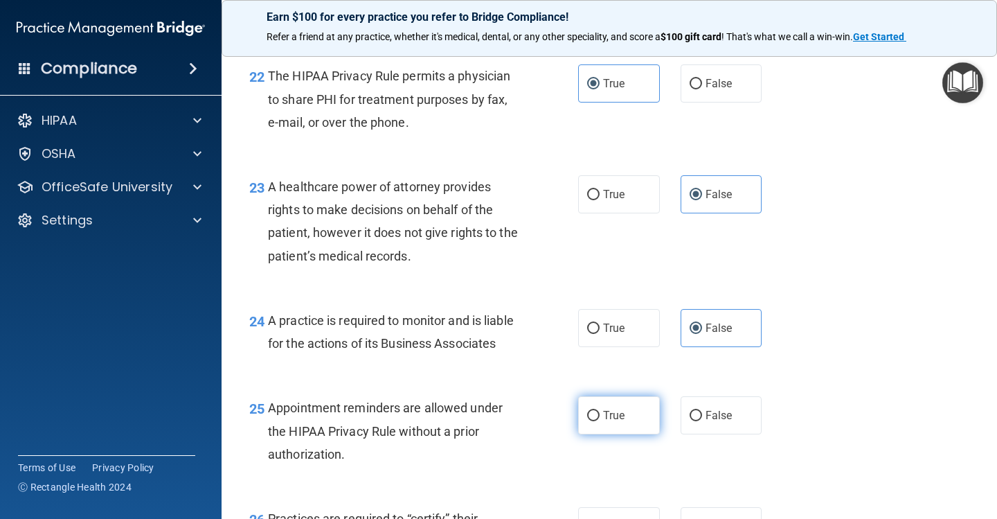
click at [632, 405] on label "True" at bounding box center [619, 415] width 82 height 38
click at [600, 411] on input "True" at bounding box center [593, 416] width 12 height 10
radio input "true"
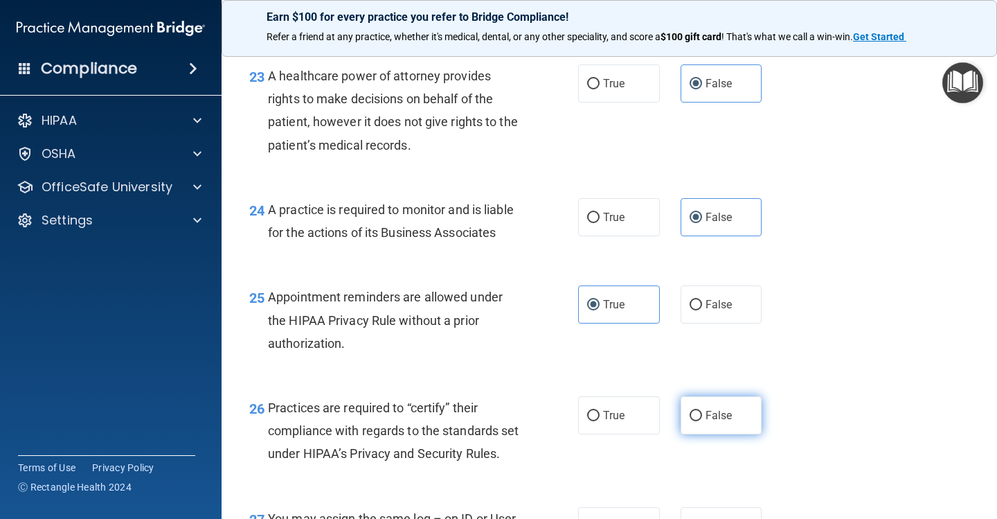
click at [699, 409] on label "False" at bounding box center [722, 415] width 82 height 38
click at [699, 411] on input "False" at bounding box center [696, 416] width 12 height 10
radio input "true"
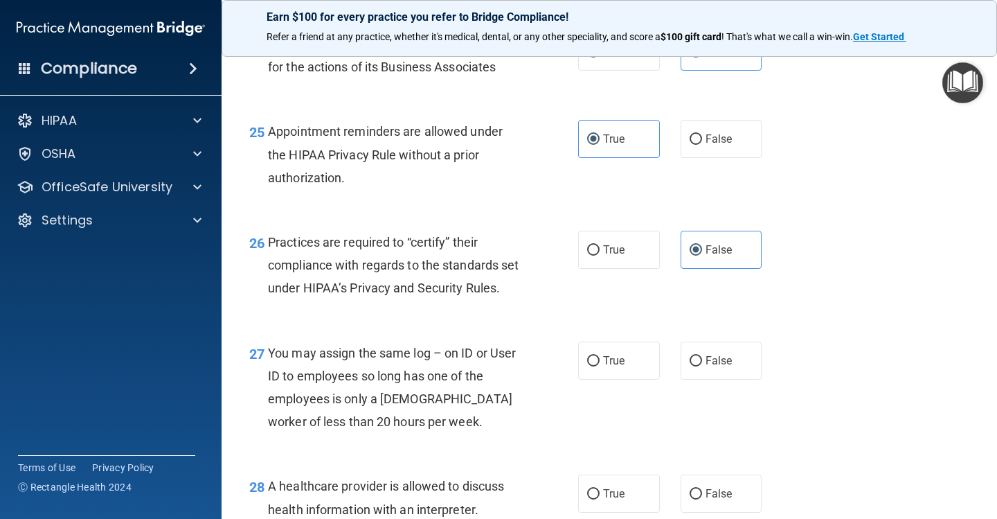
scroll to position [3090, 0]
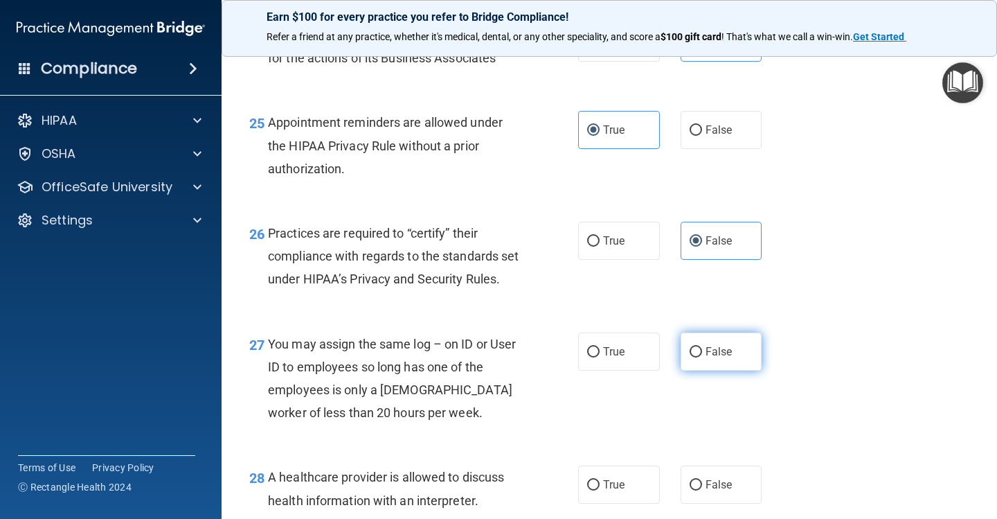
click at [709, 371] on label "False" at bounding box center [722, 351] width 82 height 38
click at [702, 357] on input "False" at bounding box center [696, 352] width 12 height 10
radio input "true"
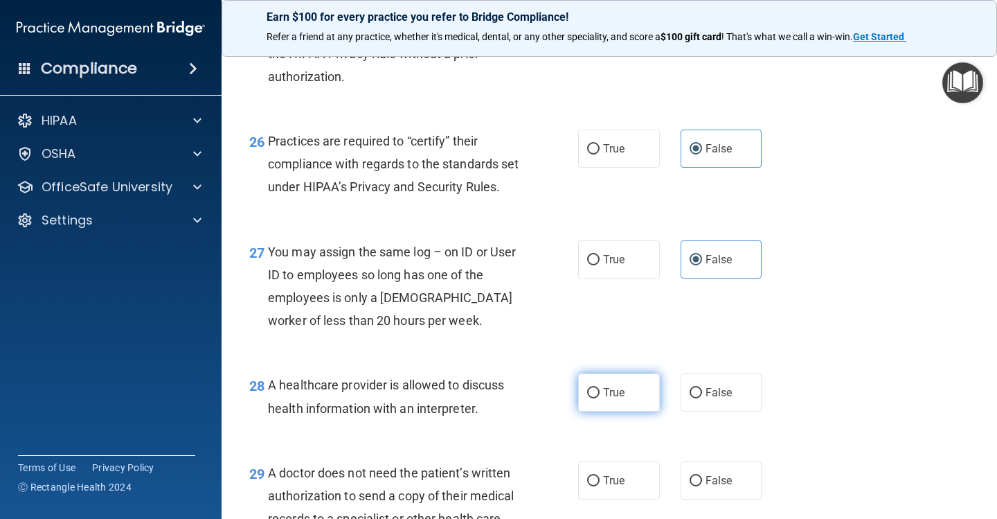
click at [619, 398] on span "True" at bounding box center [613, 392] width 21 height 13
click at [600, 398] on input "True" at bounding box center [593, 393] width 12 height 10
radio input "true"
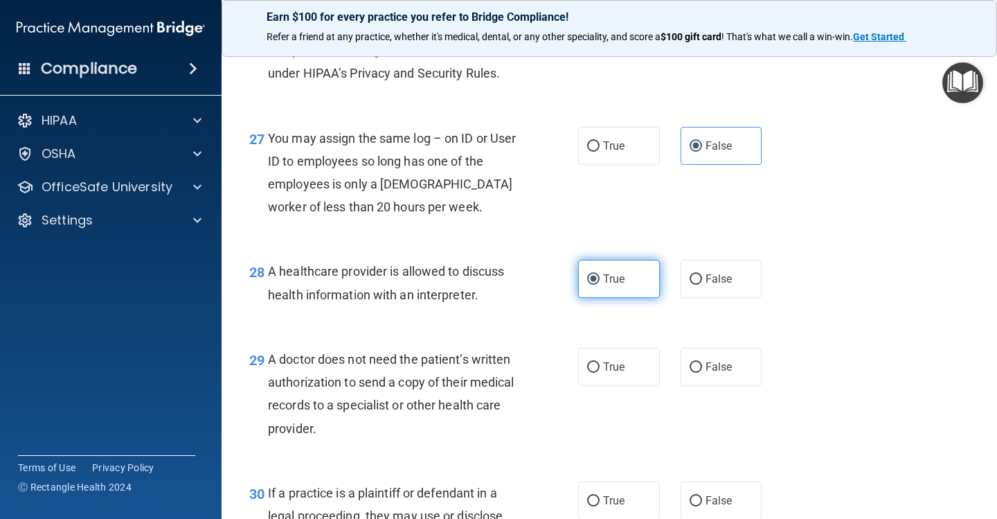
scroll to position [3296, 0]
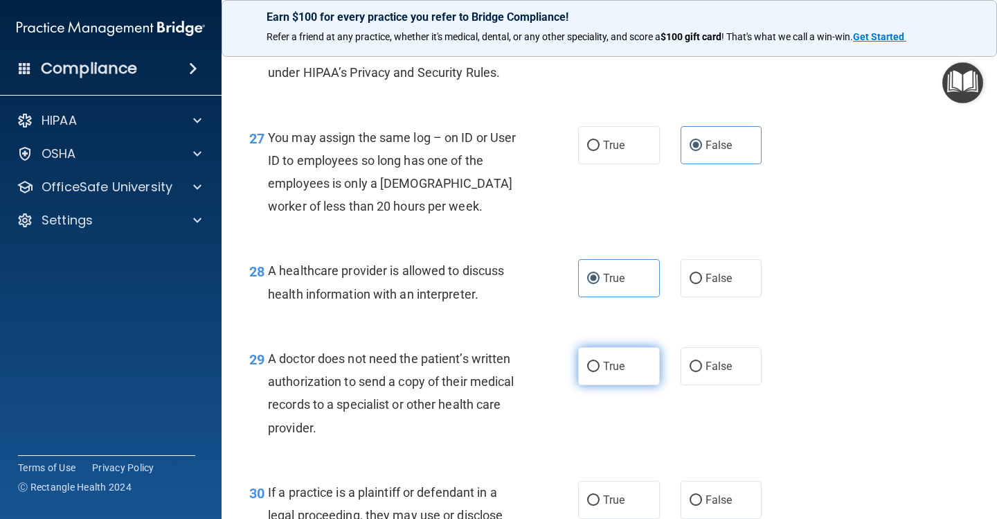
click at [613, 366] on span "True" at bounding box center [613, 365] width 21 height 13
click at [600, 366] on input "True" at bounding box center [593, 367] width 12 height 10
radio input "true"
click at [613, 496] on label "True" at bounding box center [619, 500] width 82 height 38
click at [600, 496] on input "True" at bounding box center [593, 500] width 12 height 10
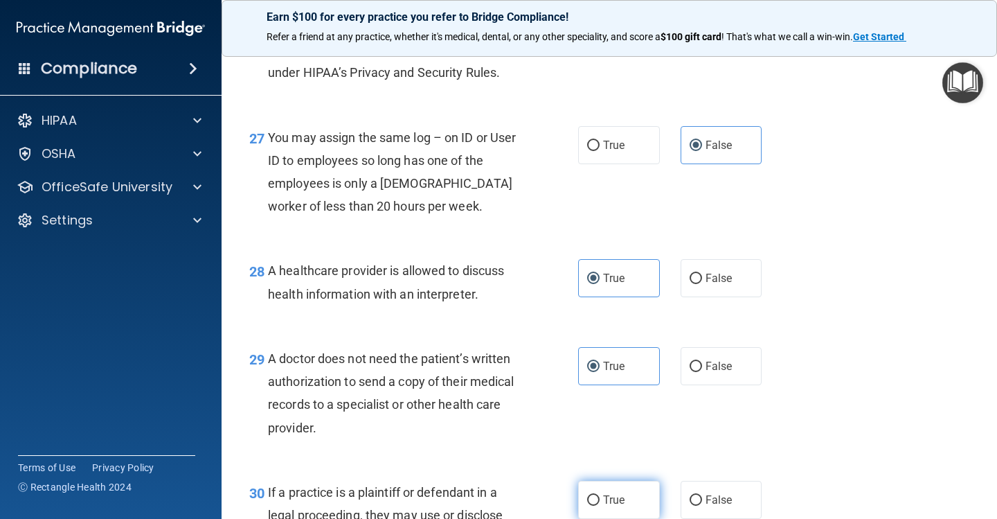
radio input "true"
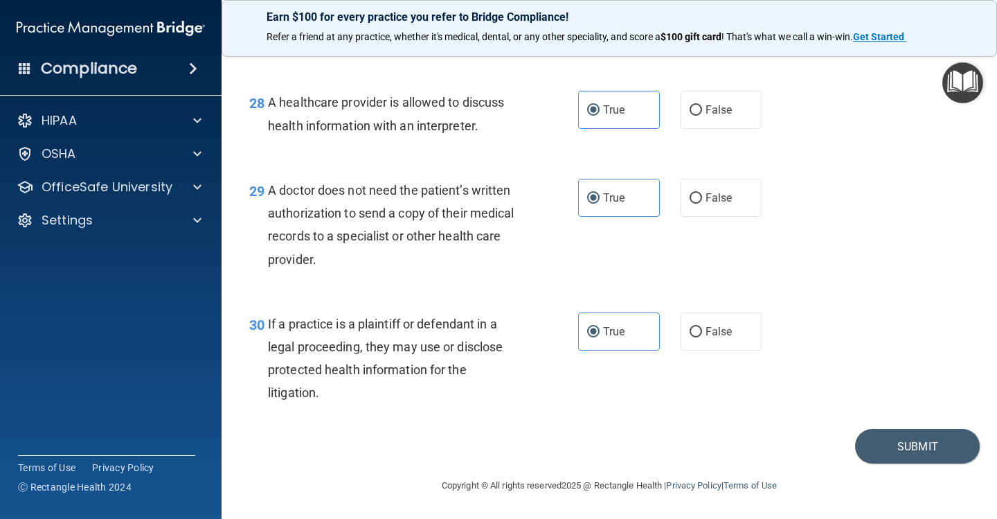
scroll to position [3470, 0]
click at [908, 447] on button "Submit" at bounding box center [917, 446] width 125 height 35
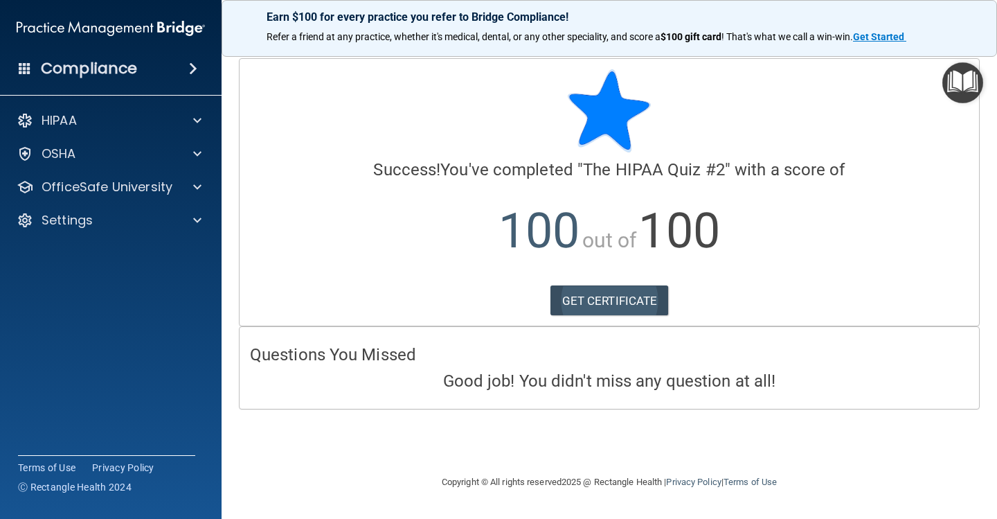
click at [631, 305] on link "GET CERTIFICATE" at bounding box center [610, 300] width 118 height 30
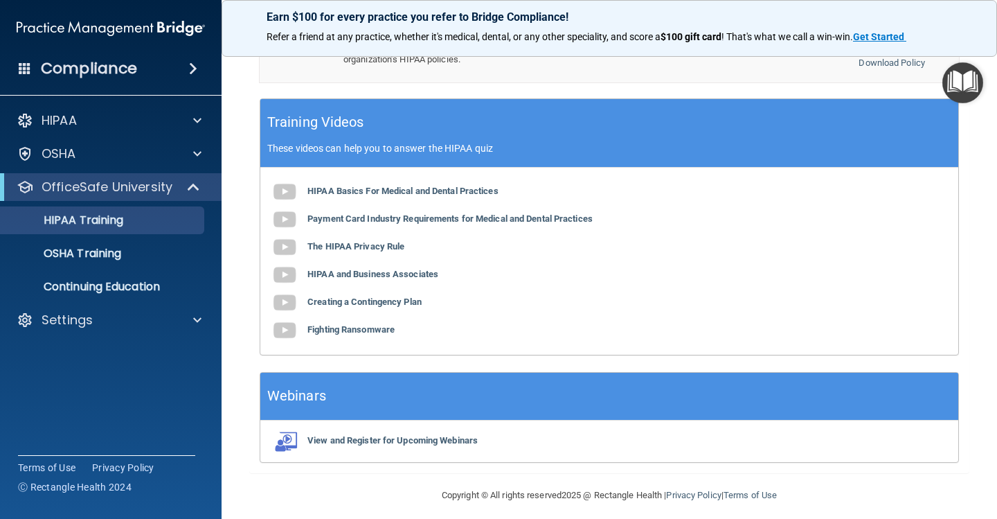
scroll to position [514, 0]
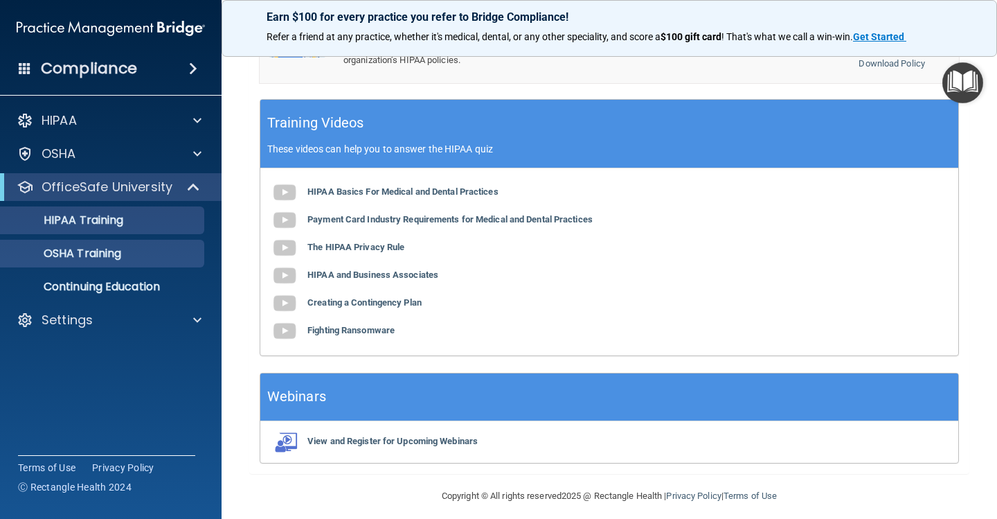
click at [136, 253] on div "OSHA Training" at bounding box center [103, 254] width 189 height 14
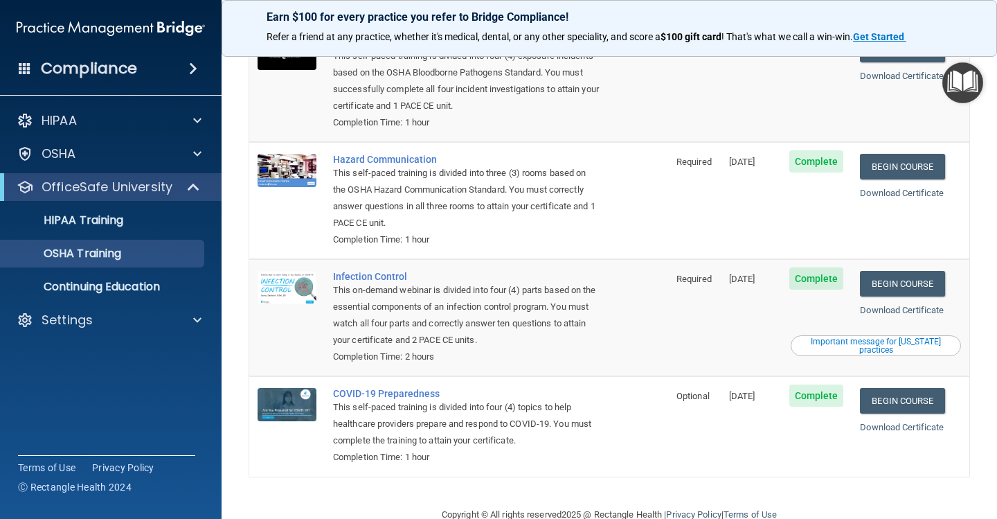
scroll to position [145, 0]
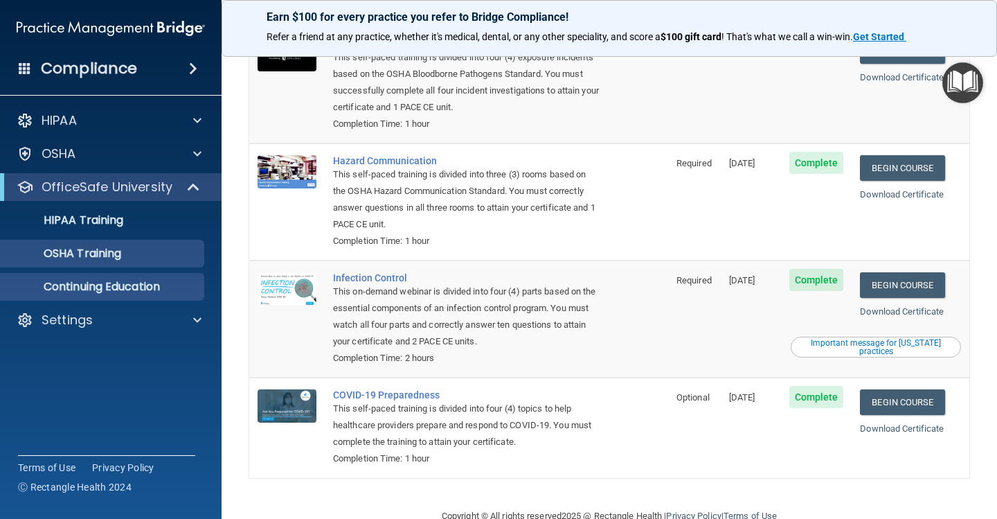
click at [127, 285] on p "Continuing Education" at bounding box center [103, 287] width 189 height 14
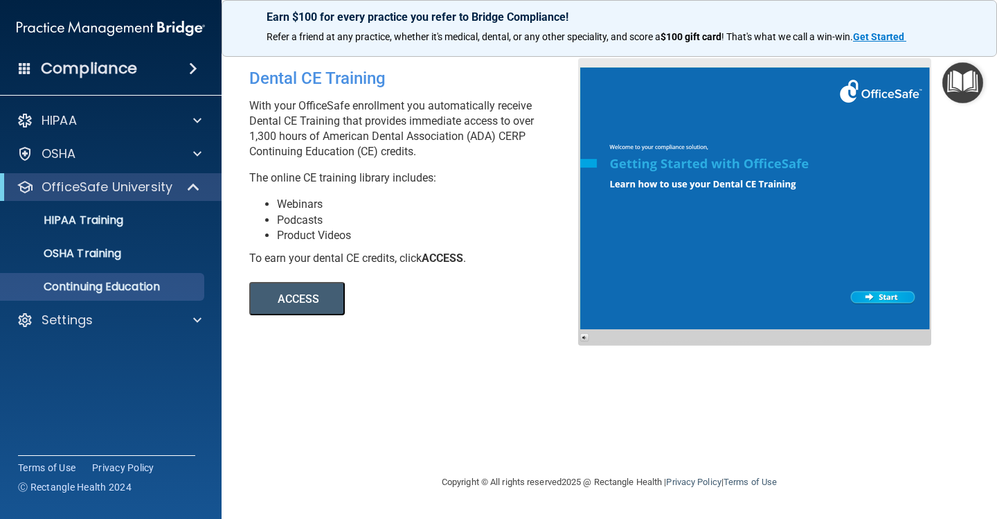
click at [316, 306] on button "ACCESS" at bounding box center [297, 298] width 96 height 33
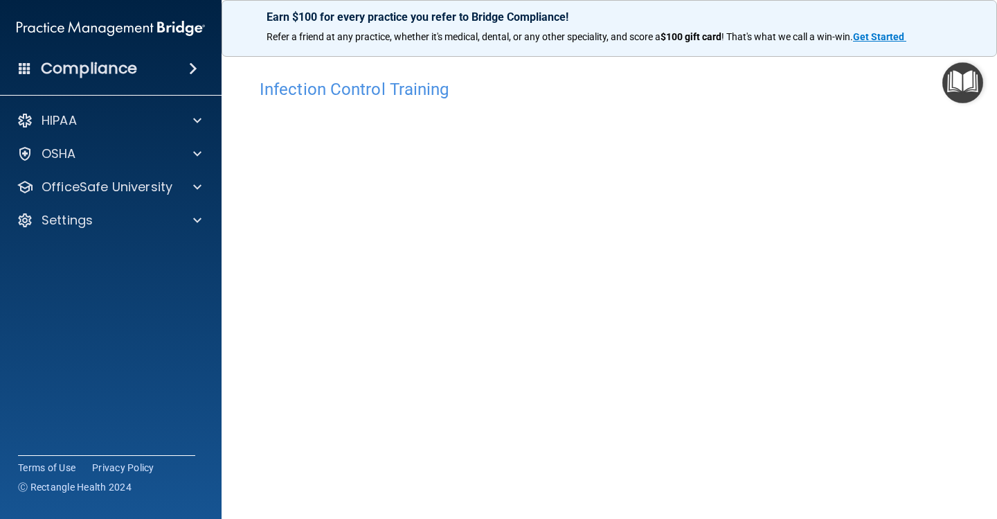
scroll to position [66, 0]
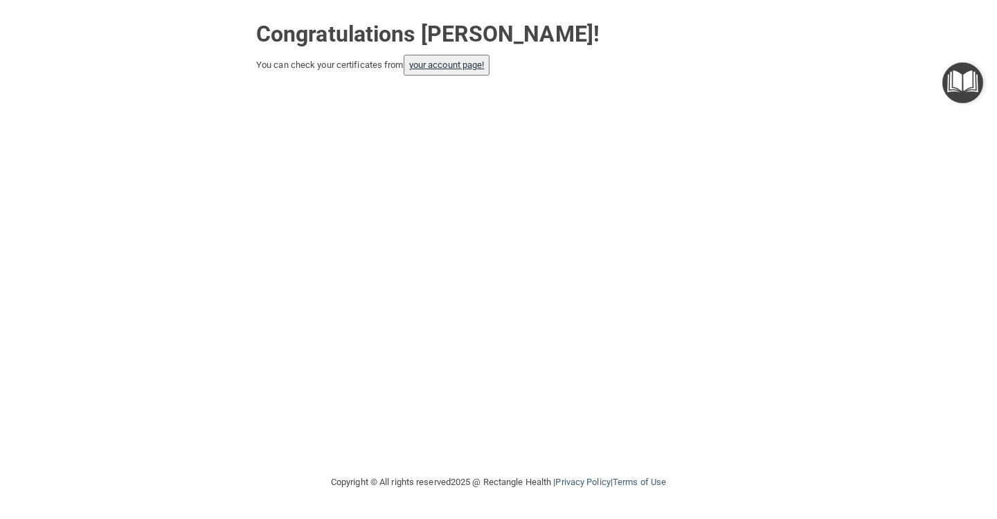
click at [468, 64] on link "your account page!" at bounding box center [446, 65] width 75 height 10
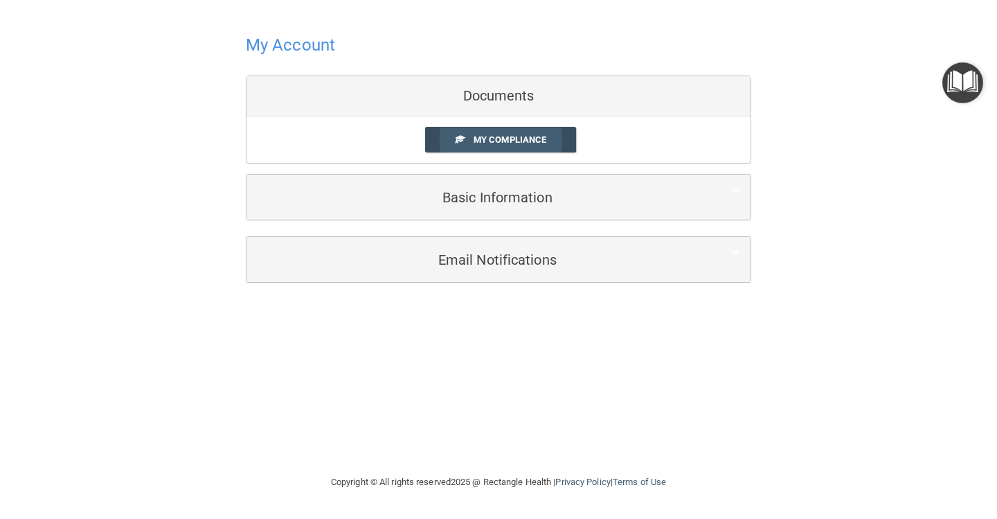
click at [503, 137] on span "My Compliance" at bounding box center [510, 139] width 73 height 10
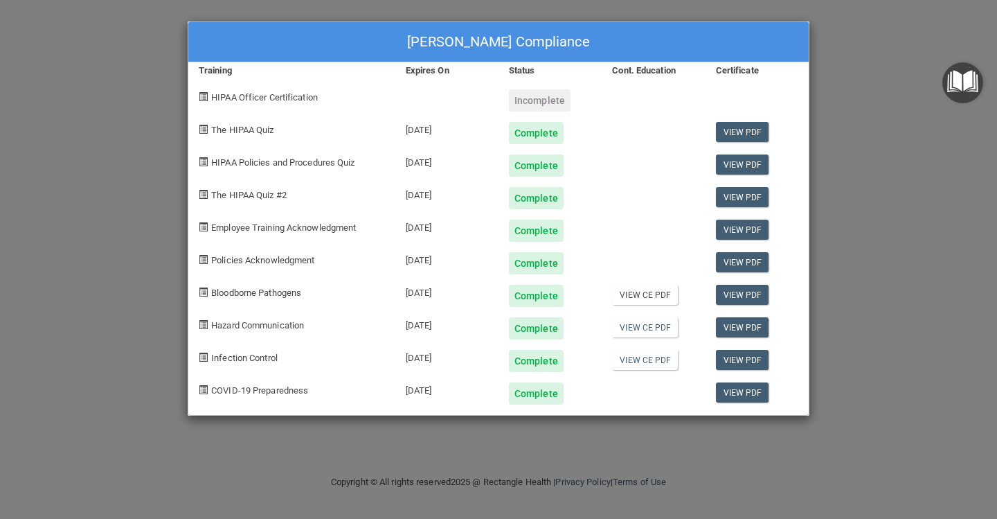
click at [655, 293] on link "View CE PDF" at bounding box center [645, 295] width 66 height 20
click at [637, 328] on link "View CE PDF" at bounding box center [645, 327] width 66 height 20
click at [642, 355] on link "View CE PDF" at bounding box center [645, 360] width 66 height 20
